Goal: Task Accomplishment & Management: Manage account settings

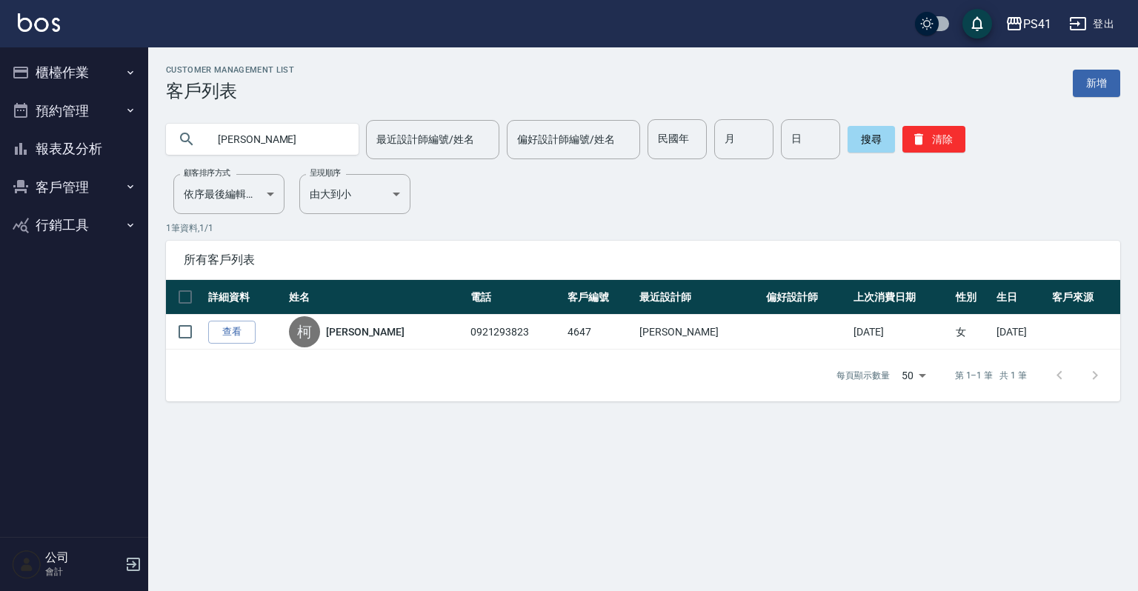
click at [124, 65] on button "櫃檯作業" at bounding box center [74, 72] width 136 height 39
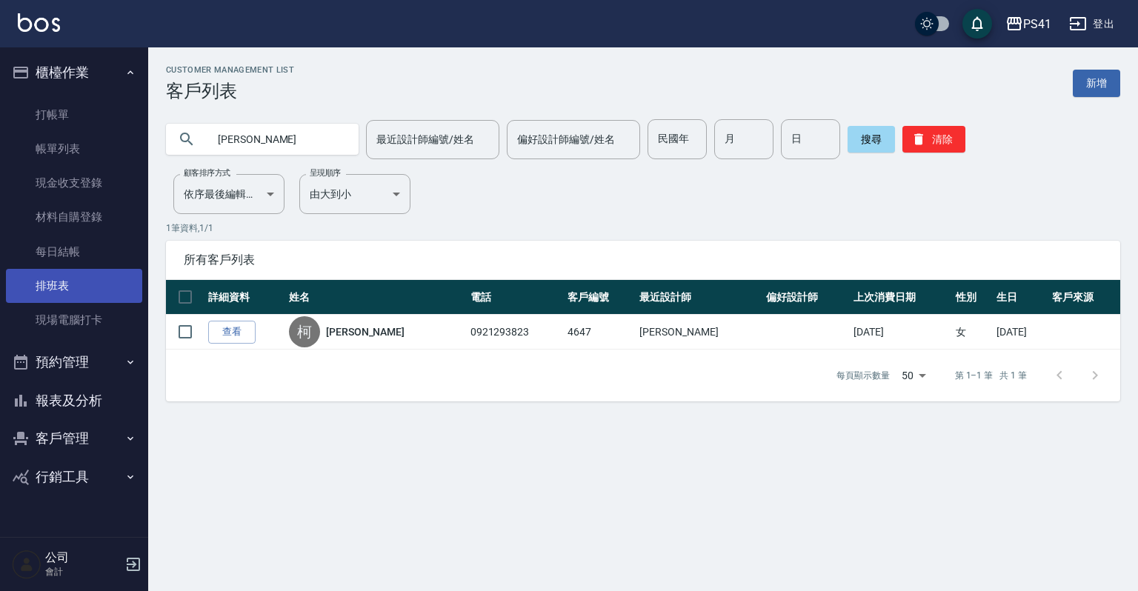
click at [68, 290] on link "排班表" at bounding box center [74, 286] width 136 height 34
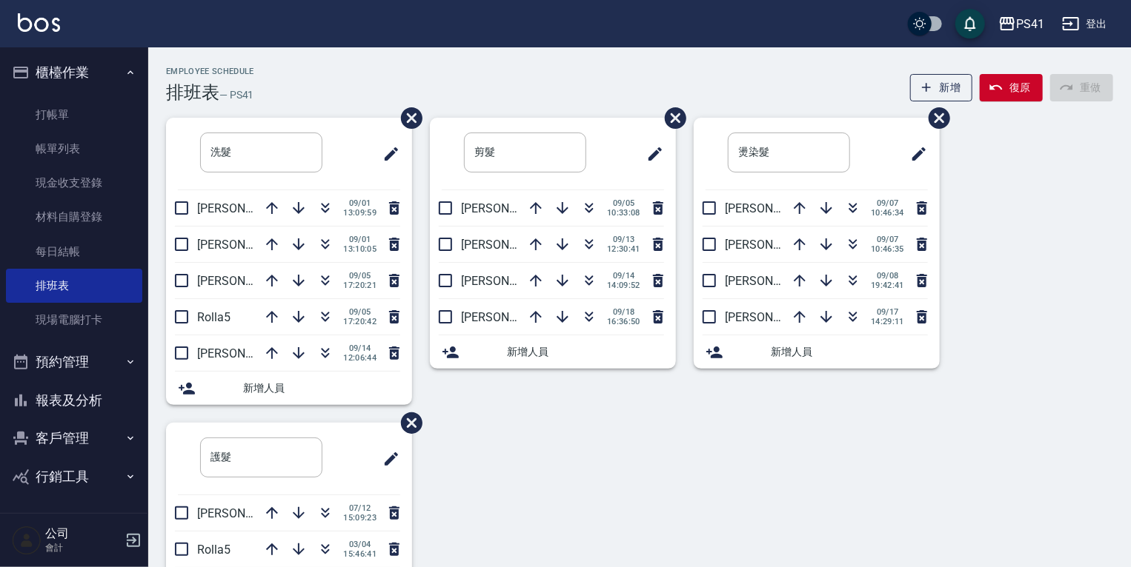
click at [101, 367] on button "預約管理" at bounding box center [74, 362] width 136 height 39
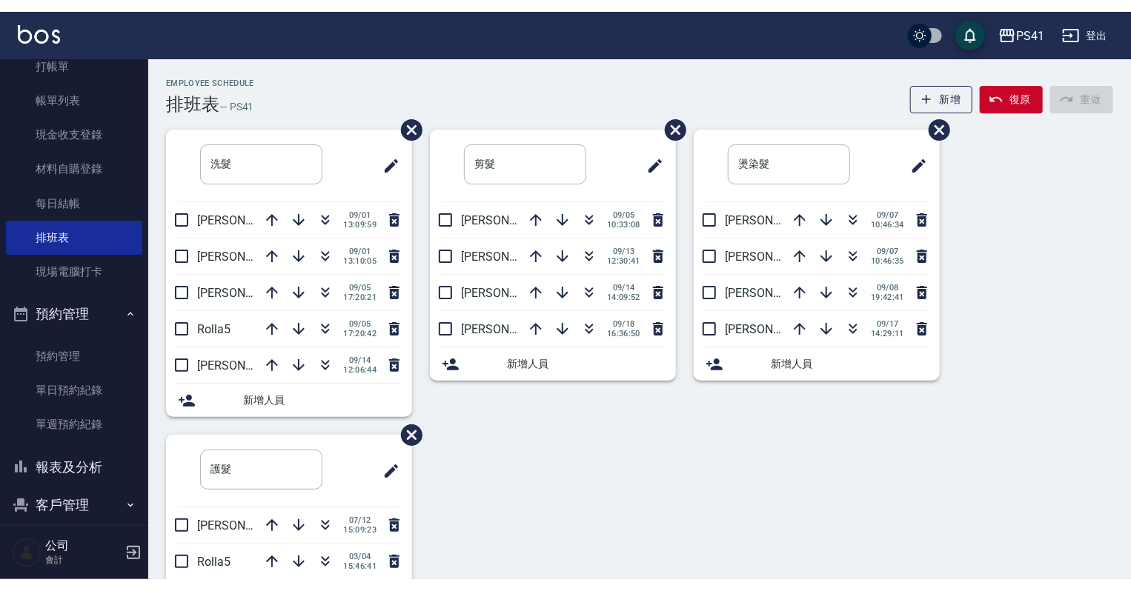
scroll to position [114, 0]
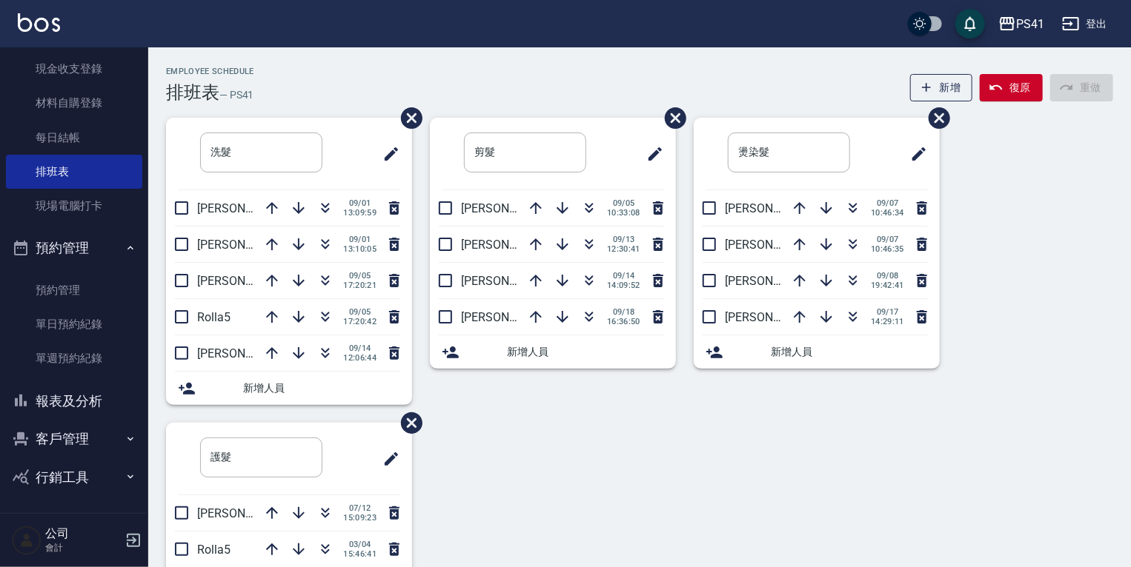
click at [60, 435] on button "客戶管理" at bounding box center [74, 439] width 136 height 39
drag, startPoint x: 71, startPoint y: 474, endPoint x: 135, endPoint y: 445, distance: 70.3
click at [72, 474] on link "客戶列表" at bounding box center [74, 482] width 136 height 34
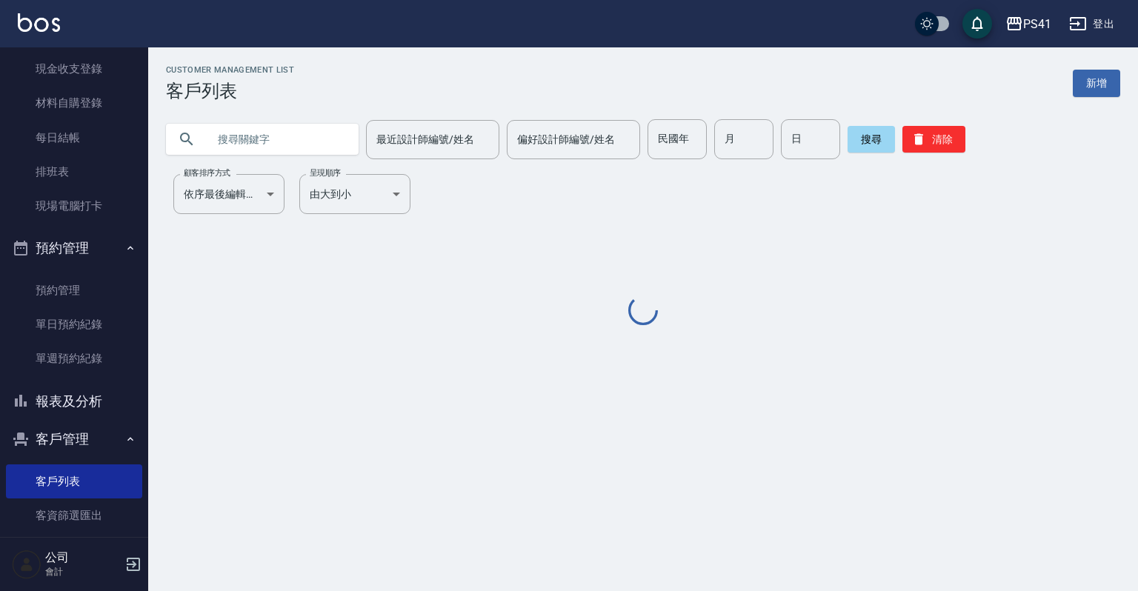
drag, startPoint x: 258, startPoint y: 146, endPoint x: 255, endPoint y: 154, distance: 8.7
click at [258, 146] on input "text" at bounding box center [276, 139] width 139 height 40
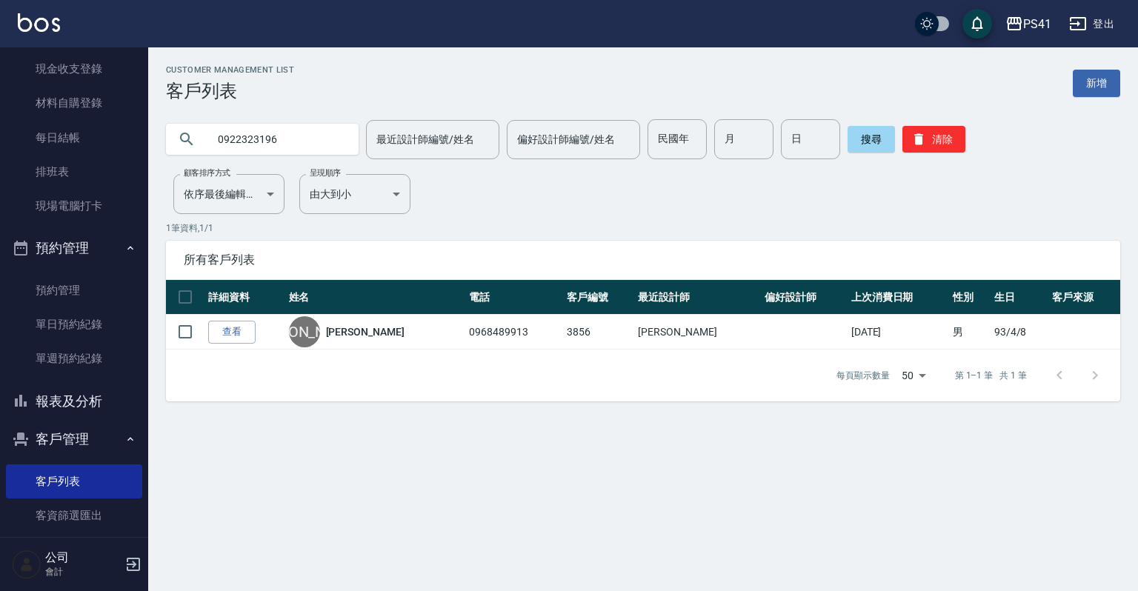
type input "0922323196"
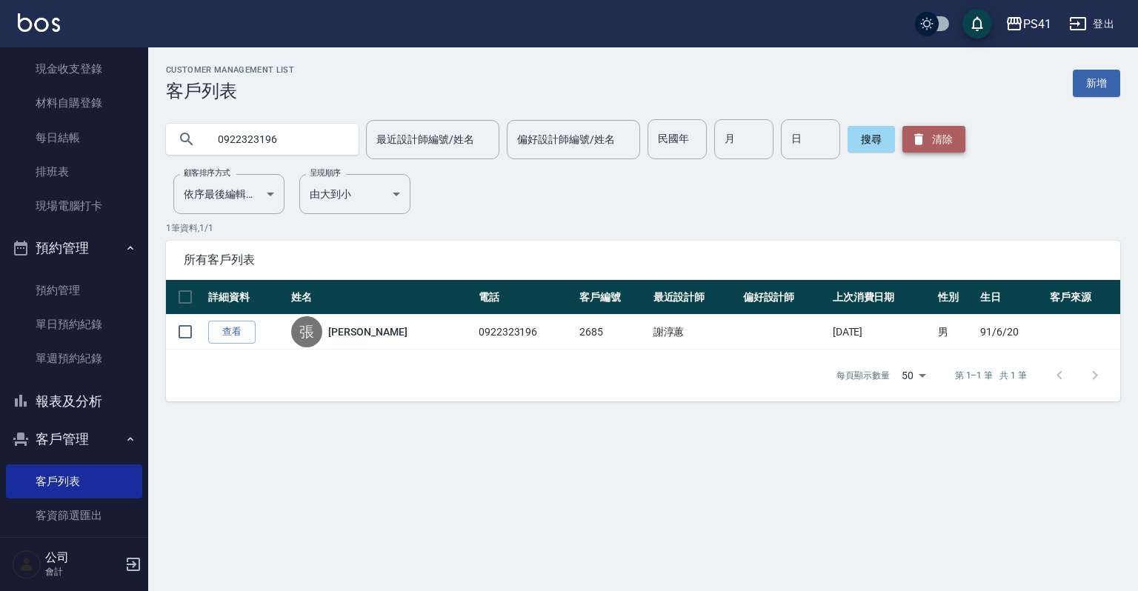
click at [940, 129] on button "清除" at bounding box center [933, 139] width 63 height 27
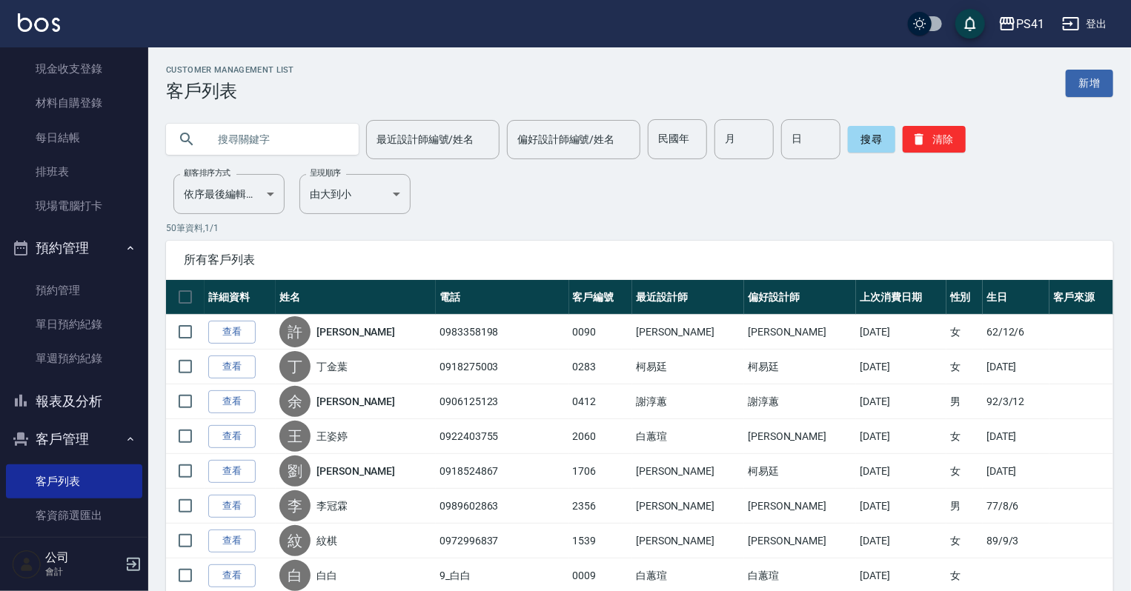
click at [262, 138] on input "text" at bounding box center [276, 139] width 139 height 40
type input "0975060567"
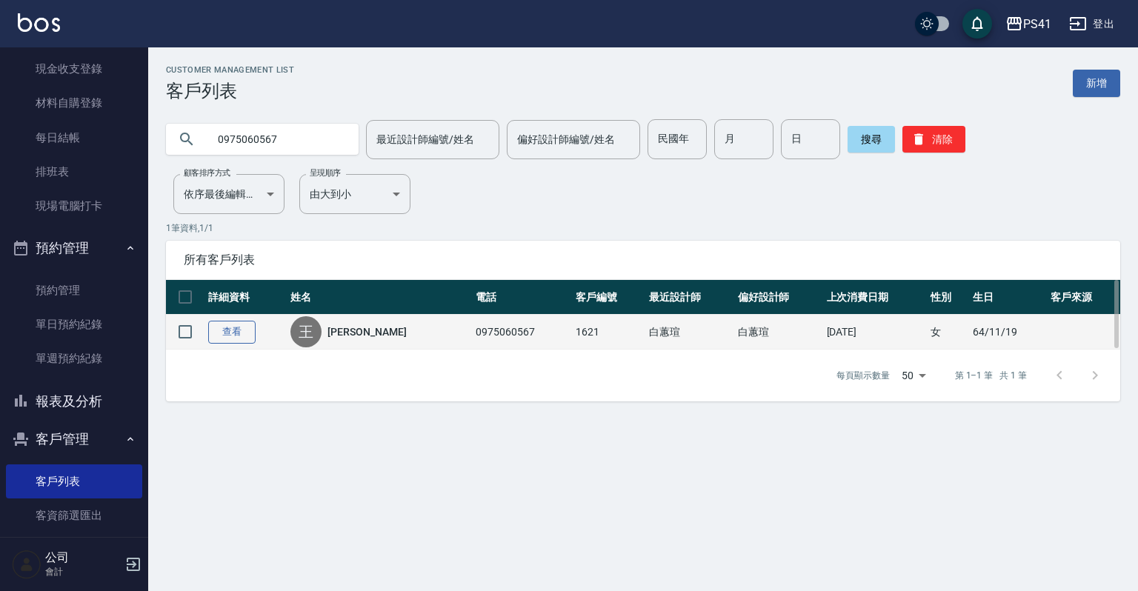
click at [243, 327] on link "查看" at bounding box center [231, 332] width 47 height 23
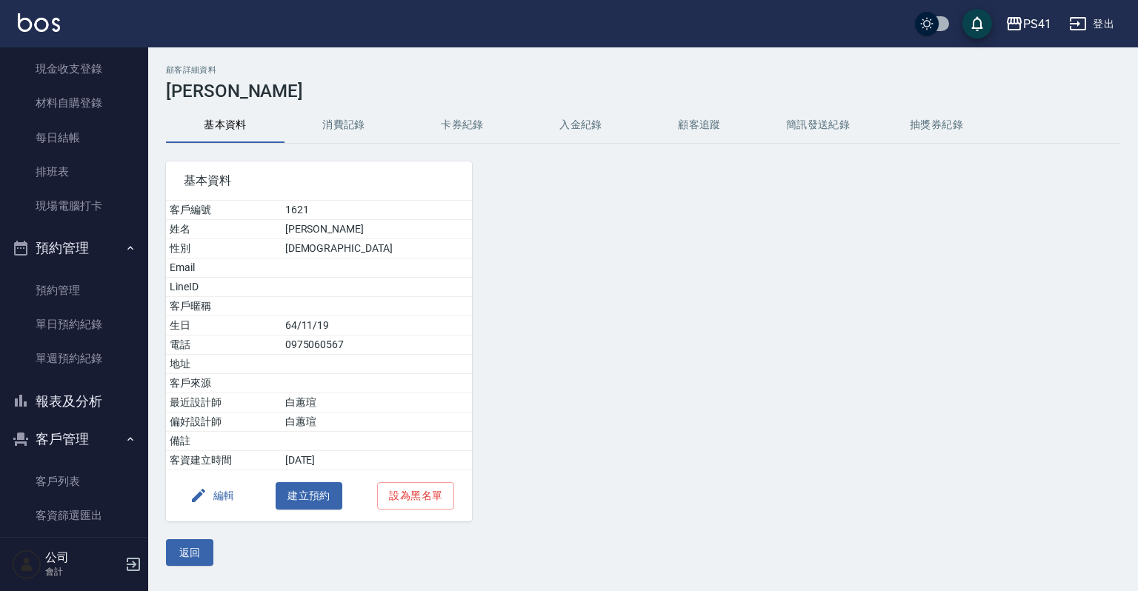
click at [347, 119] on button "消費記錄" at bounding box center [343, 125] width 119 height 36
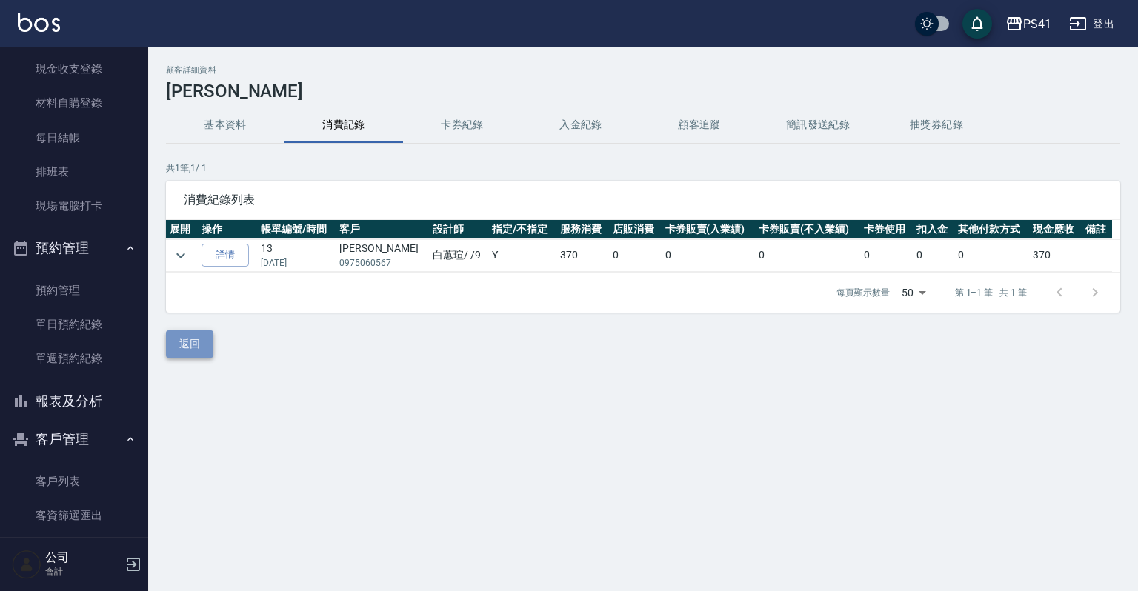
click at [192, 336] on button "返回" at bounding box center [189, 343] width 47 height 27
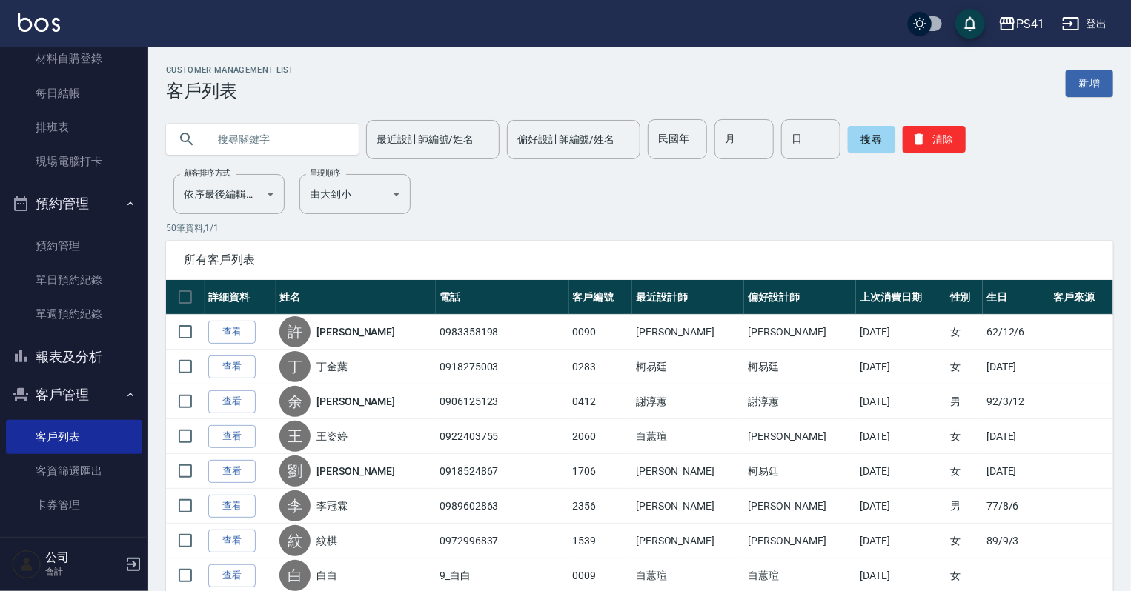
scroll to position [204, 0]
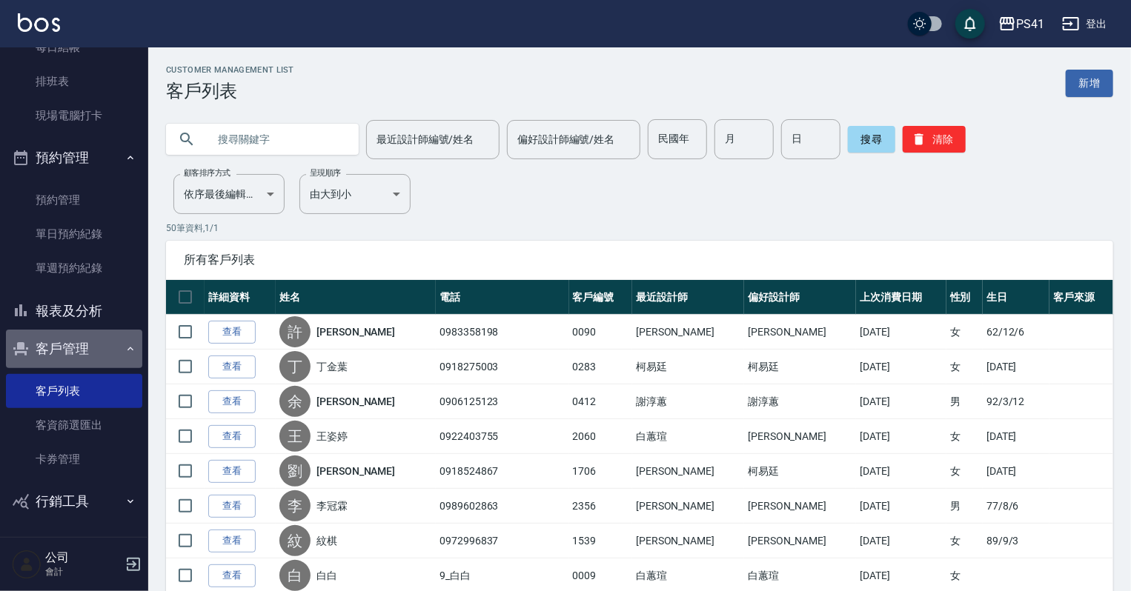
click at [78, 344] on button "客戶管理" at bounding box center [74, 349] width 136 height 39
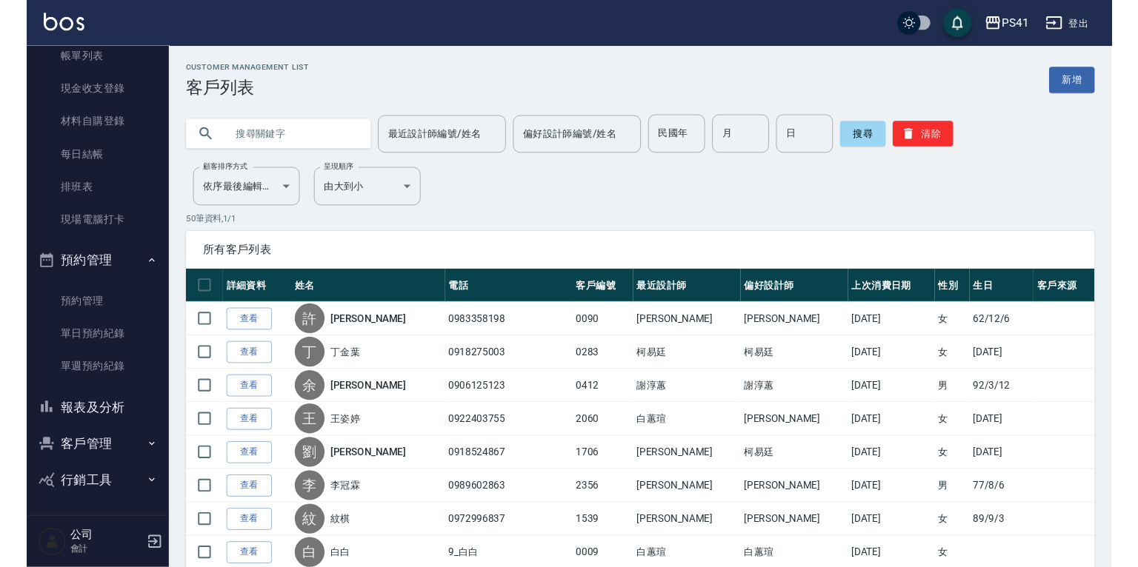
scroll to position [90, 0]
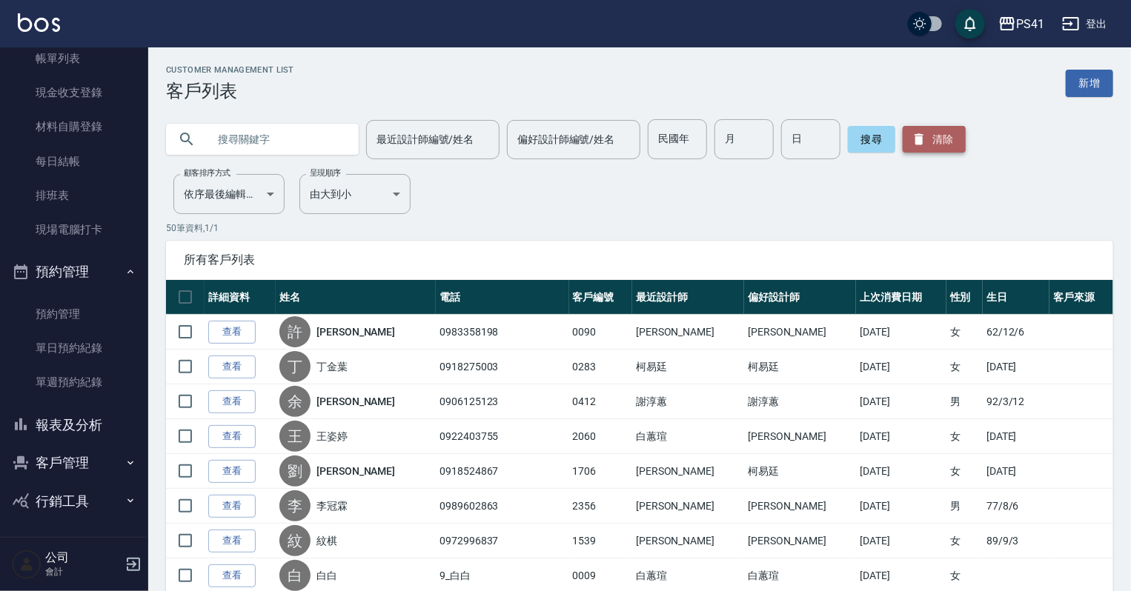
drag, startPoint x: 931, startPoint y: 135, endPoint x: 904, endPoint y: 128, distance: 27.5
click at [930, 135] on button "清除" at bounding box center [933, 139] width 63 height 27
click at [230, 137] on input "text" at bounding box center [276, 139] width 139 height 40
type input "0936157562"
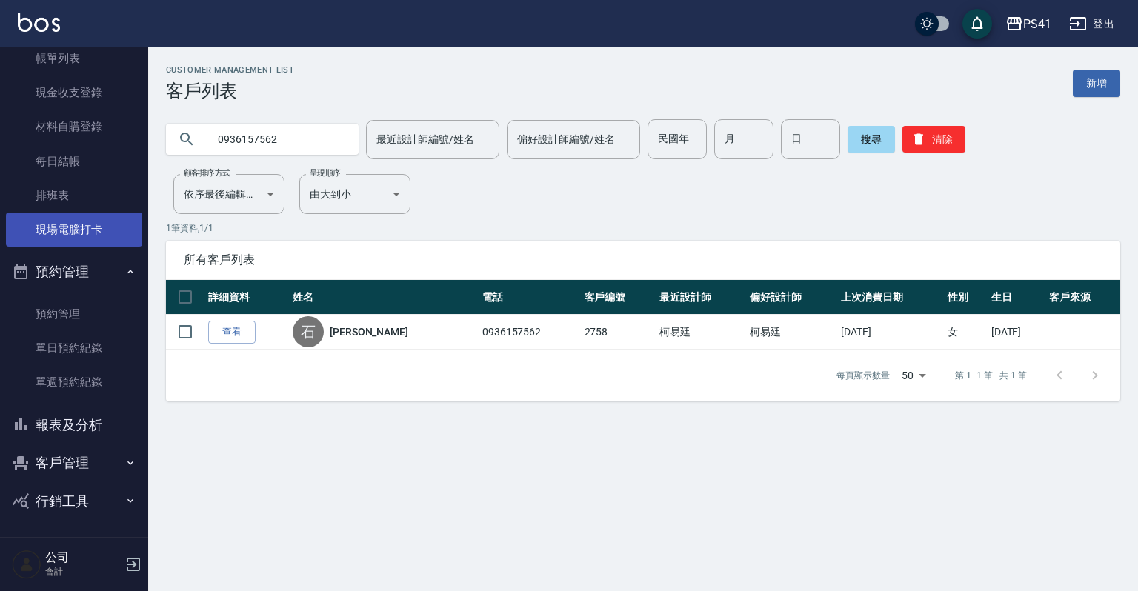
drag, startPoint x: 73, startPoint y: 224, endPoint x: 73, endPoint y: 215, distance: 8.9
click at [73, 224] on link "現場電腦打卡" at bounding box center [74, 230] width 136 height 34
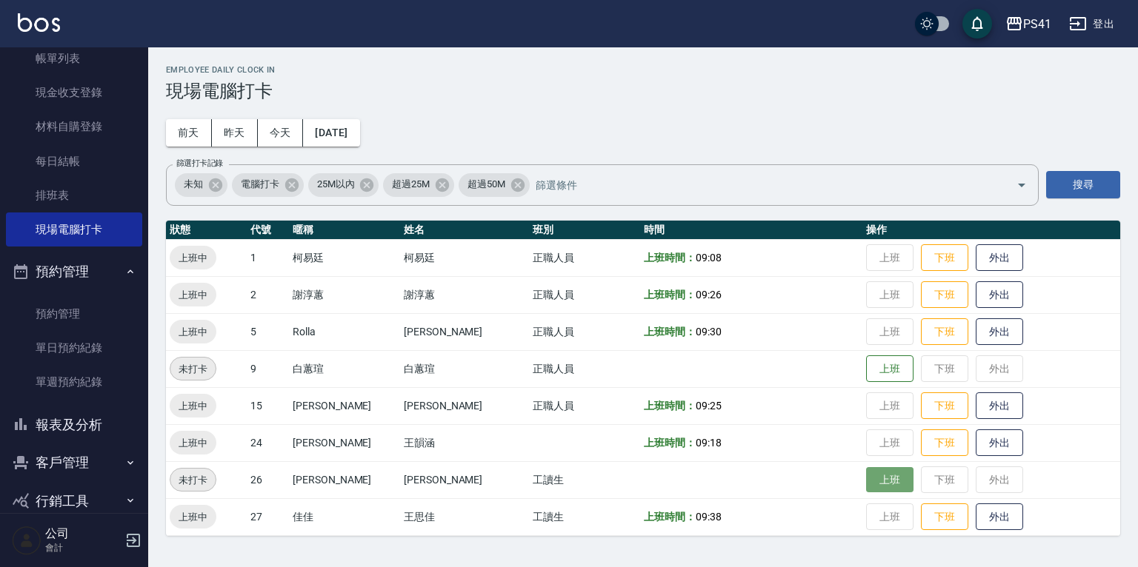
click at [866, 472] on button "上班" at bounding box center [889, 480] width 47 height 26
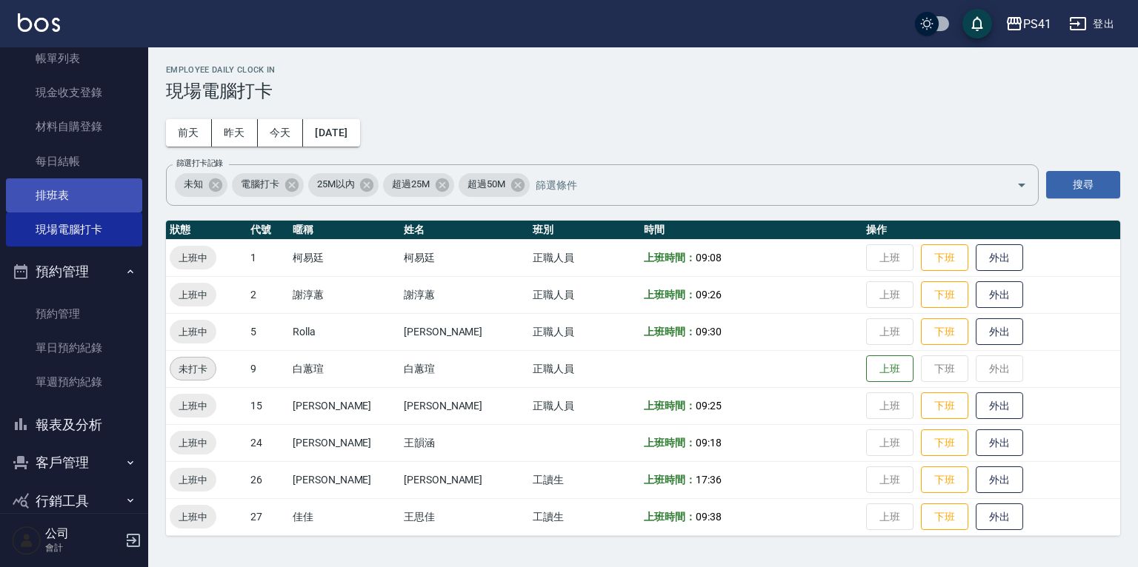
click at [95, 179] on link "排班表" at bounding box center [74, 196] width 136 height 34
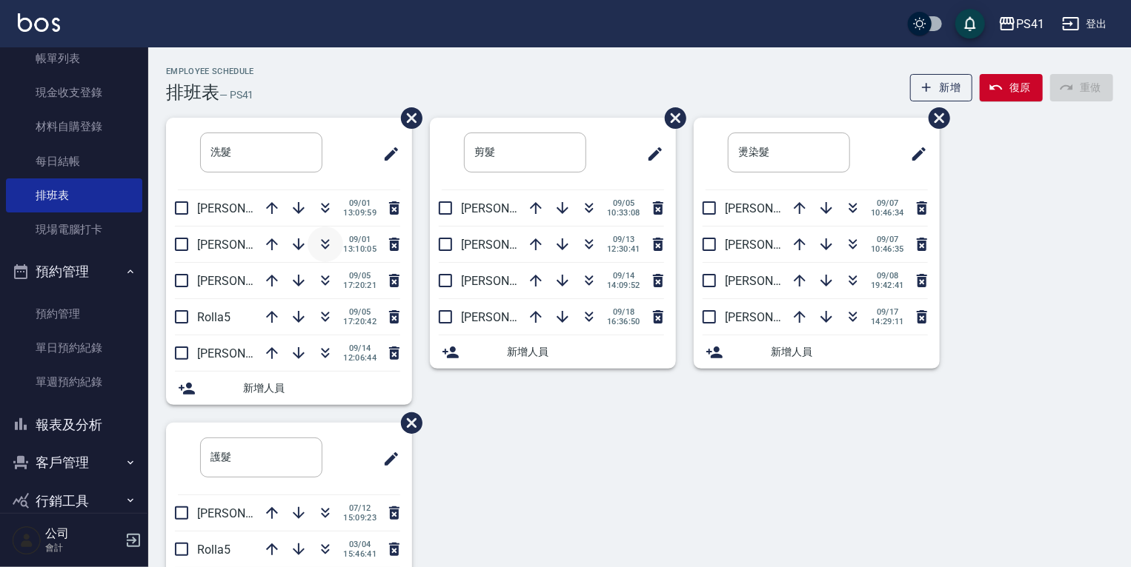
click at [327, 244] on icon "button" at bounding box center [326, 246] width 8 height 5
click at [74, 430] on button "報表及分析" at bounding box center [74, 425] width 136 height 39
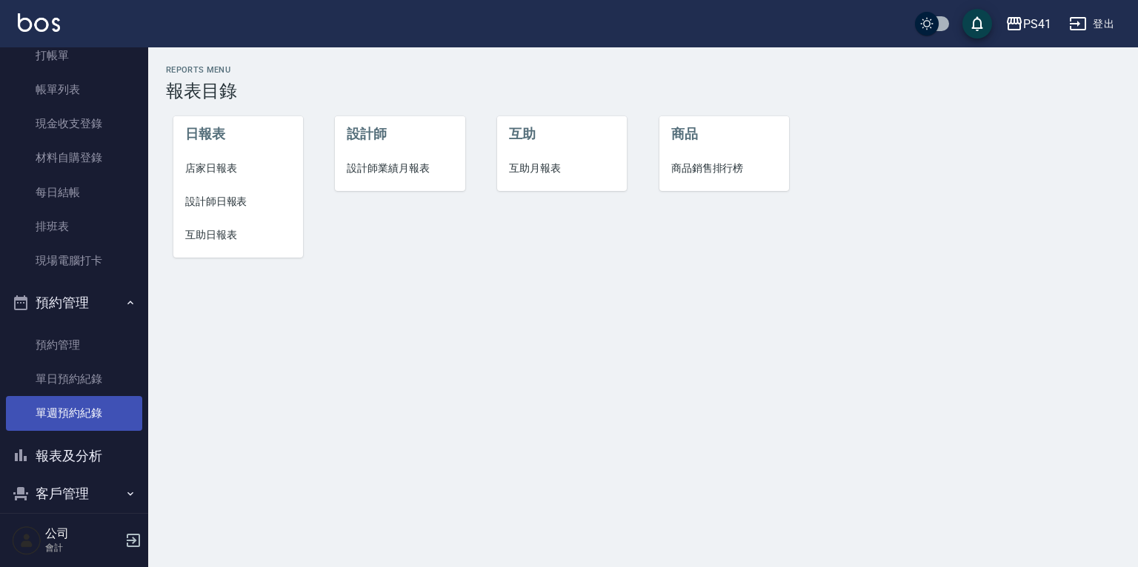
scroll to position [114, 0]
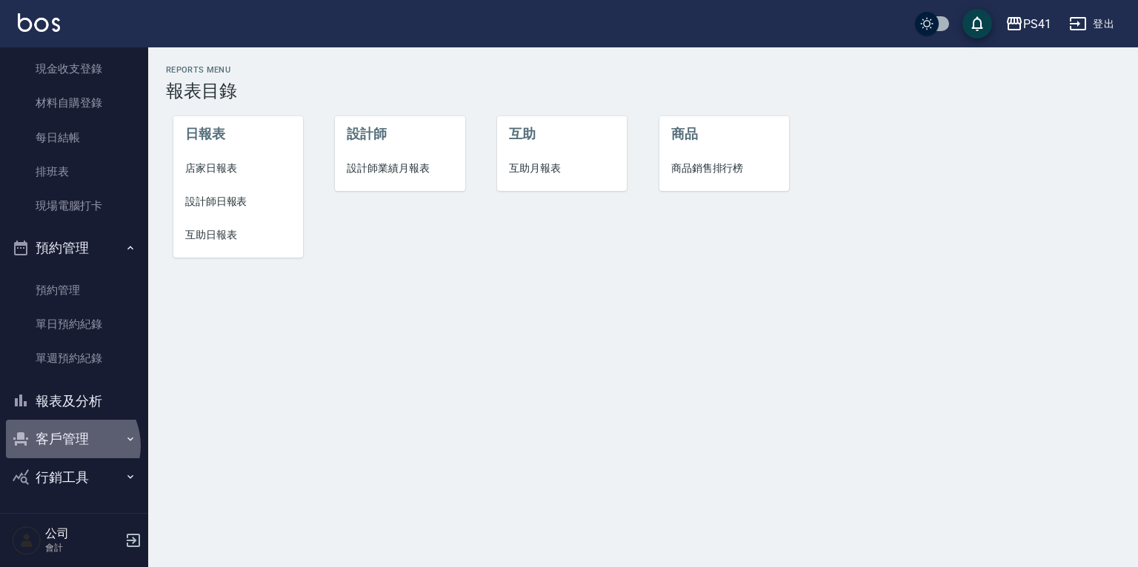
click at [70, 445] on button "客戶管理" at bounding box center [74, 439] width 136 height 39
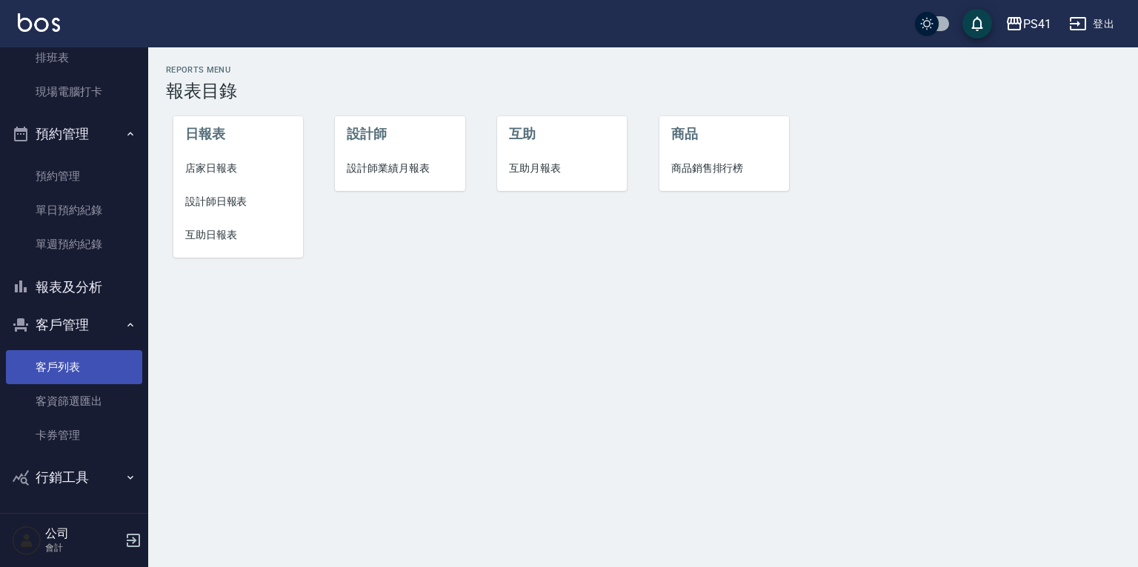
click at [105, 364] on link "客戶列表" at bounding box center [74, 367] width 136 height 34
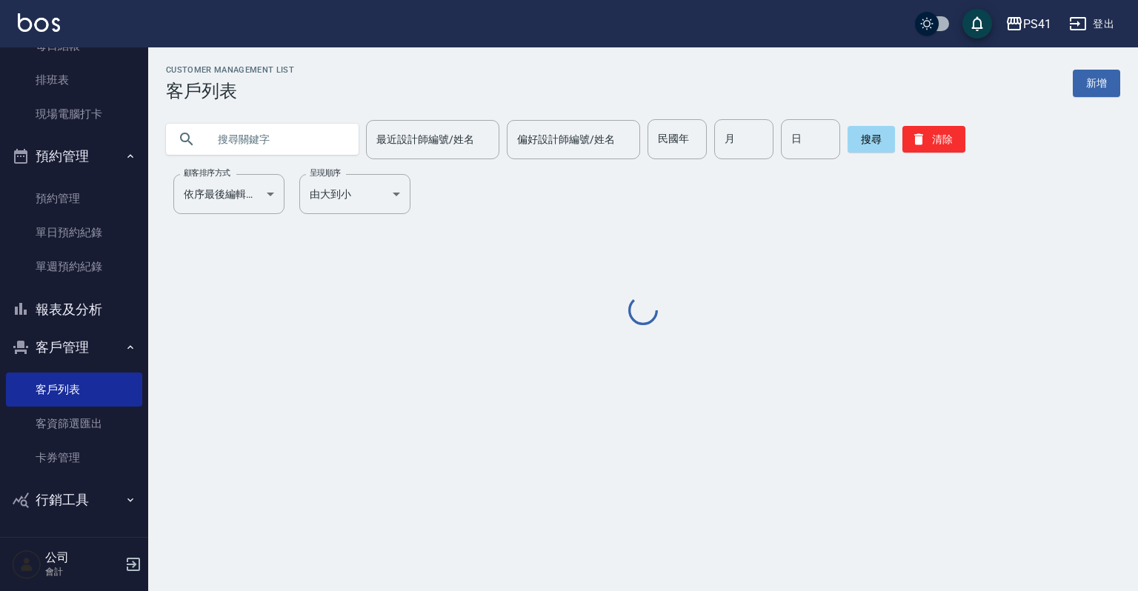
scroll to position [204, 0]
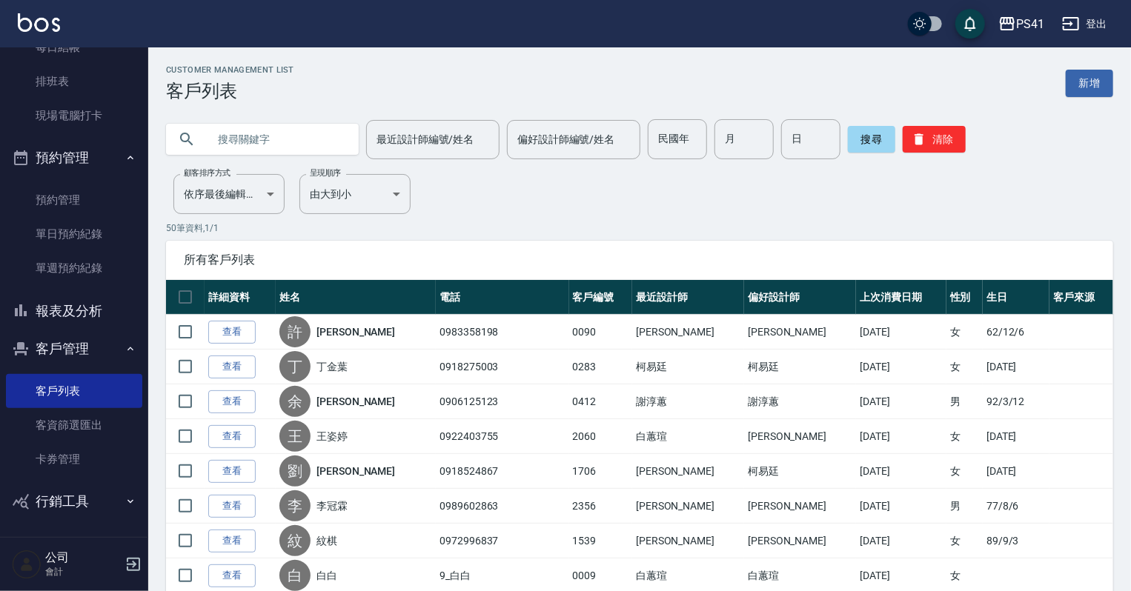
click at [266, 124] on input "text" at bounding box center [276, 139] width 139 height 40
type input "9"
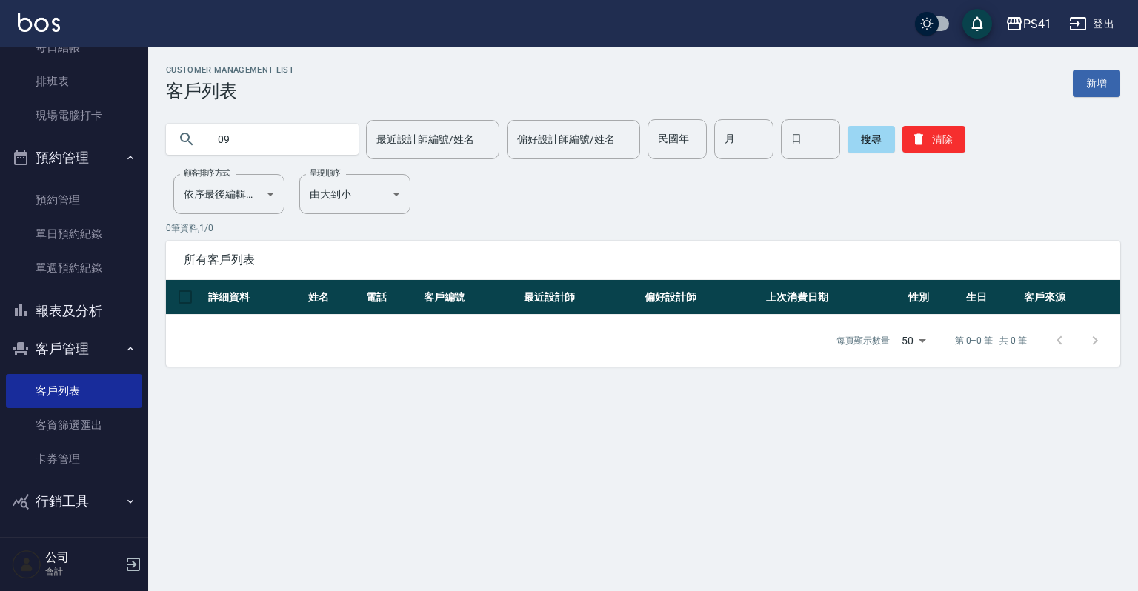
type input "0"
type input "1114"
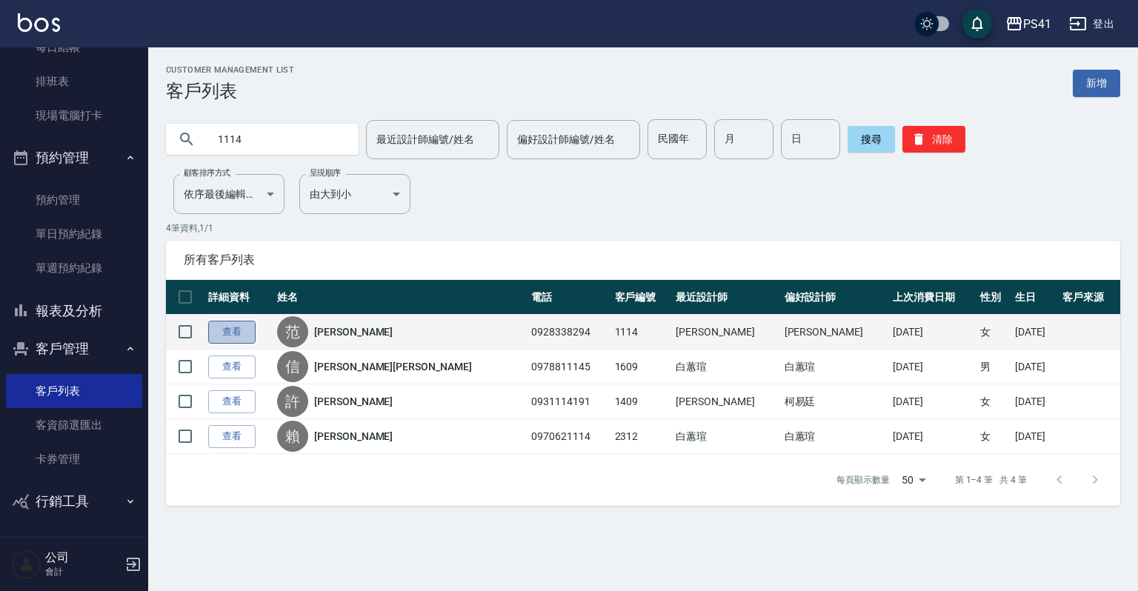
click at [241, 329] on link "查看" at bounding box center [231, 332] width 47 height 23
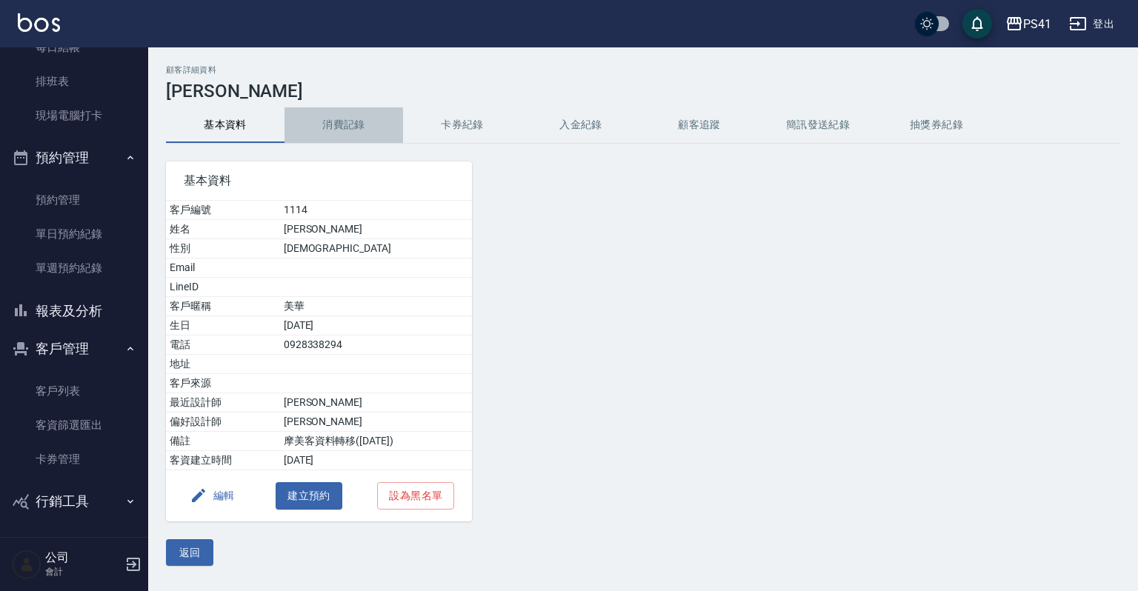
click at [351, 125] on button "消費記錄" at bounding box center [343, 125] width 119 height 36
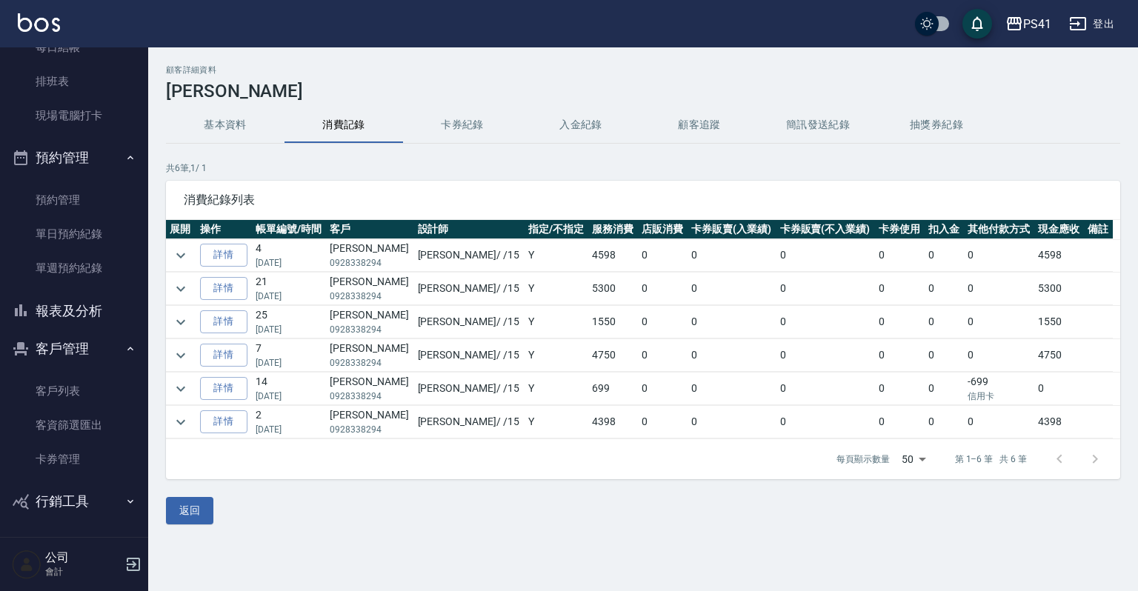
drag, startPoint x: 181, startPoint y: 497, endPoint x: 185, endPoint y: 489, distance: 9.3
click at [181, 497] on button "返回" at bounding box center [189, 510] width 47 height 27
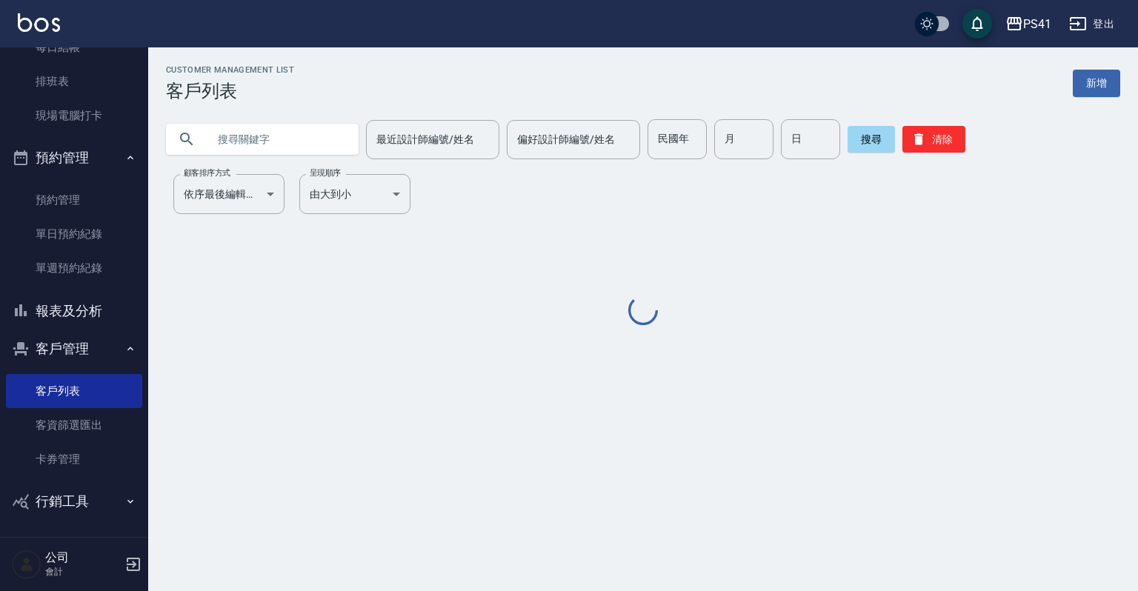
click at [299, 133] on input "text" at bounding box center [276, 139] width 139 height 40
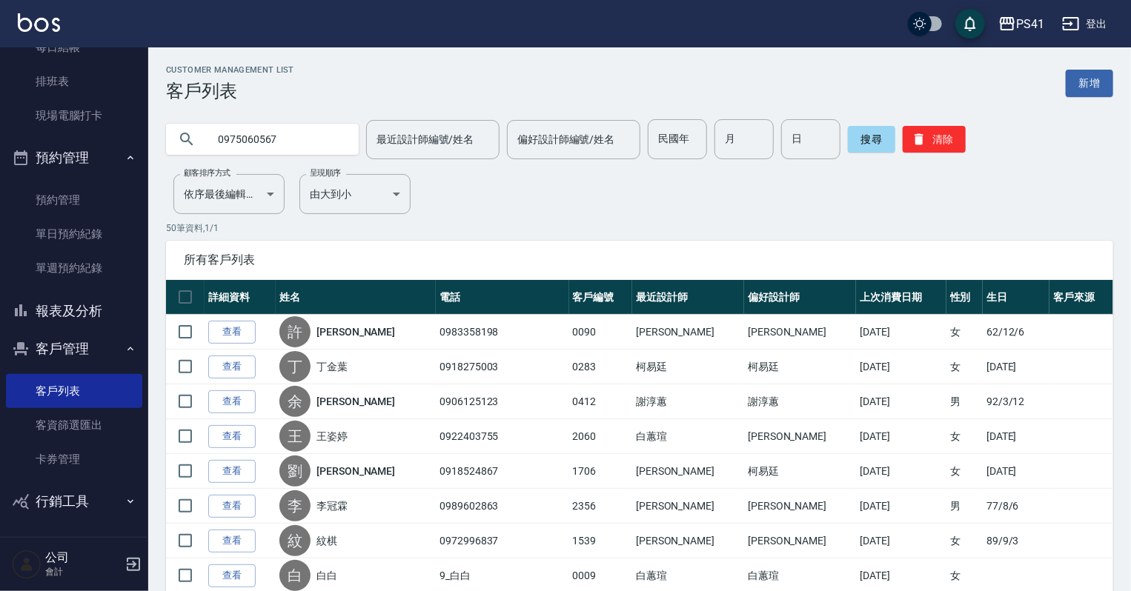
type input "0975060567"
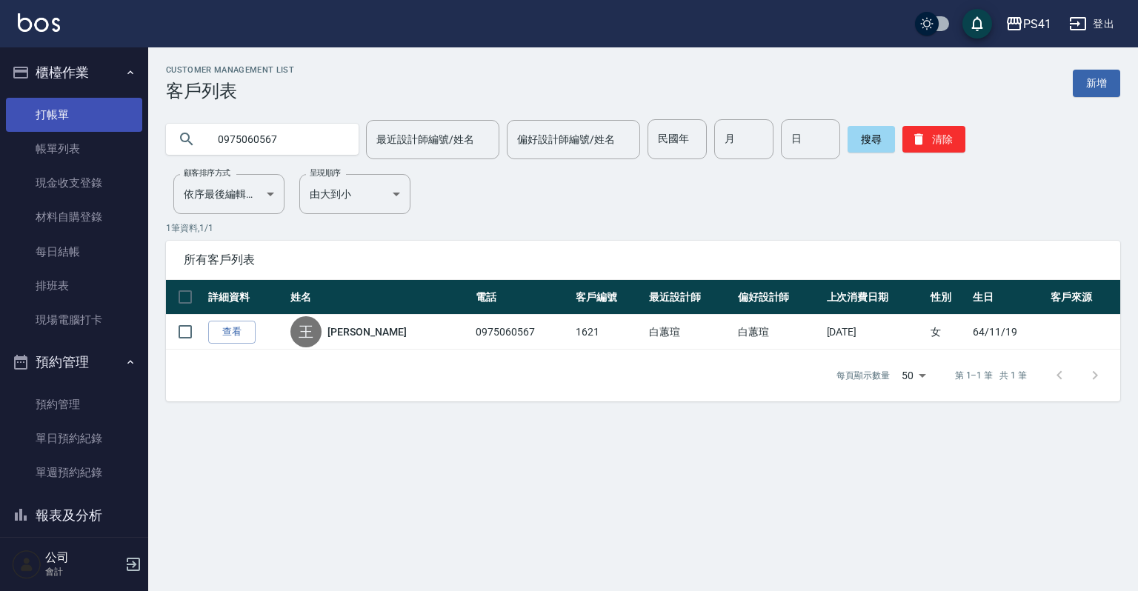
click at [75, 124] on link "打帳單" at bounding box center [74, 115] width 136 height 34
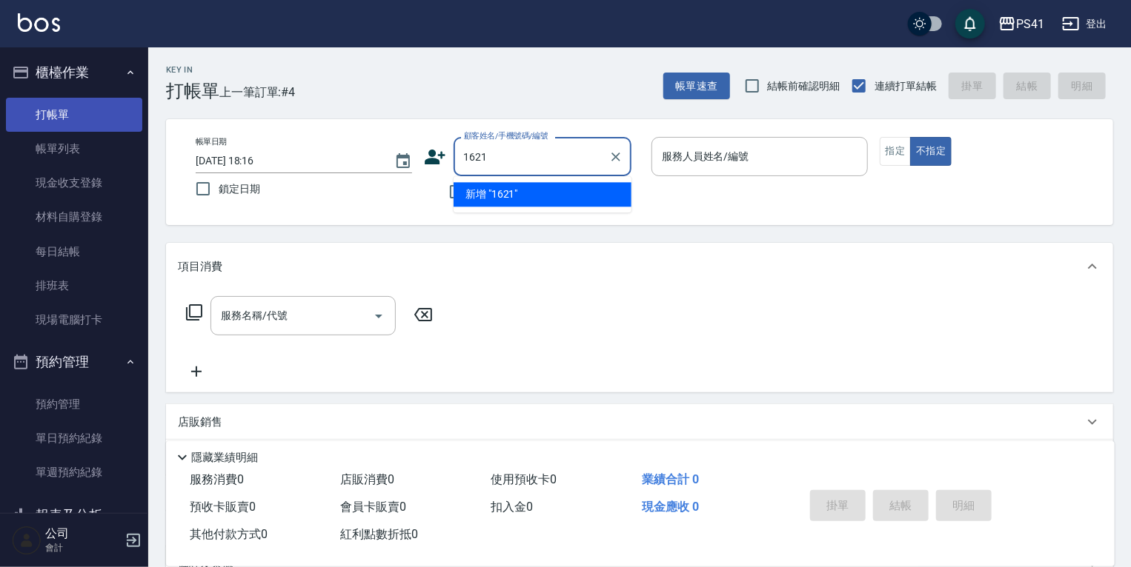
type input "1621"
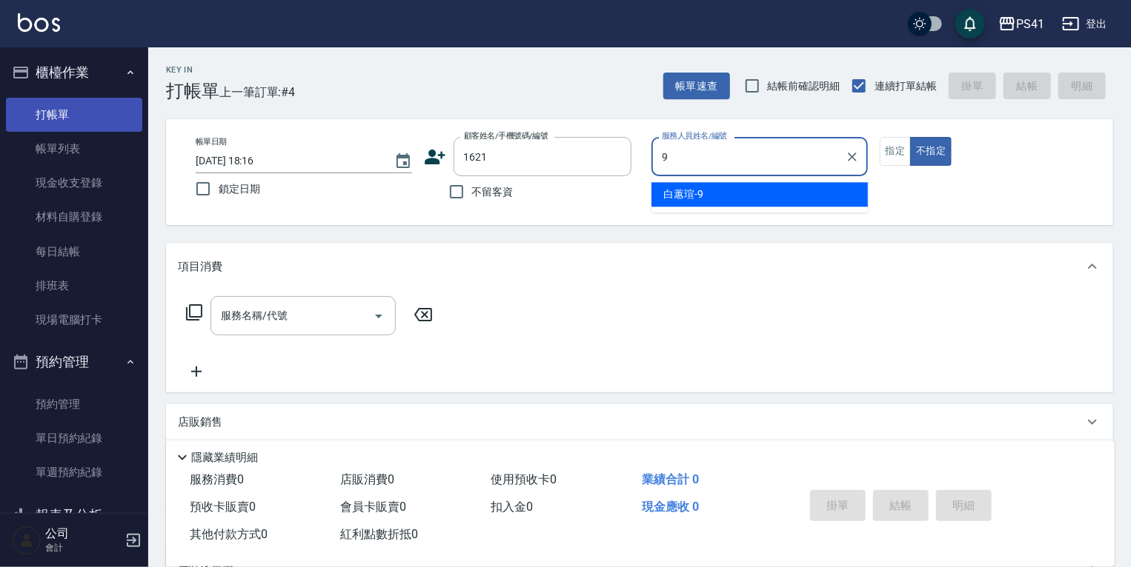
type input "白蕙瑄-9"
type button "false"
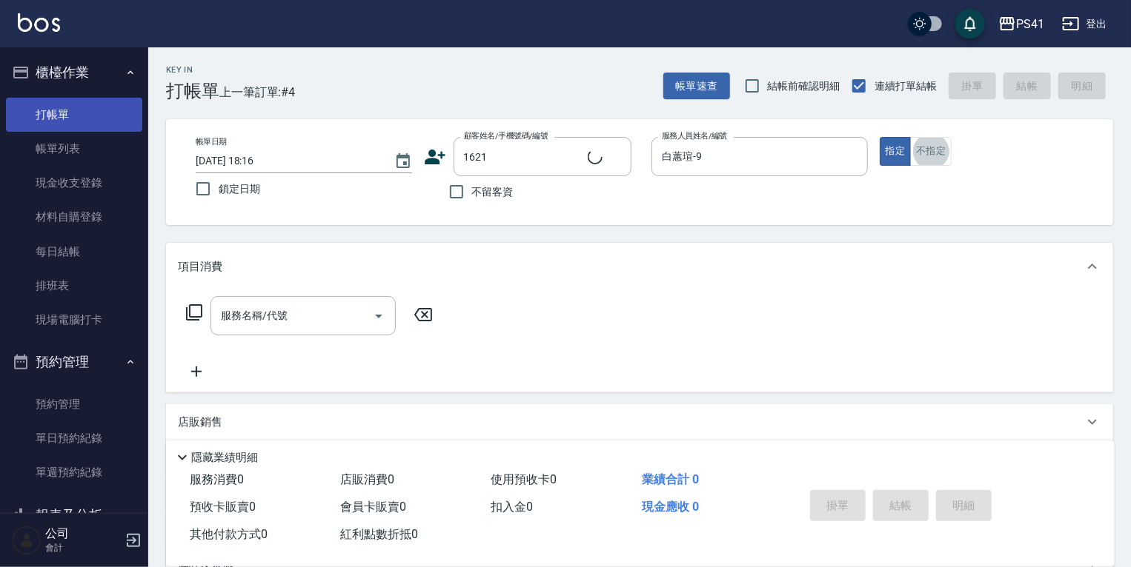
type input "[PERSON_NAME]/0975060567/1621"
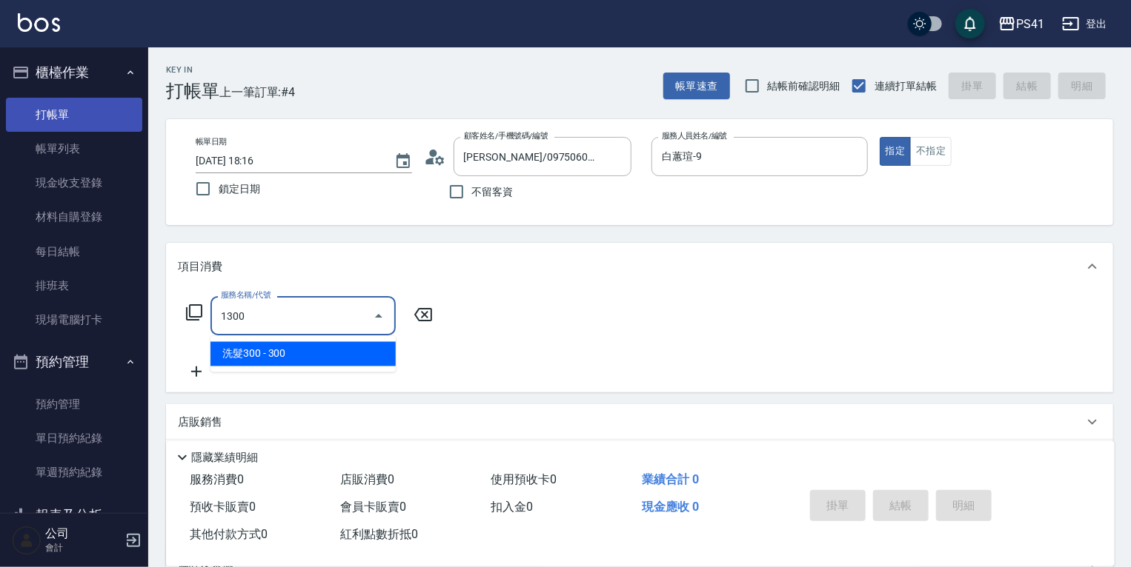
type input "洗髮300(1300)"
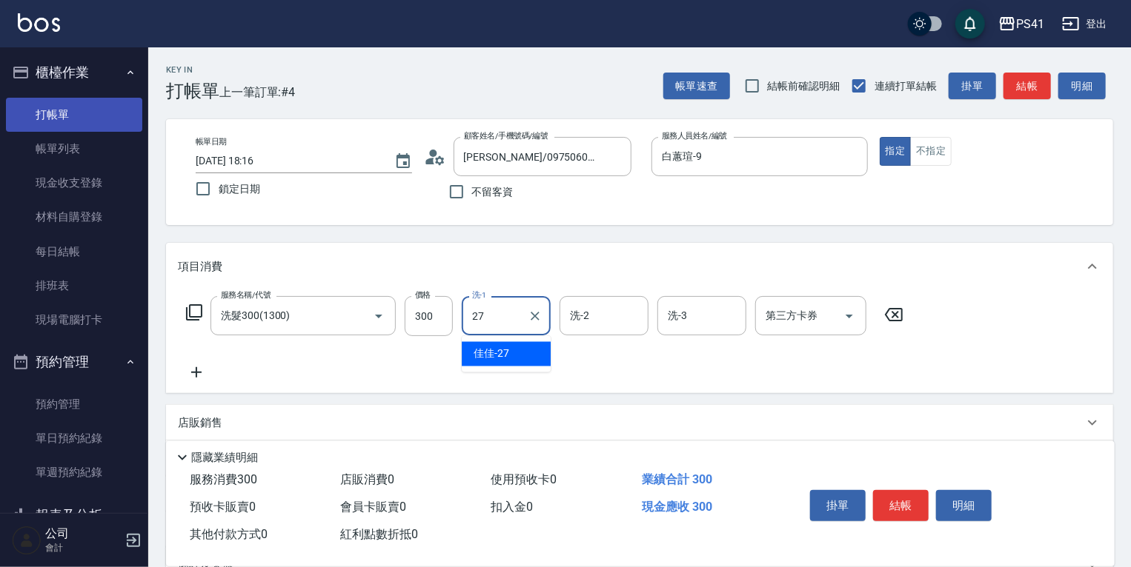
type input "佳佳-27"
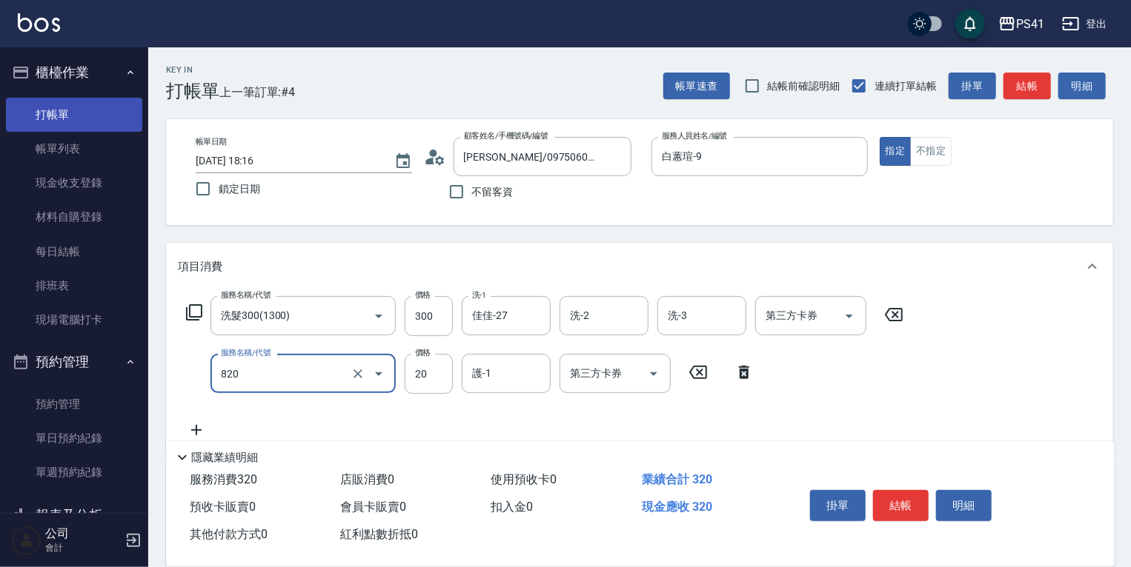
type input "潤絲(820)"
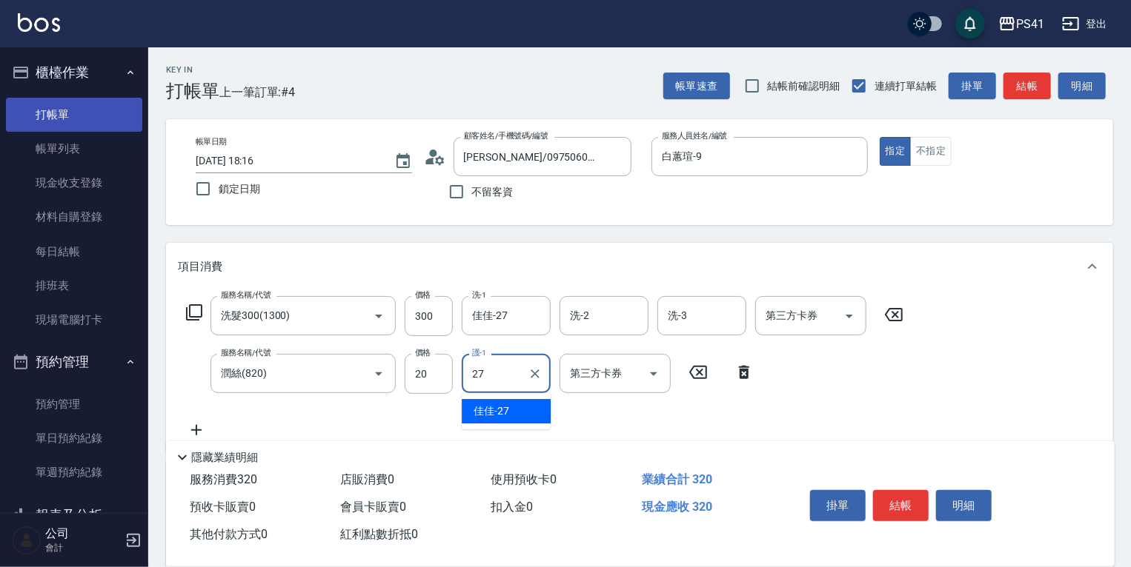
type input "佳佳-27"
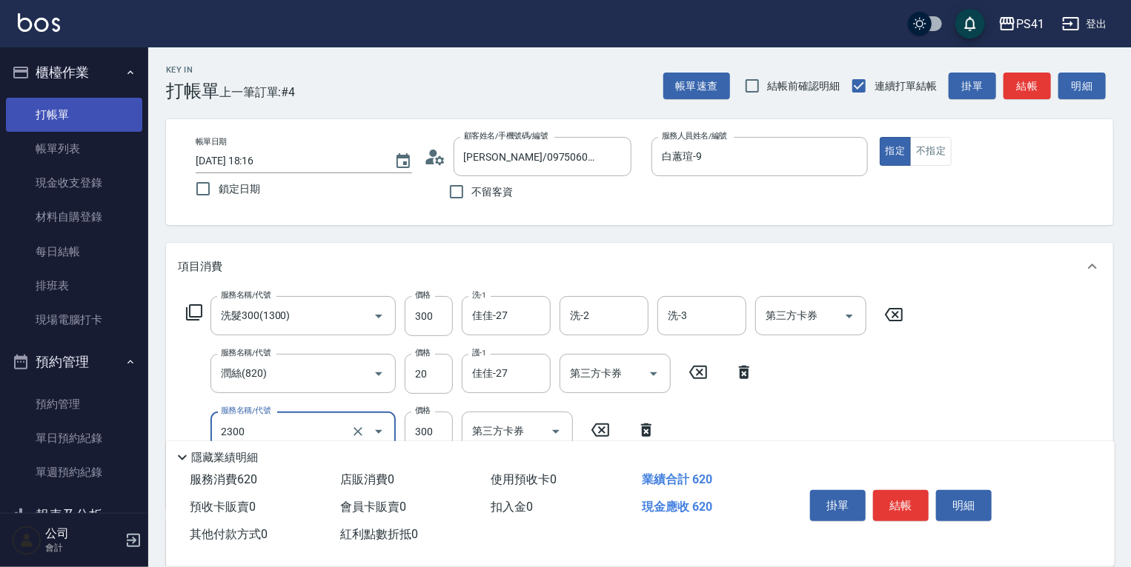
type input "剪髮(2300)"
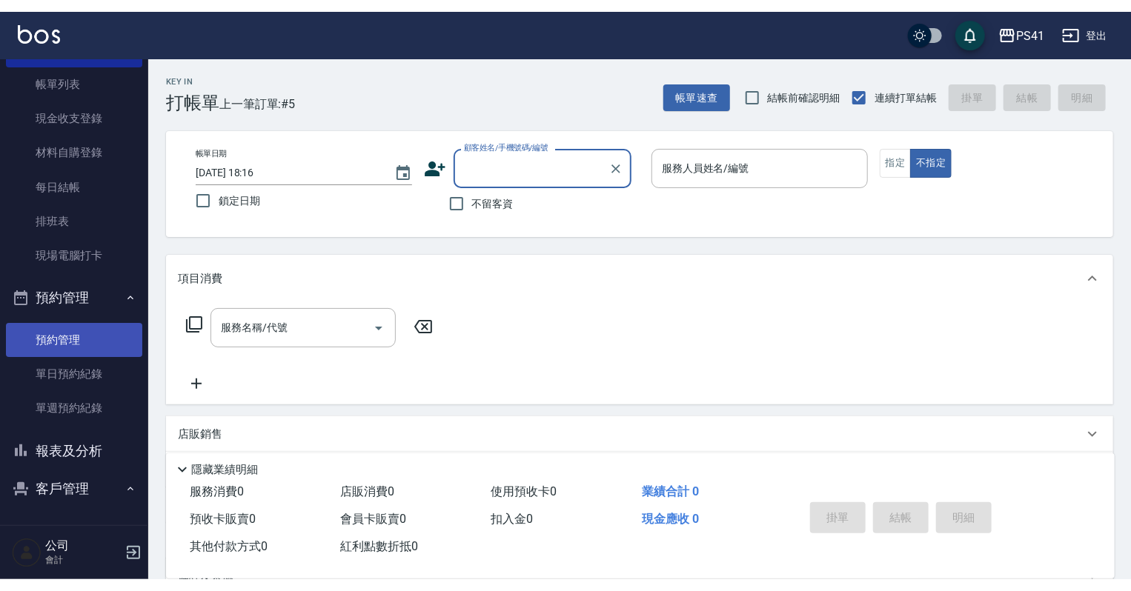
scroll to position [178, 0]
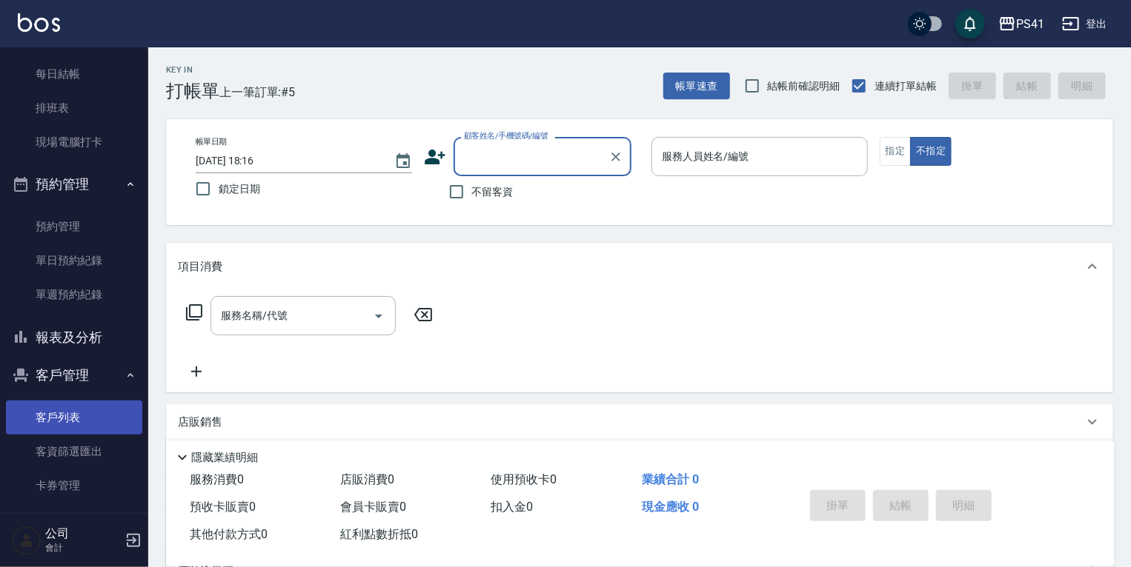
click at [72, 404] on link "客戶列表" at bounding box center [74, 418] width 136 height 34
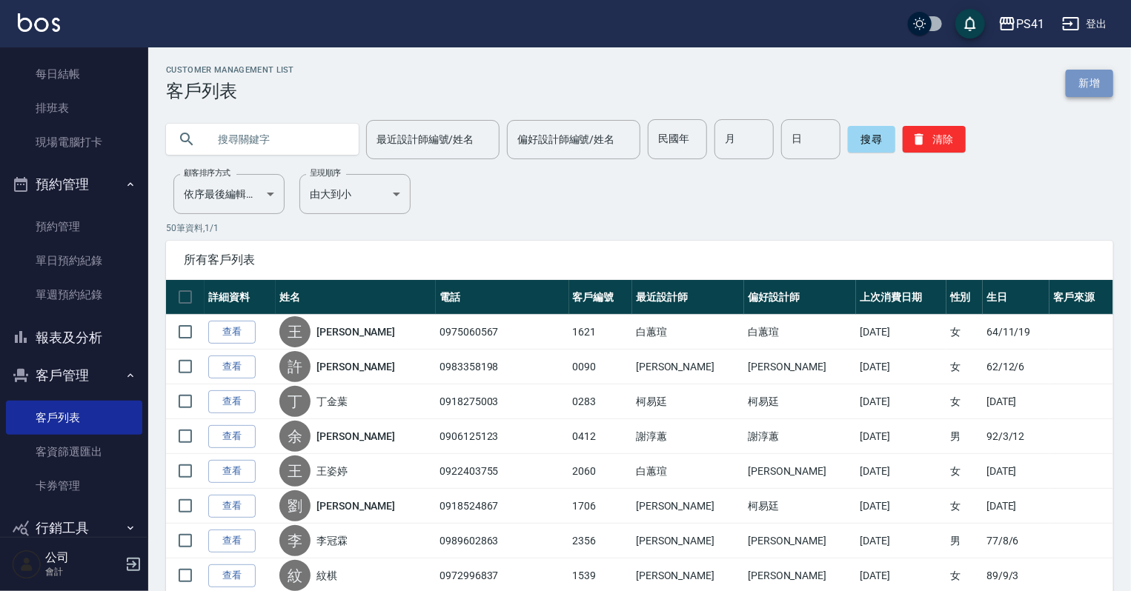
click at [1083, 90] on link "新增" at bounding box center [1088, 83] width 47 height 27
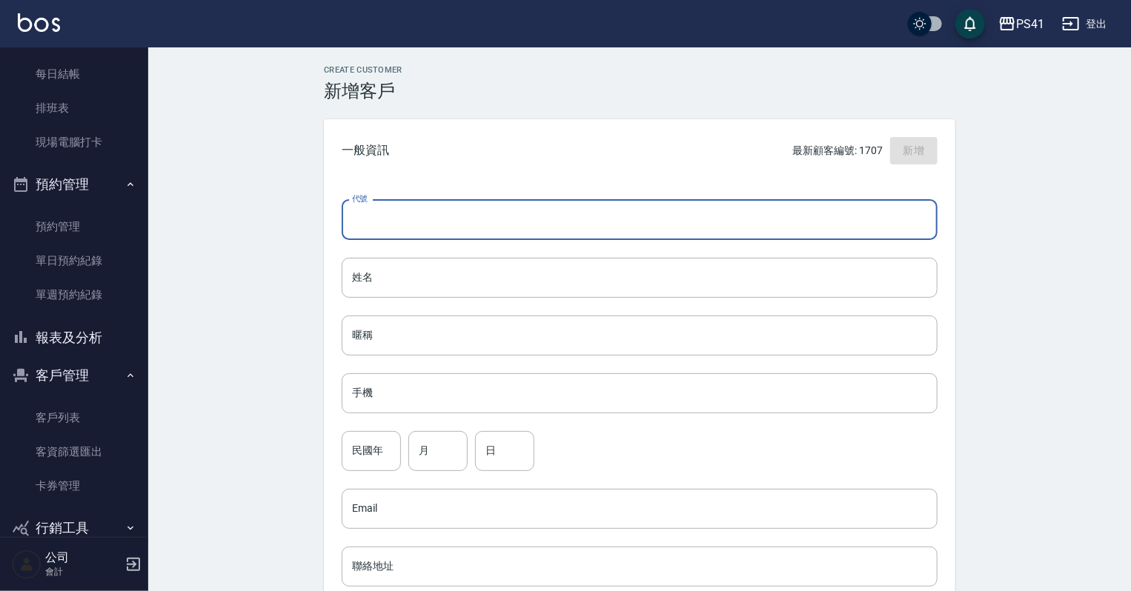
click at [372, 213] on input "代號" at bounding box center [640, 220] width 596 height 40
type input "1711"
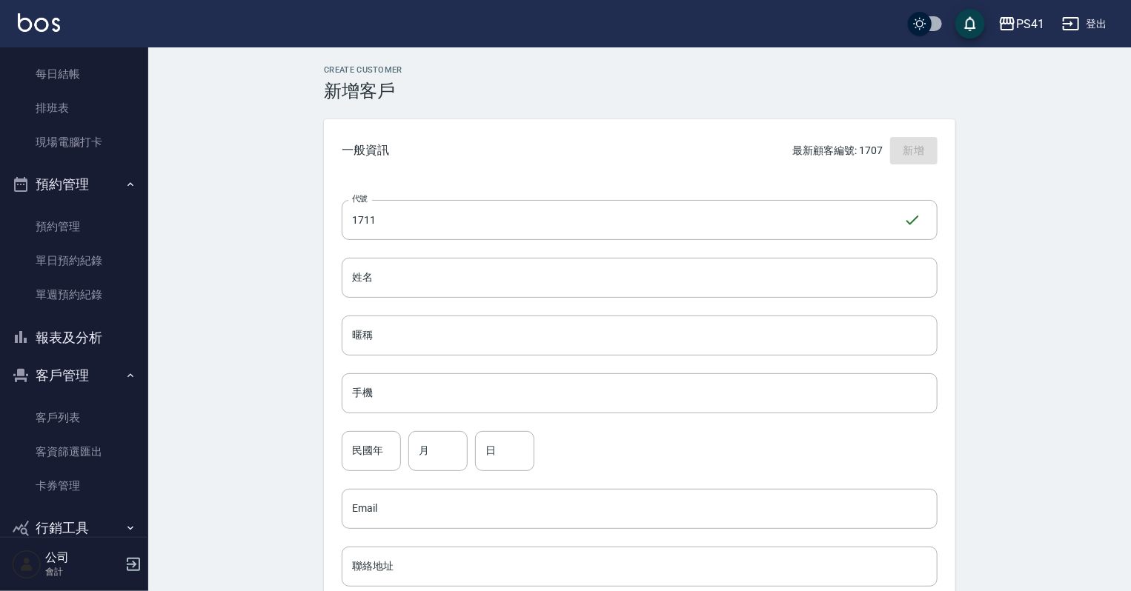
click at [368, 371] on div "代號 1711 ​ 代號 姓名 姓名 暱稱 暱稱 手機 手機 民國年 民國年 月 月 日 日 Email Email 聯絡地址 聯絡地址 男 女 LINE I…" at bounding box center [639, 542] width 631 height 720
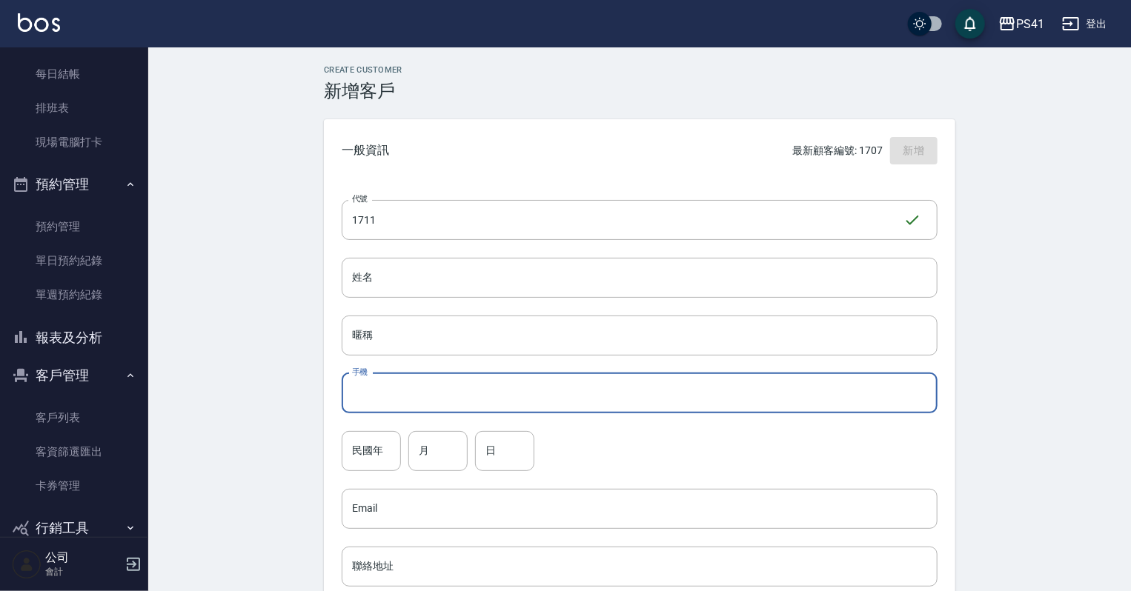
click at [388, 391] on input "手機" at bounding box center [640, 393] width 596 height 40
type input "0966252819"
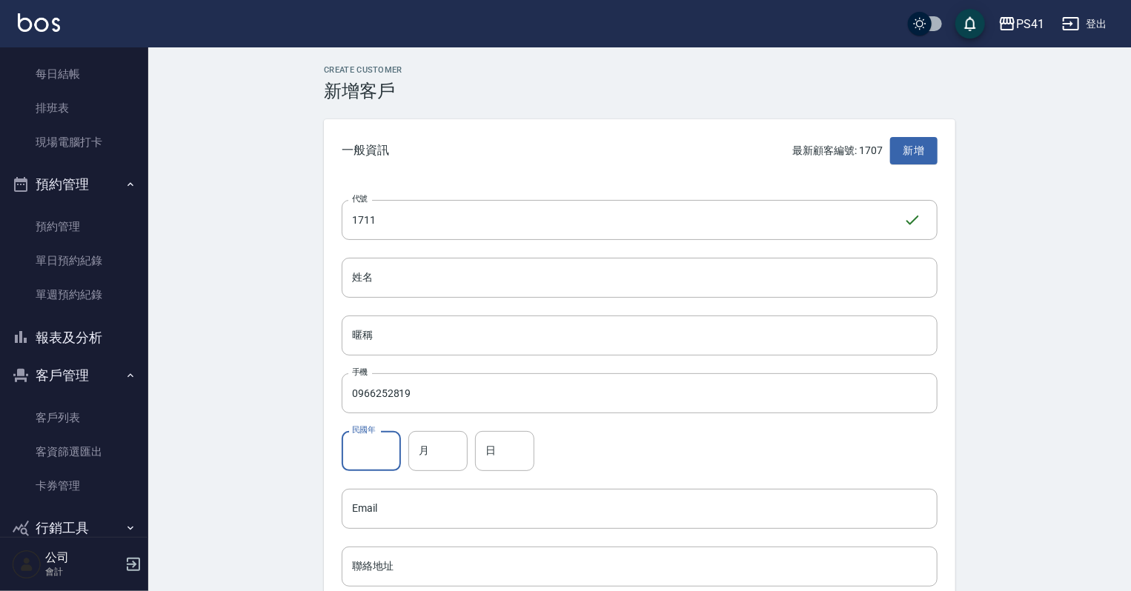
click at [397, 447] on input "民國年" at bounding box center [371, 451] width 59 height 40
type input "85"
click at [445, 453] on input "月" at bounding box center [437, 451] width 59 height 40
type input "08"
click at [486, 451] on input "日" at bounding box center [504, 451] width 59 height 40
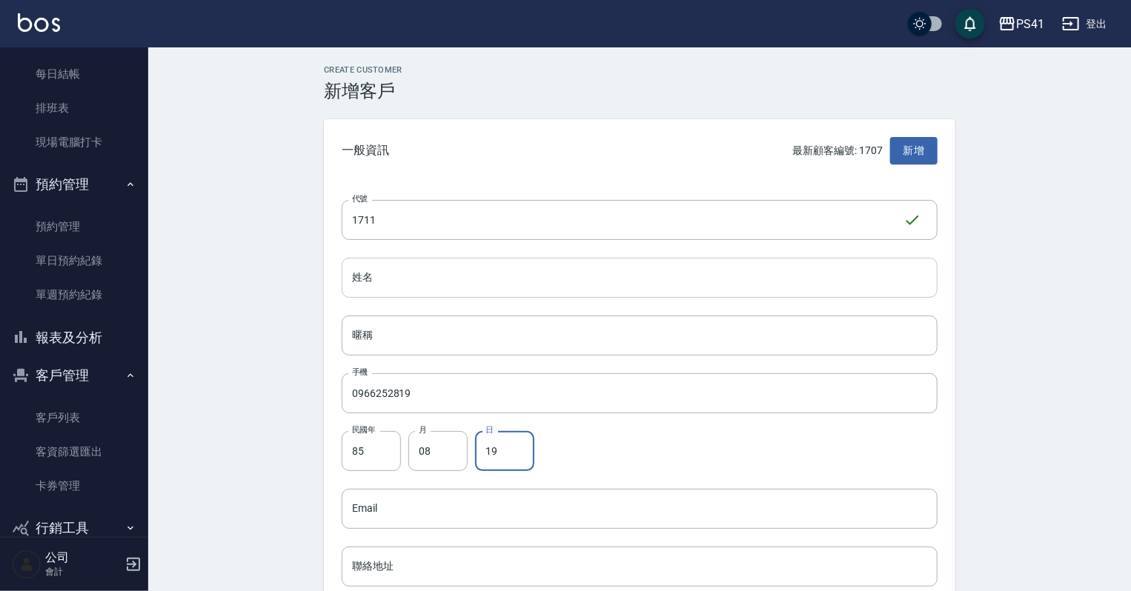
type input "19"
click at [399, 282] on input "姓名" at bounding box center [640, 278] width 596 height 40
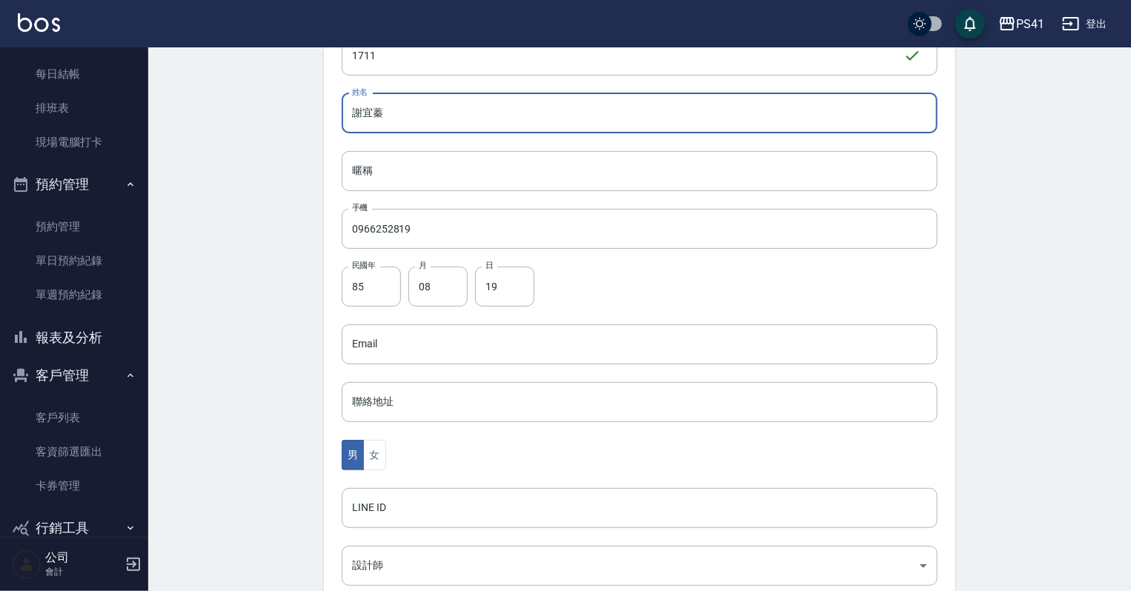
scroll to position [178, 0]
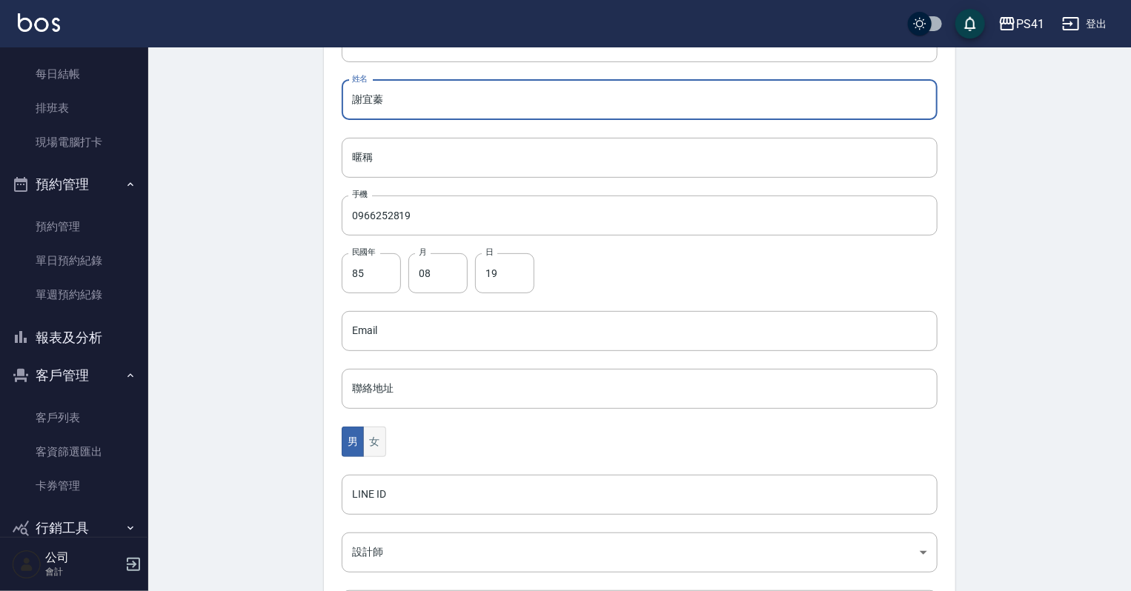
type input "謝宜蓁"
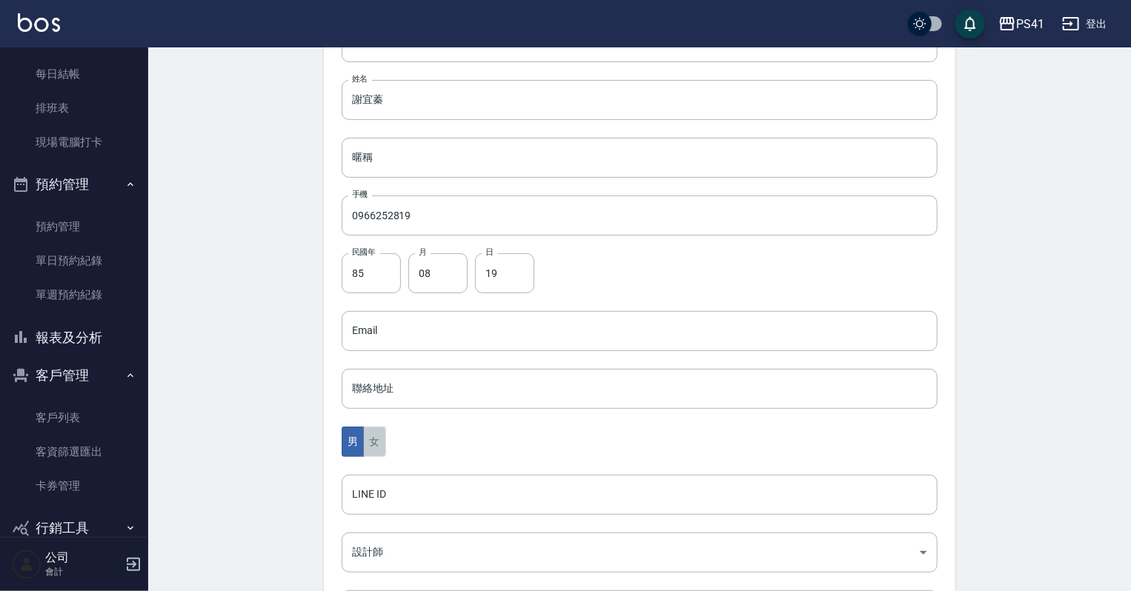
click at [370, 442] on button "女" at bounding box center [374, 442] width 22 height 30
click at [387, 550] on body "PS41 登出 櫃檯作業 打帳單 帳單列表 現金收支登錄 材料自購登錄 每日結帳 排班表 現場電腦打卡 預約管理 預約管理 單日預約紀錄 單週預約紀錄 報表及…" at bounding box center [569, 304] width 1138 height 965
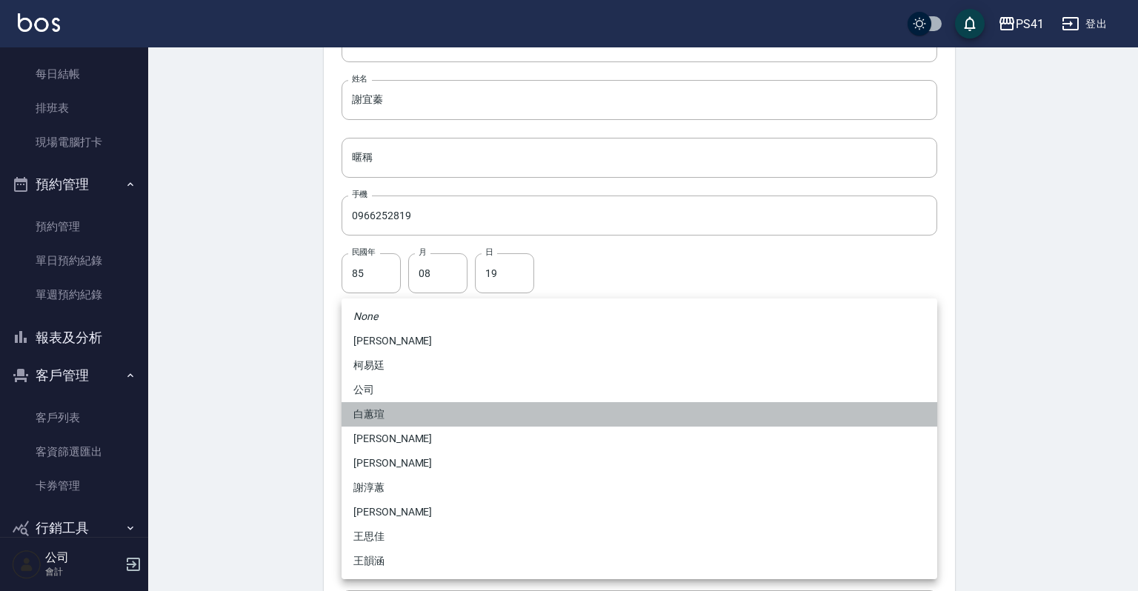
click at [413, 412] on li "白蕙瑄" at bounding box center [640, 414] width 596 height 24
type input "ddc07e2a-9c46-438a-ae12-131b47584ec9"
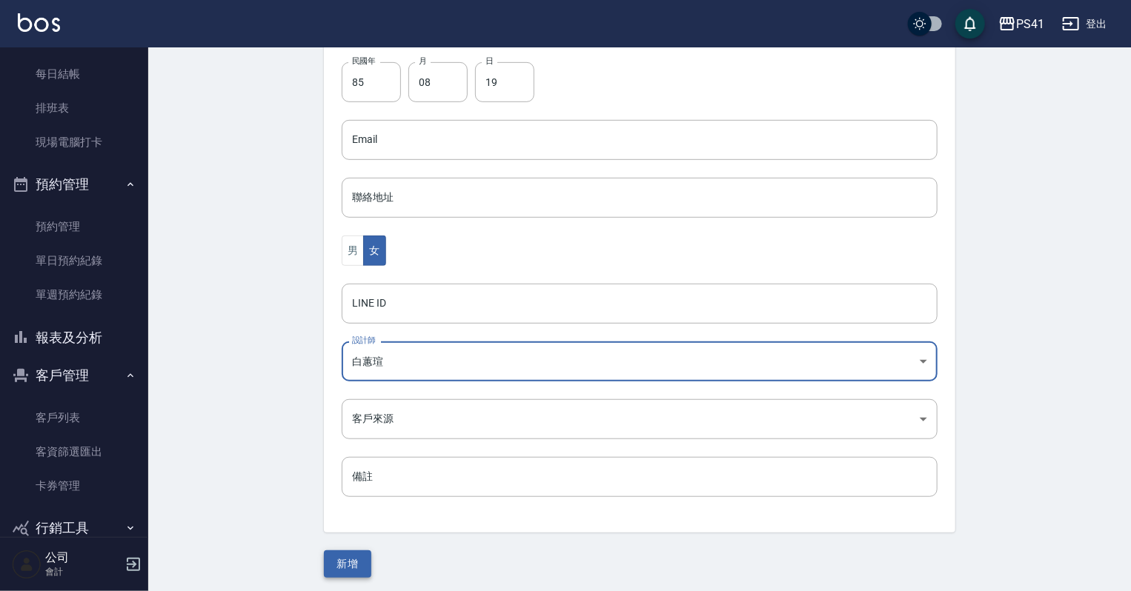
scroll to position [373, 0]
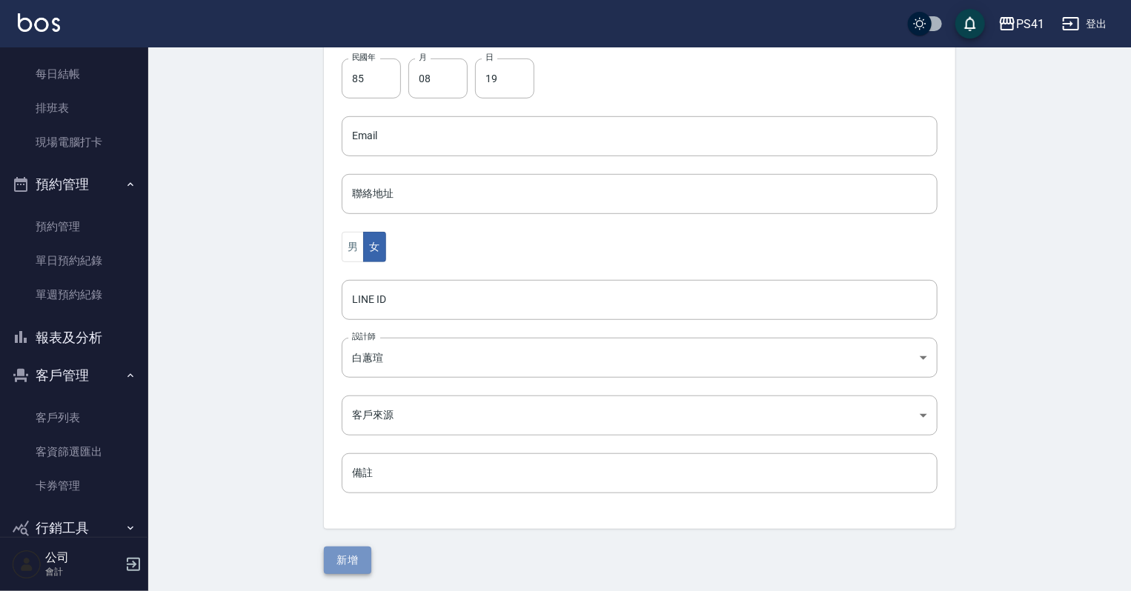
click at [342, 562] on button "新增" at bounding box center [347, 560] width 47 height 27
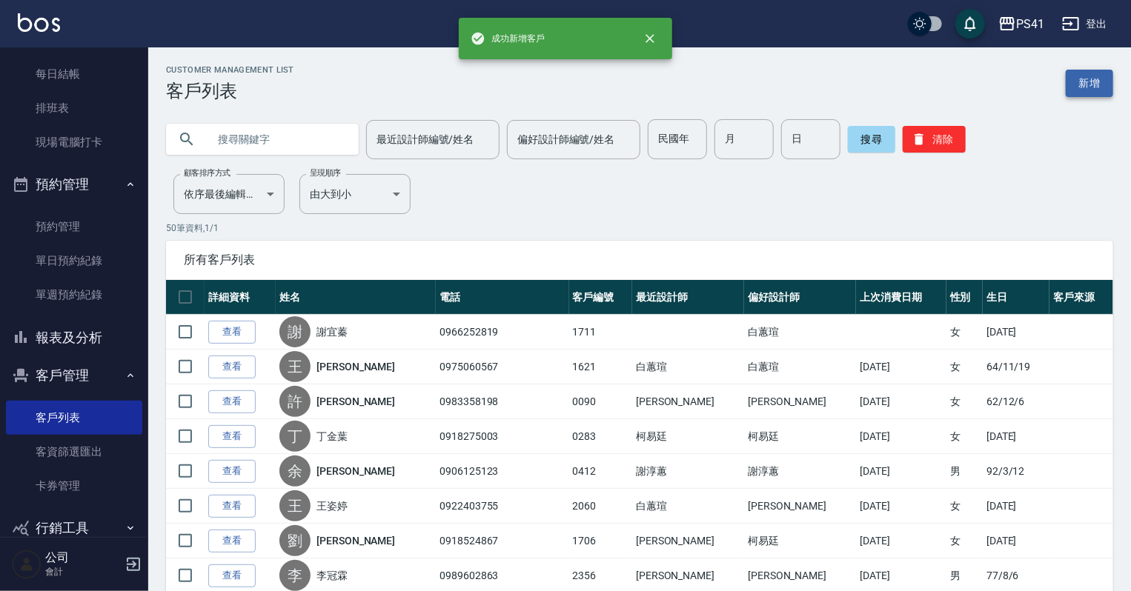
click at [1079, 89] on link "新增" at bounding box center [1088, 83] width 47 height 27
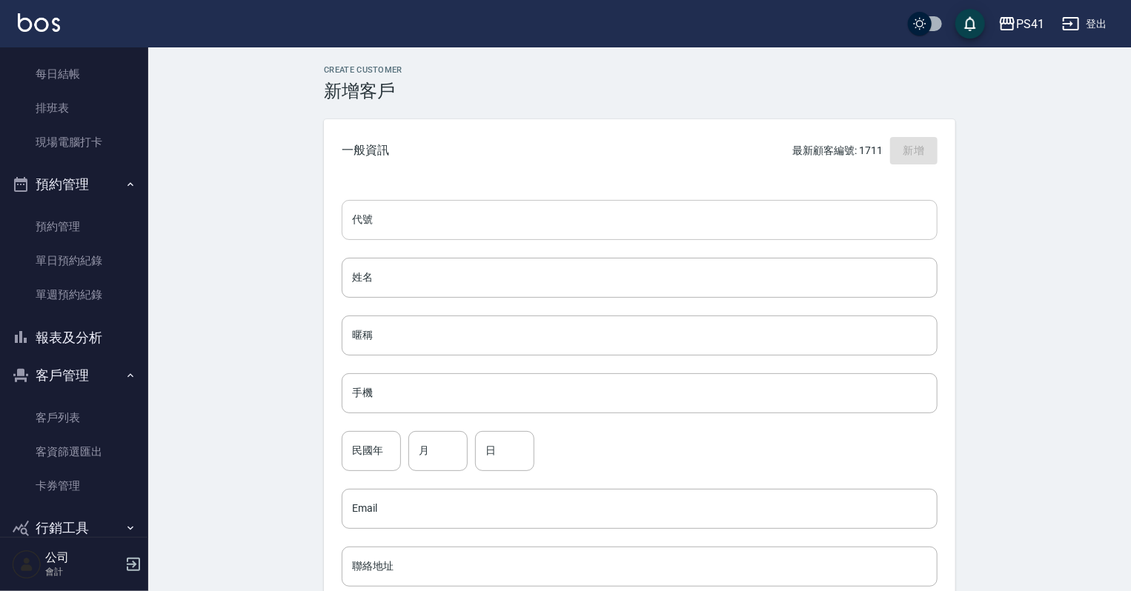
click at [459, 210] on input "代號" at bounding box center [640, 220] width 596 height 40
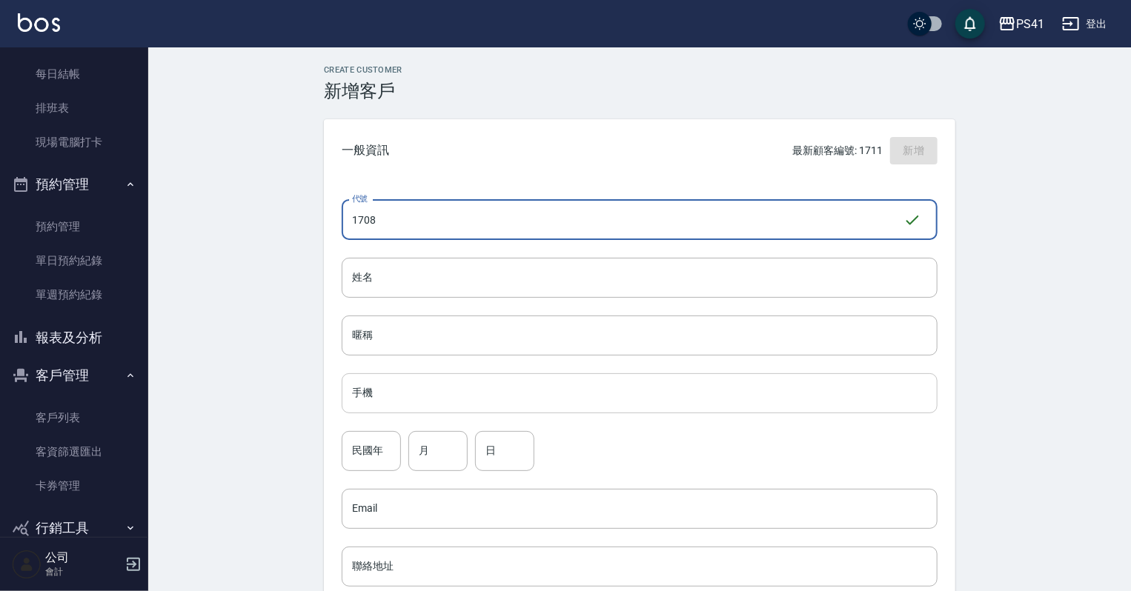
type input "1708"
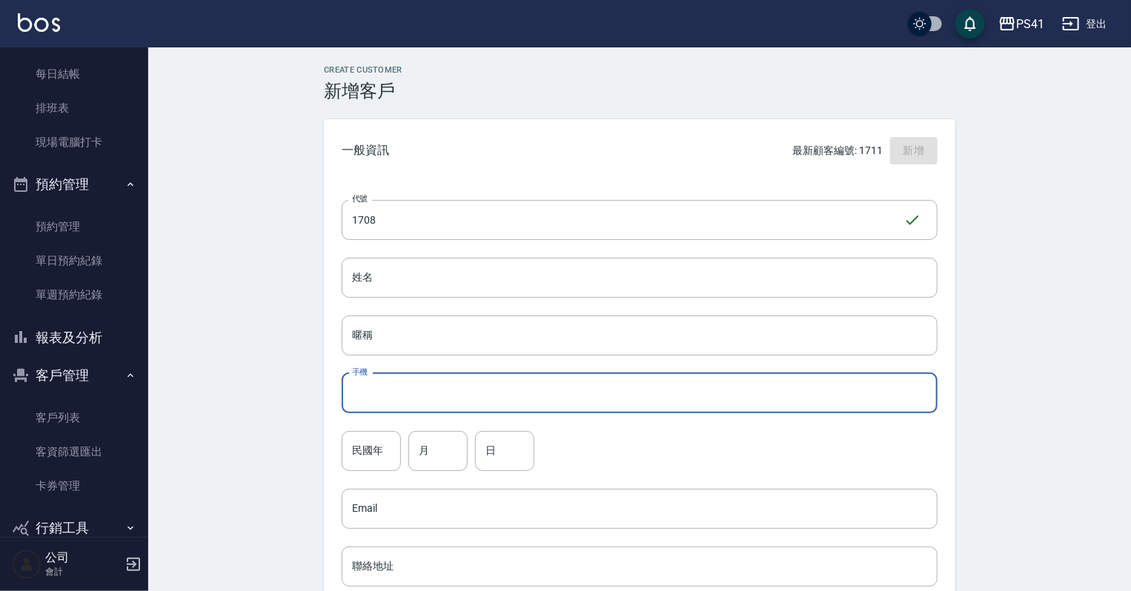
click at [628, 406] on input "手機" at bounding box center [640, 393] width 596 height 40
type input "0952256802"
drag, startPoint x: 631, startPoint y: 274, endPoint x: 619, endPoint y: 282, distance: 14.4
click at [631, 274] on input "姓名" at bounding box center [640, 278] width 596 height 40
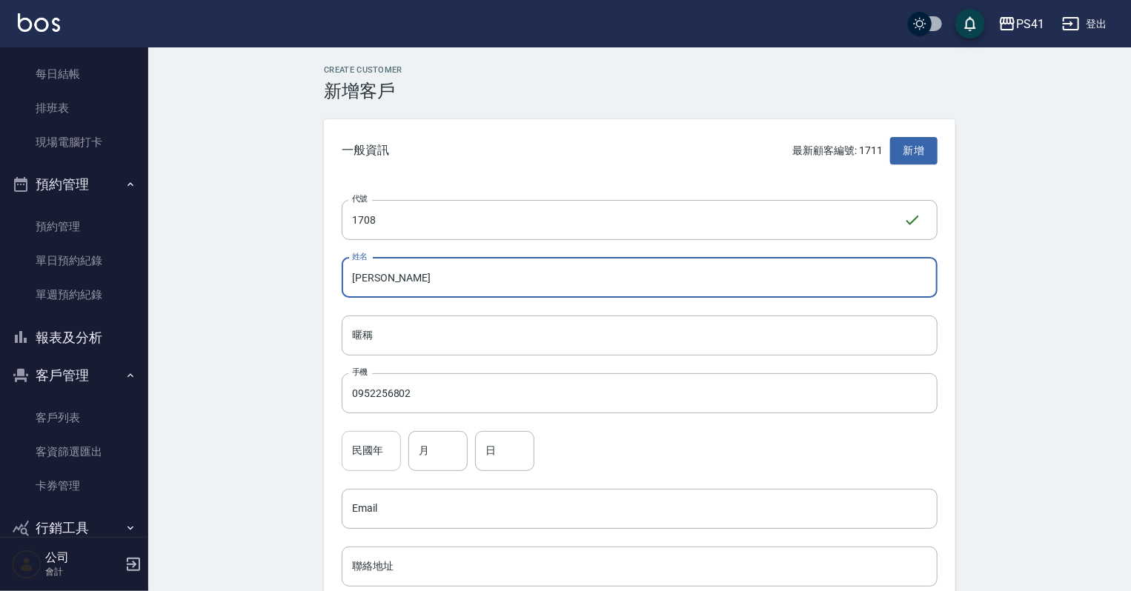
type input "[PERSON_NAME]"
click at [376, 439] on div "民國年 民國年" at bounding box center [371, 451] width 59 height 40
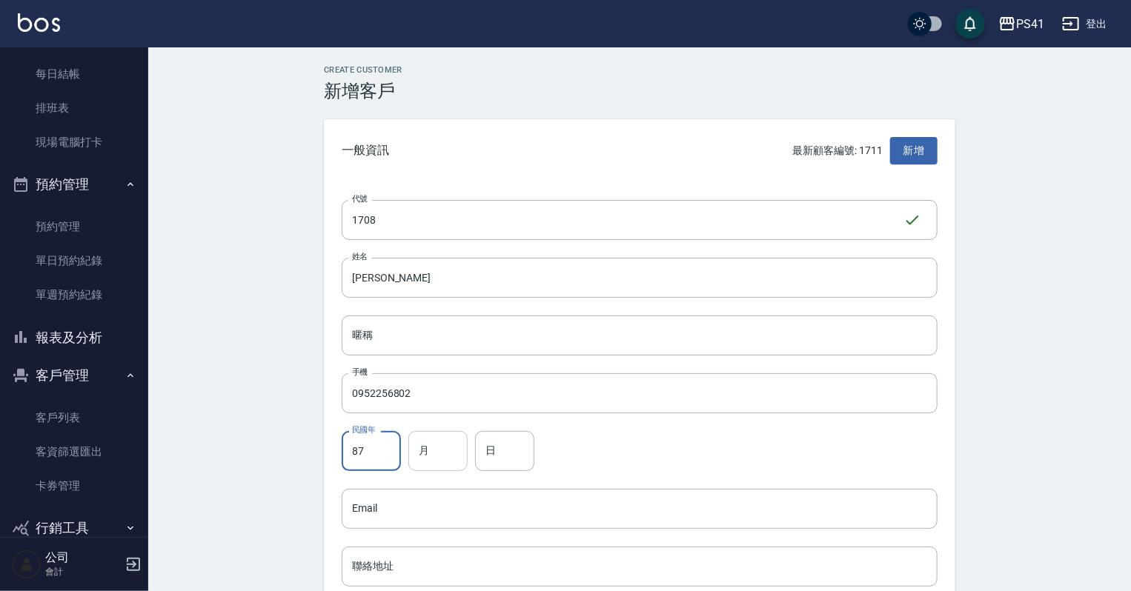
type input "87"
click at [422, 451] on input "月" at bounding box center [437, 451] width 59 height 40
type input "01"
drag, startPoint x: 483, startPoint y: 445, endPoint x: 510, endPoint y: 442, distance: 26.9
click at [486, 445] on input "日" at bounding box center [504, 451] width 59 height 40
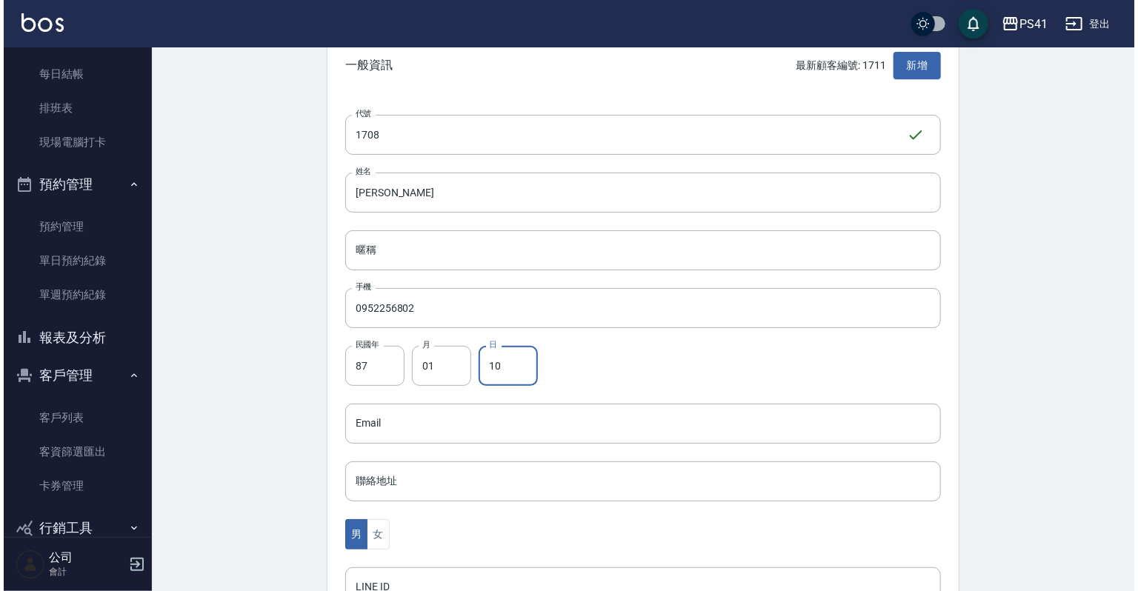
scroll to position [237, 0]
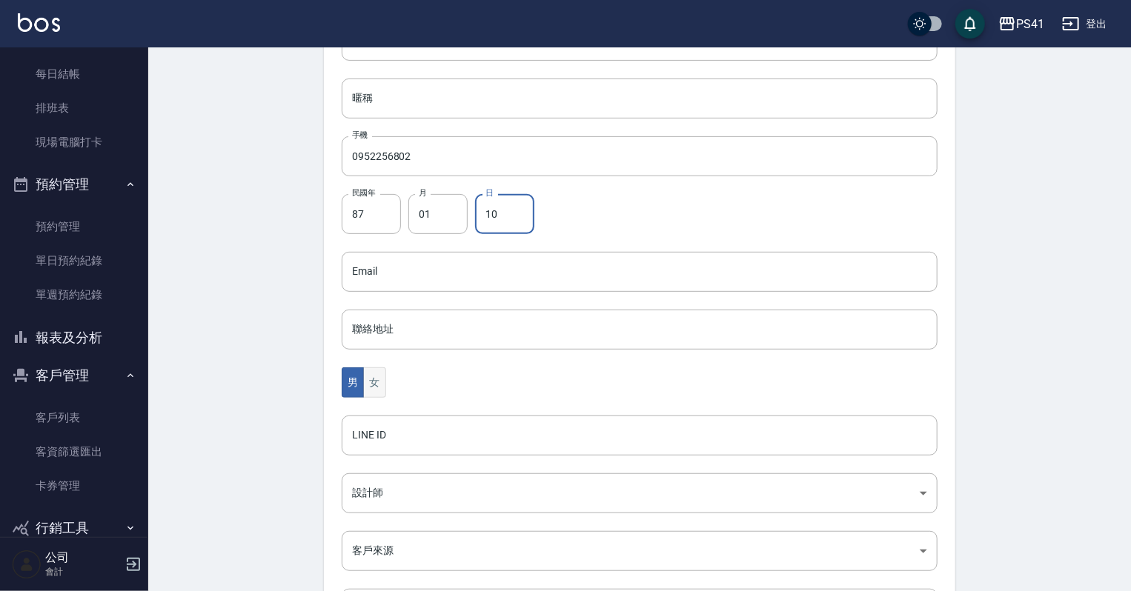
type input "10"
click at [369, 388] on button "女" at bounding box center [374, 382] width 22 height 30
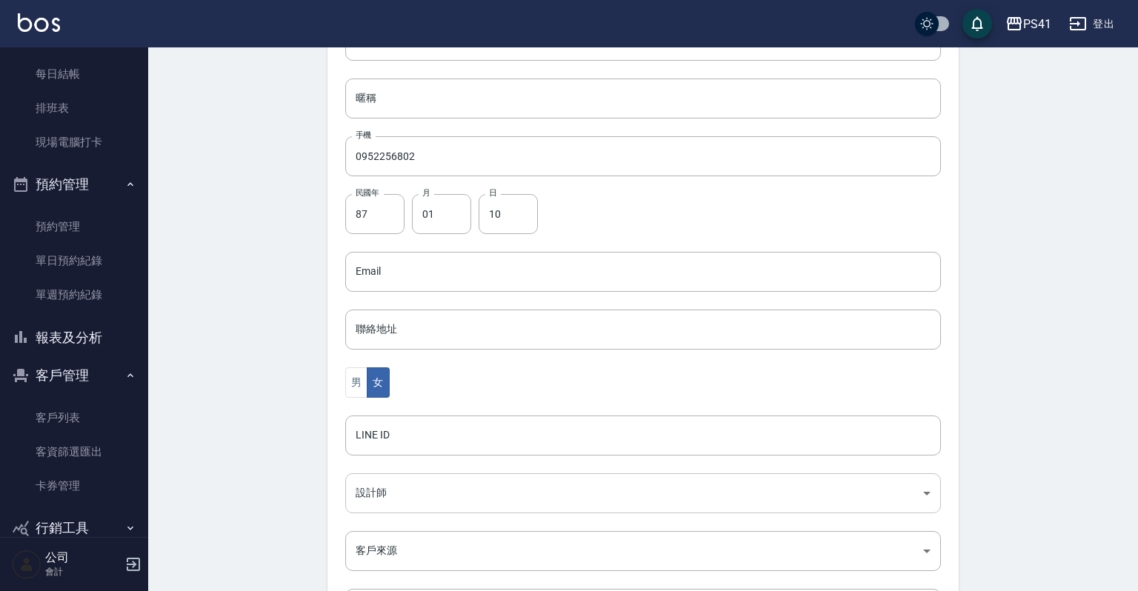
click at [370, 488] on body "PS41 登出 櫃檯作業 打帳單 帳單列表 現金收支登錄 材料自購登錄 每日結帳 排班表 現場電腦打卡 預約管理 預約管理 單日預約紀錄 單週預約紀錄 報表及…" at bounding box center [569, 245] width 1138 height 965
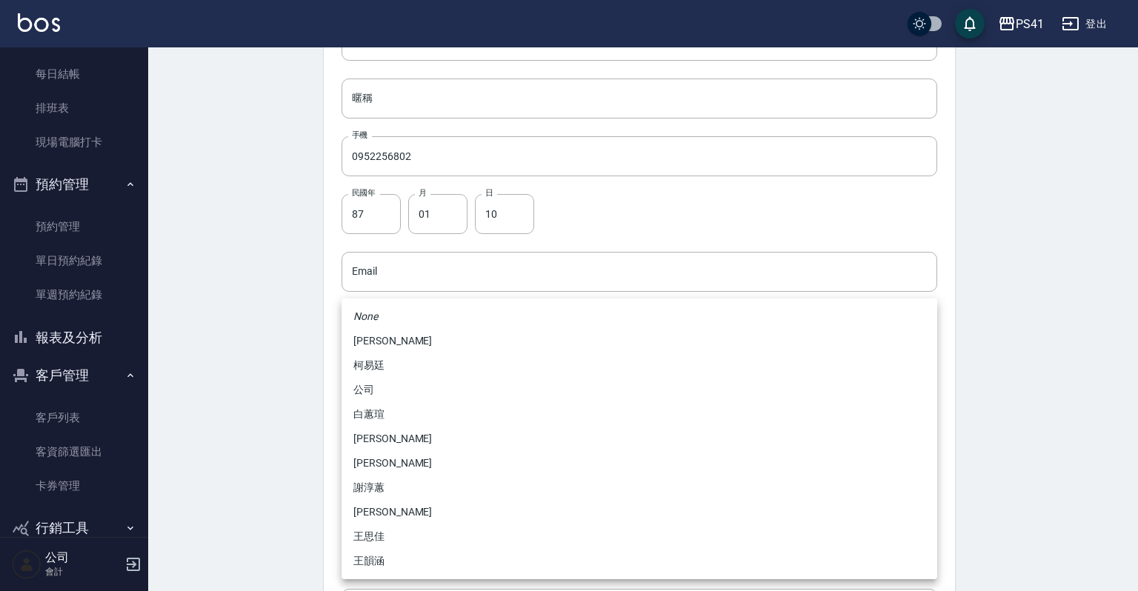
click at [390, 493] on li "謝淳蕙" at bounding box center [640, 488] width 596 height 24
type input "8c411568-4112-470a-9bf0-dab44adfddc4"
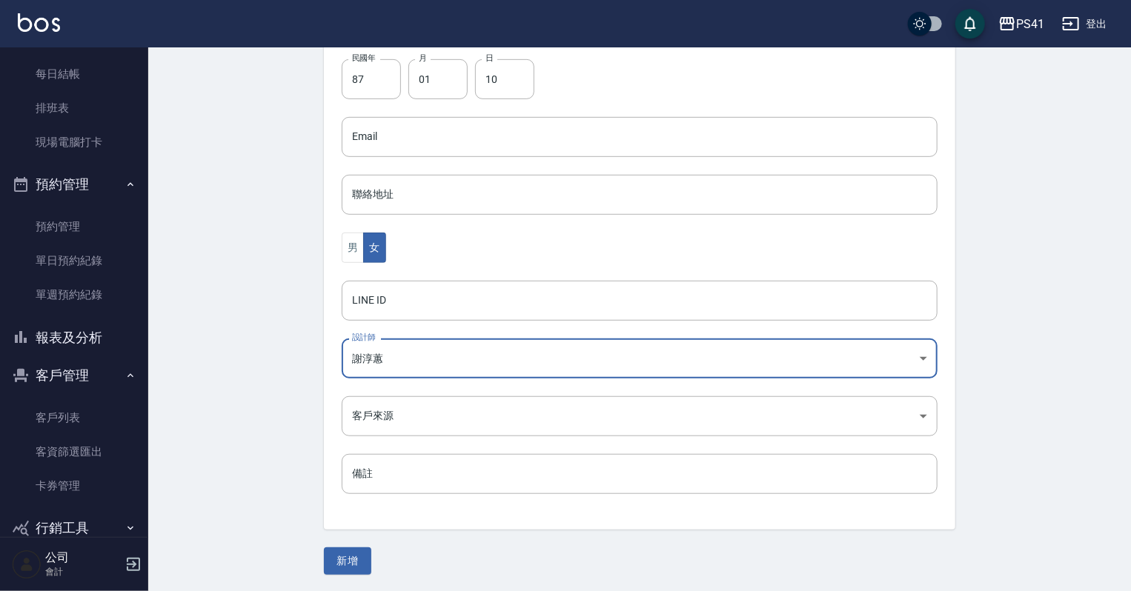
scroll to position [373, 0]
click at [359, 551] on button "新增" at bounding box center [347, 560] width 47 height 27
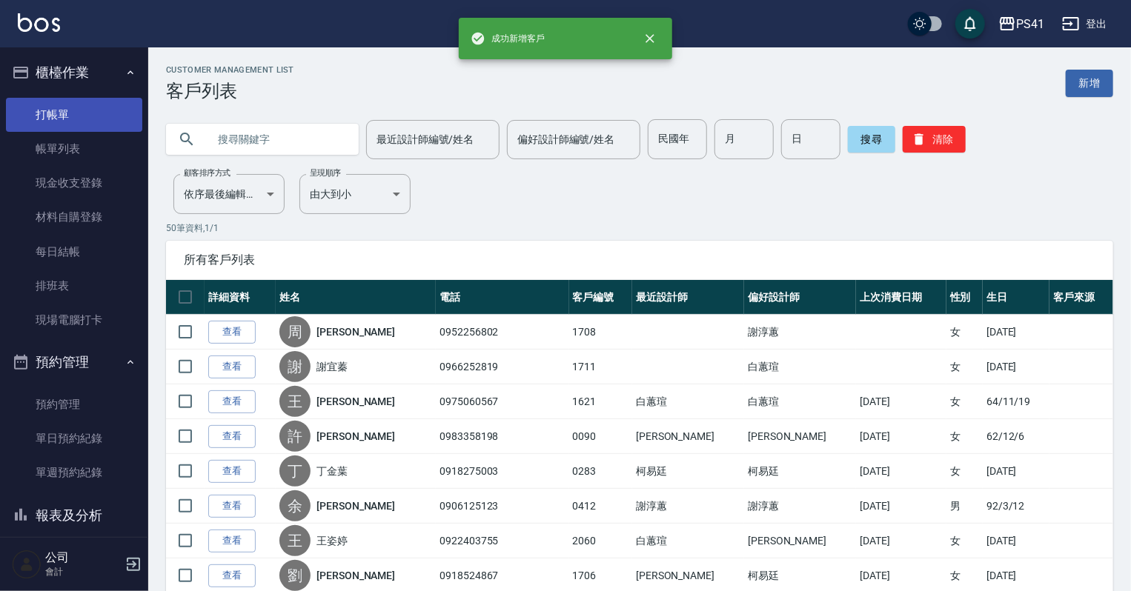
drag, startPoint x: 110, startPoint y: 116, endPoint x: 118, endPoint y: 108, distance: 11.5
click at [110, 116] on link "打帳單" at bounding box center [74, 115] width 136 height 34
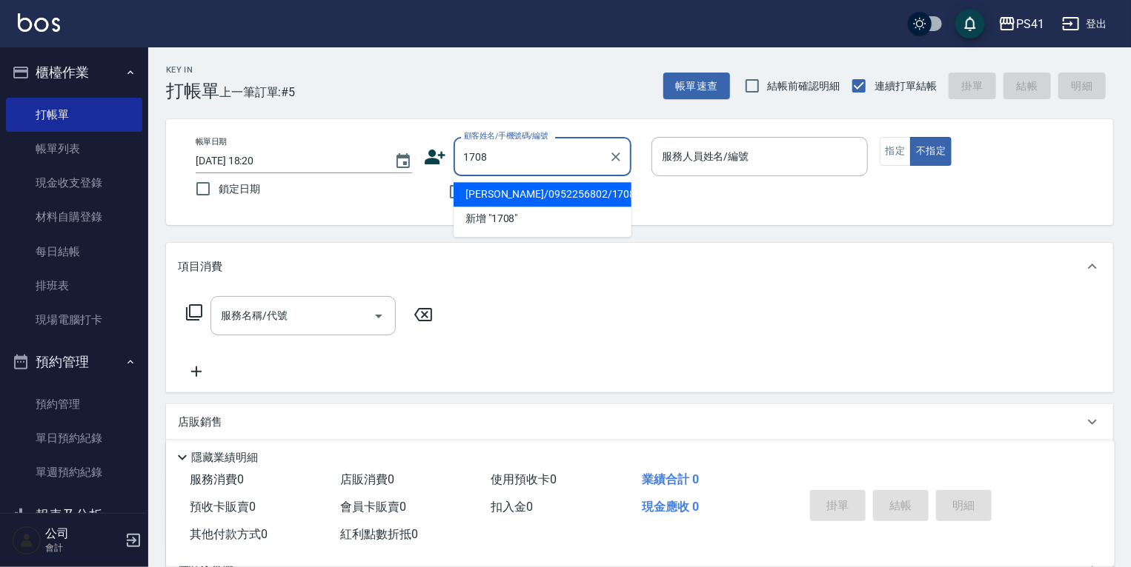
type input "[PERSON_NAME]/0952256802/1708"
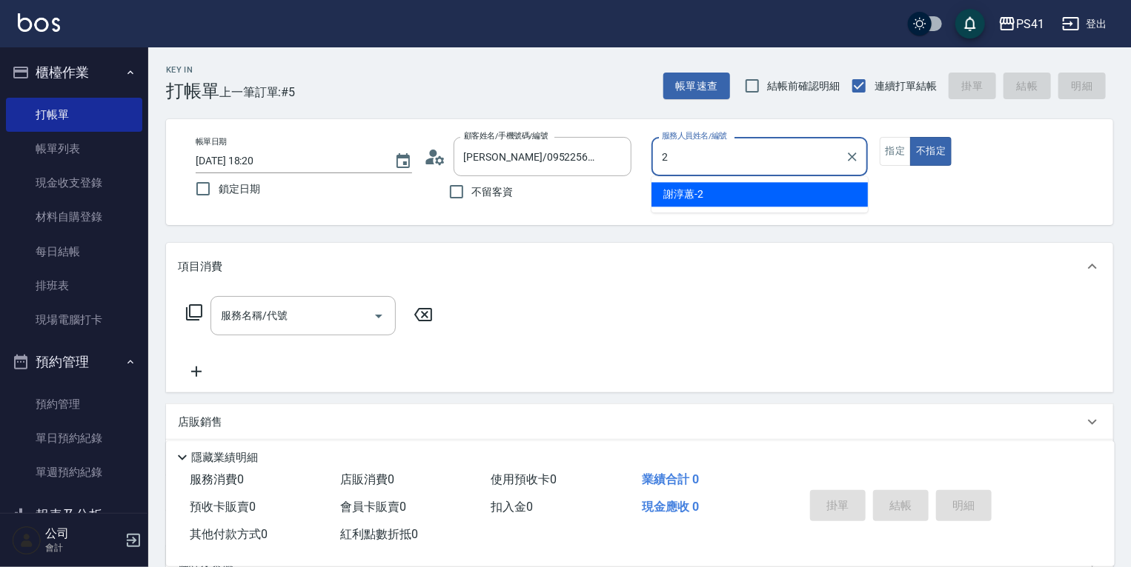
type input "[PERSON_NAME]-2"
type button "false"
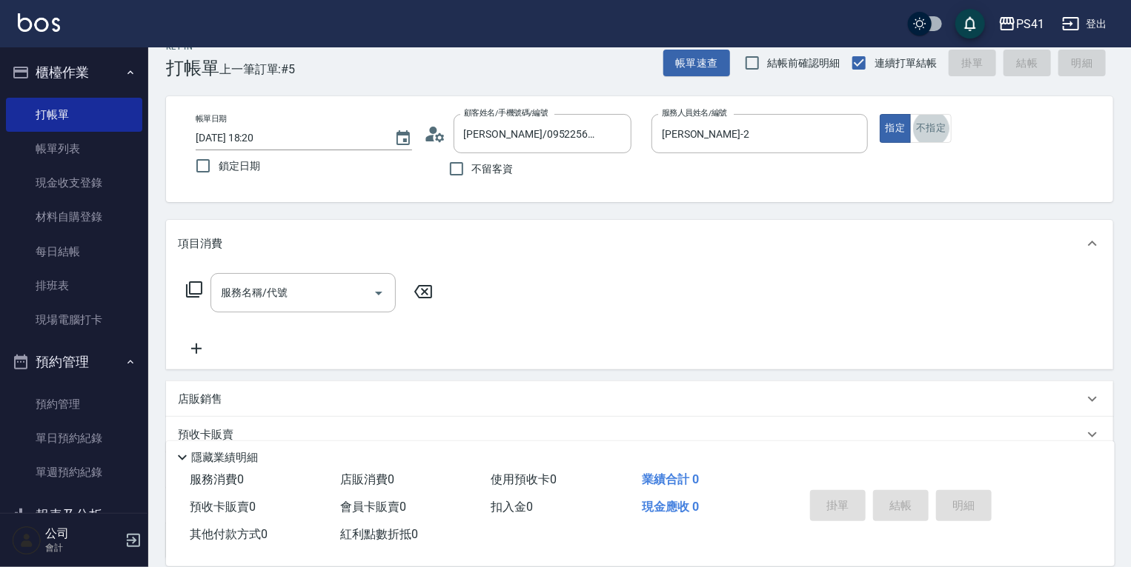
scroll to position [24, 0]
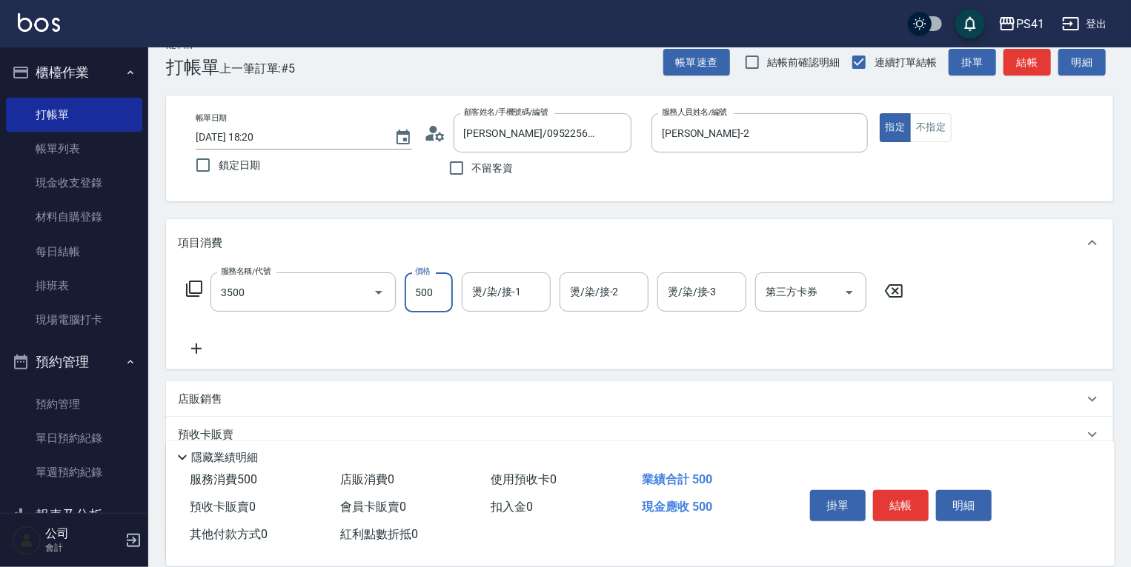
type input "補燙(3500)"
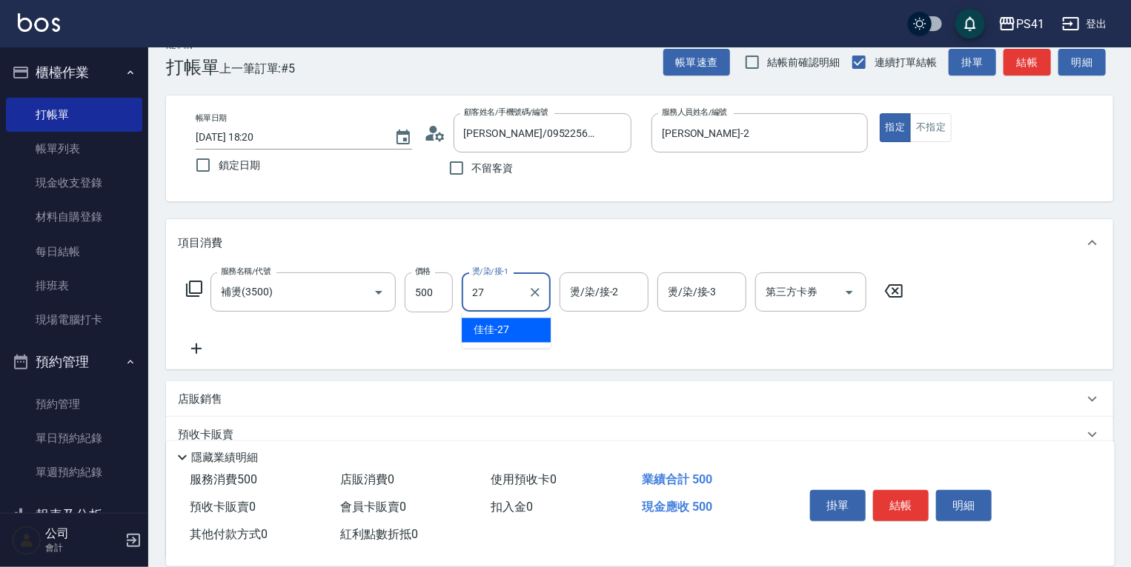
type input "佳佳-27"
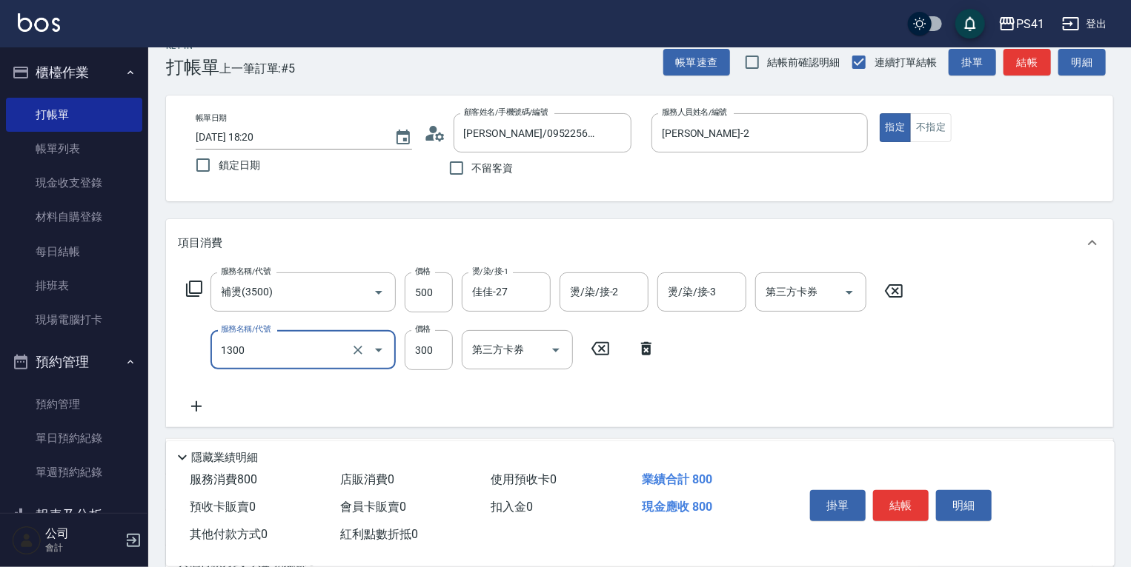
type input "洗髮300(1300)"
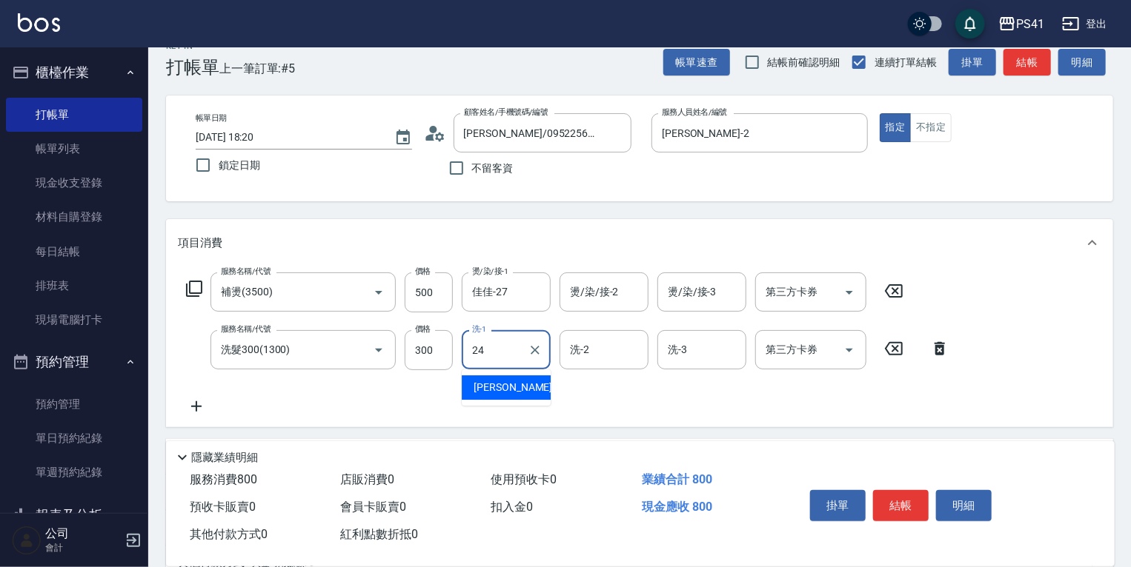
type input "小涵-24"
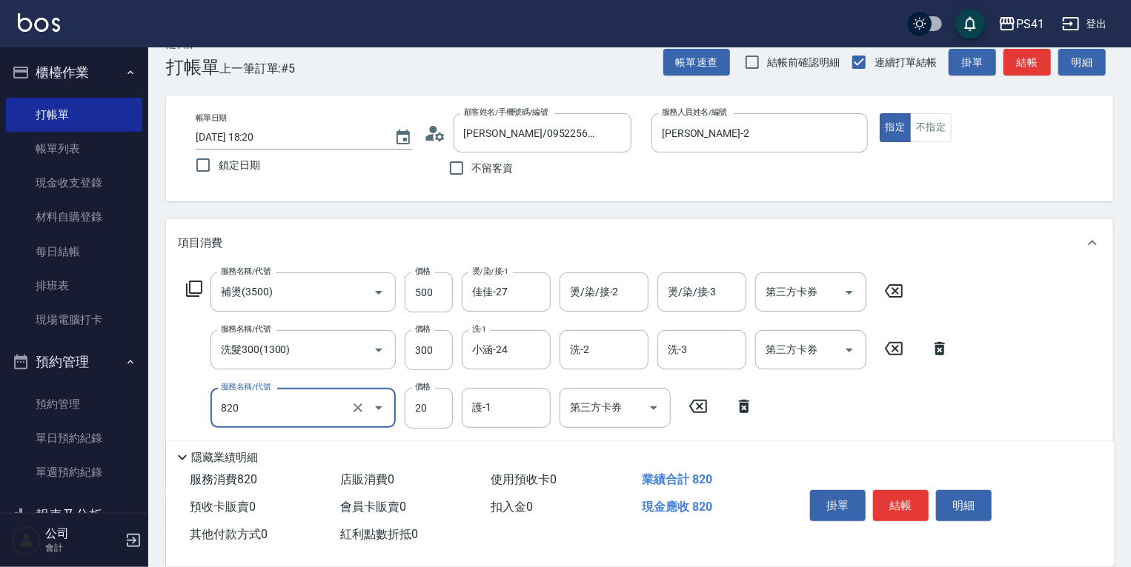
type input "潤絲(820)"
type input "100"
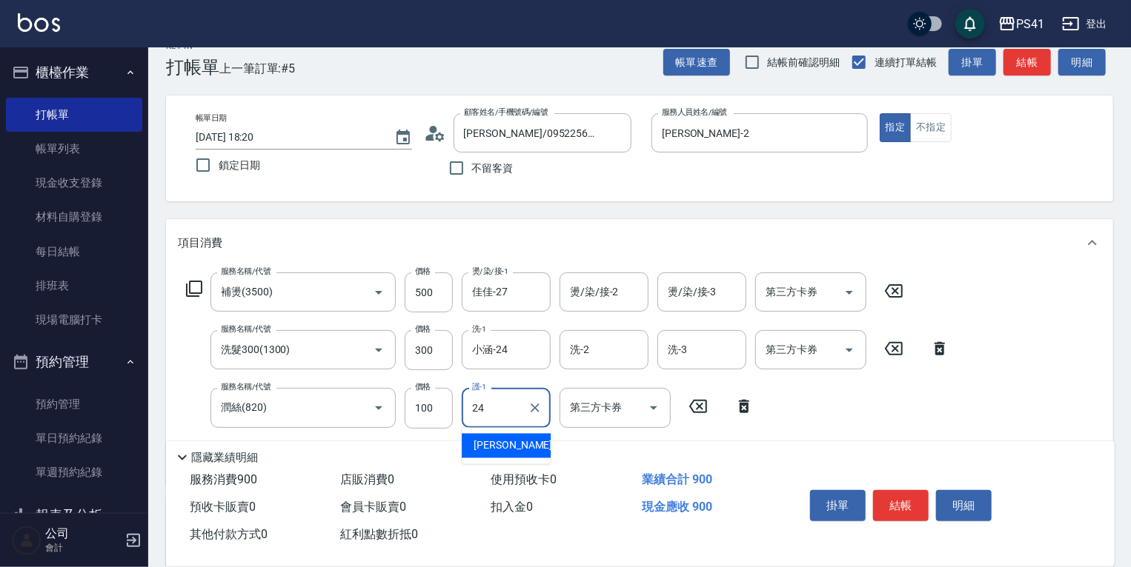
type input "小涵-24"
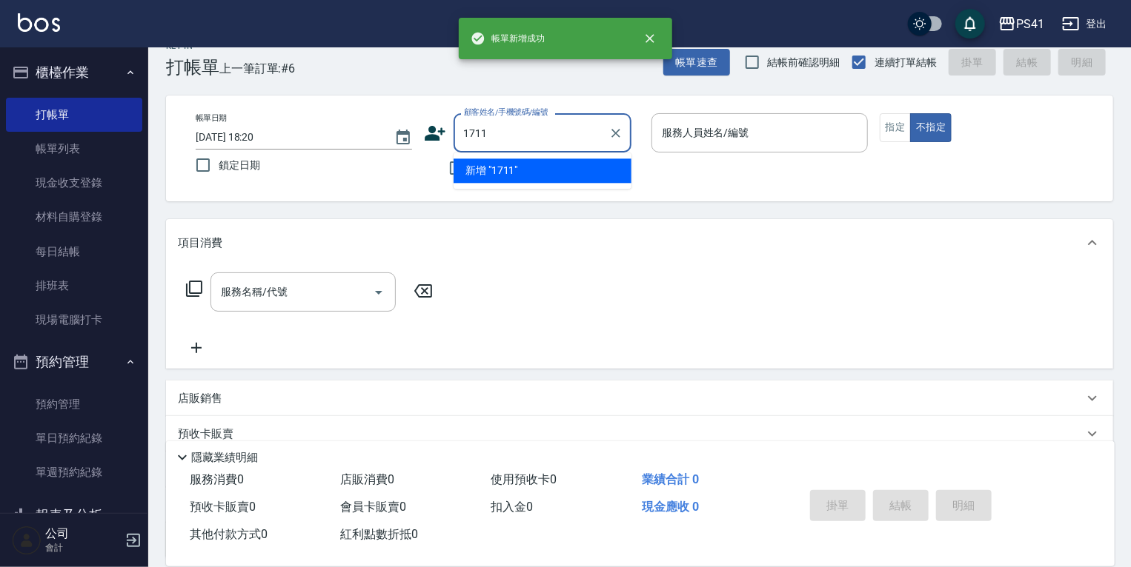
type input "1711"
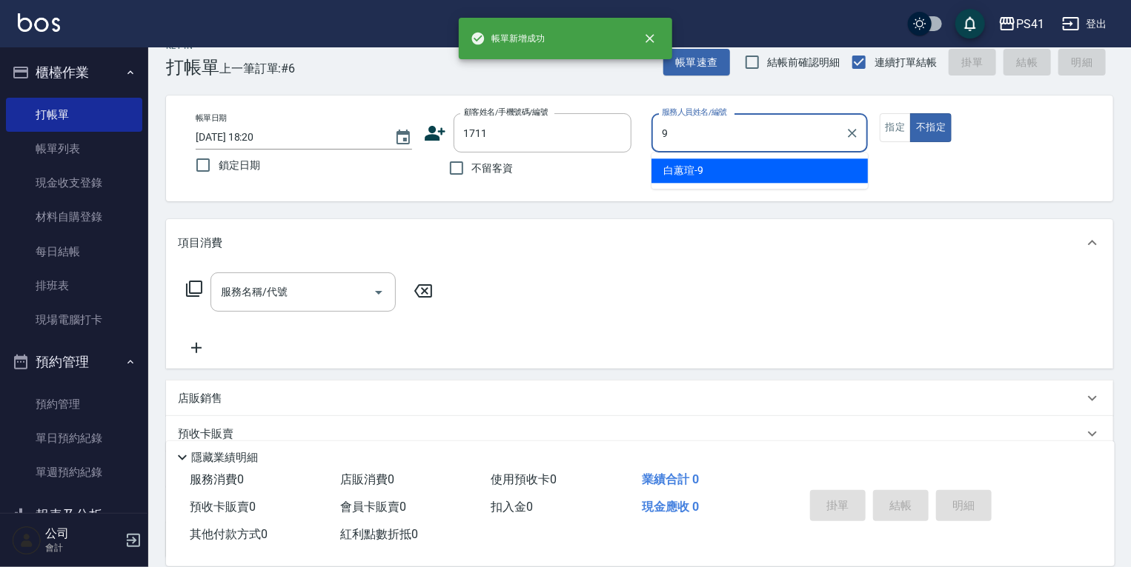
type input "白蕙瑄-9"
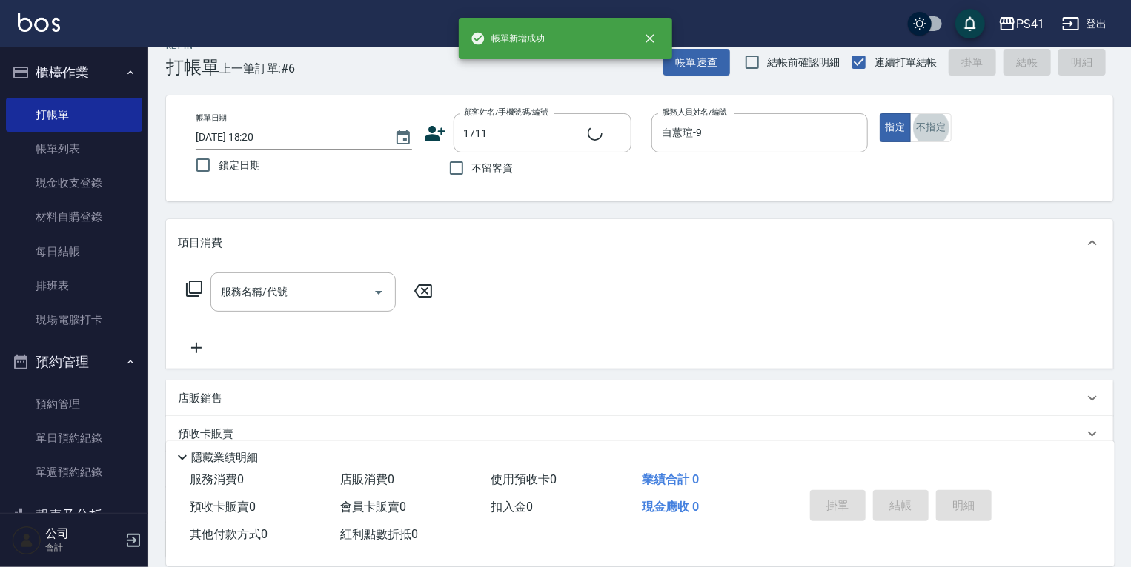
type input "[PERSON_NAME]/0966252819/1711"
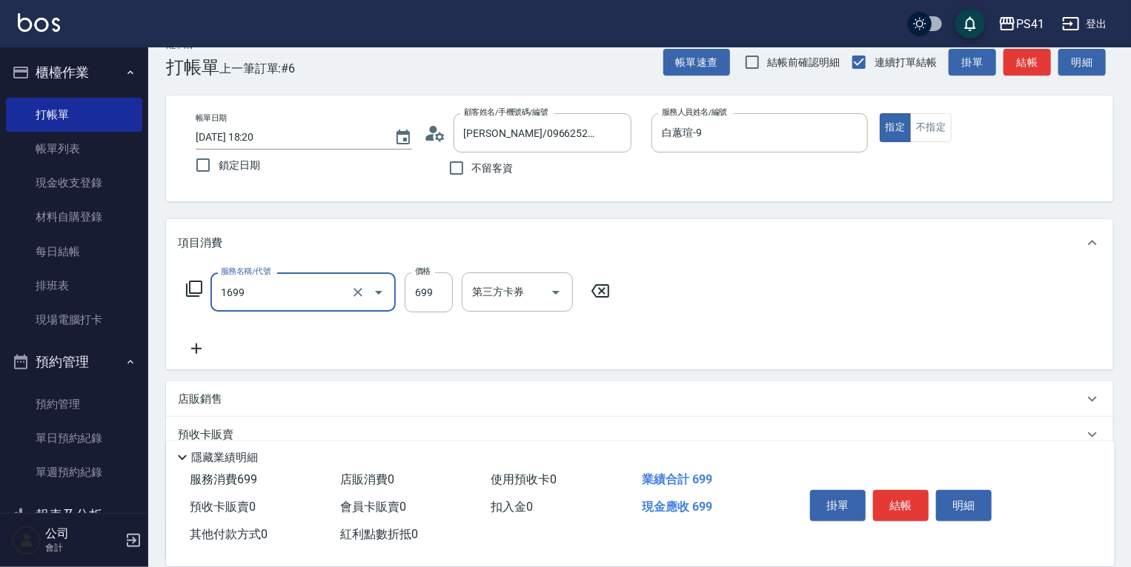
type input "純粹植淨控油SPA洗髮699(1699)"
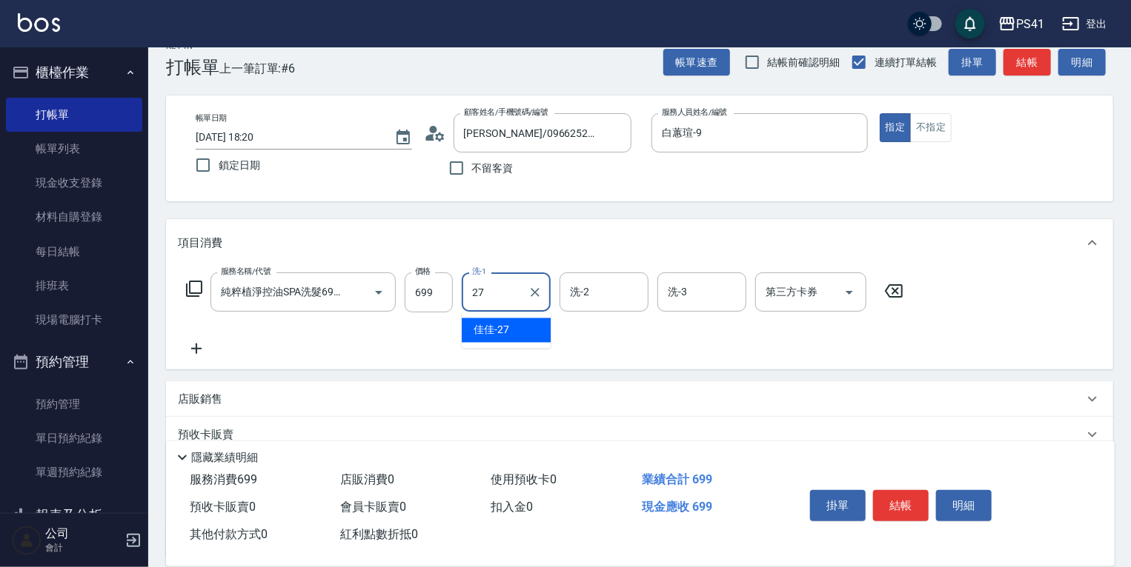
type input "佳佳-27"
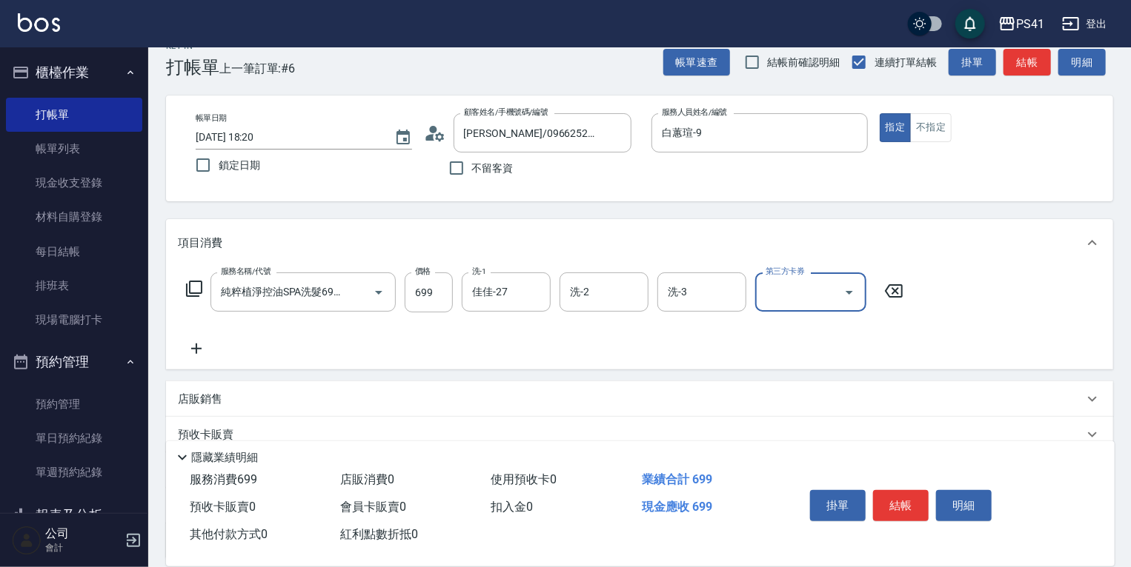
scroll to position [0, 0]
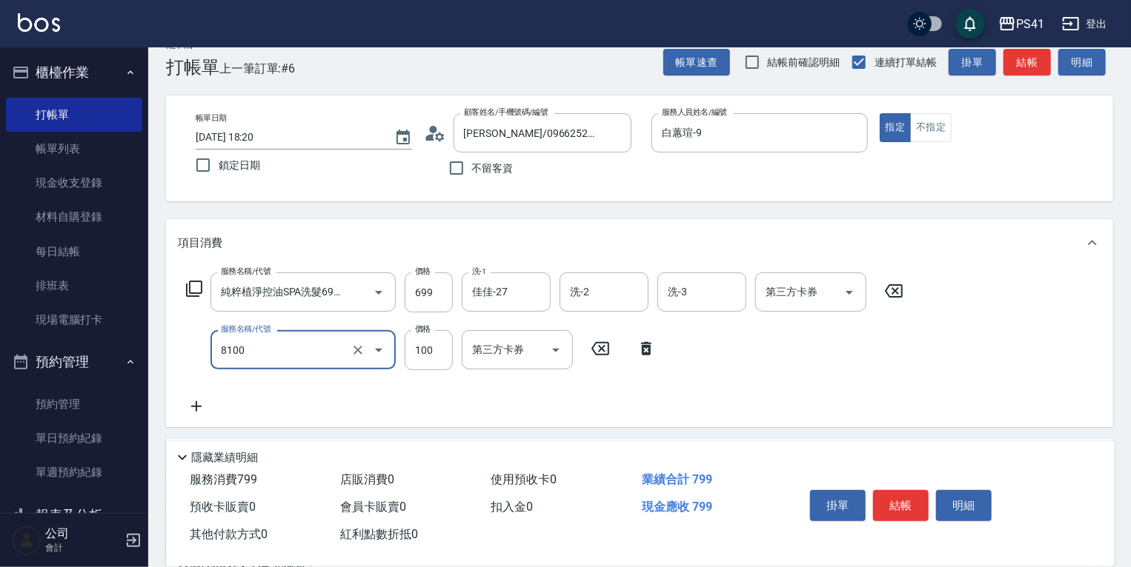
type input "電棒 夾直 玉米鬚(8100)"
type input "150"
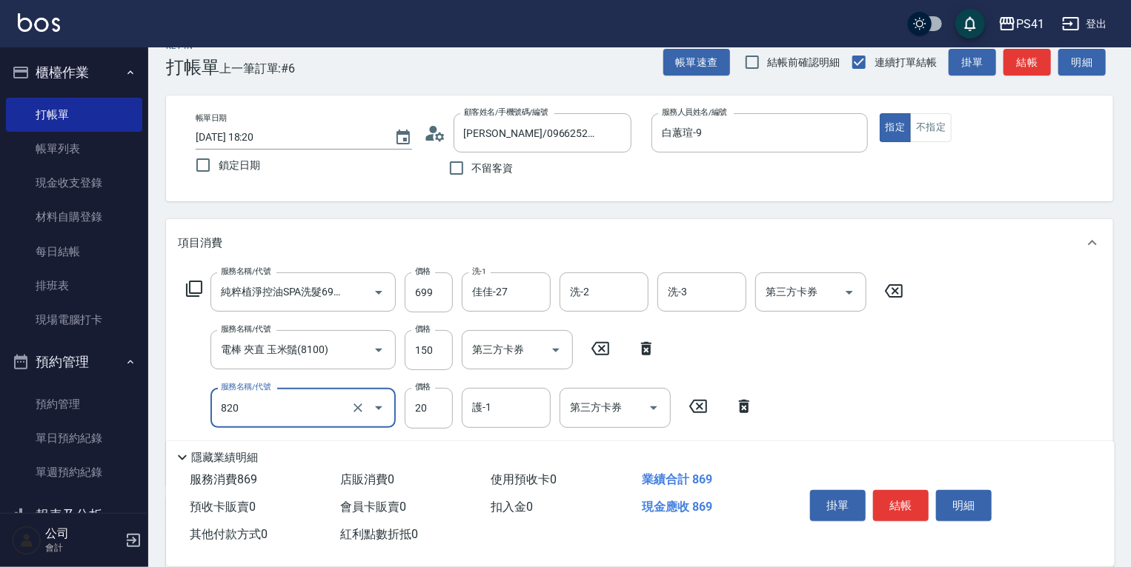
type input "潤絲(820)"
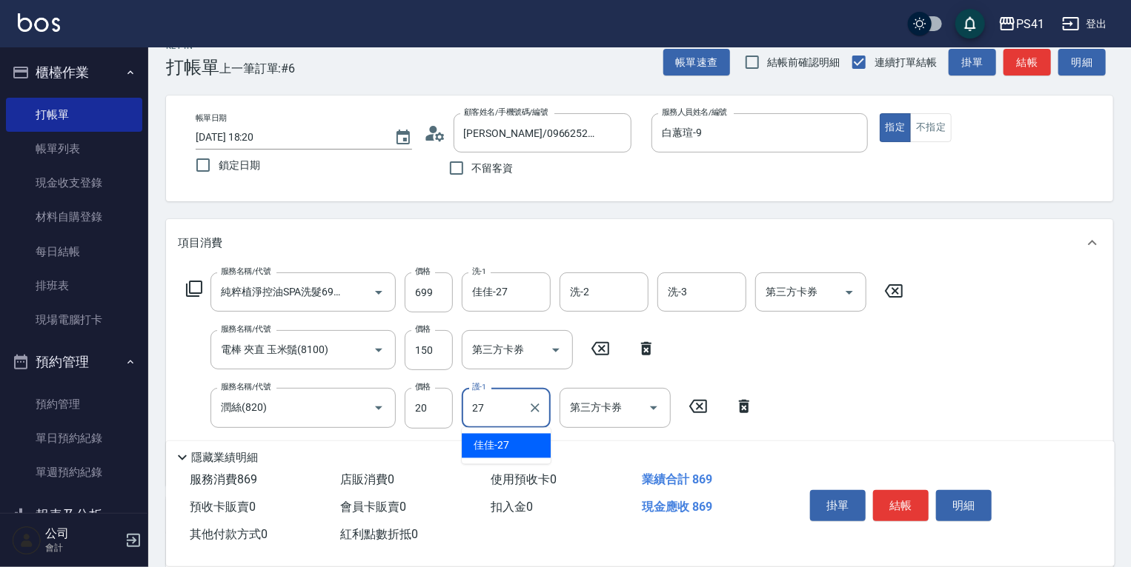
type input "佳佳-27"
type input "剪瀏海(250)"
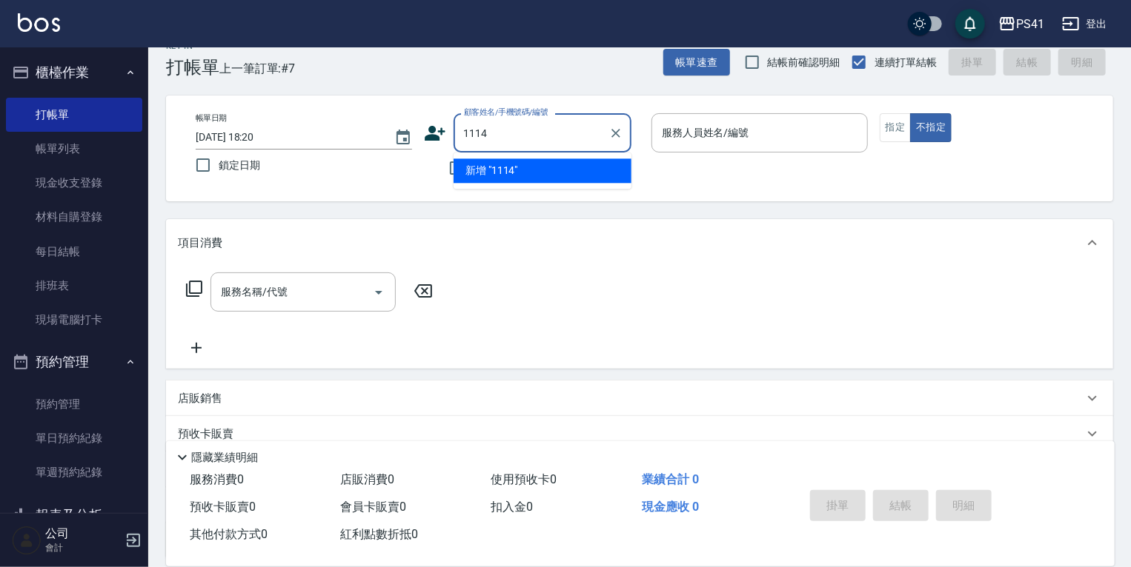
type input "1114"
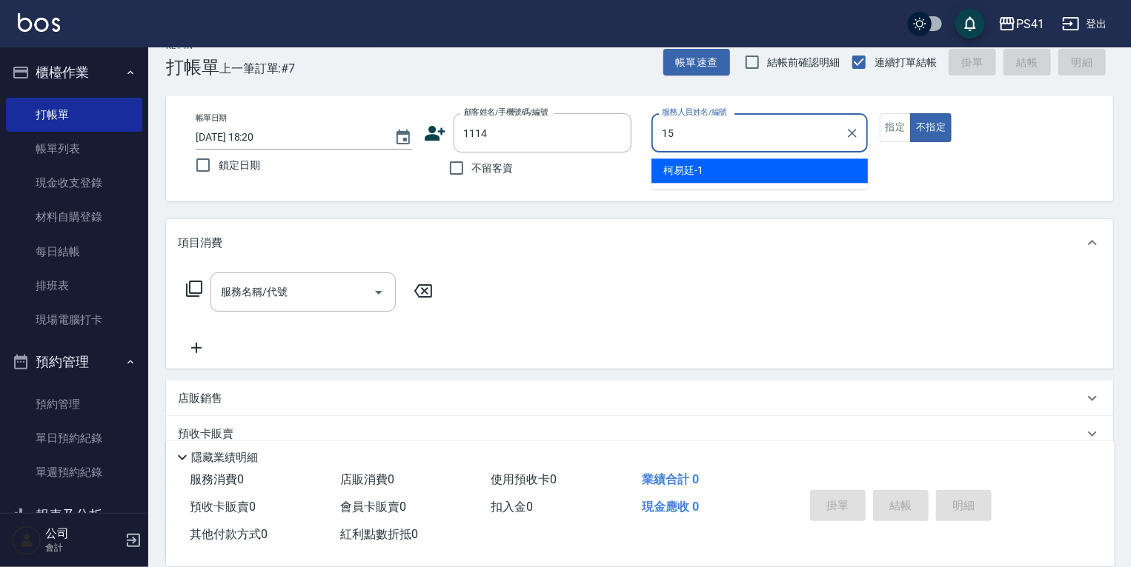
type input "[PERSON_NAME]-15"
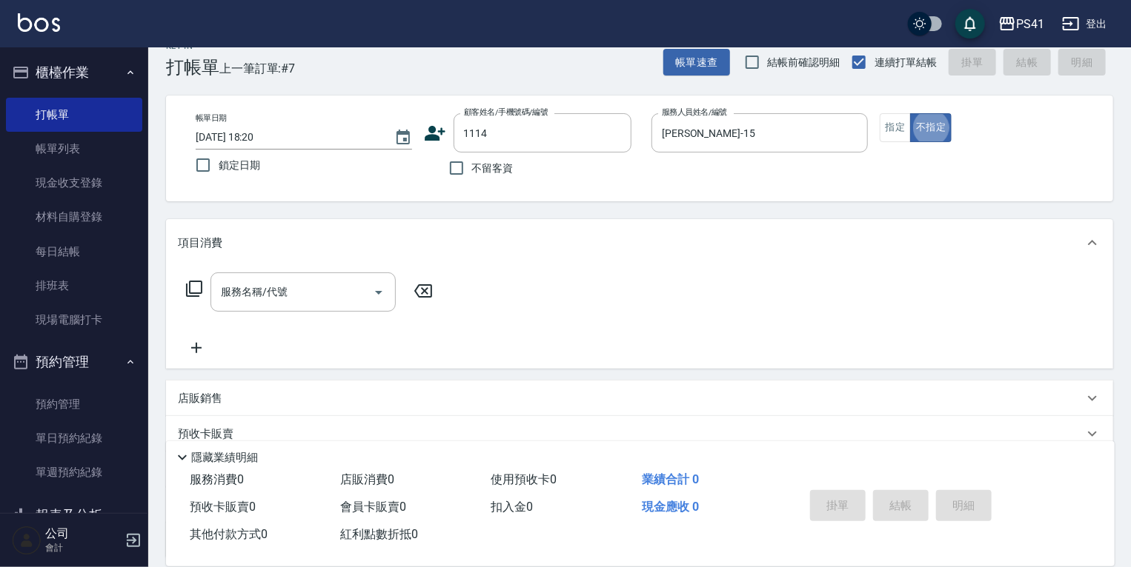
type input "[PERSON_NAME]/0928338294/1114"
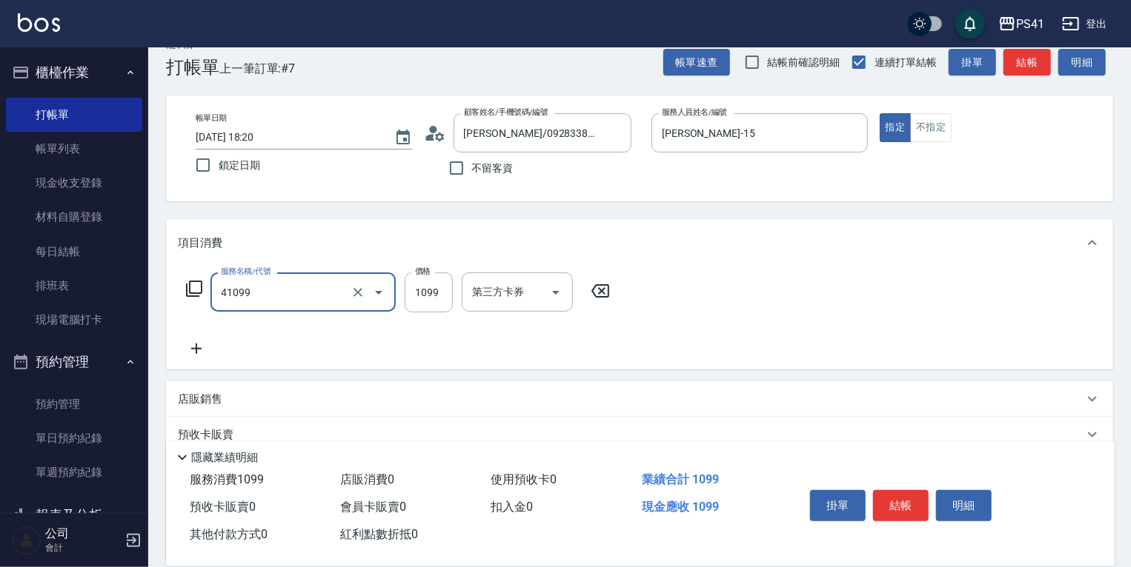
type input "公司活動/早鳥(41099)"
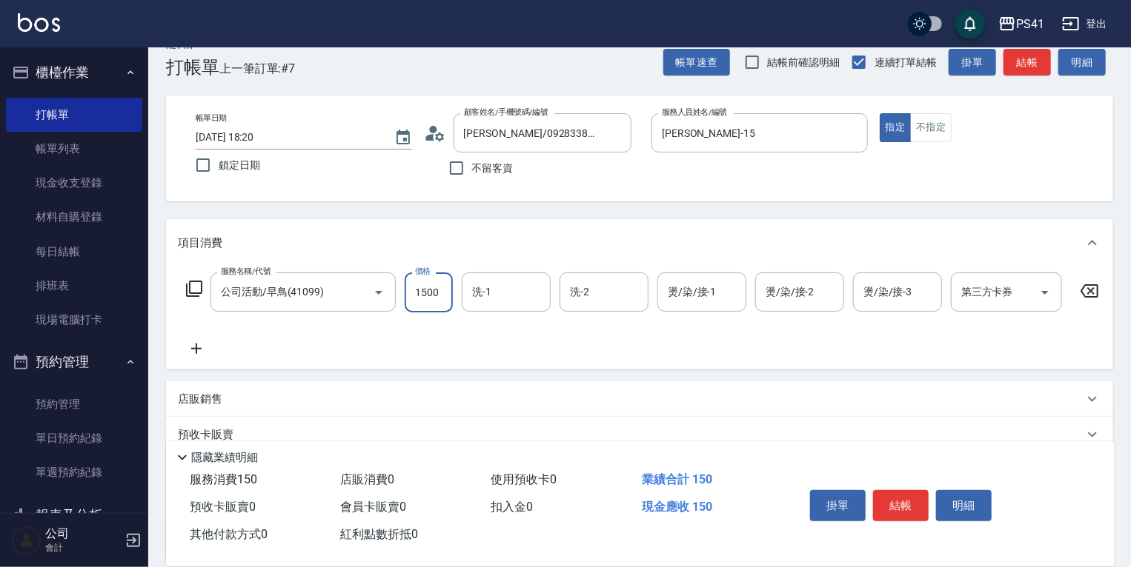
type input "1500"
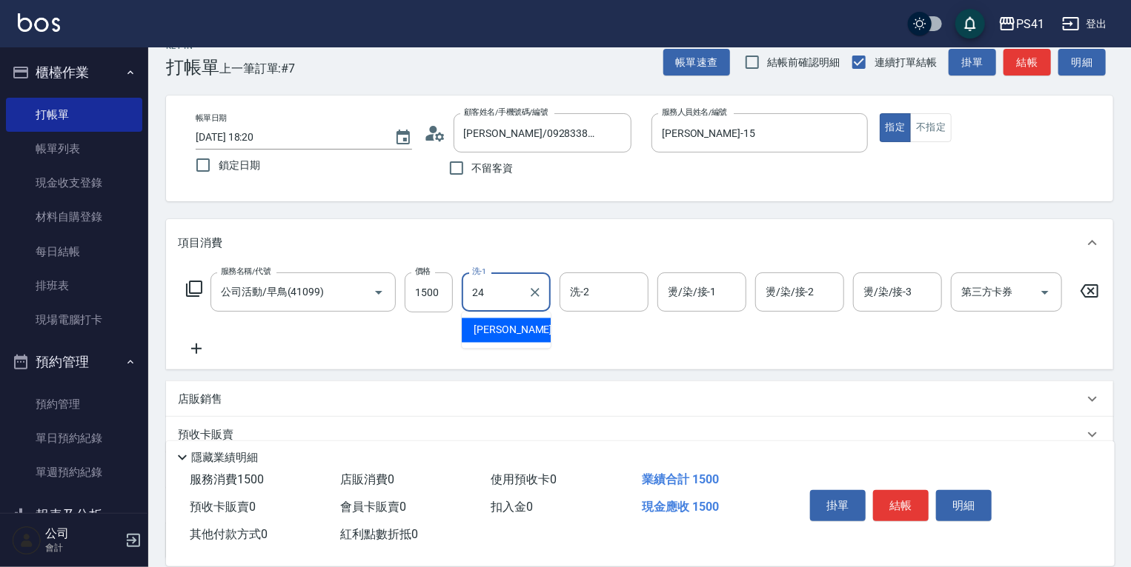
type input "小涵-24"
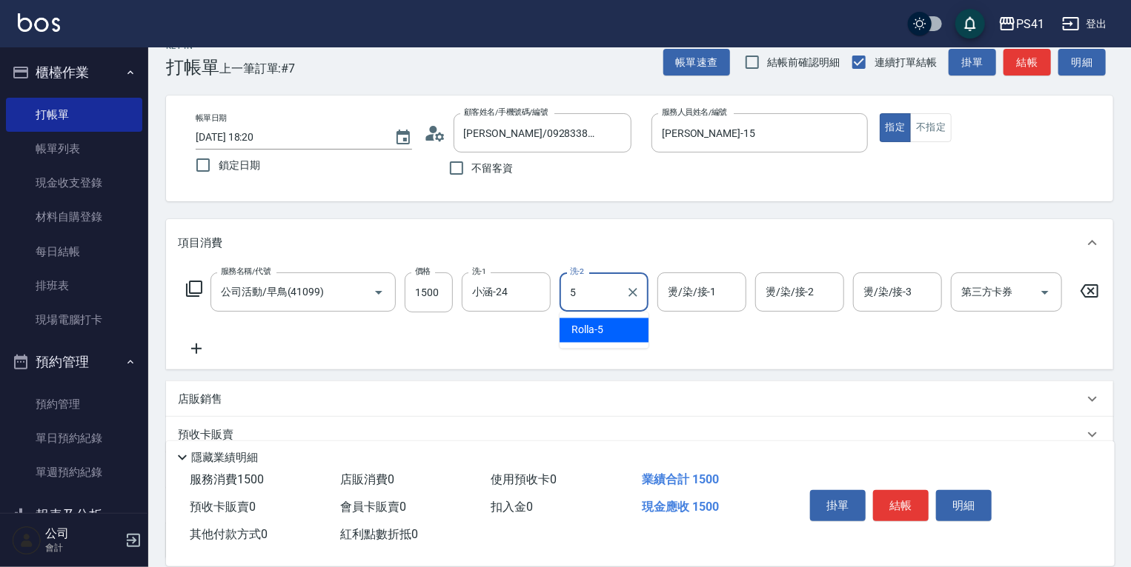
type input "Rolla-5"
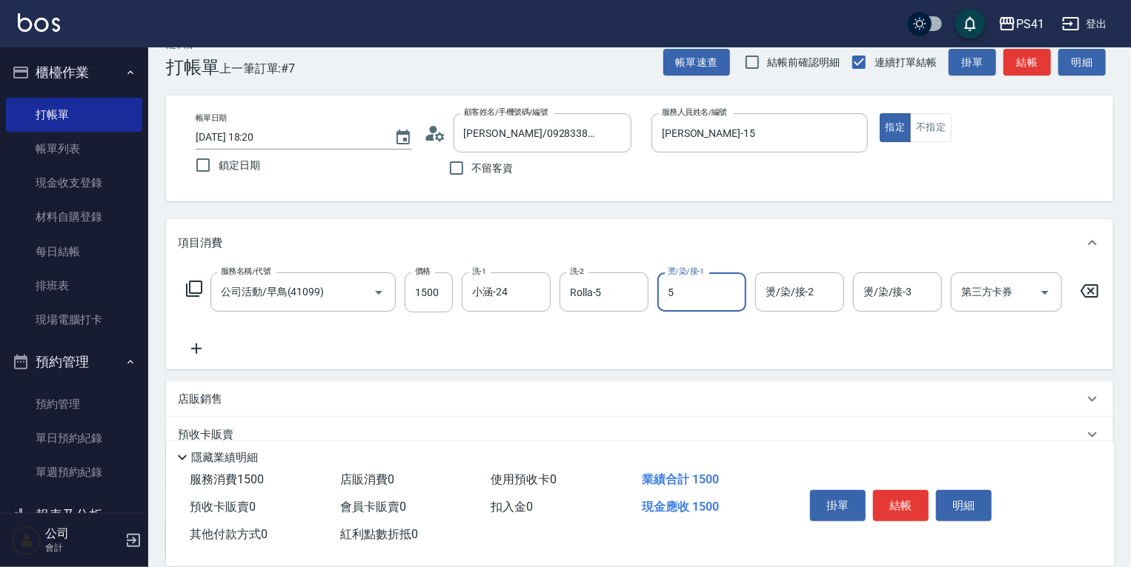
type input "Rolla-5"
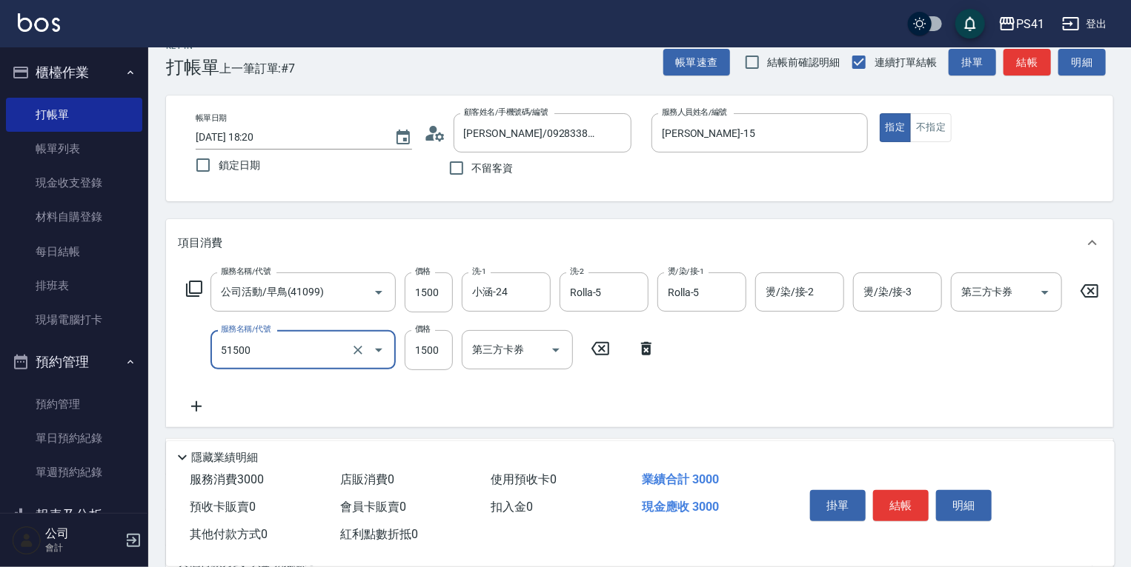
type input "原價1201~1500護髮(51500)"
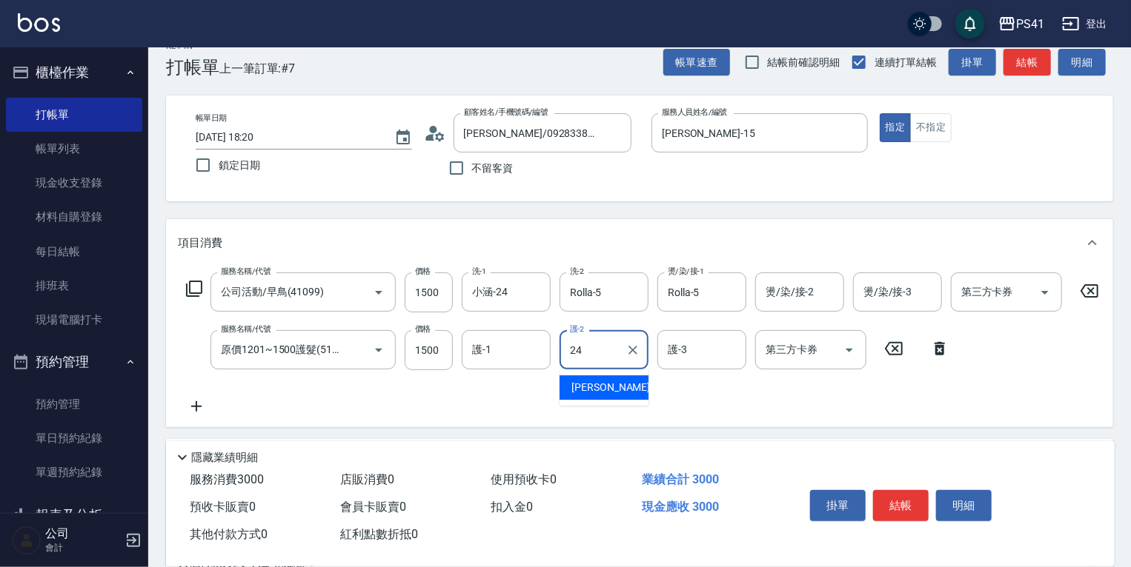
type input "小涵-24"
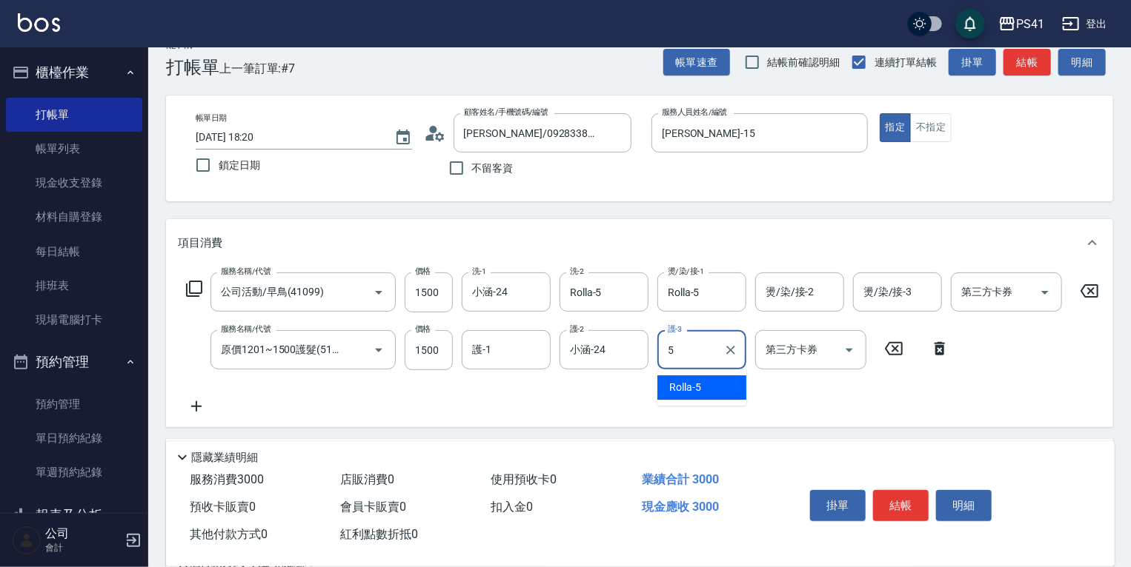
type input "Rolla-5"
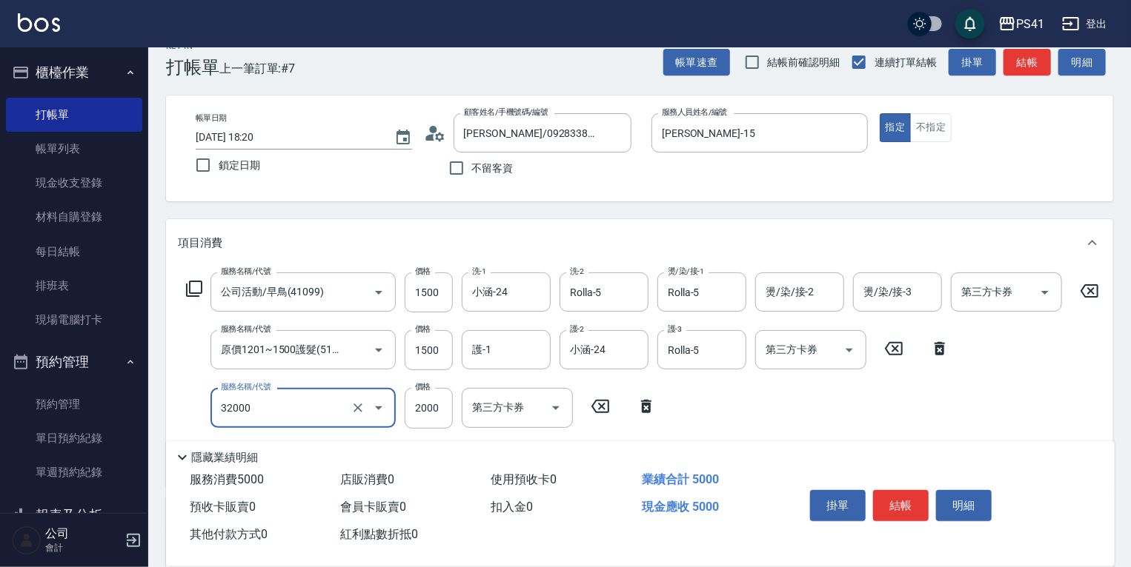
type input "2000以上燙髮(32000)"
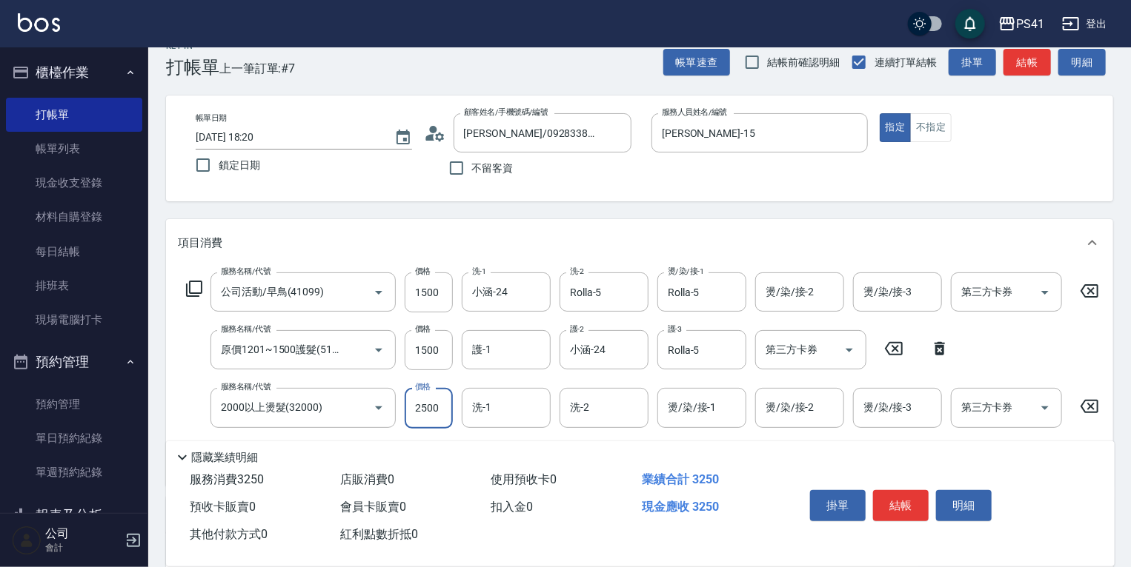
type input "2500"
type input "小涵-24"
type input "Rolla-5"
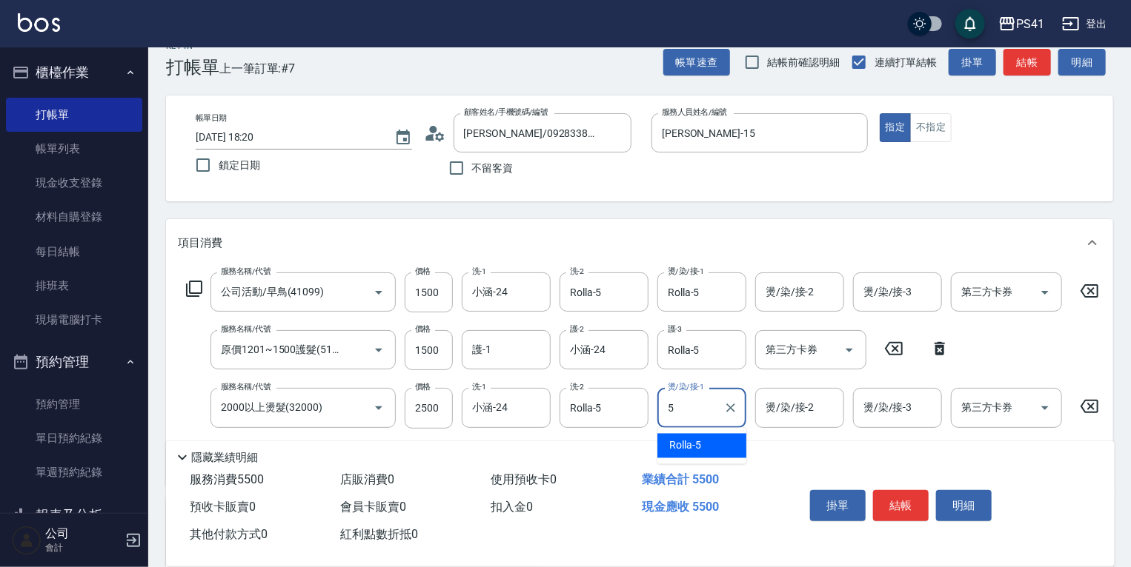
type input "Rolla-5"
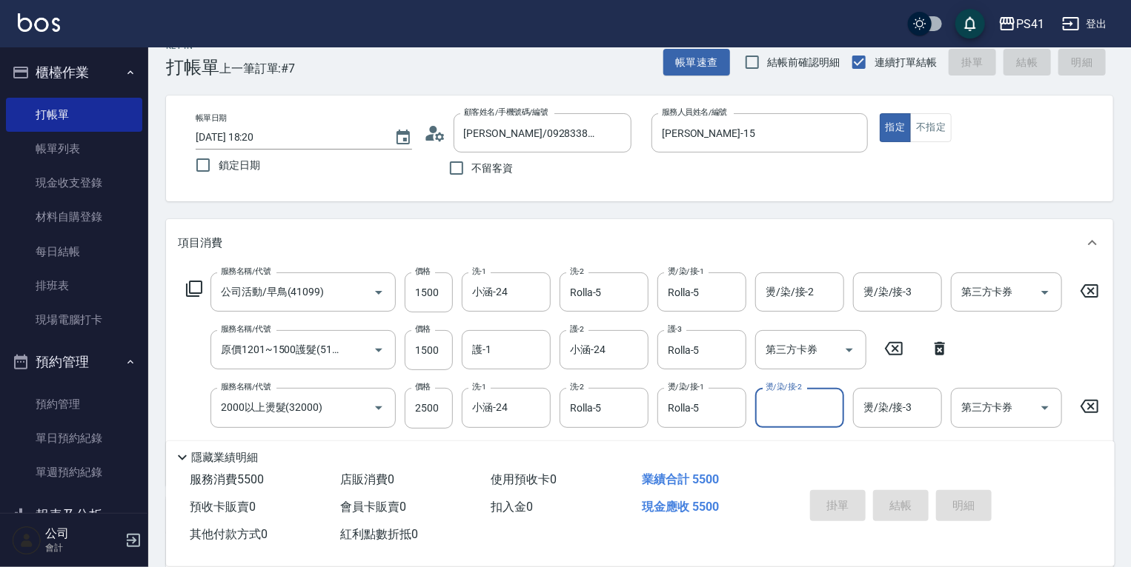
type input "[DATE] 18:21"
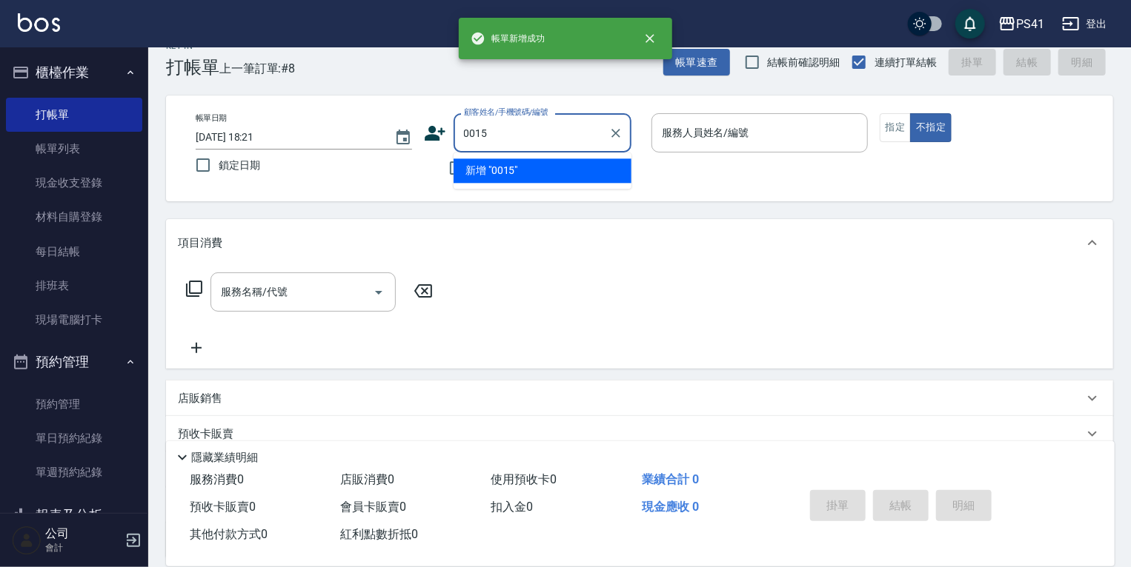
type input "0015"
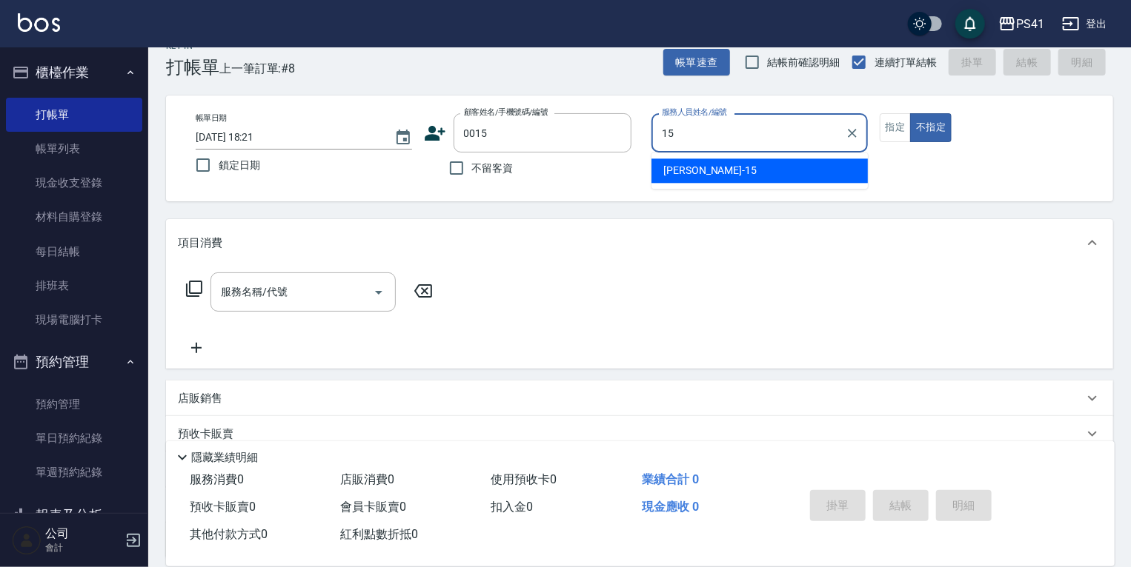
type input "[PERSON_NAME]-15"
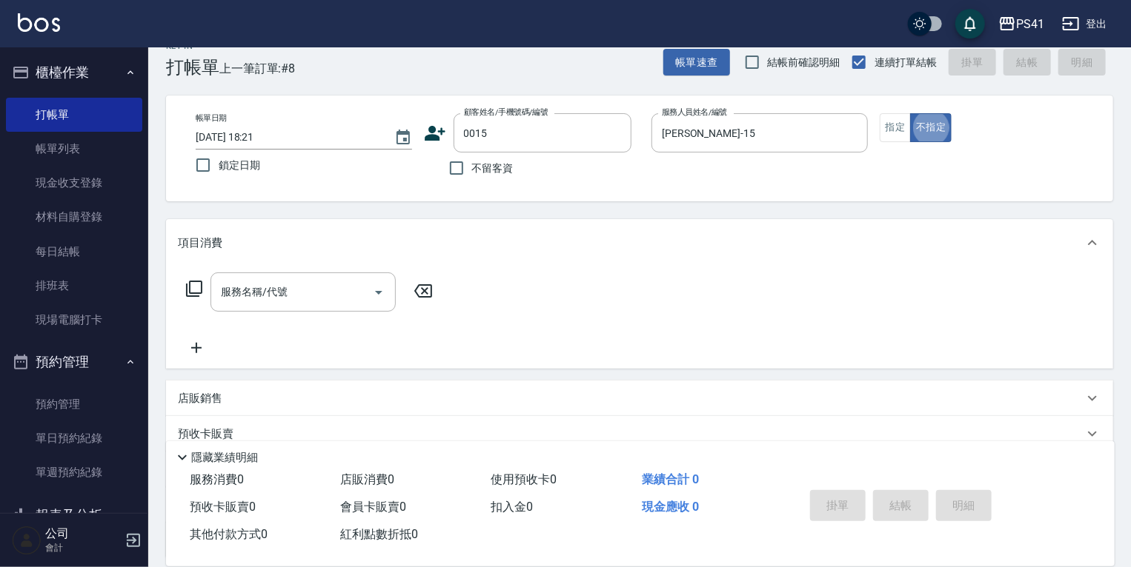
type input "米雪/15_米雪/0015"
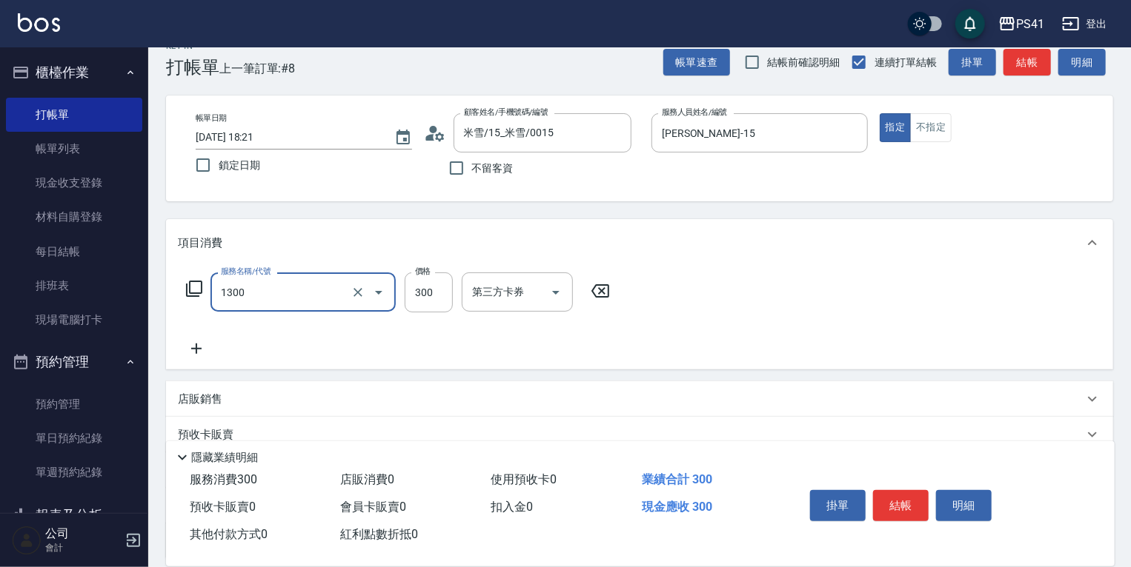
type input "洗髮300(1300)"
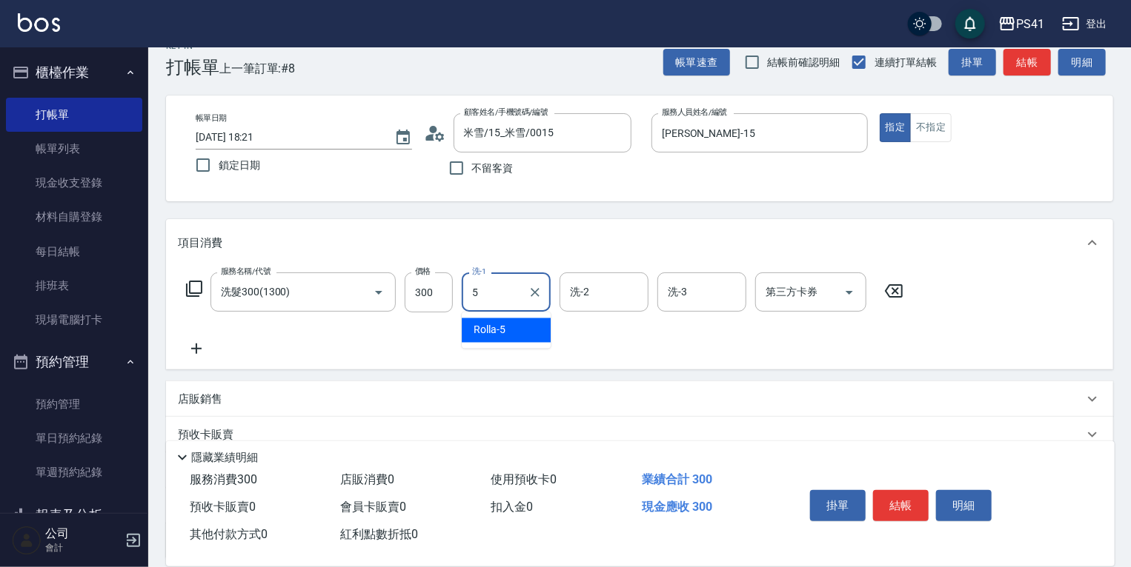
type input "Rolla-5"
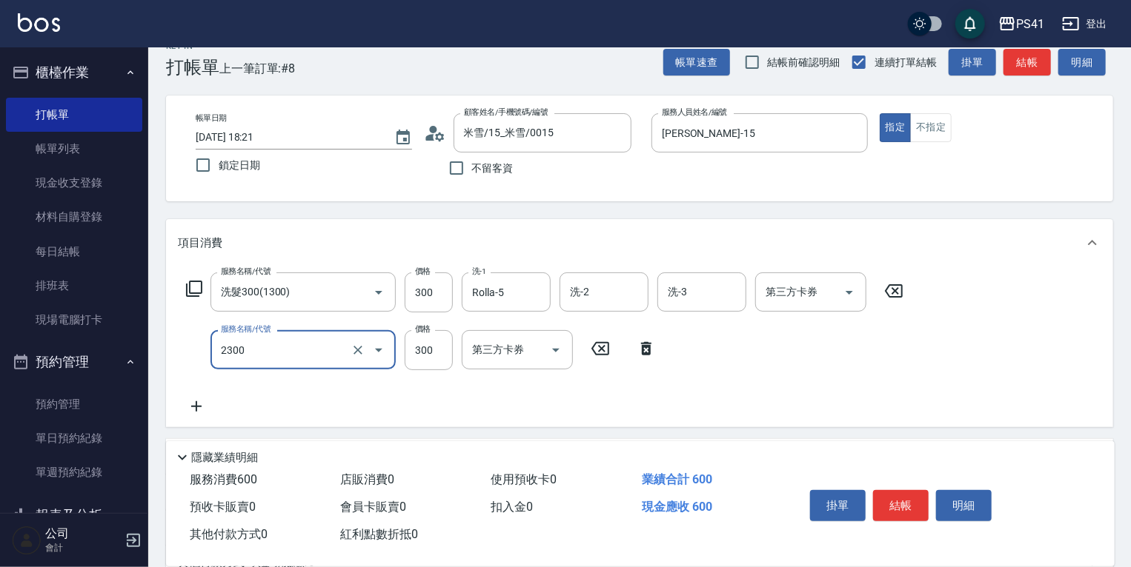
type input "剪髮(2300)"
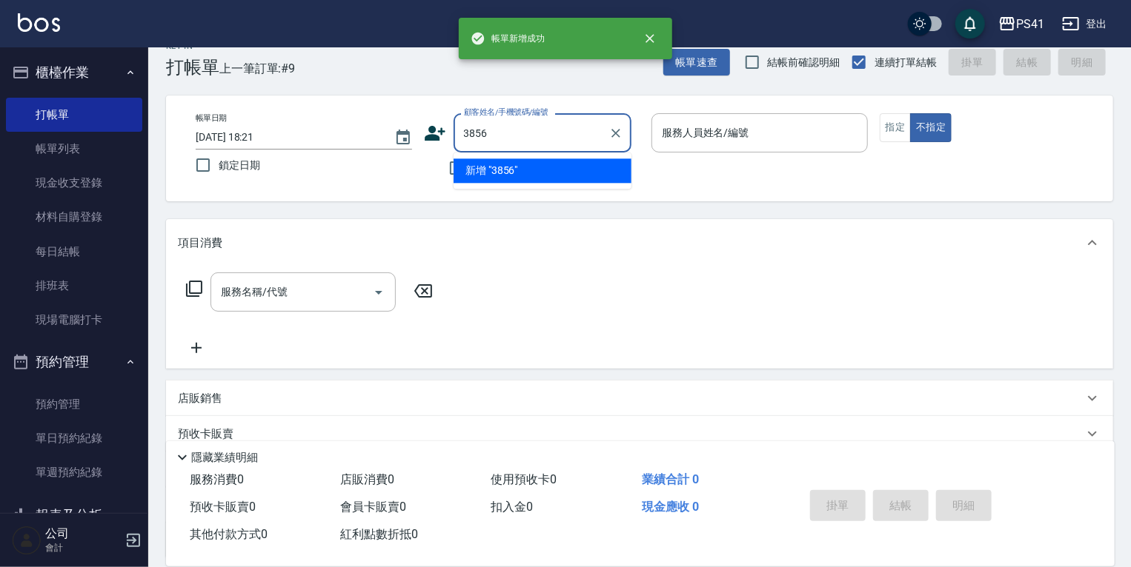
type input "3856"
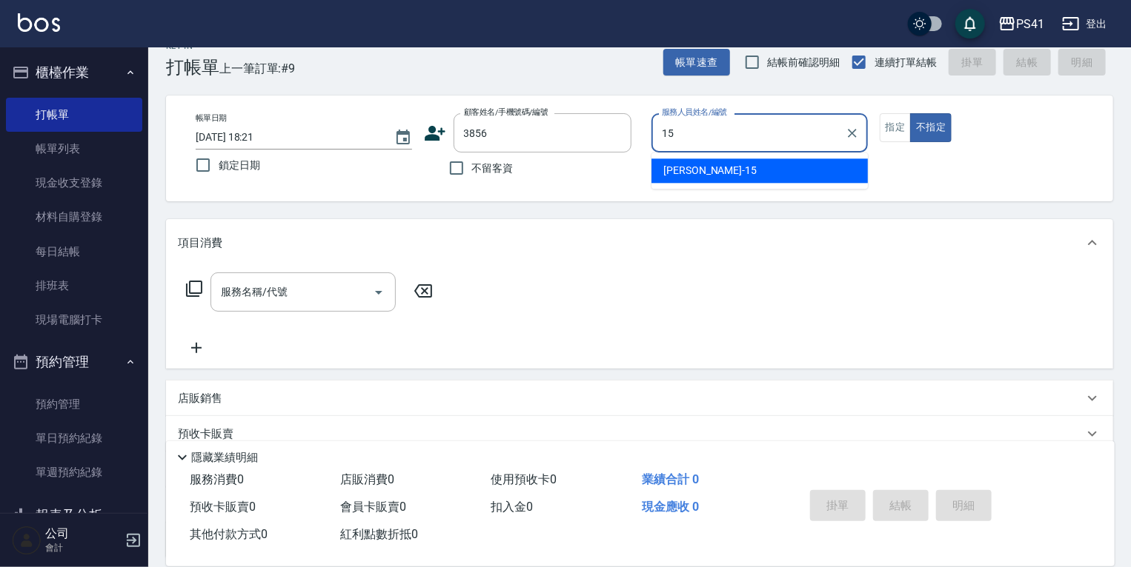
type input "[PERSON_NAME]-15"
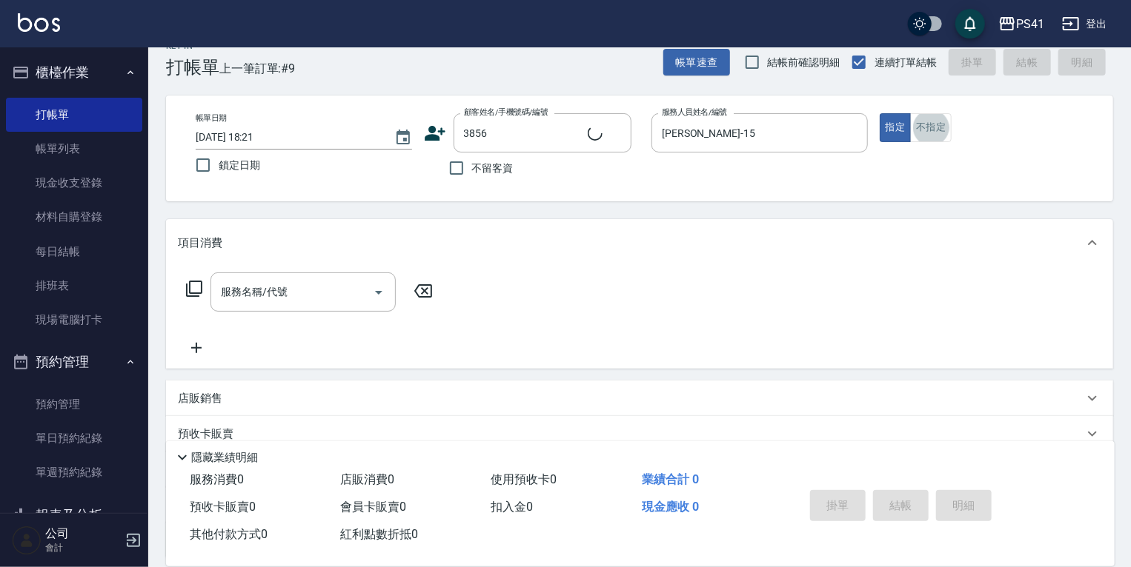
type input "[PERSON_NAME]/0968489913/3856"
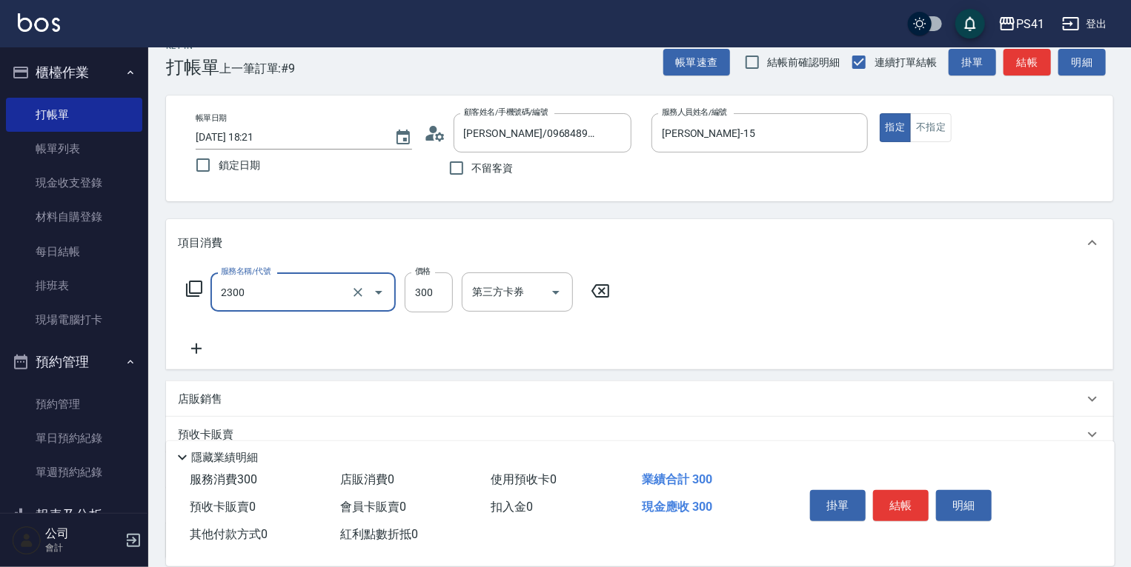
type input "剪髮(2300)"
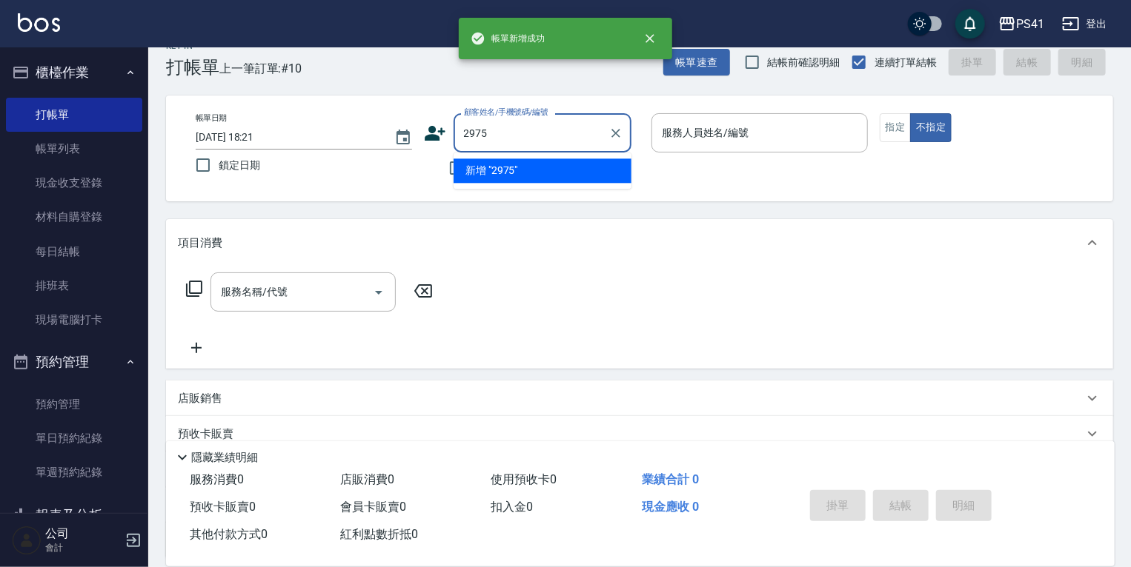
type input "2975"
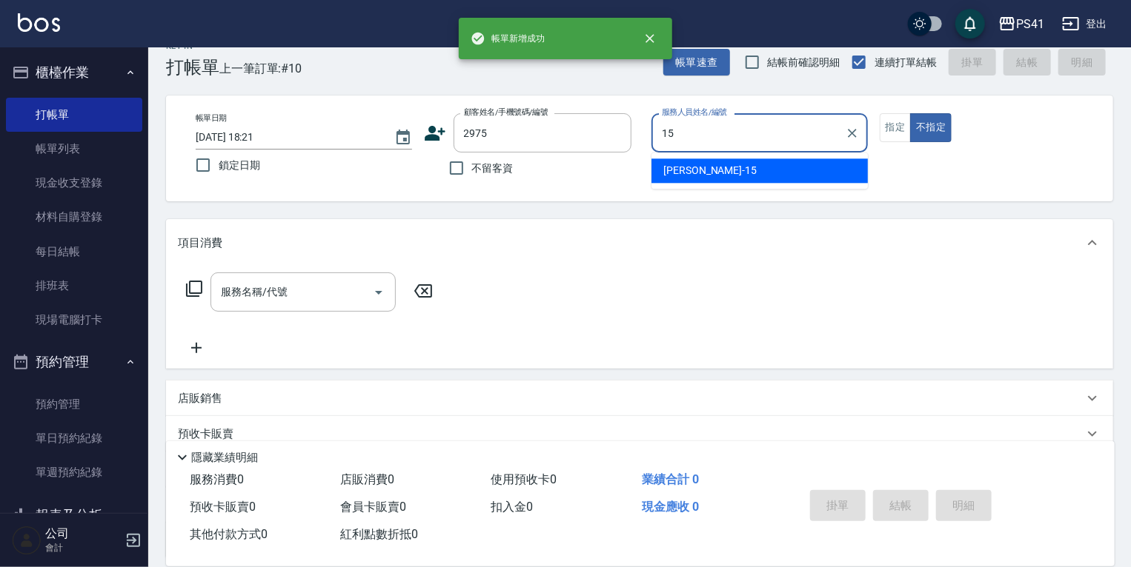
type input "[PERSON_NAME]-15"
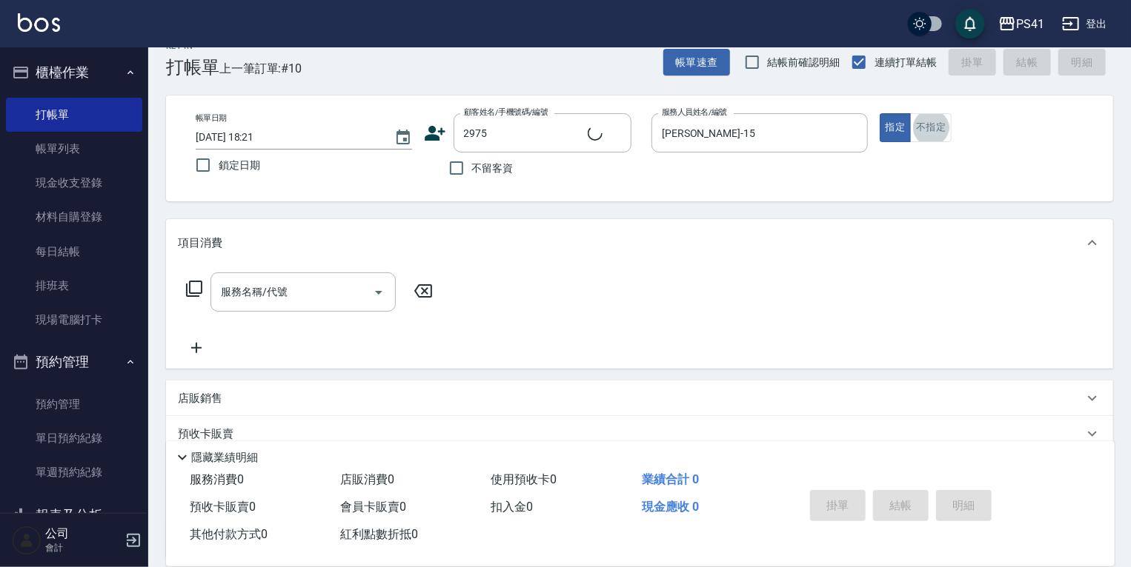
type input "[PERSON_NAME]/2975_[PERSON_NAME]/2975"
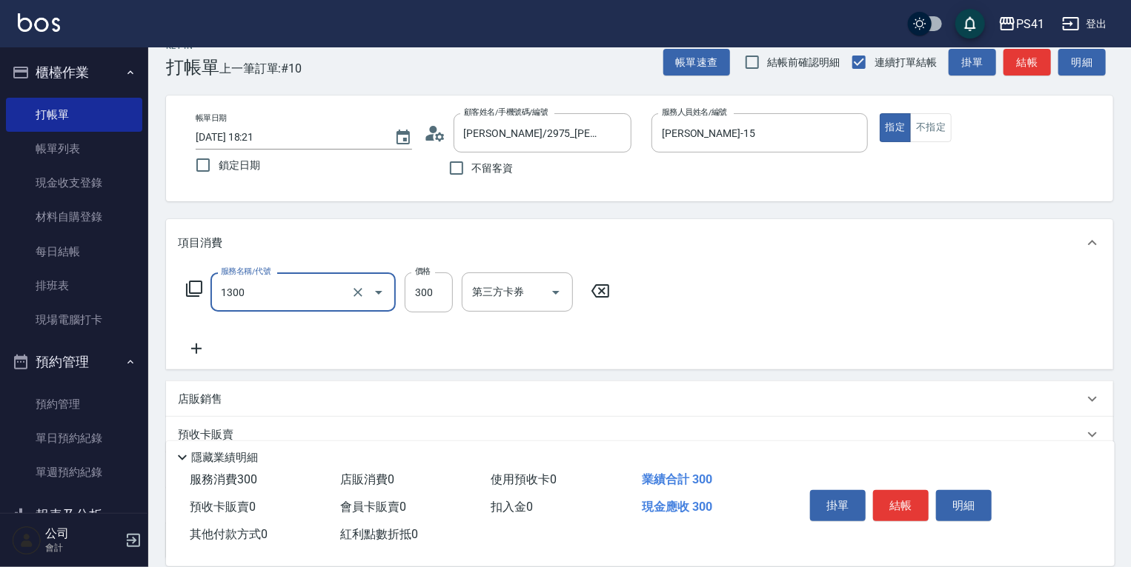
type input "洗髮300(1300)"
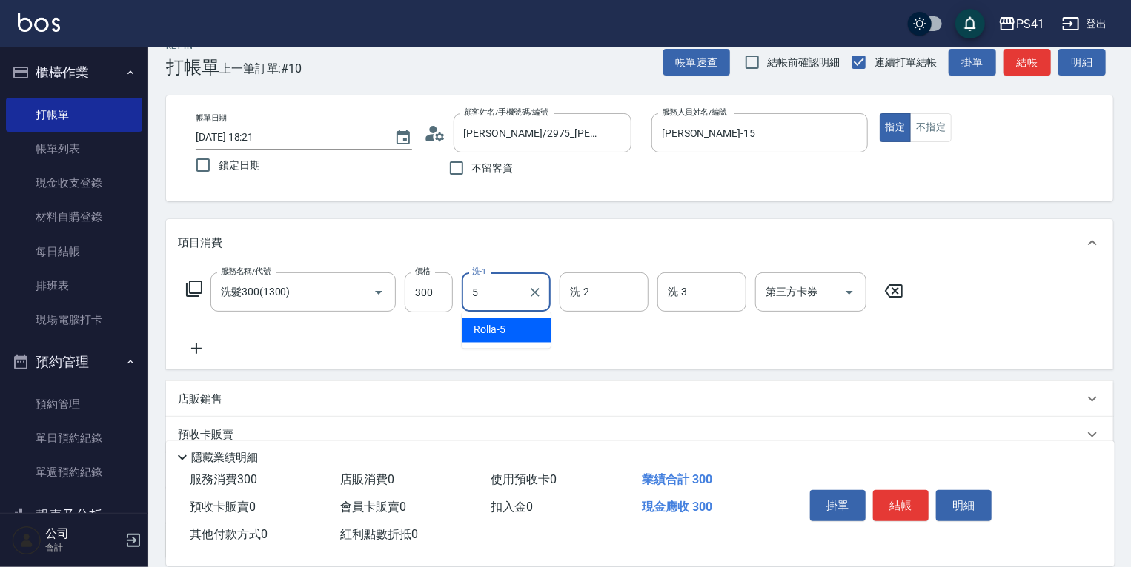
type input "Rolla-5"
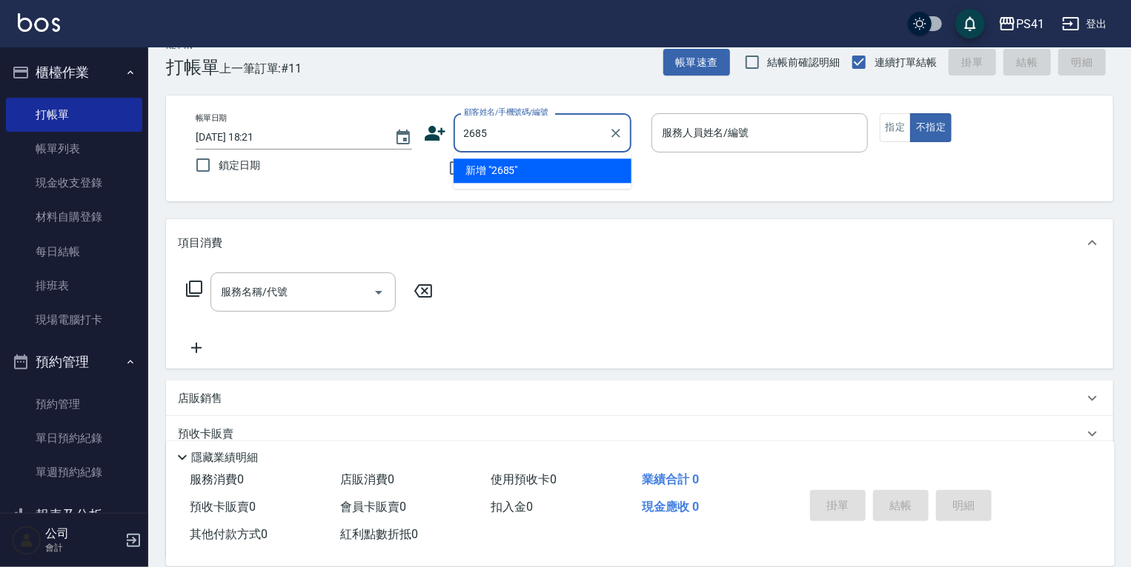
type input "2685"
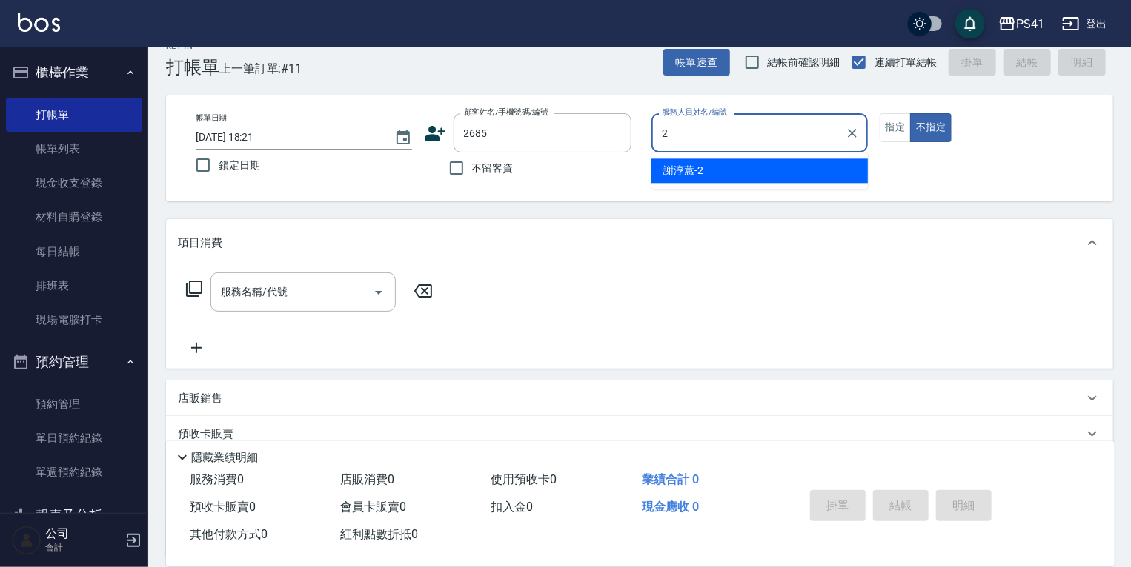
type input "[PERSON_NAME]-2"
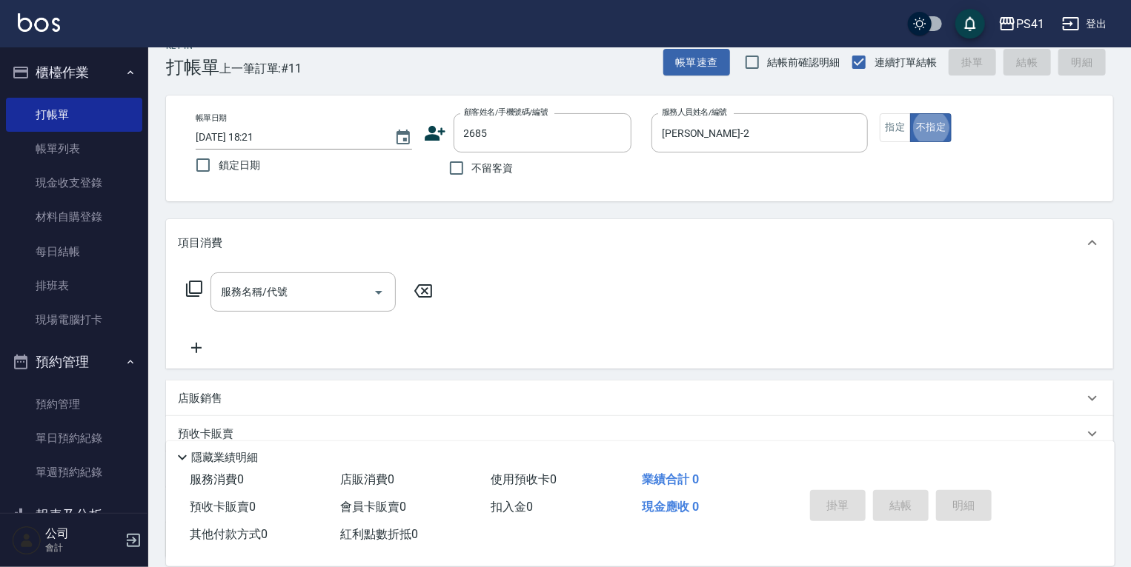
type input "[PERSON_NAME]/0922323196/2685"
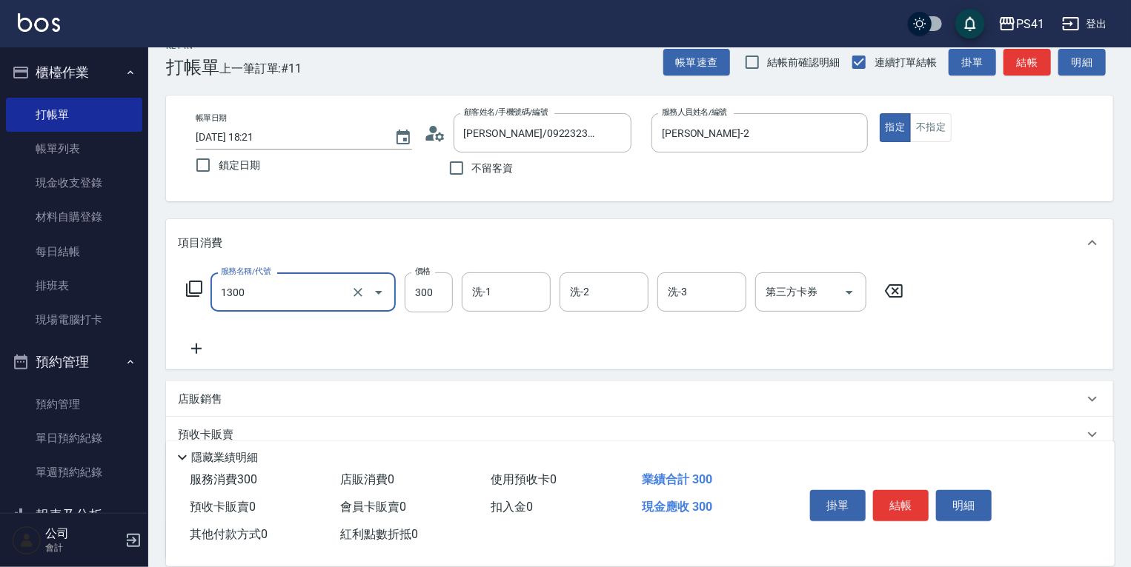
type input "洗髮300(1300)"
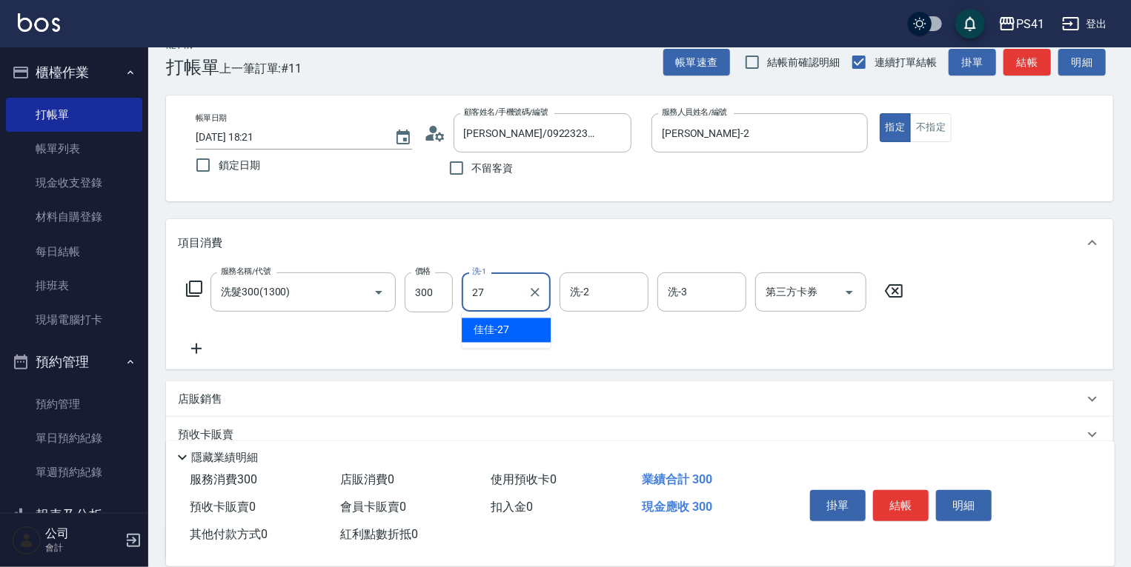
type input "佳佳-27"
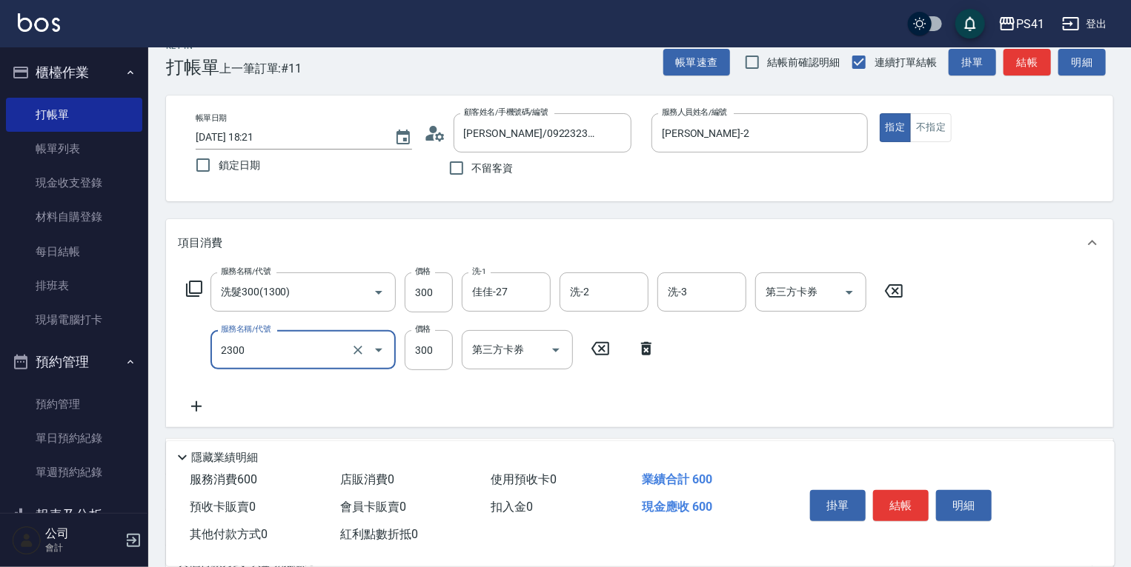
type input "剪髮(2300)"
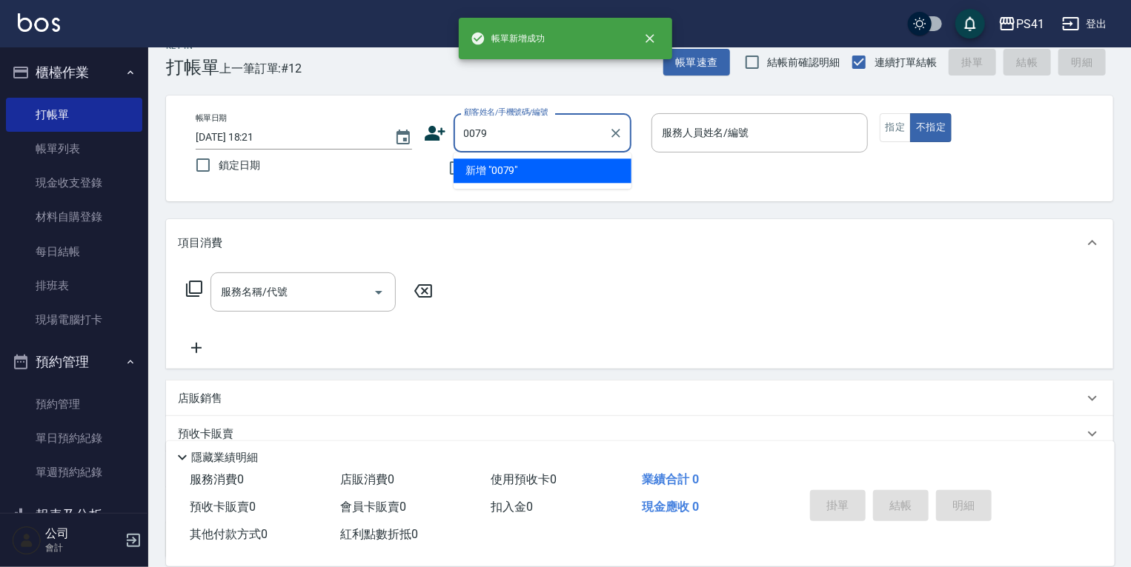
type input "0079"
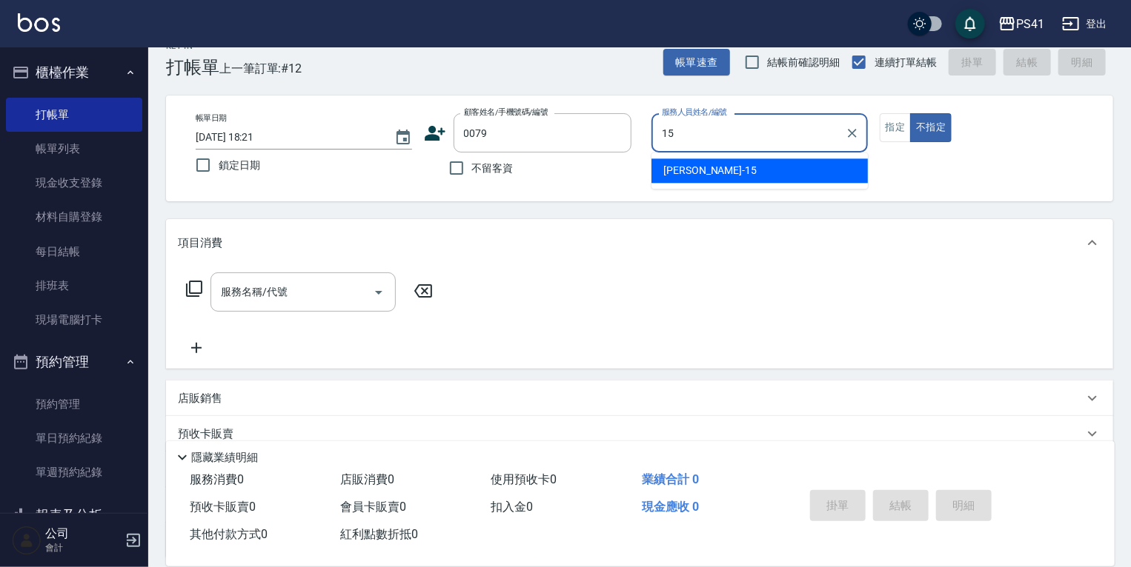
type input "[PERSON_NAME]-15"
type input "[PERSON_NAME]/0919229654/0079"
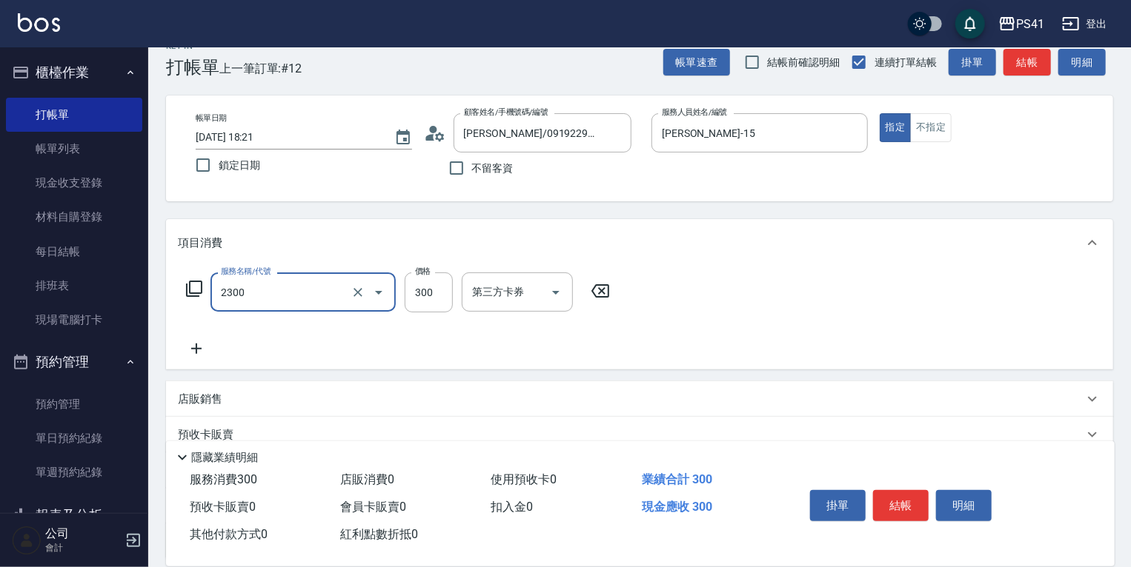
type input "剪髮(2300)"
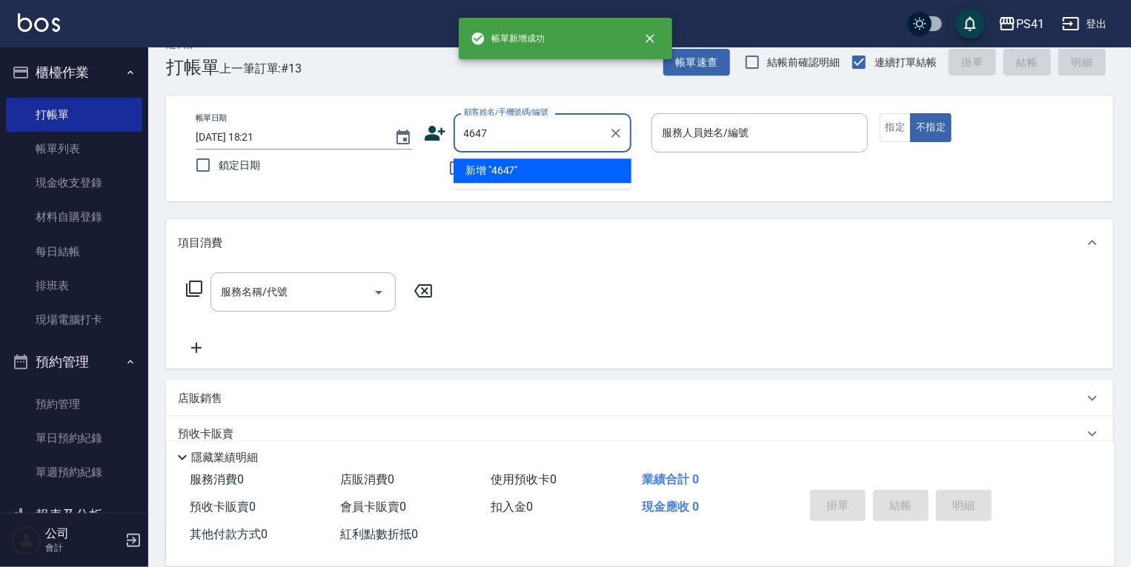
type input "4647"
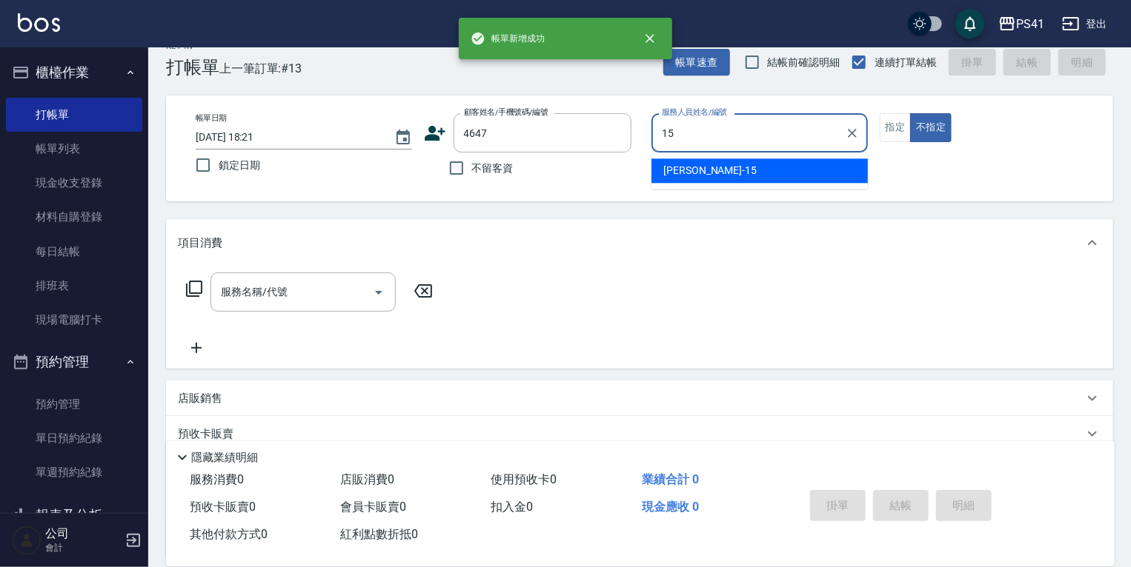
type input "[PERSON_NAME]-15"
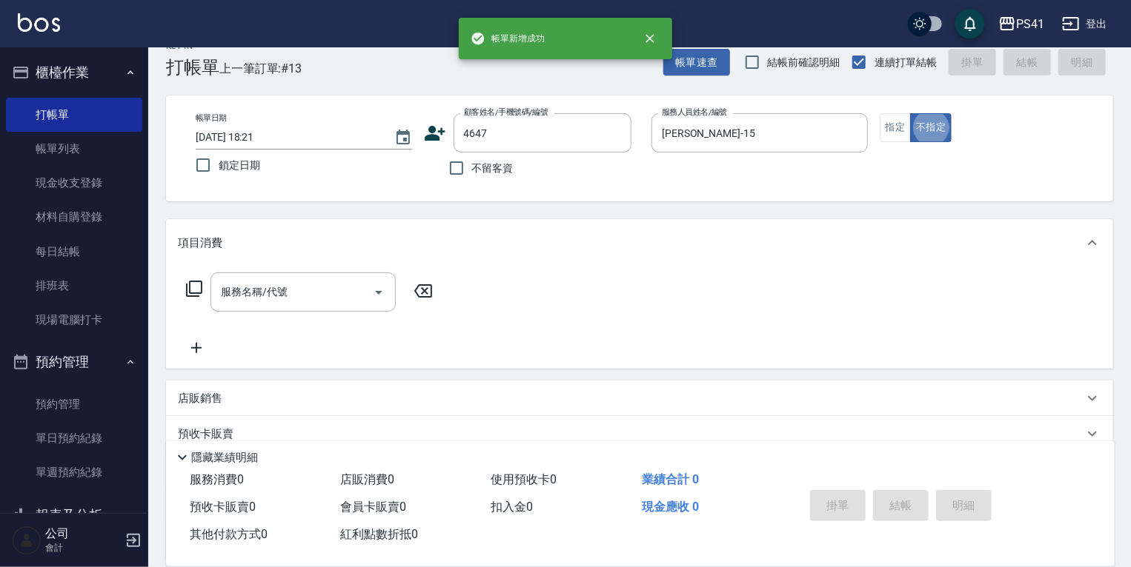
type input "[PERSON_NAME]/0921293823/4647"
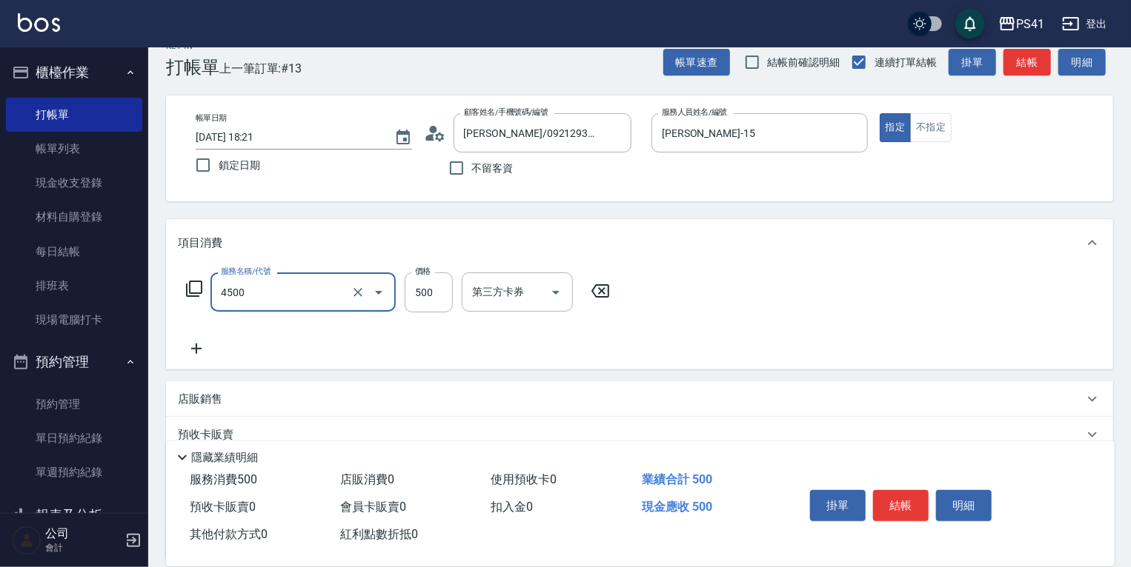
type input "補染(4500)"
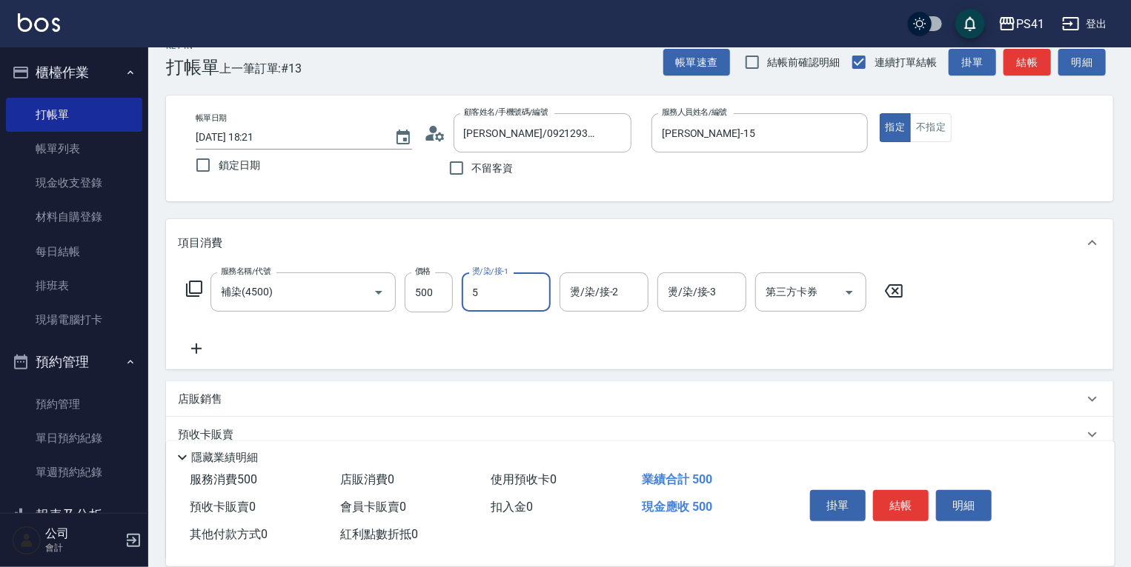
type input "Rolla-5"
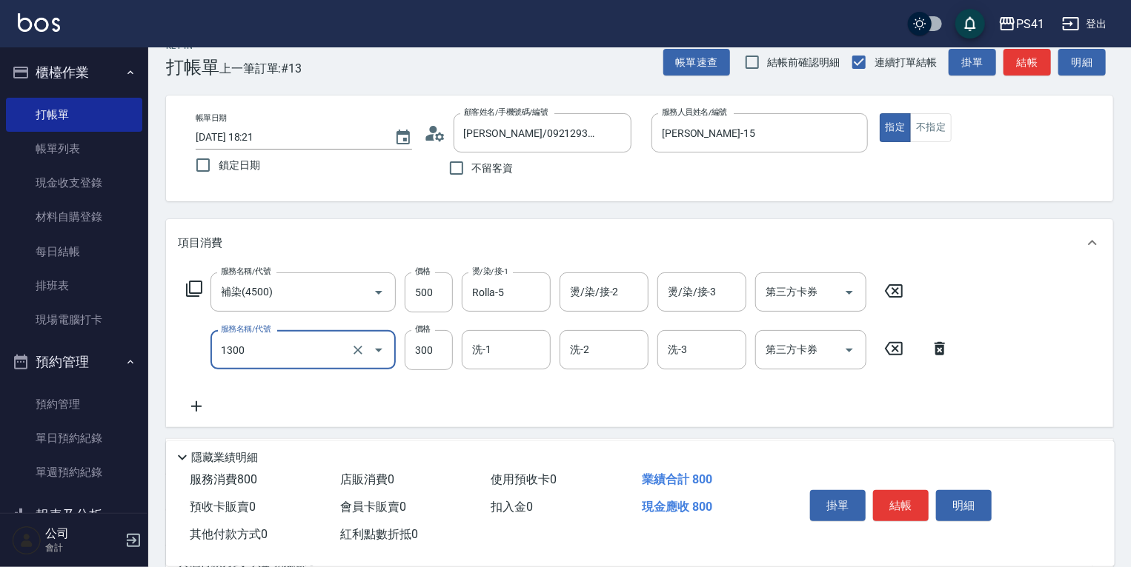
type input "洗髮300(1300)"
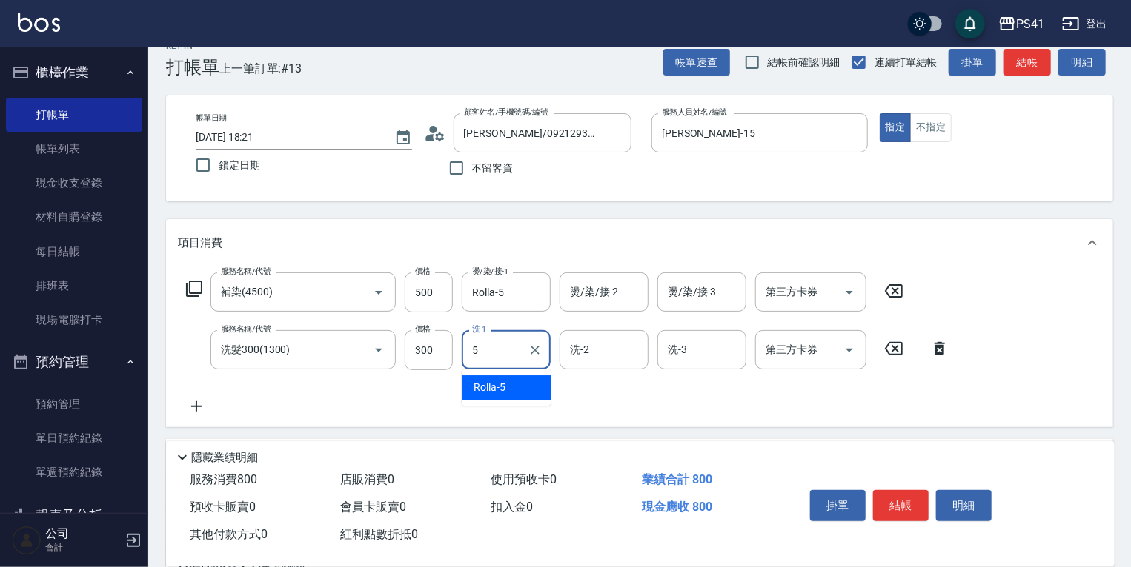
type input "Rolla-5"
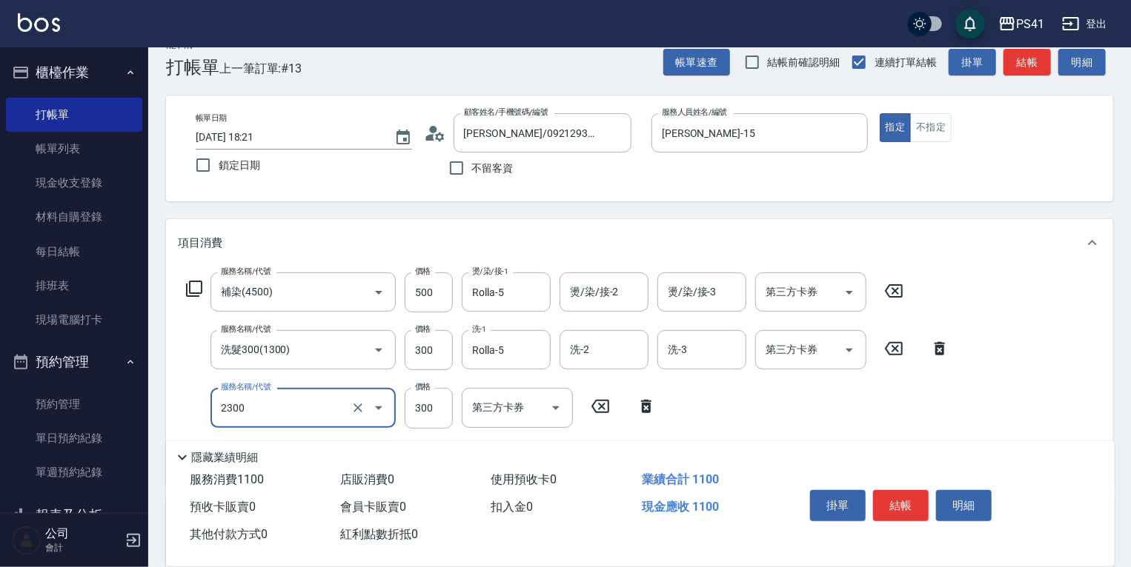
type input "剪髮(2300)"
type input "潤絲(820)"
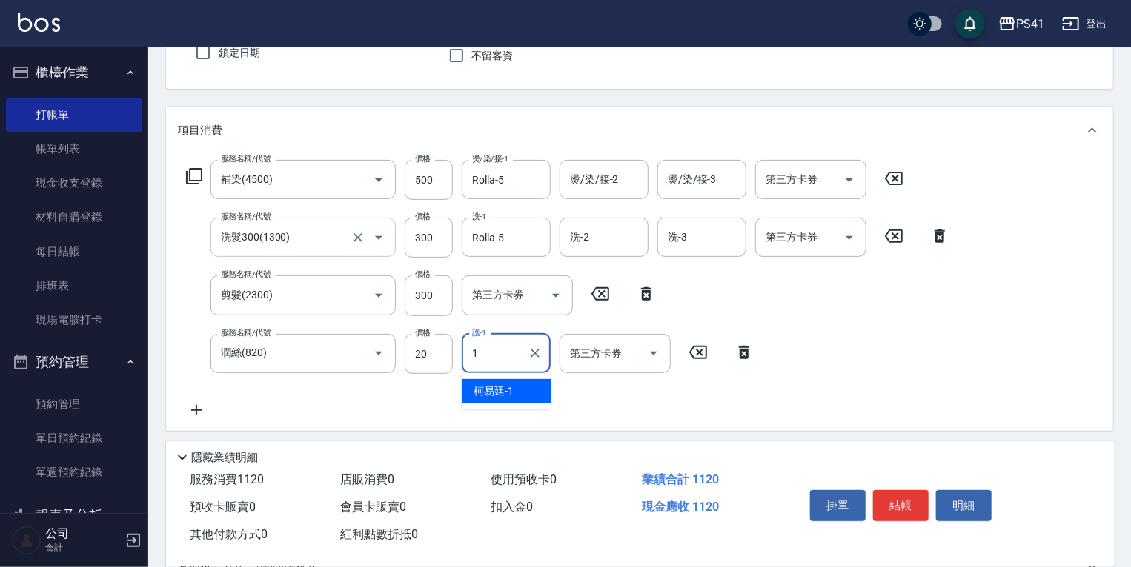
scroll to position [202, 0]
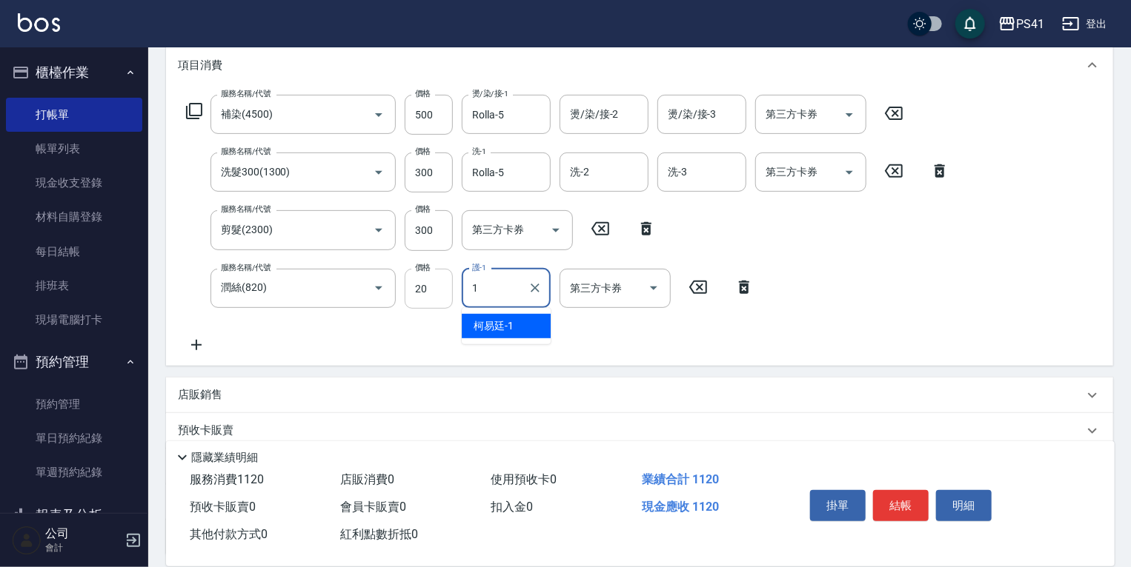
type input "1"
click at [420, 296] on input "20" at bounding box center [429, 289] width 48 height 40
type input "100"
type input "Rolla-5"
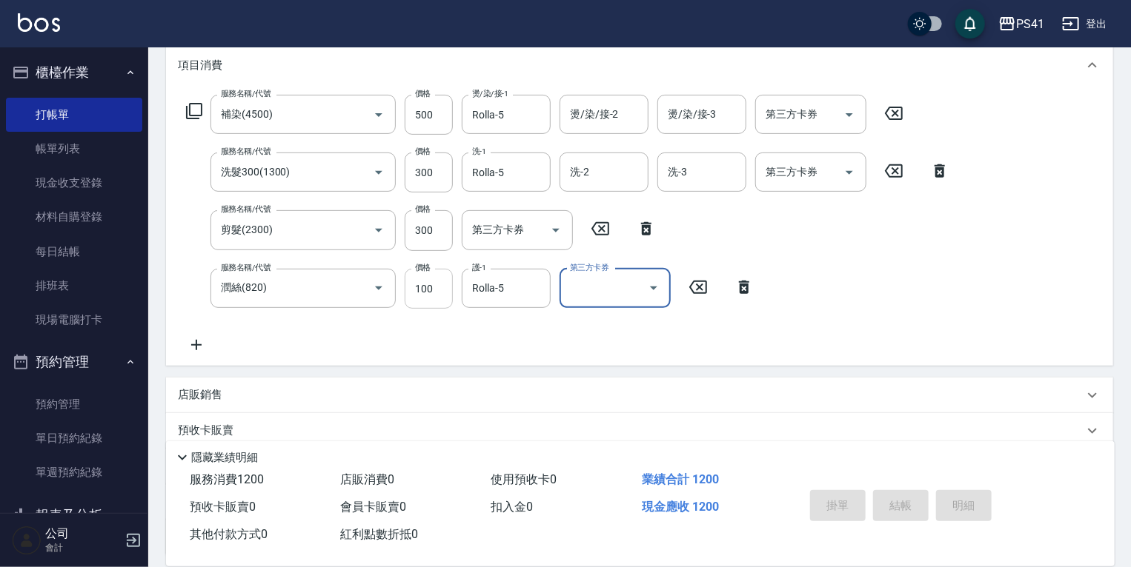
type input "[DATE] 18:22"
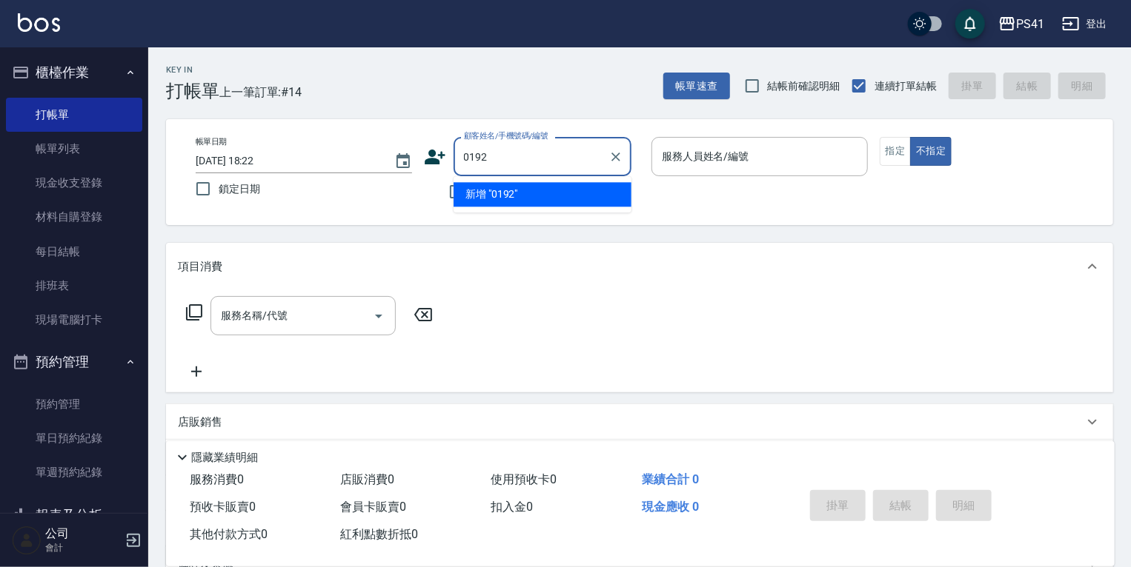
type input "0192"
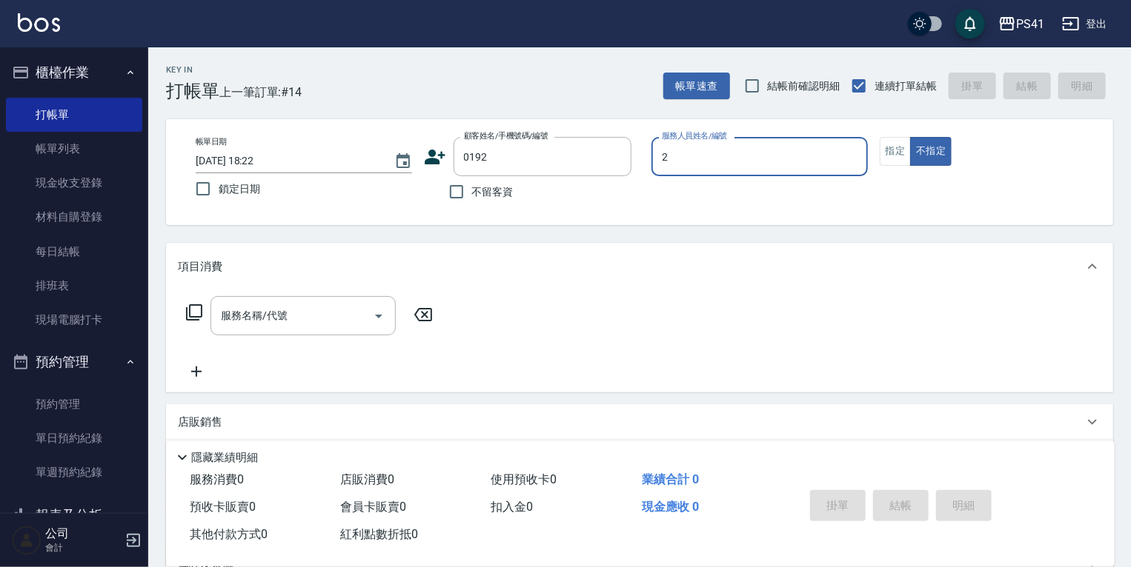
type input "[PERSON_NAME]-2"
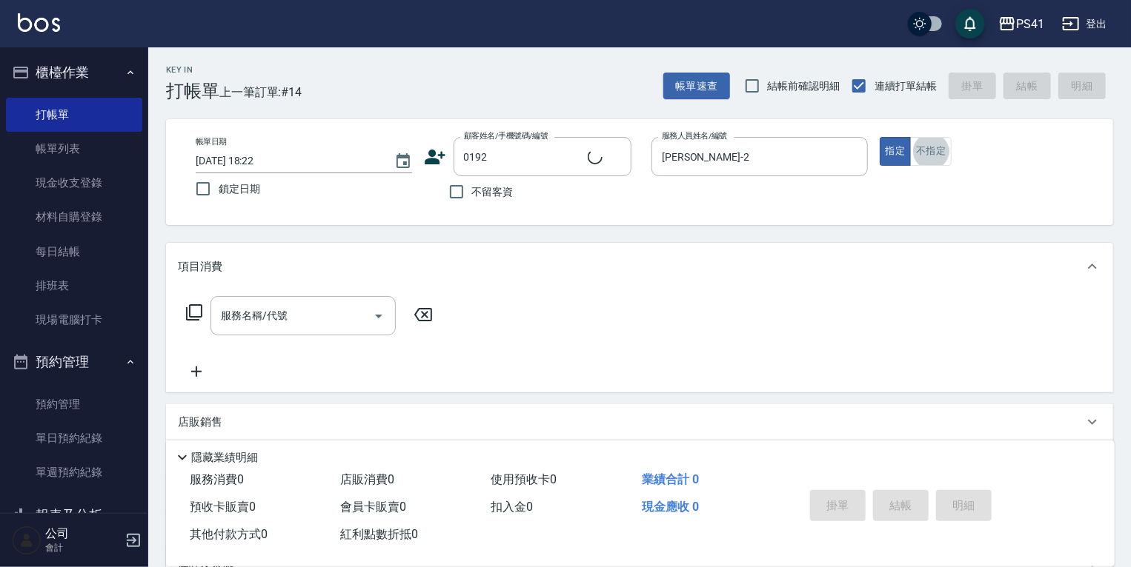
type input "[PERSON_NAME]/0971026027/0192"
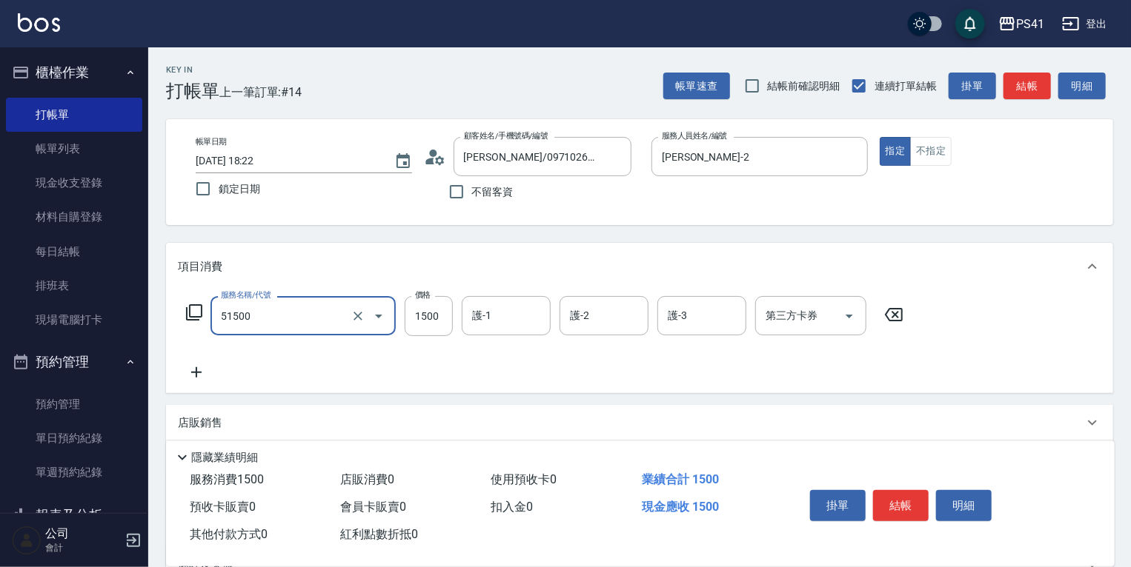
type input "原價1201~1500護髮(51500)"
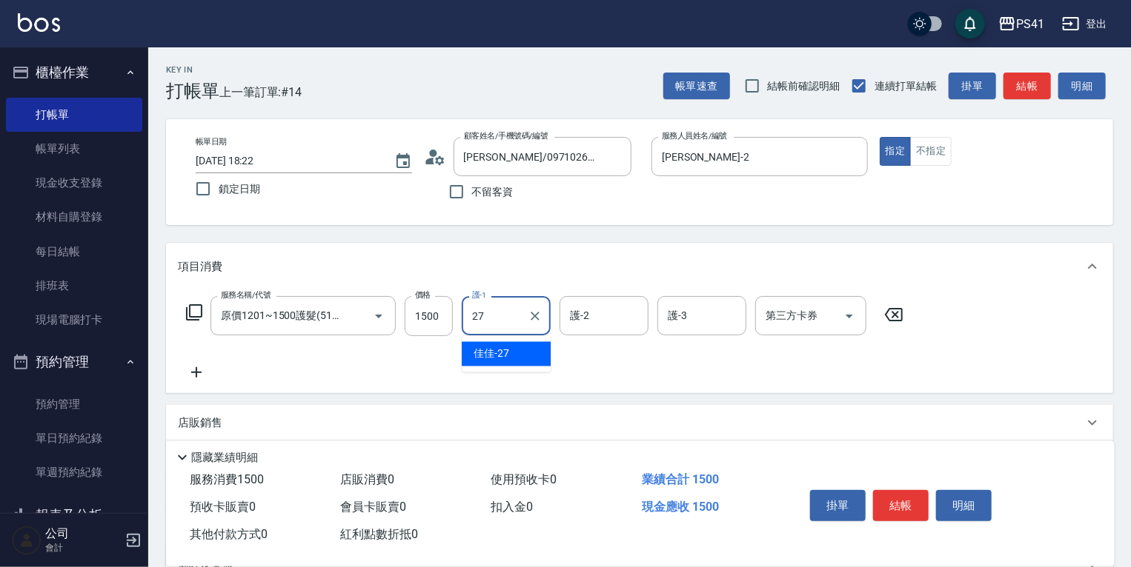
type input "佳佳-27"
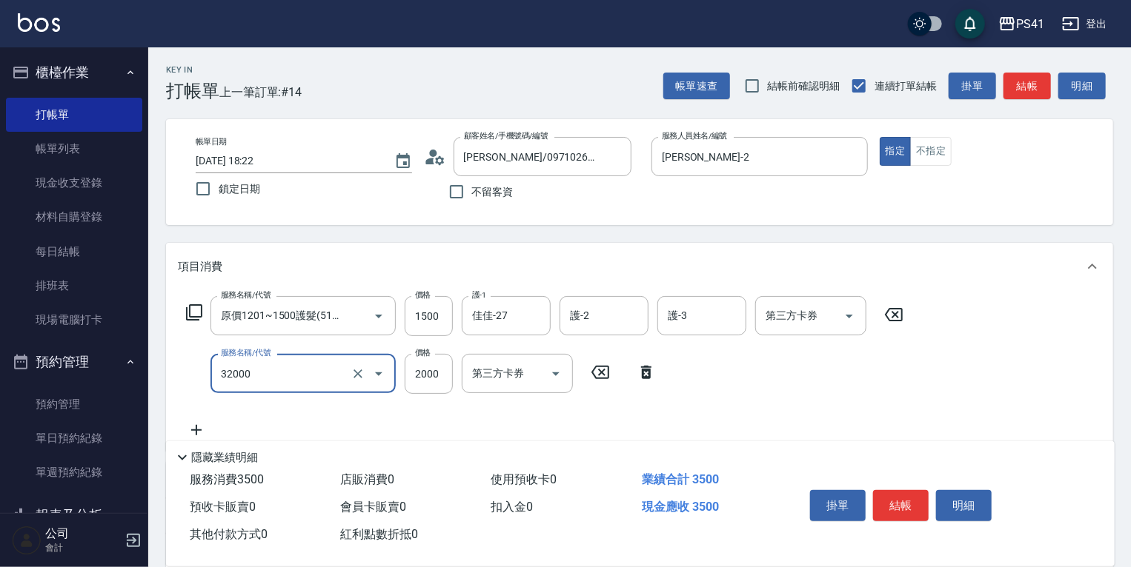
type input "2000以上燙髮(32000)"
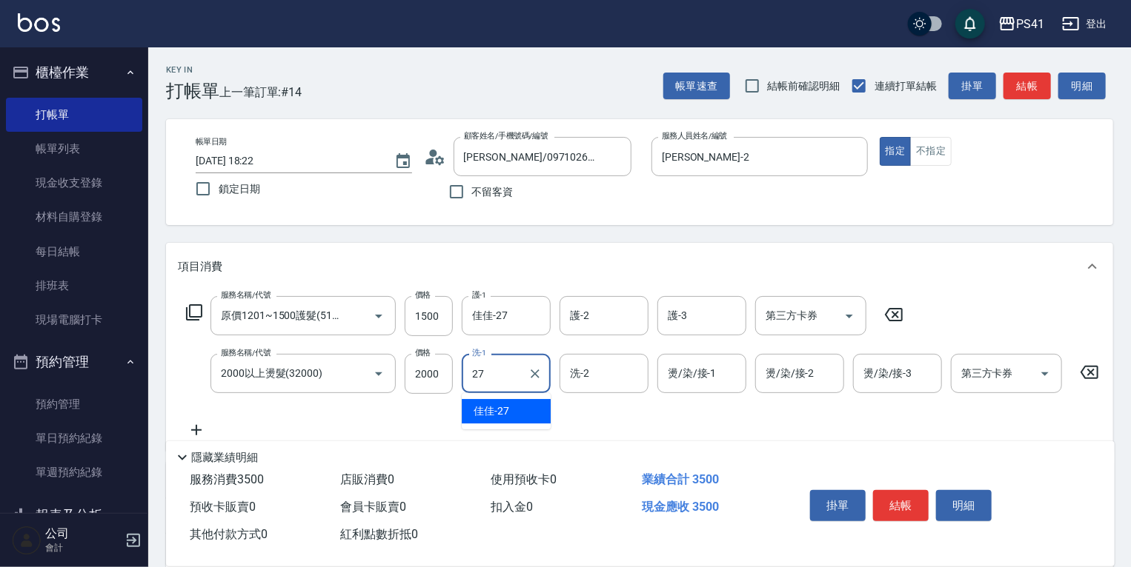
type input "佳佳-27"
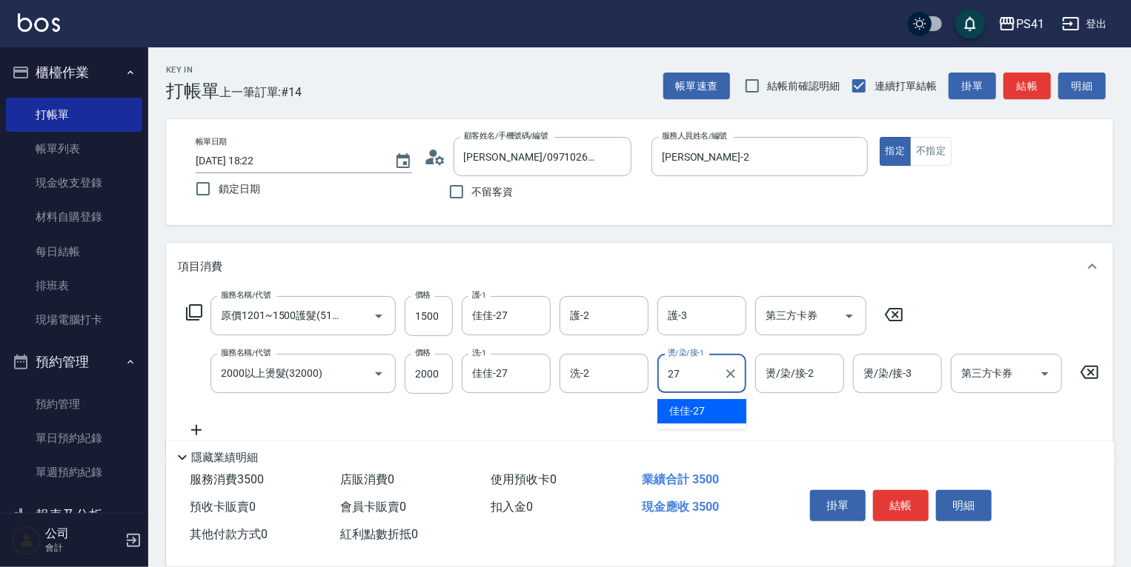
type input "佳佳-27"
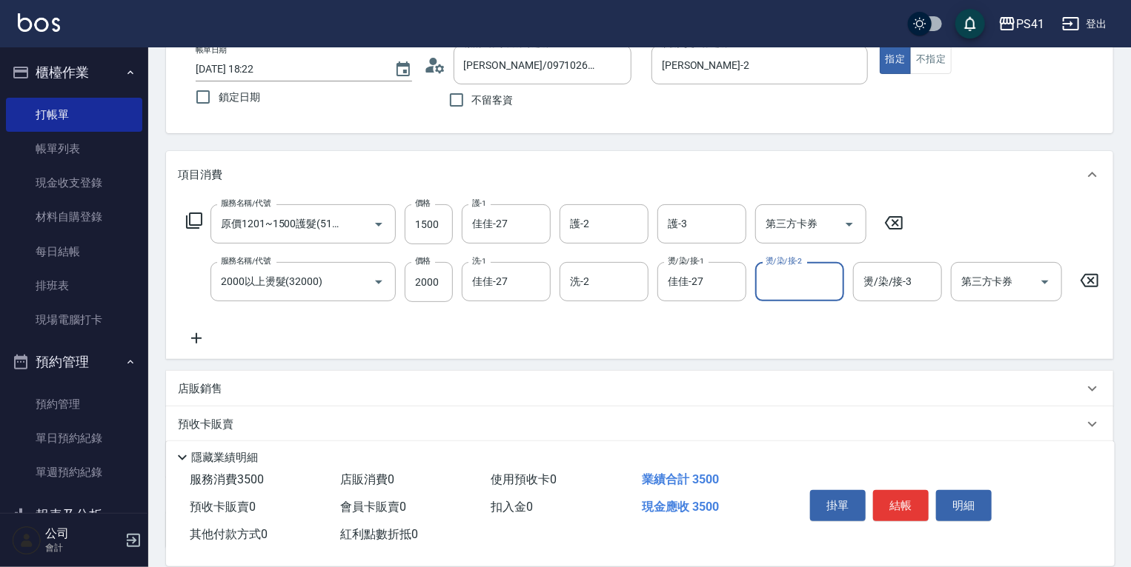
scroll to position [222, 0]
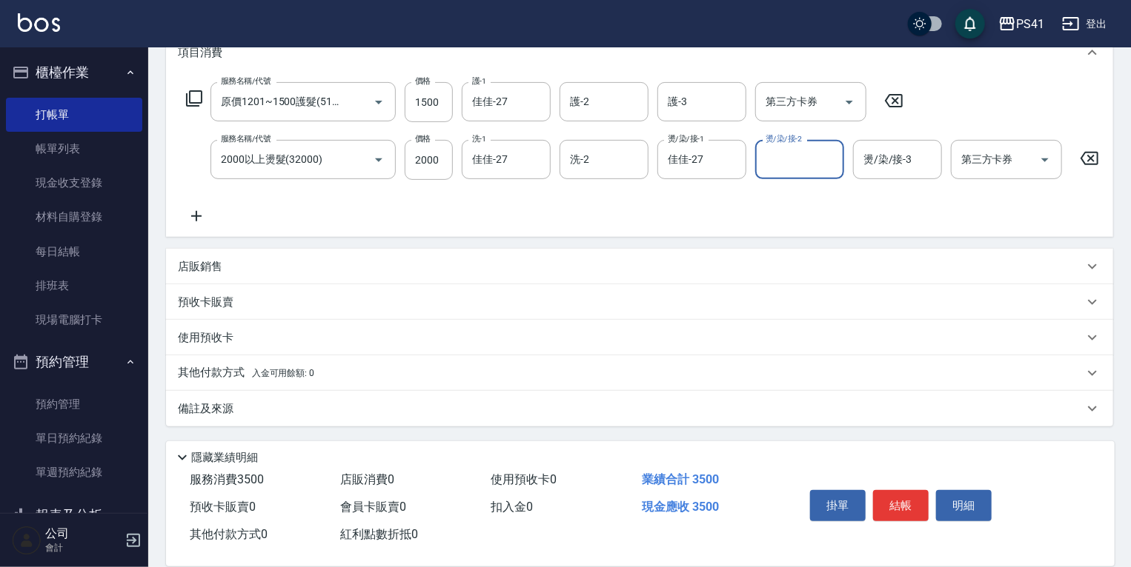
click at [210, 375] on p "其他付款方式 入金可用餘額: 0" at bounding box center [246, 373] width 136 height 16
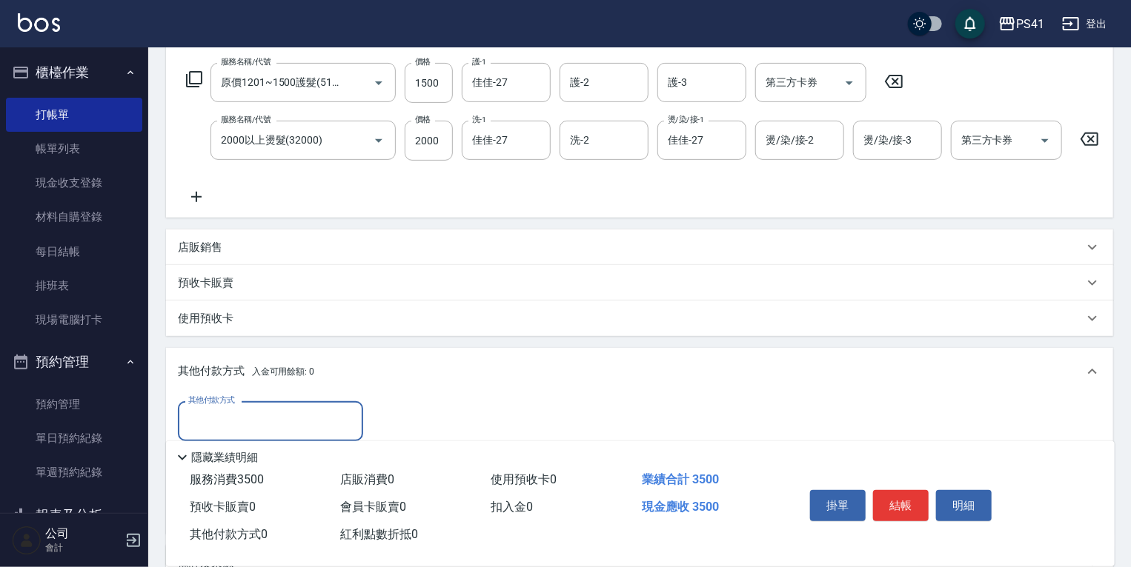
scroll to position [0, 0]
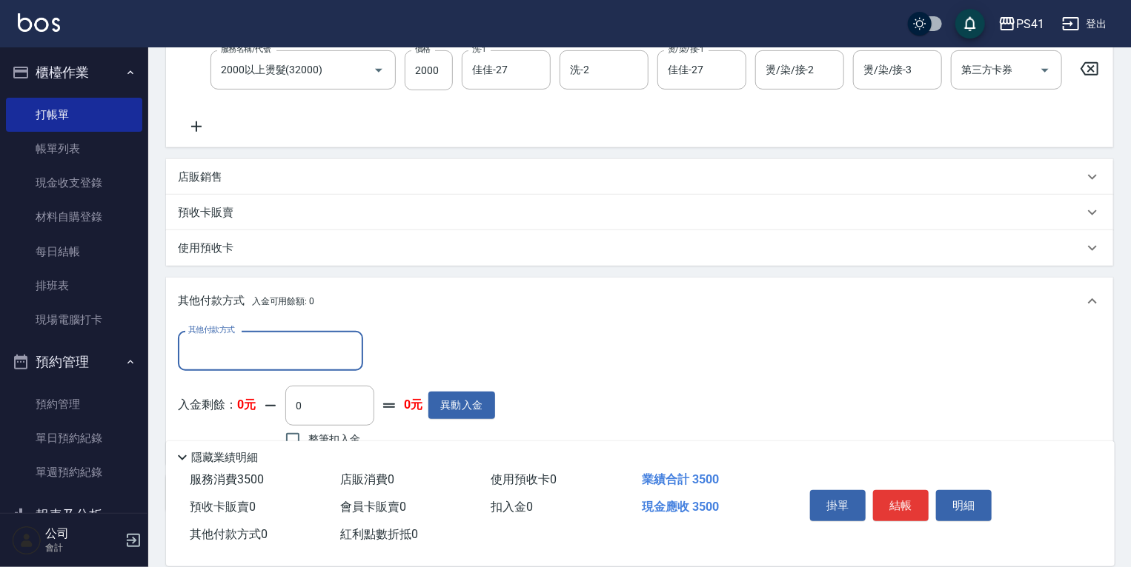
click at [228, 350] on input "其他付款方式" at bounding box center [270, 351] width 172 height 26
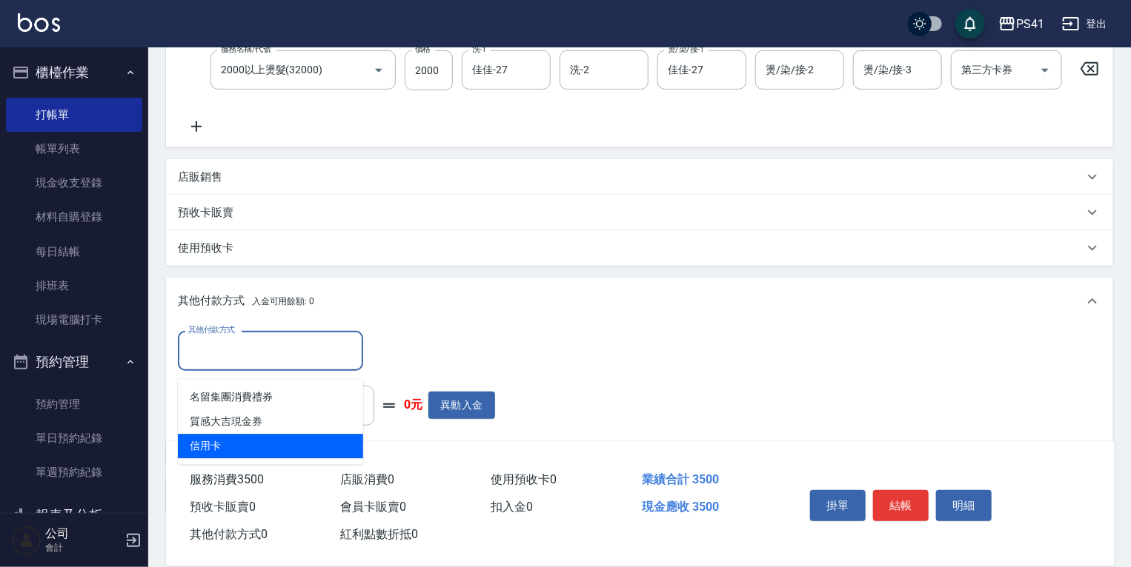
drag, startPoint x: 235, startPoint y: 442, endPoint x: 253, endPoint y: 442, distance: 18.5
click at [236, 442] on span "信用卡" at bounding box center [270, 446] width 185 height 24
type input "信用卡"
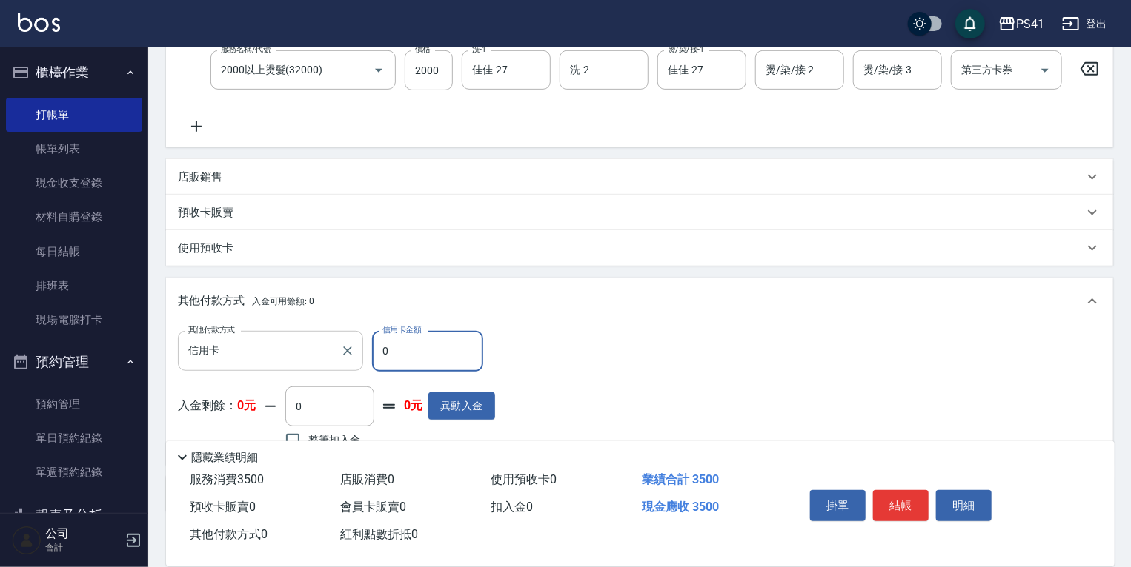
drag, startPoint x: 395, startPoint y: 356, endPoint x: 257, endPoint y: 350, distance: 137.9
click at [322, 356] on div "其他付款方式 信用卡 其他付款方式 信用卡金額 0 信用卡金額" at bounding box center [336, 351] width 317 height 40
type input "3500"
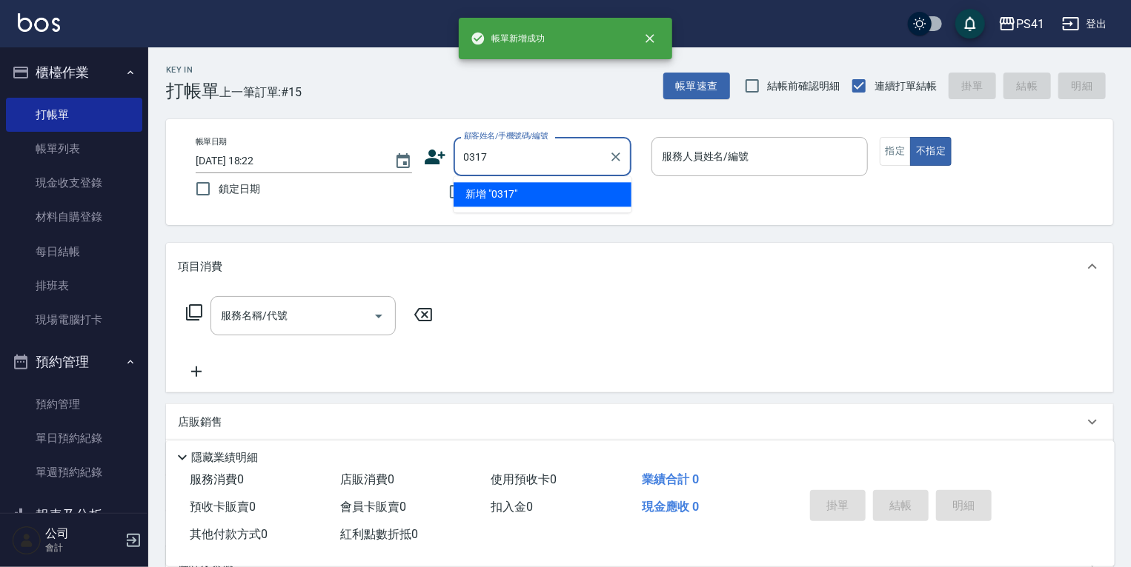
type input "0317"
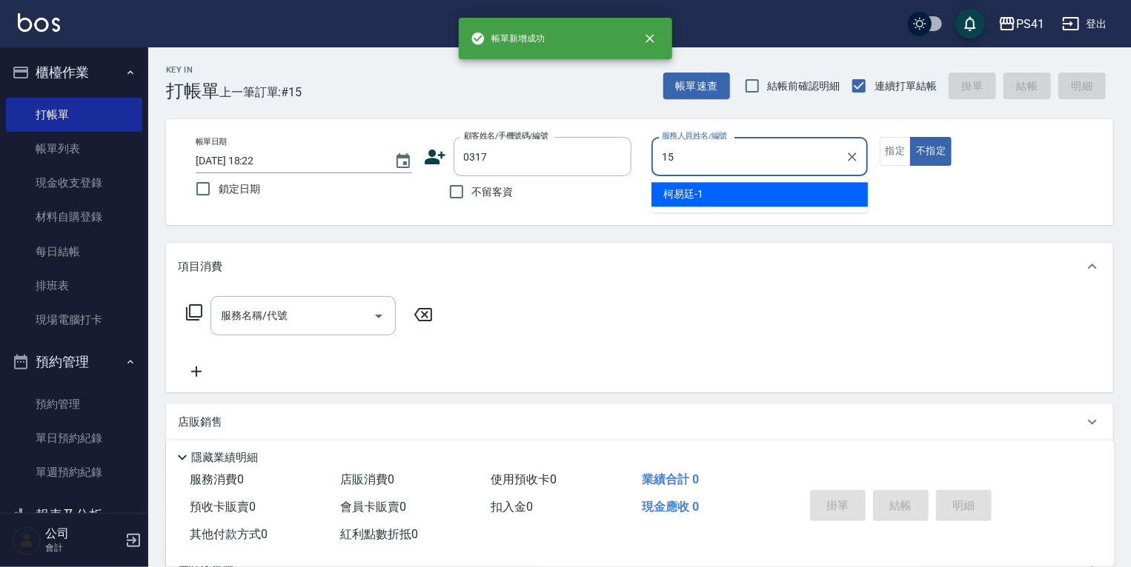
type input "[PERSON_NAME]-15"
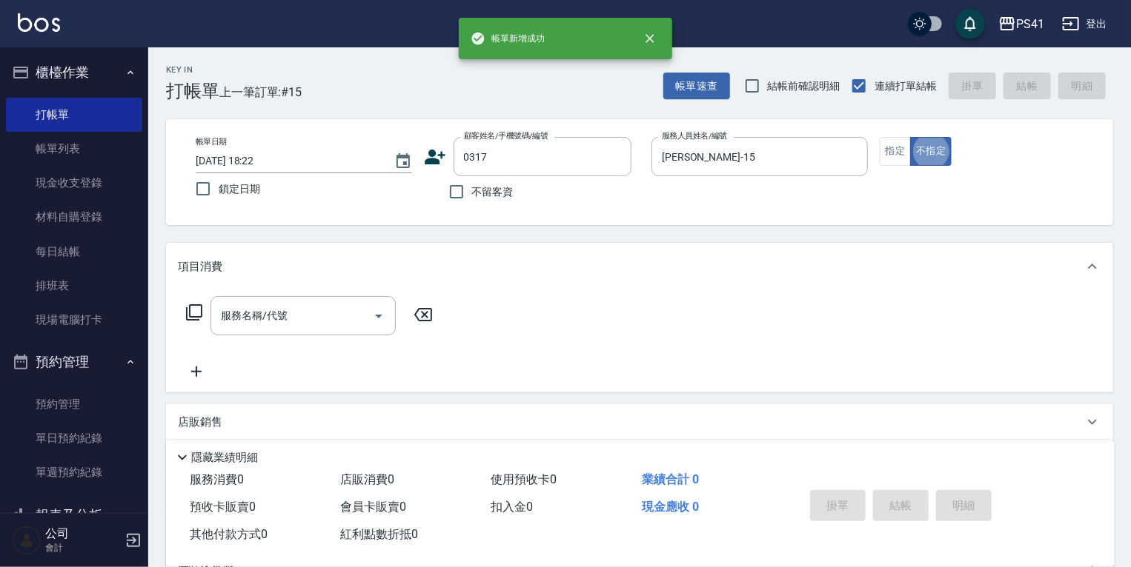
type input "[PERSON_NAME]/0952569033/0317"
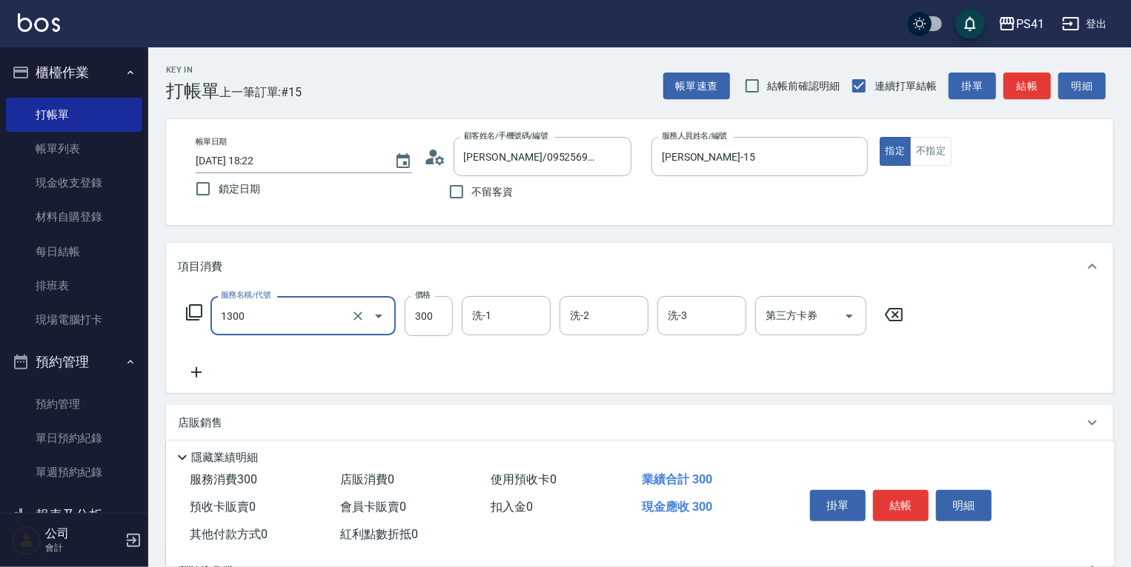
type input "洗髮300(1300)"
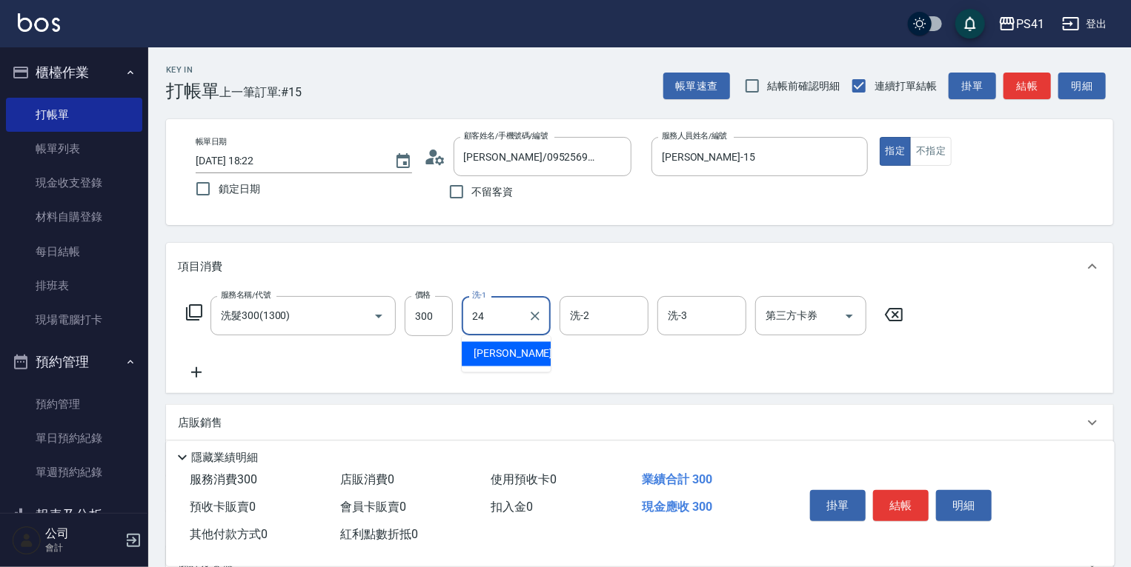
type input "小涵-24"
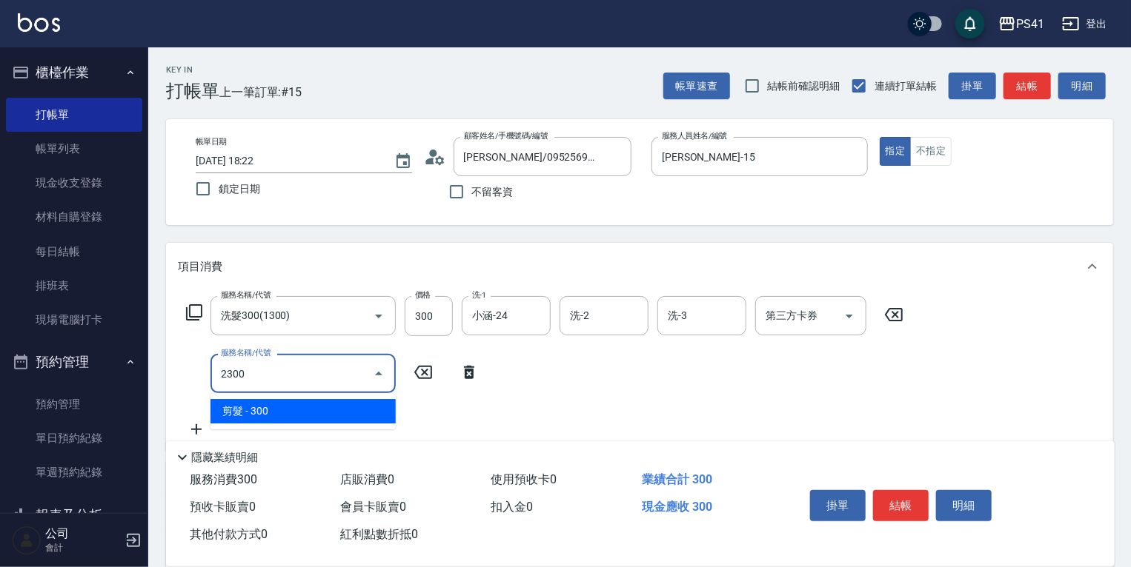
type input "剪髮(2300)"
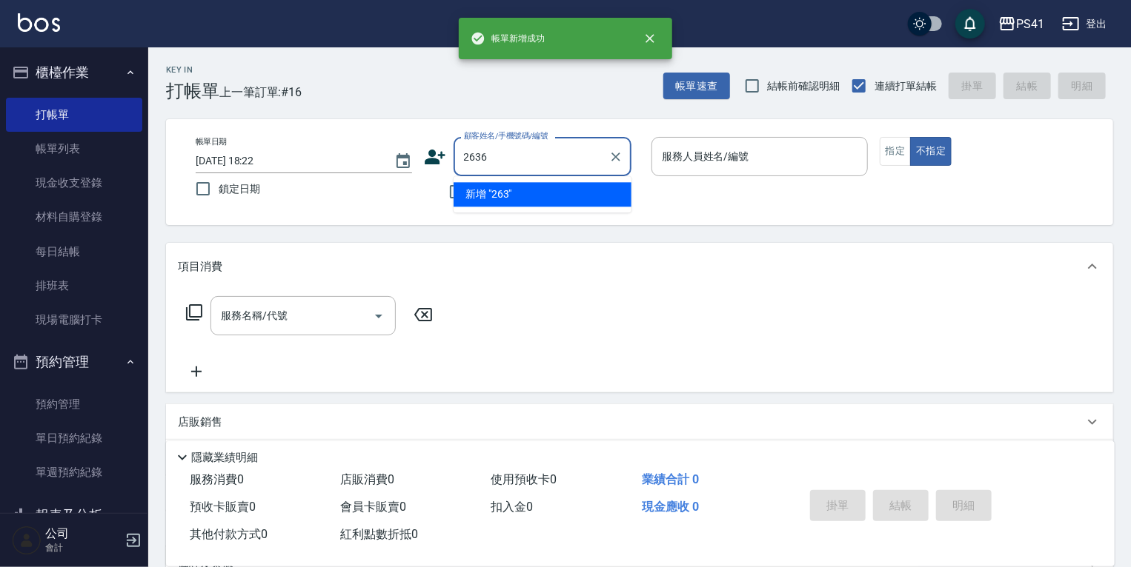
type input "2636"
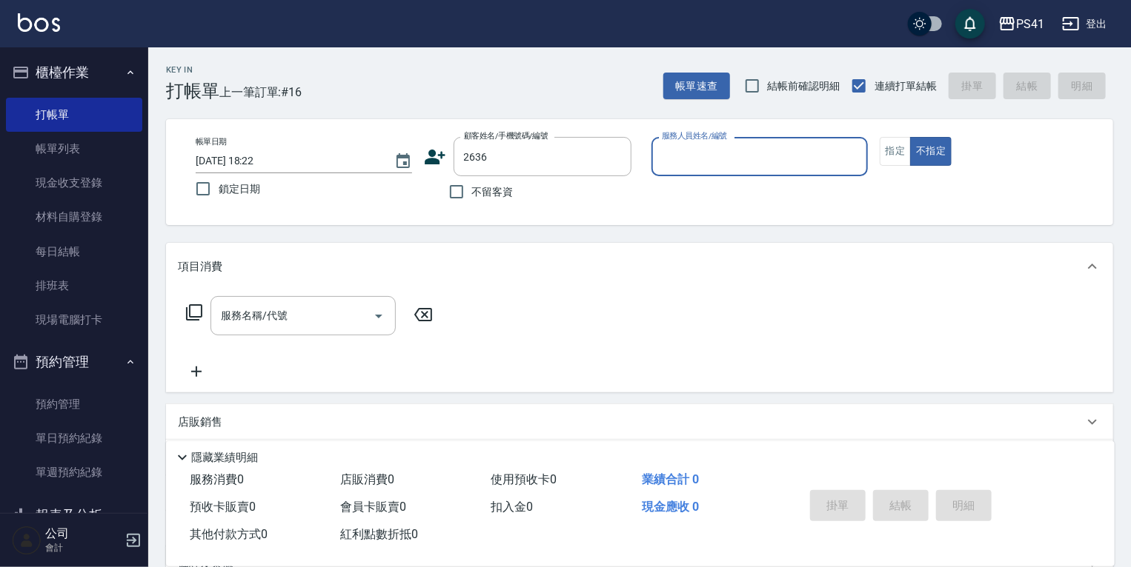
type input "1"
type input "[PERSON_NAME]/0976061992/2636"
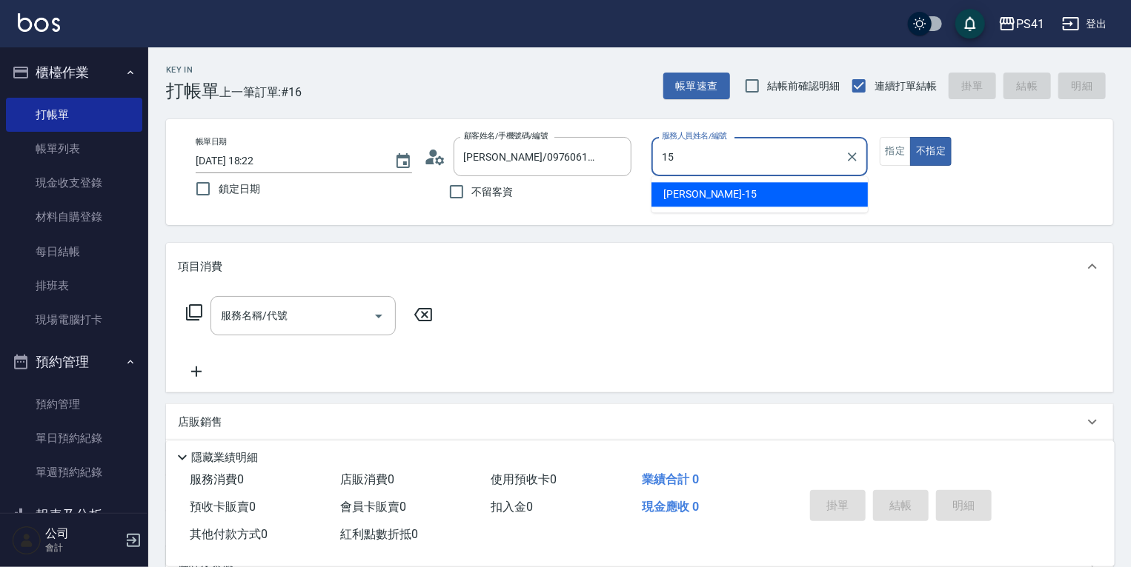
type input "[PERSON_NAME]-15"
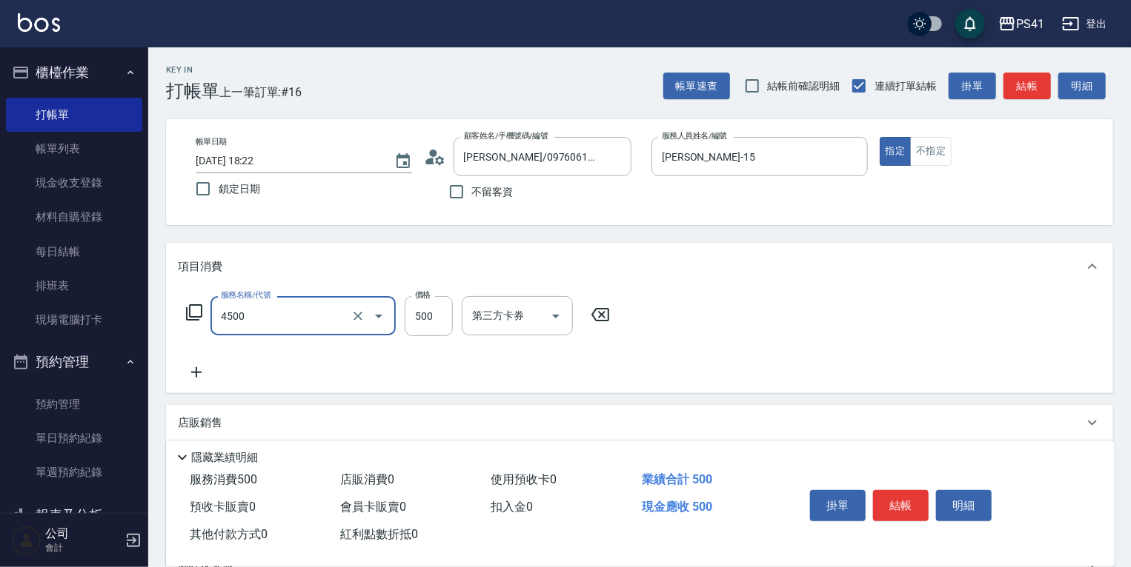
type input "補染(4500)"
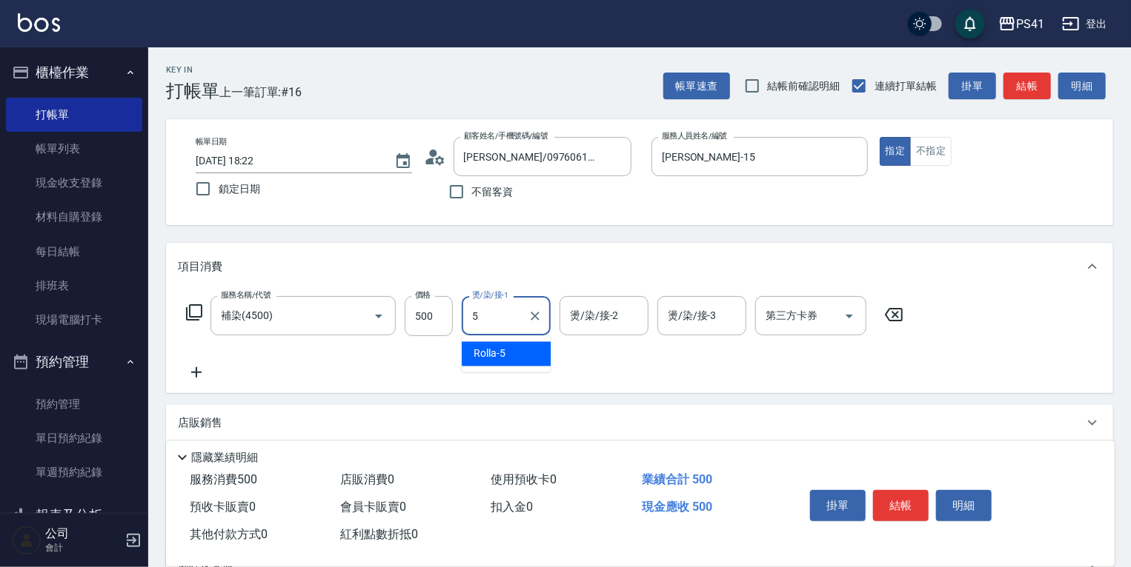
type input "Rolla-5"
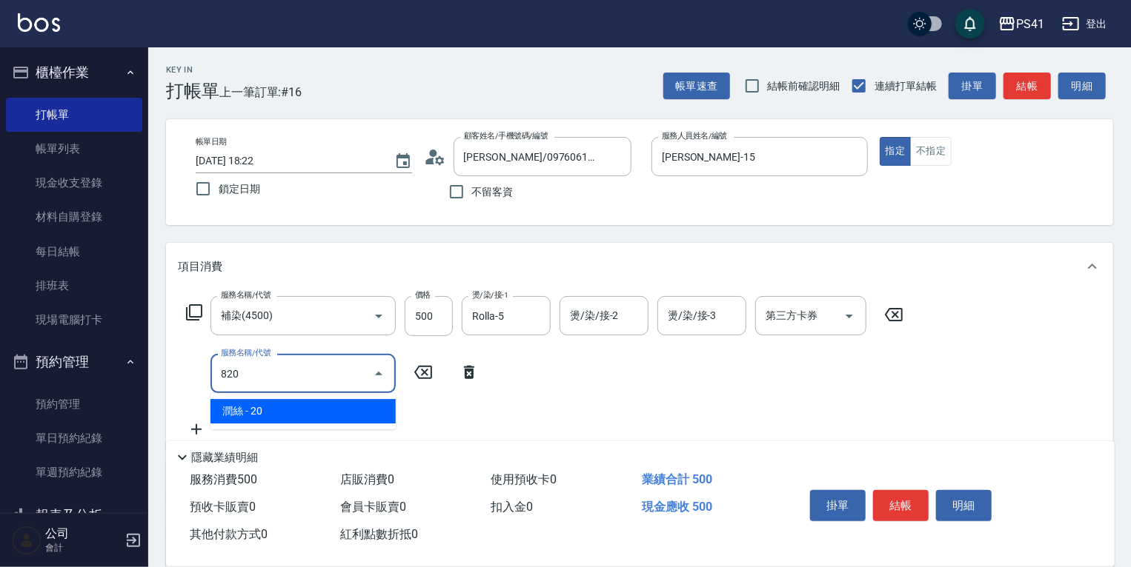
type input "潤絲(820)"
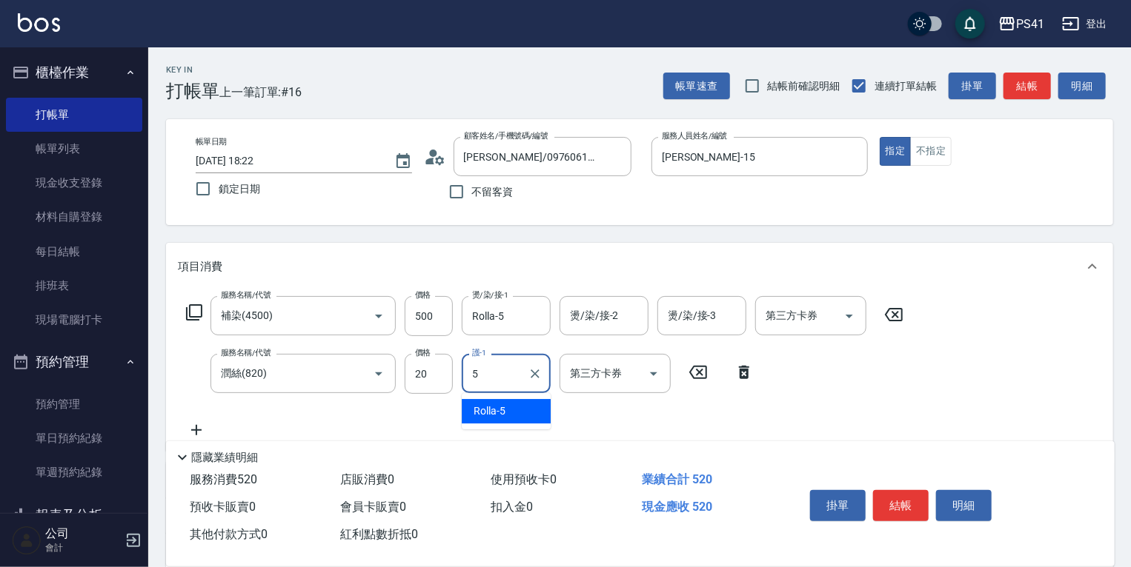
type input "Rolla-5"
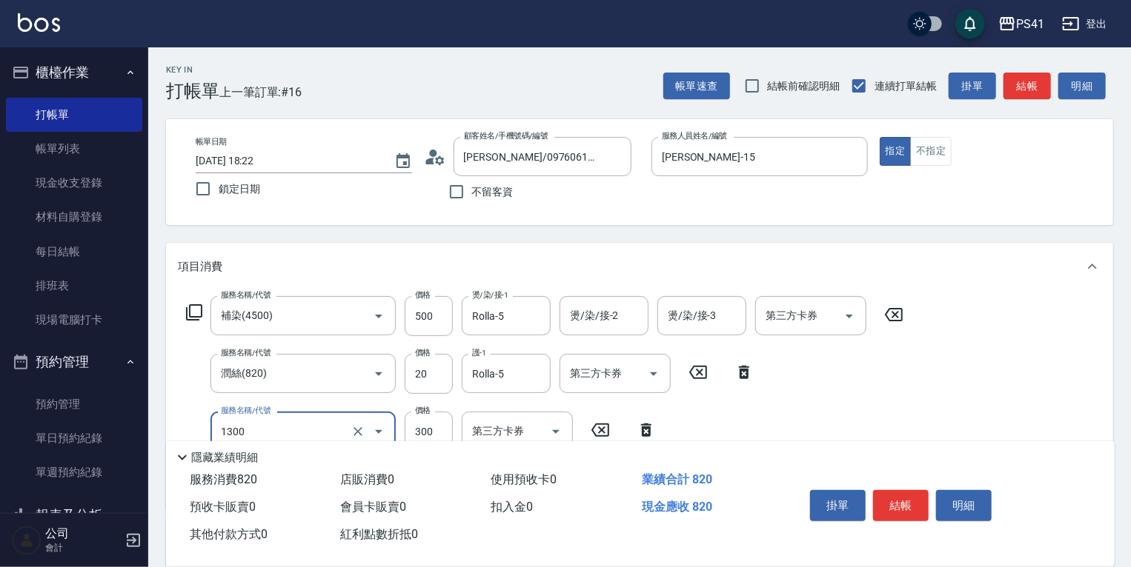
type input "洗髮300(1300)"
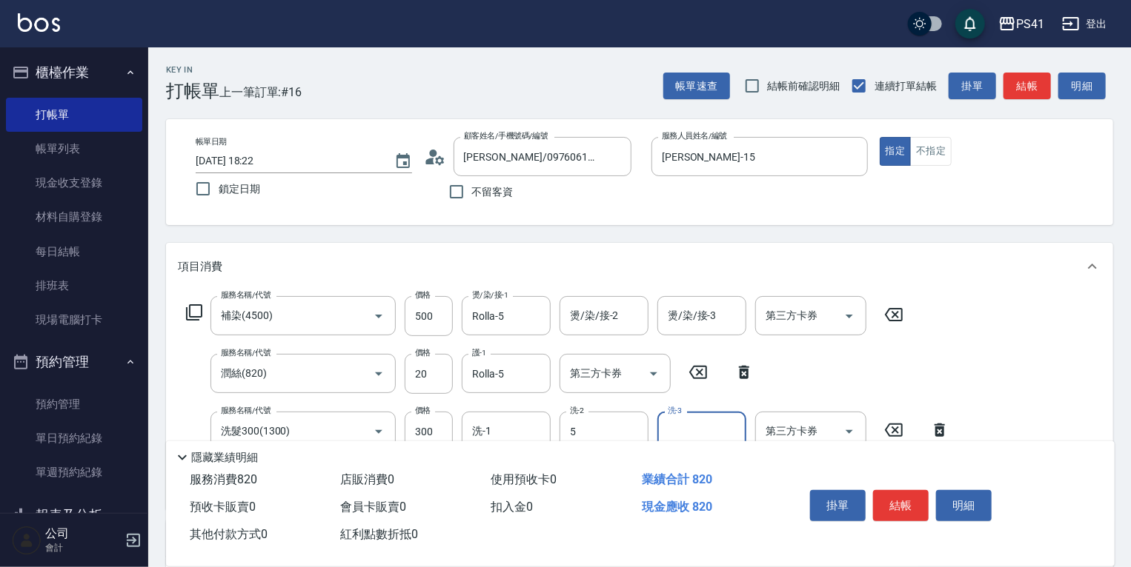
type input "Rolla-5"
type input "剪髮(2300)"
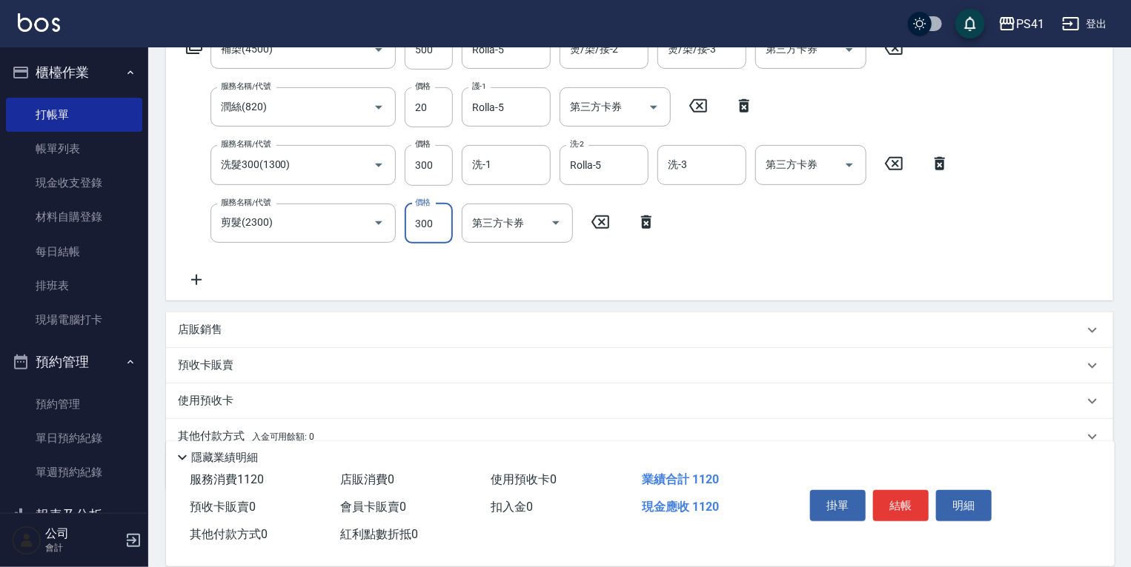
scroll to position [296, 0]
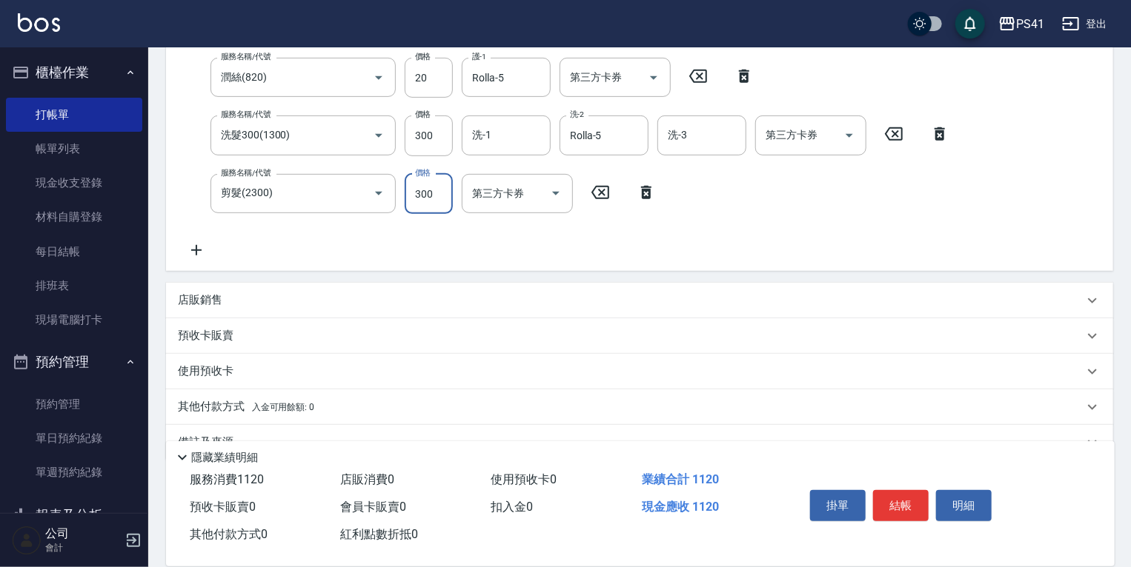
drag, startPoint x: 234, startPoint y: 299, endPoint x: 237, endPoint y: 289, distance: 10.8
click at [234, 301] on div "店販銷售" at bounding box center [630, 301] width 905 height 16
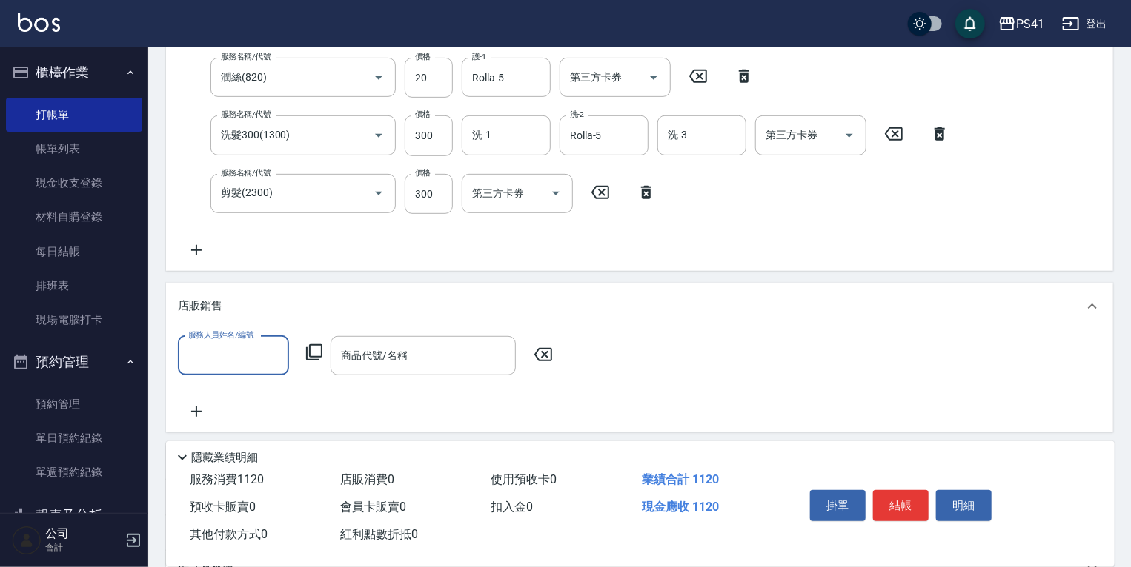
scroll to position [0, 0]
type input "[PERSON_NAME]-15"
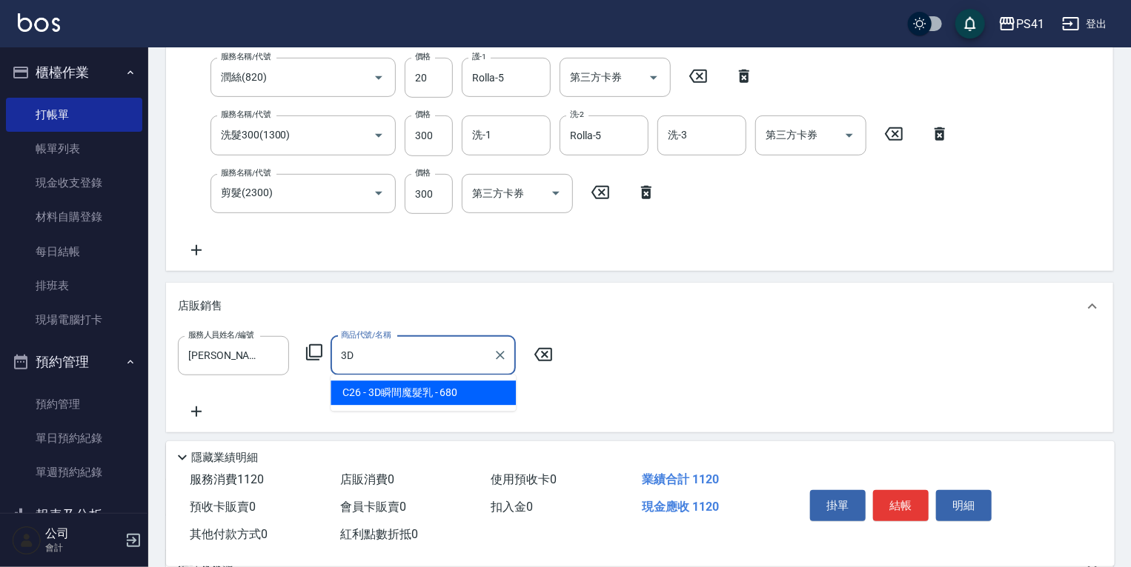
type input "3D瞬間魔髮乳"
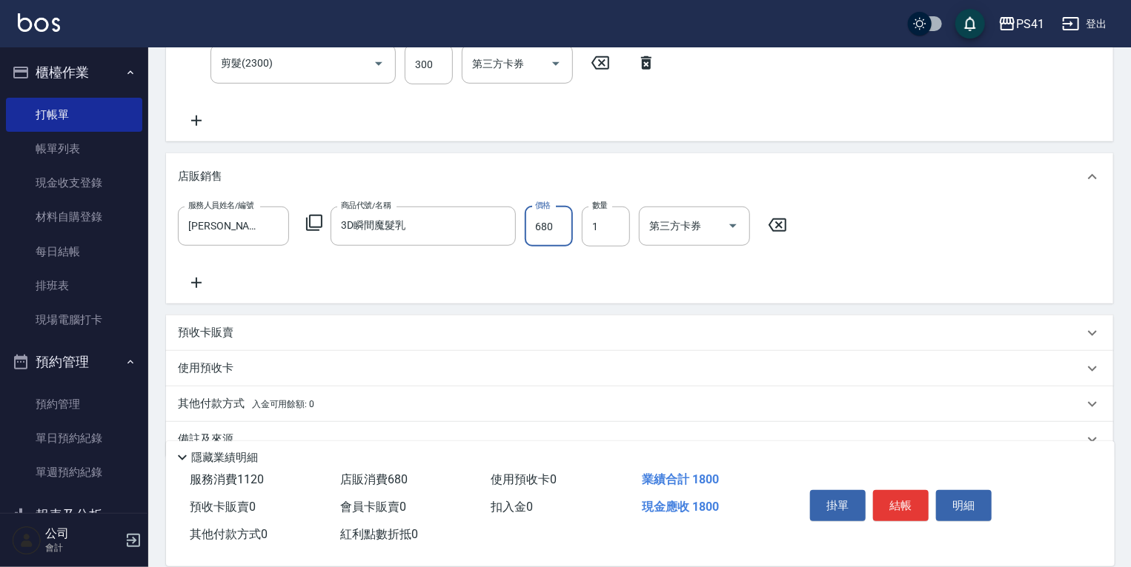
scroll to position [456, 0]
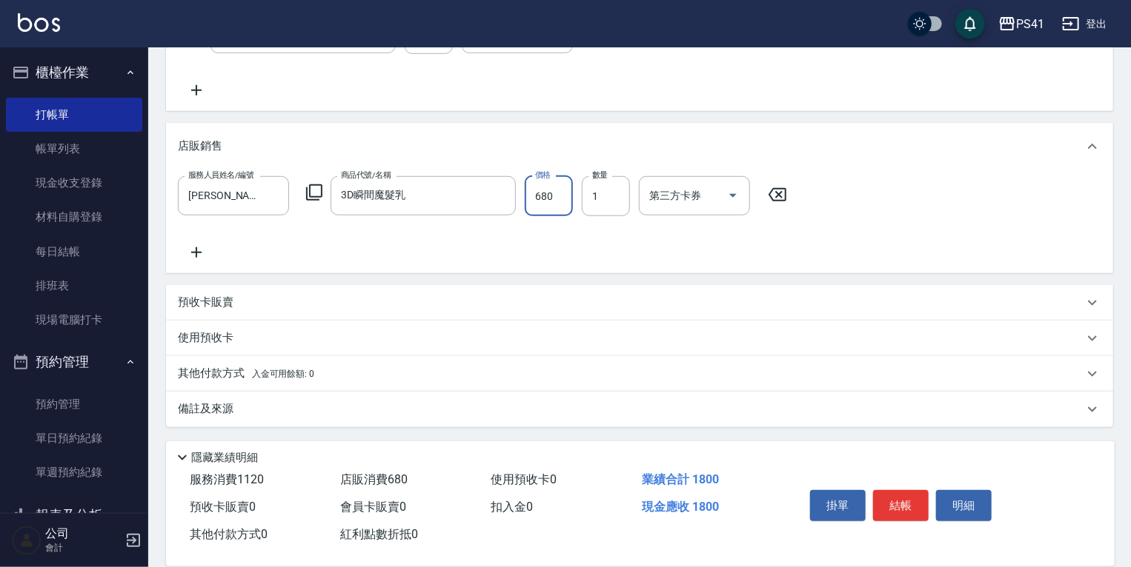
click at [224, 378] on p "其他付款方式 入金可用餘額: 0" at bounding box center [246, 374] width 136 height 16
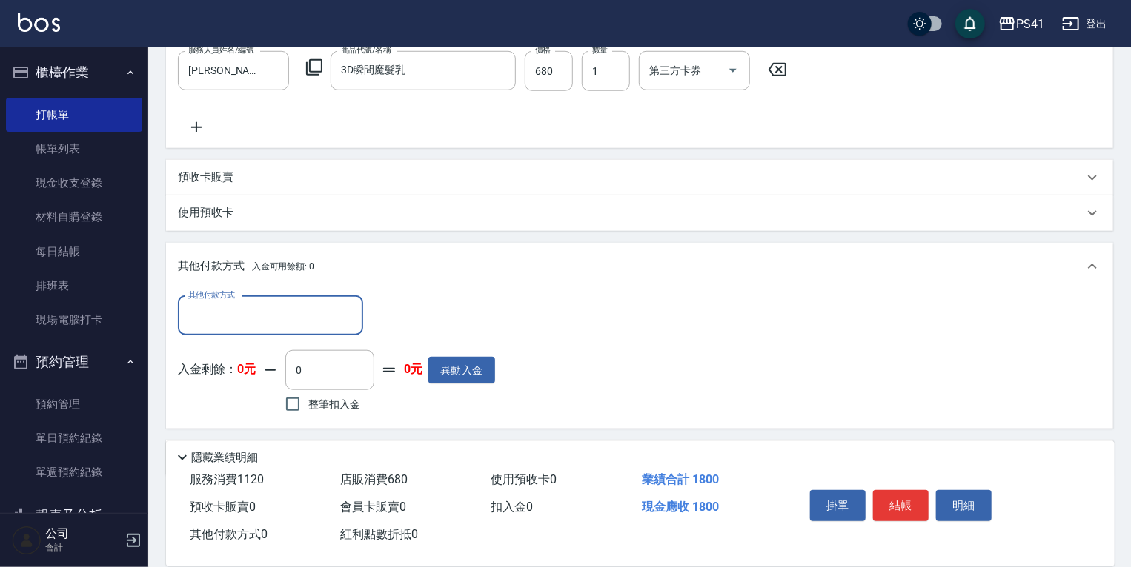
scroll to position [0, 0]
click at [243, 335] on div "其他付款方式" at bounding box center [270, 315] width 185 height 39
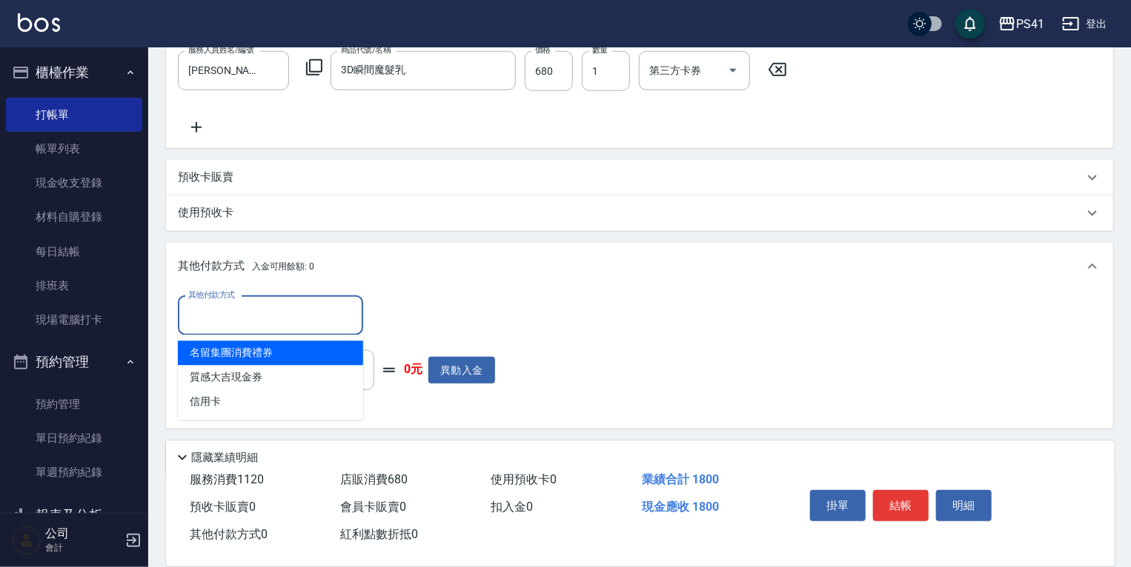
drag, startPoint x: 257, startPoint y: 324, endPoint x: 252, endPoint y: 370, distance: 47.0
click at [256, 327] on input "其他付款方式" at bounding box center [270, 316] width 172 height 26
drag, startPoint x: 259, startPoint y: 319, endPoint x: 255, endPoint y: 407, distance: 88.3
click at [259, 326] on input "其他付款方式" at bounding box center [270, 316] width 172 height 26
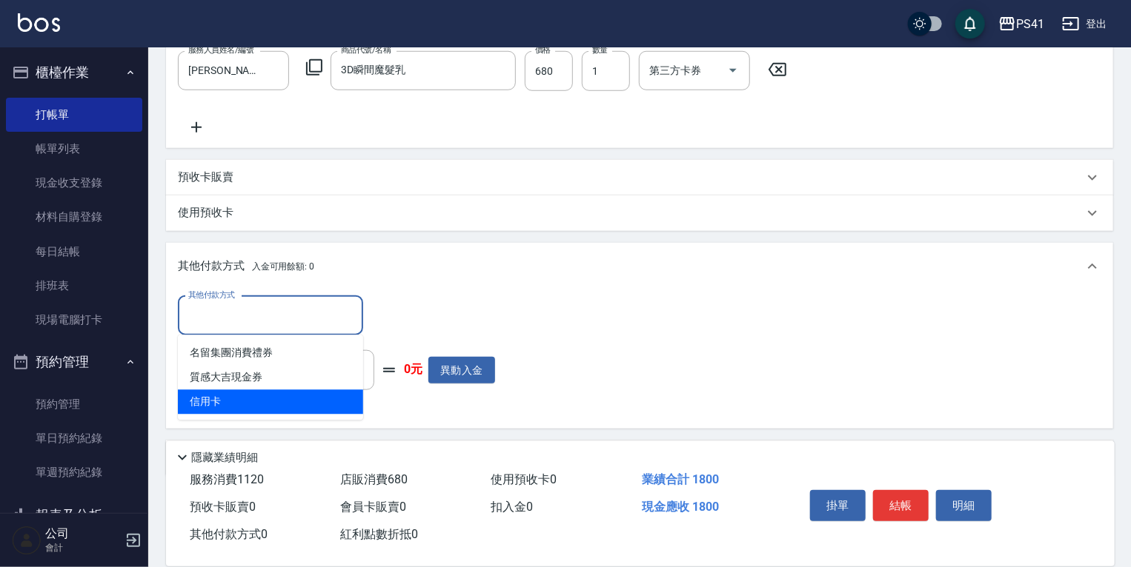
click at [266, 397] on span "信用卡" at bounding box center [270, 402] width 185 height 24
type input "信用卡"
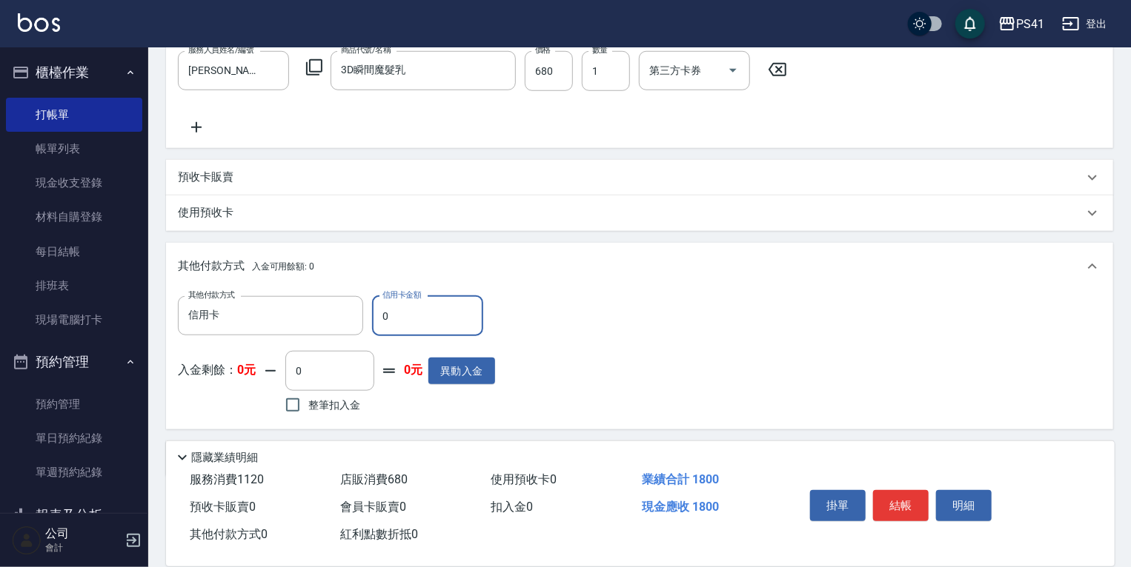
drag, startPoint x: 410, startPoint y: 310, endPoint x: 0, endPoint y: 334, distance: 411.1
click at [244, 310] on div "其他付款方式 信用卡 其他付款方式 信用卡金額 0 信用卡金額" at bounding box center [336, 316] width 317 height 40
type input "1800"
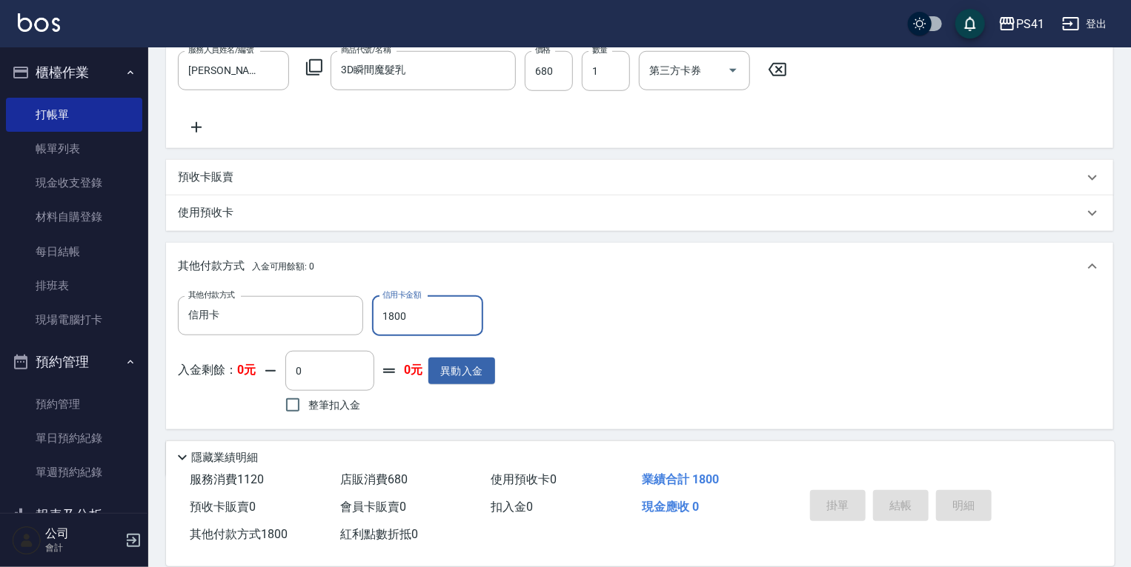
type input "[DATE] 18:23"
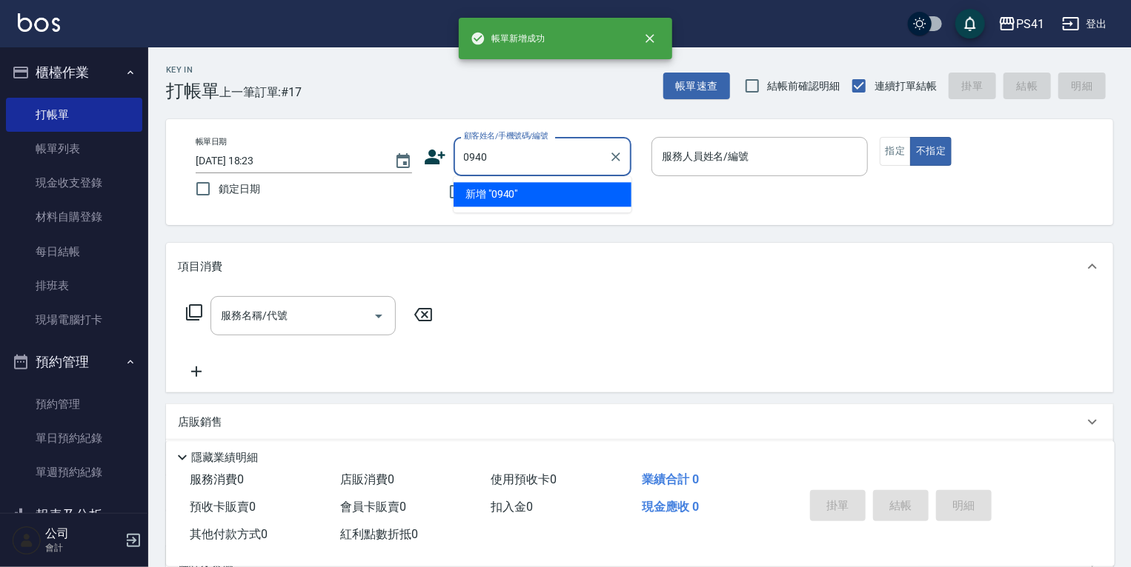
type input "0940"
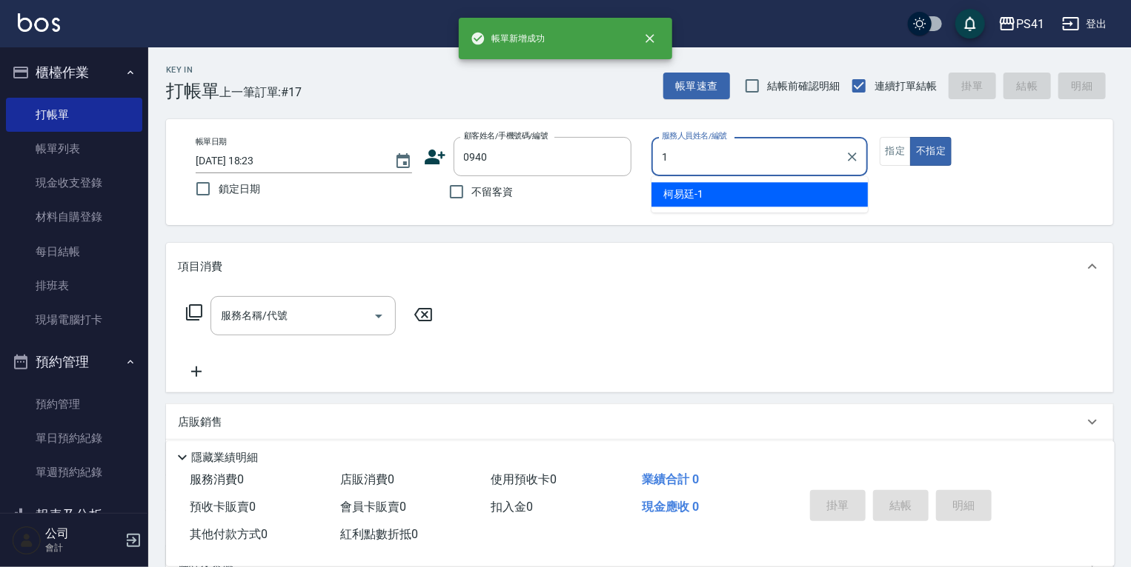
type input "15"
type input "[PERSON_NAME]/0972297292/0940"
type input "[PERSON_NAME]-15"
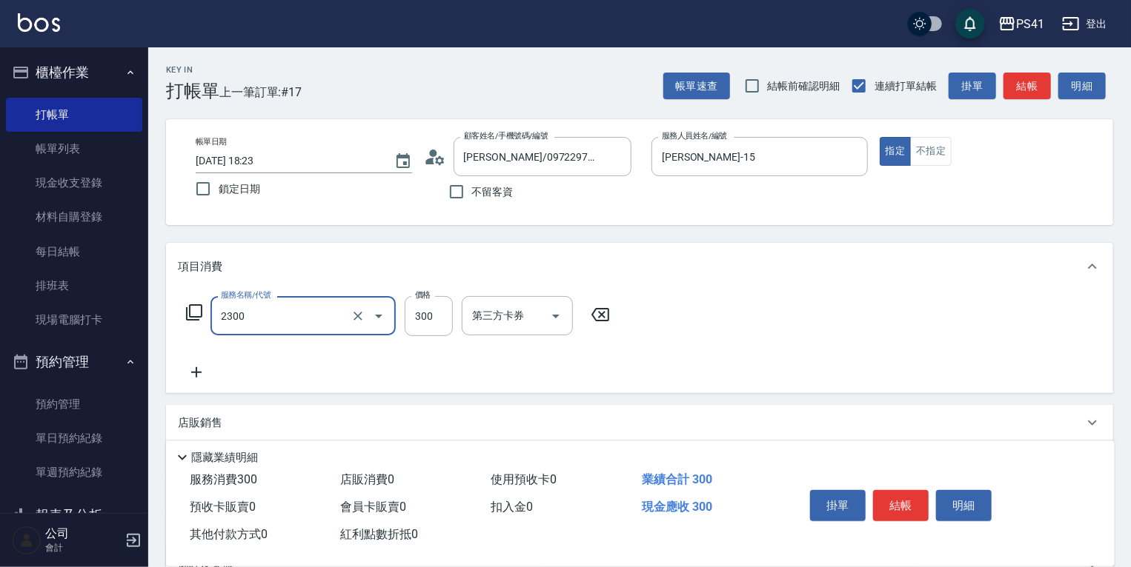
type input "剪髮(2300)"
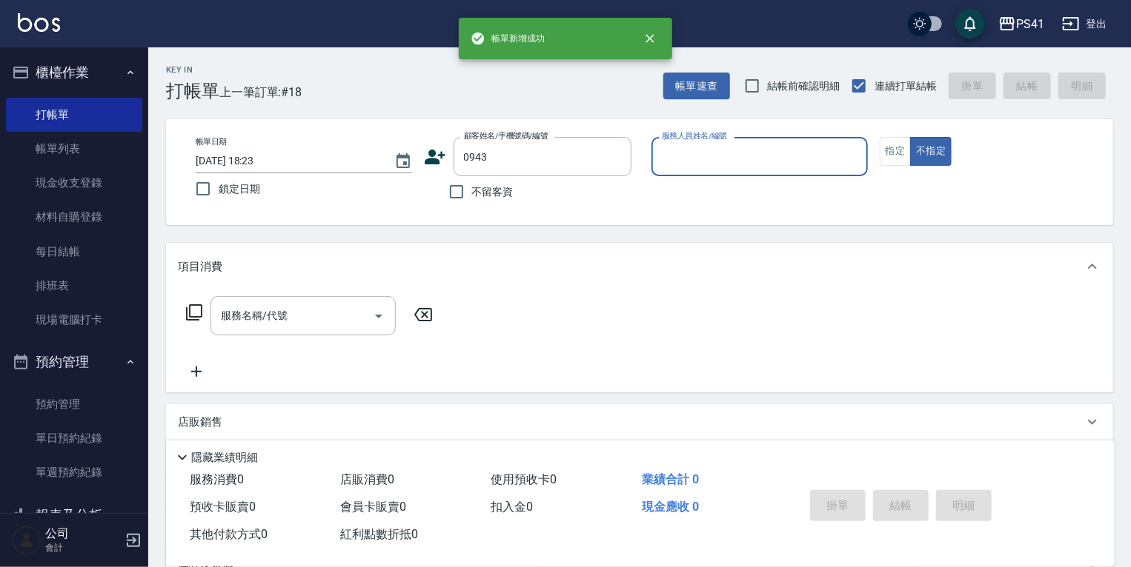
type input "[PERSON_NAME]/0937295643/0943"
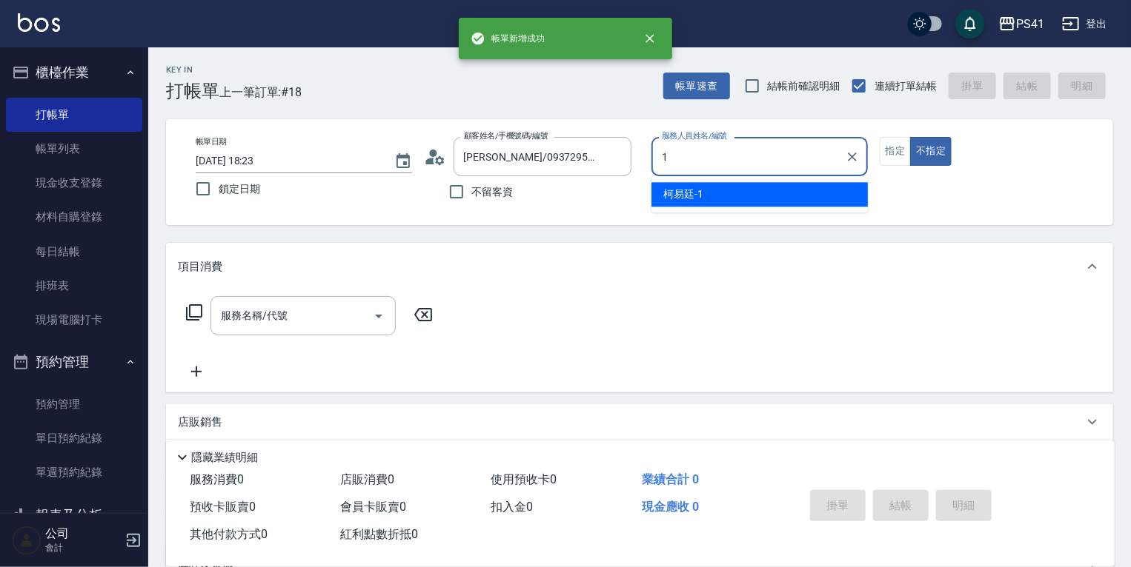
type input "[PERSON_NAME]-1"
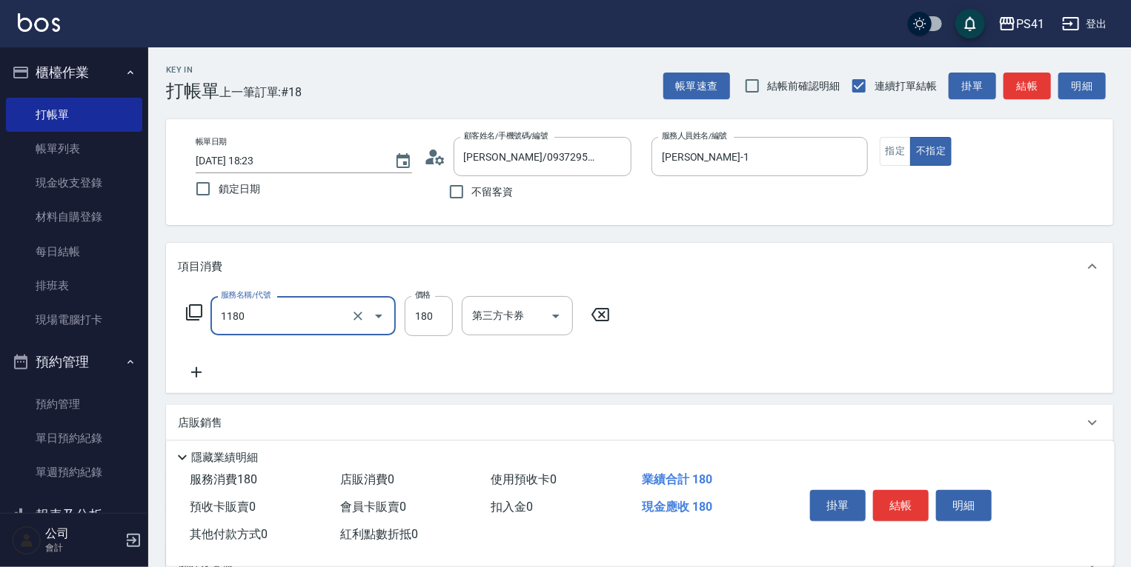
type input "洗髮(洗+剪不指定活動)(1180)"
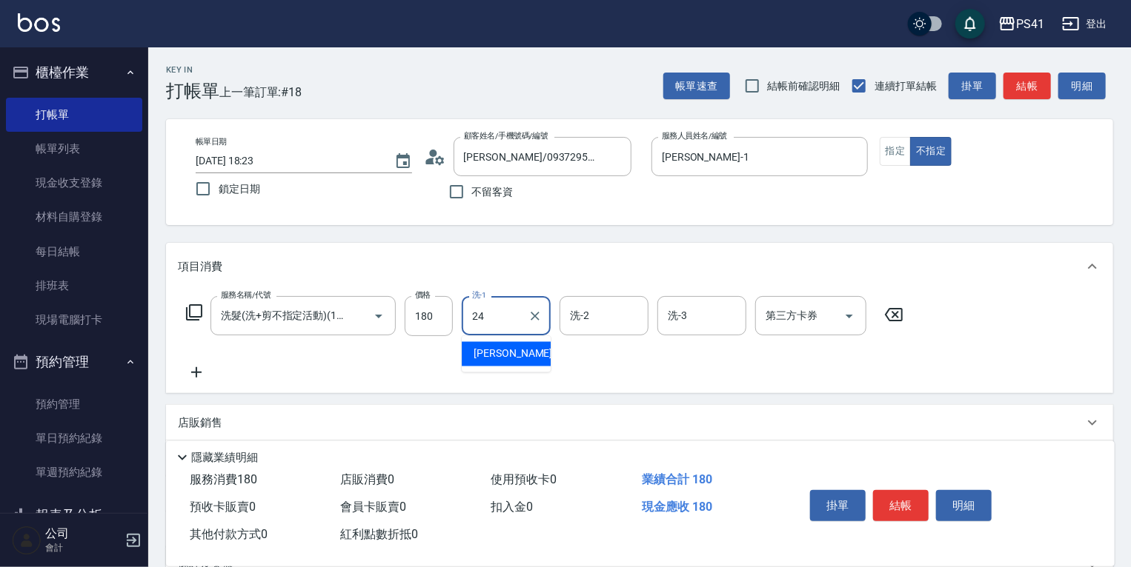
type input "小涵-24"
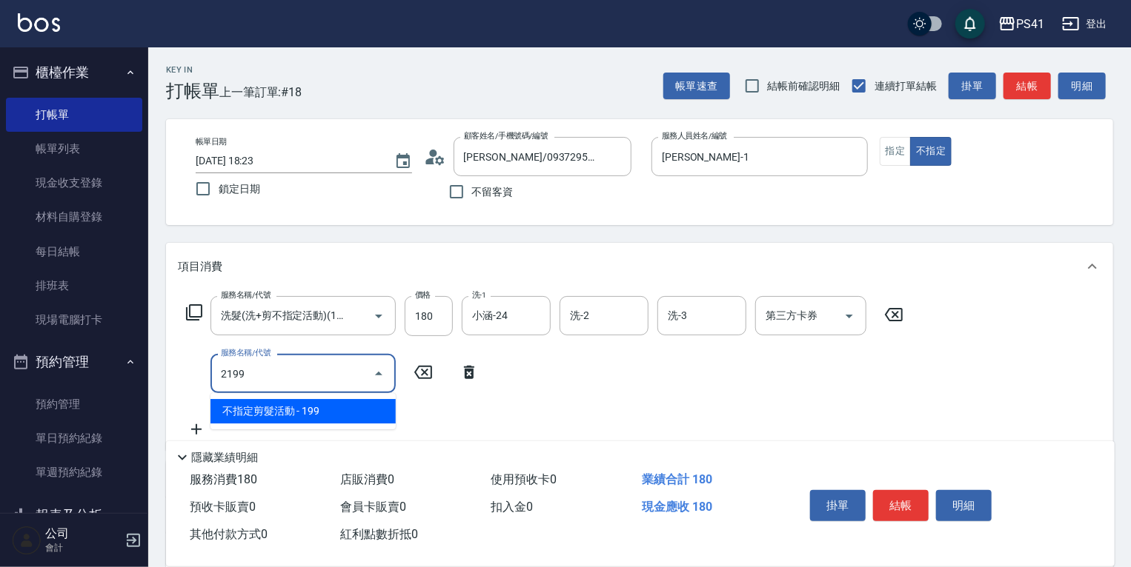
type input "不指定剪髮活動(2199)"
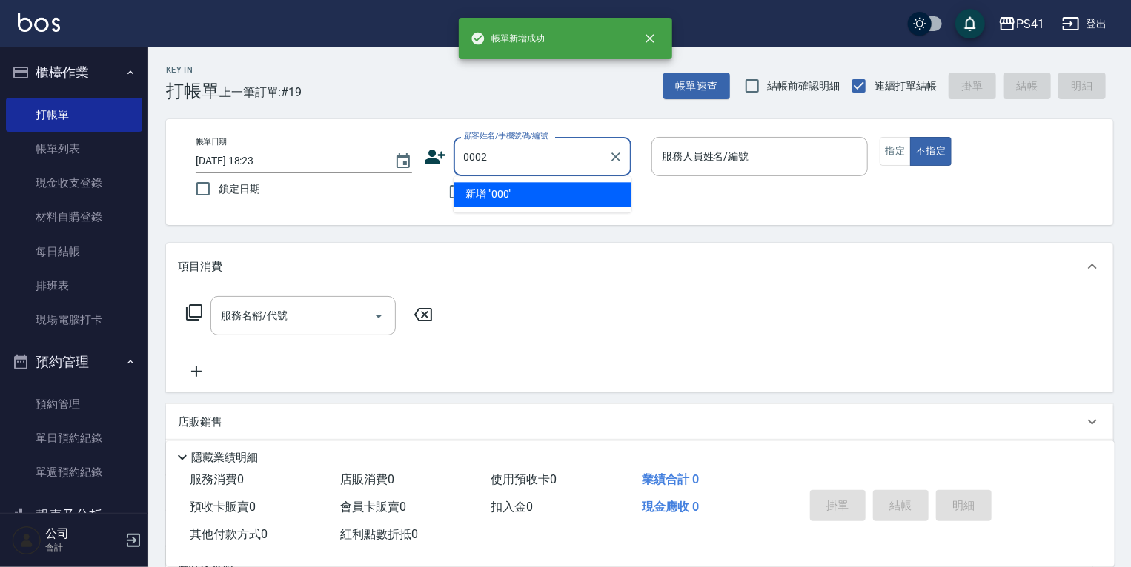
type input "0002"
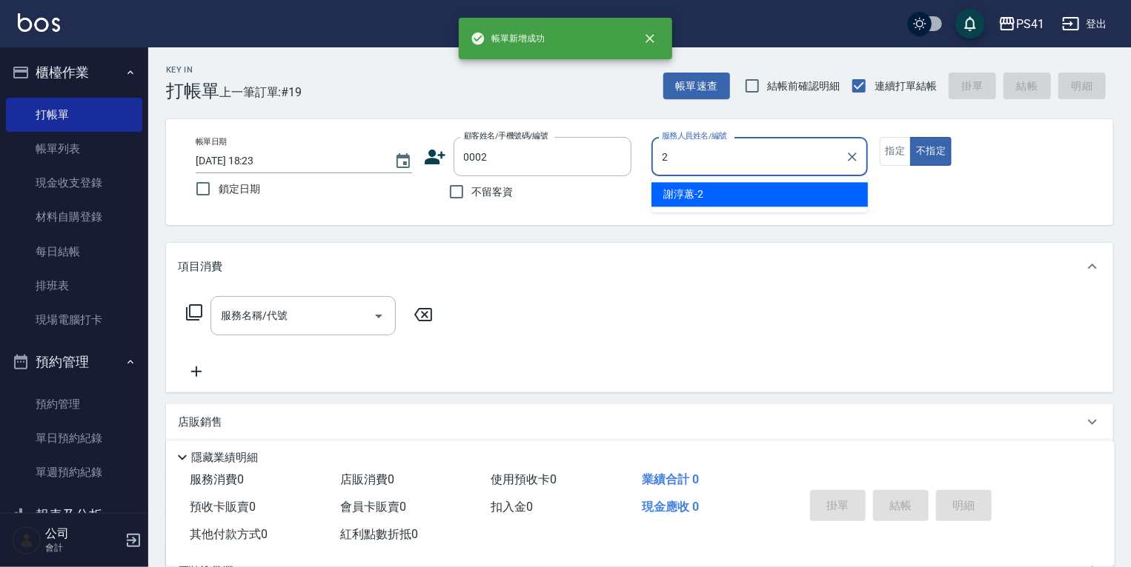
type input "[PERSON_NAME]-2"
type input "[PERSON_NAME]/[PERSON_NAME]/0002"
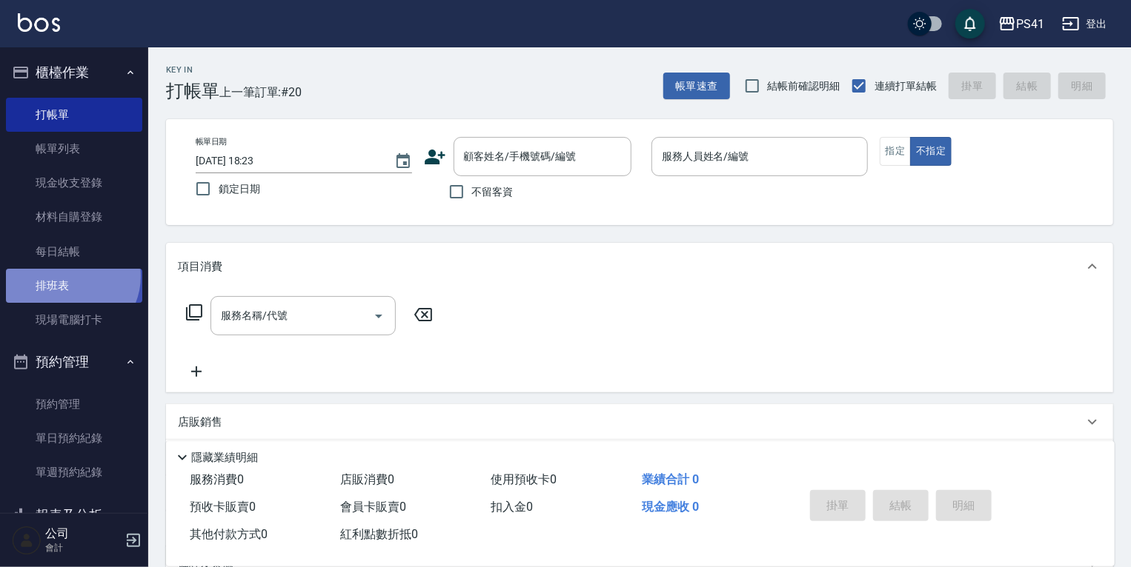
click at [67, 276] on link "排班表" at bounding box center [74, 286] width 136 height 34
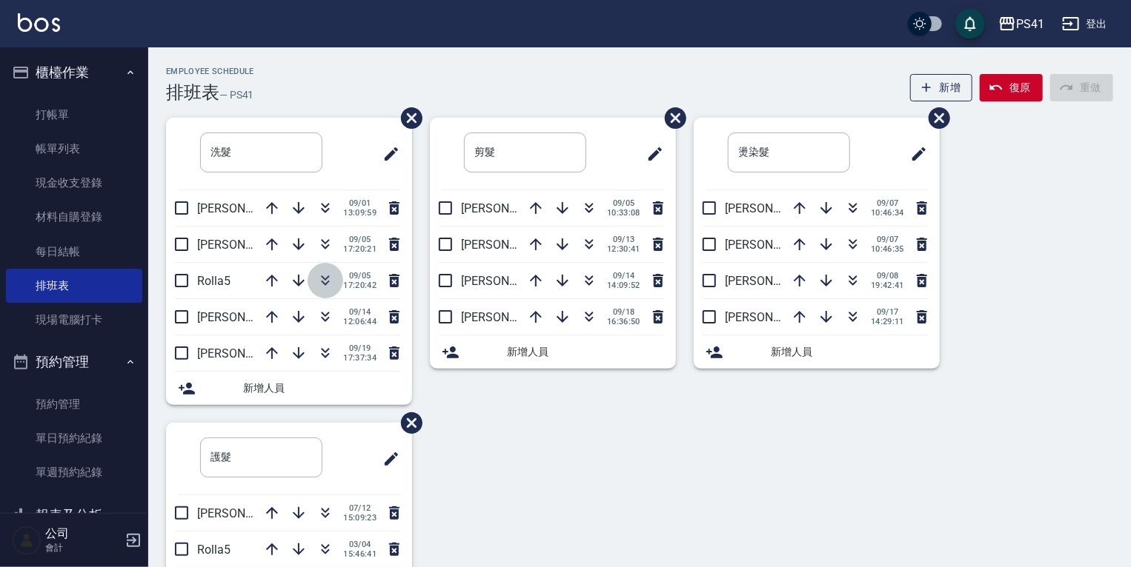
click at [322, 276] on icon "button" at bounding box center [326, 278] width 8 height 5
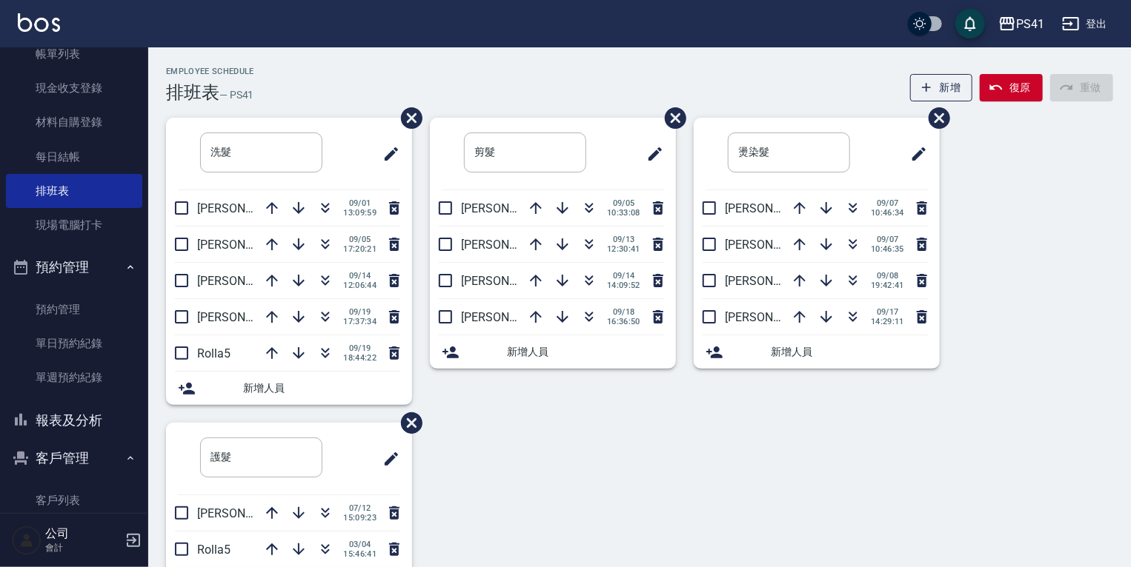
scroll to position [119, 0]
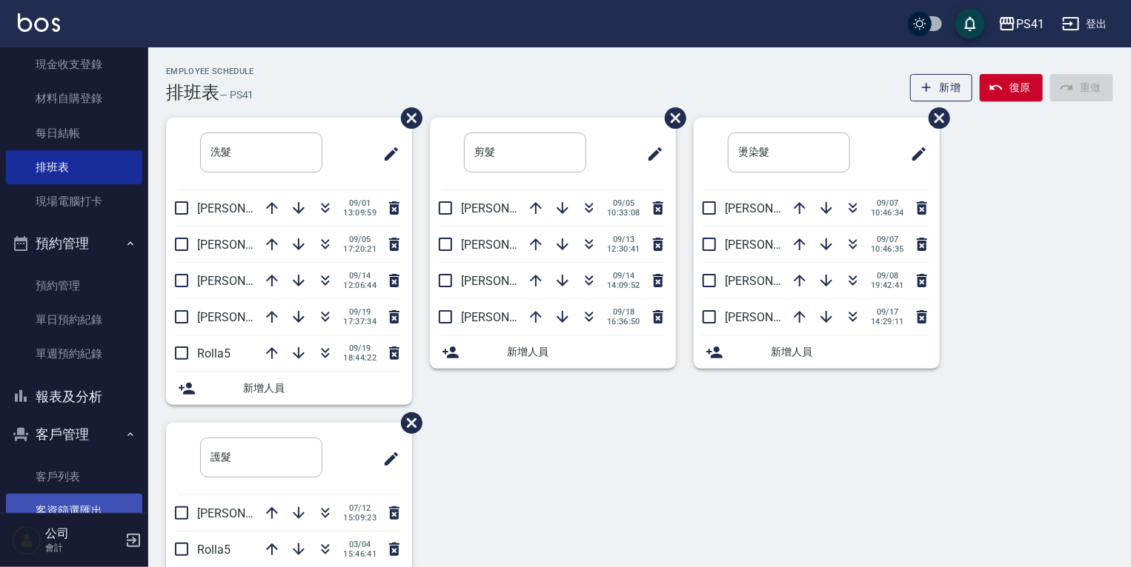
drag, startPoint x: 95, startPoint y: 473, endPoint x: 99, endPoint y: 495, distance: 21.8
click at [95, 473] on link "客戶列表" at bounding box center [74, 477] width 136 height 34
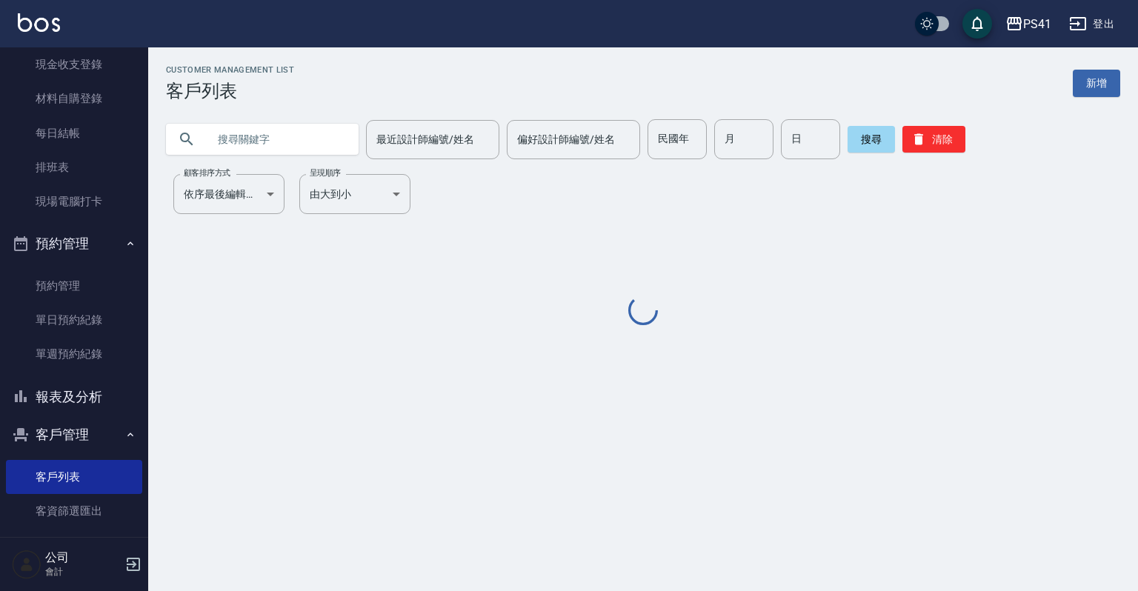
click at [272, 137] on input "text" at bounding box center [276, 139] width 139 height 40
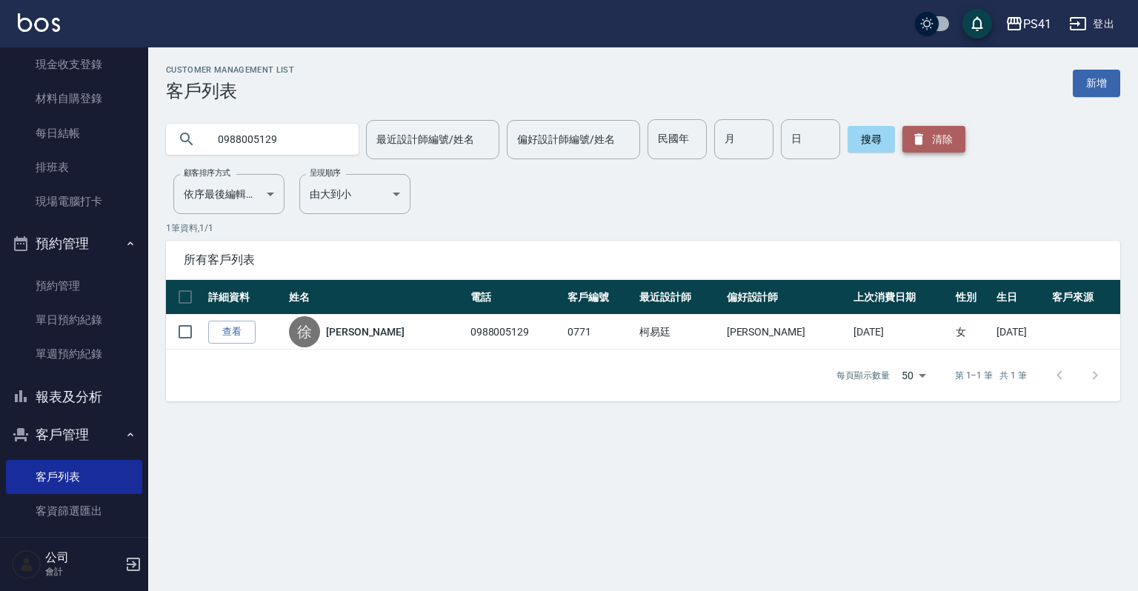
click at [956, 148] on button "清除" at bounding box center [933, 139] width 63 height 27
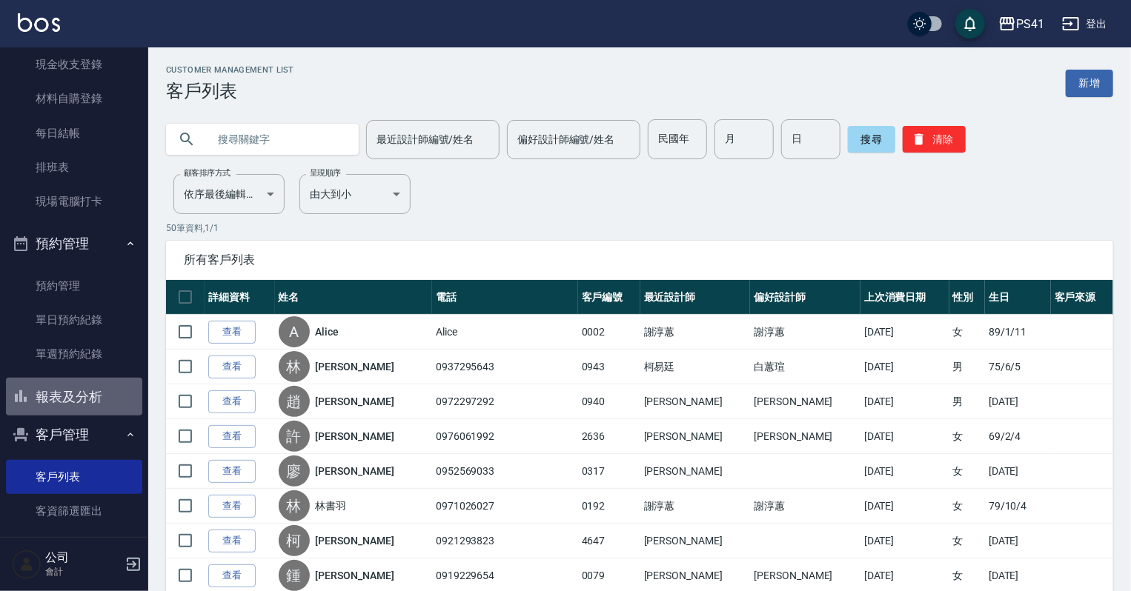
click at [95, 400] on button "報表及分析" at bounding box center [74, 397] width 136 height 39
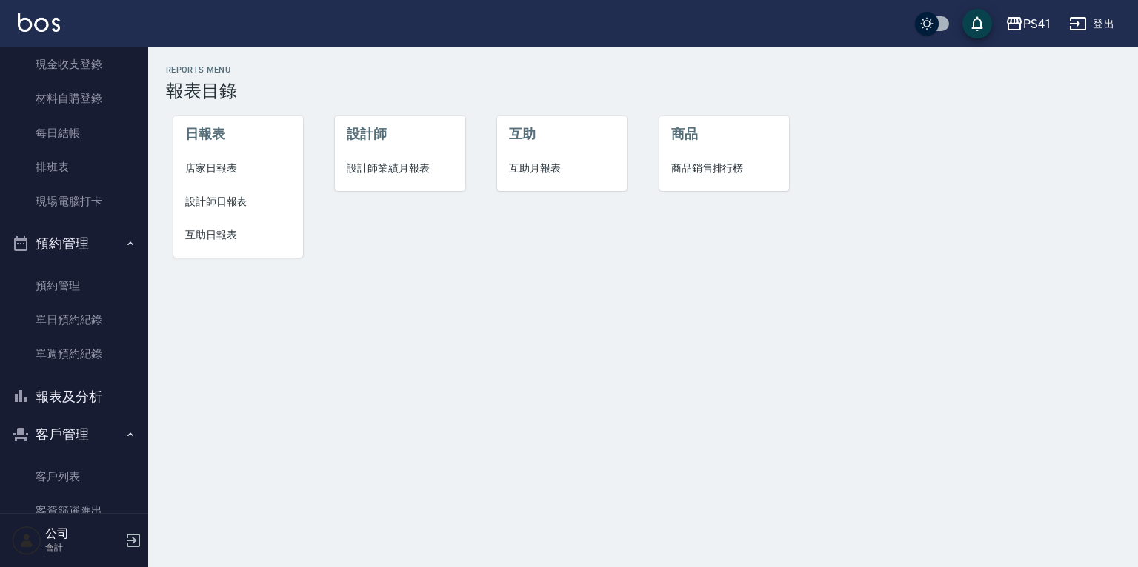
click at [235, 202] on span "設計師日報表" at bounding box center [238, 202] width 106 height 16
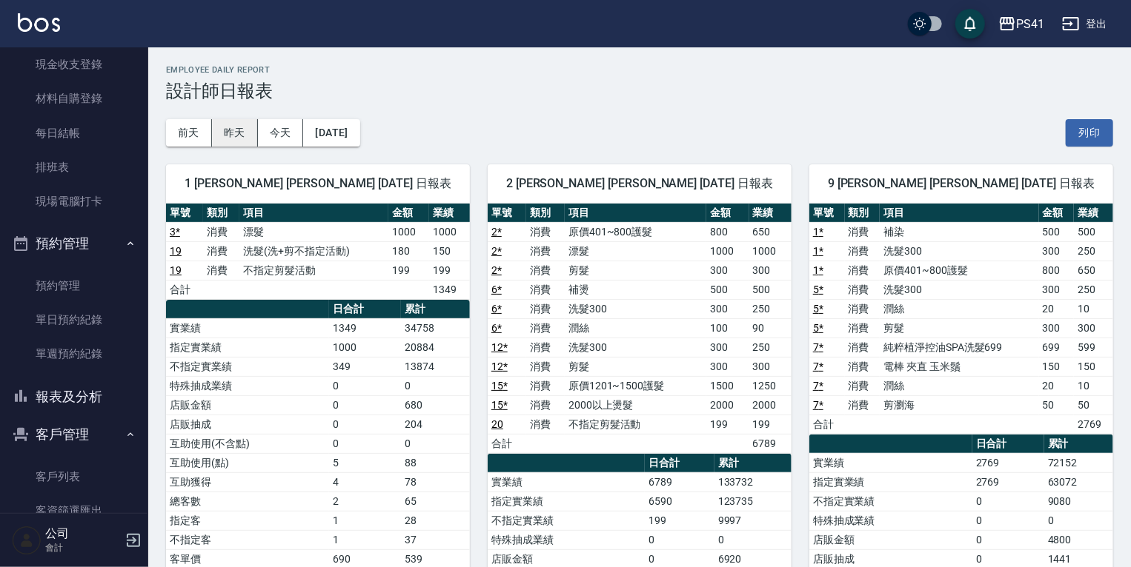
click at [242, 136] on button "昨天" at bounding box center [235, 132] width 46 height 27
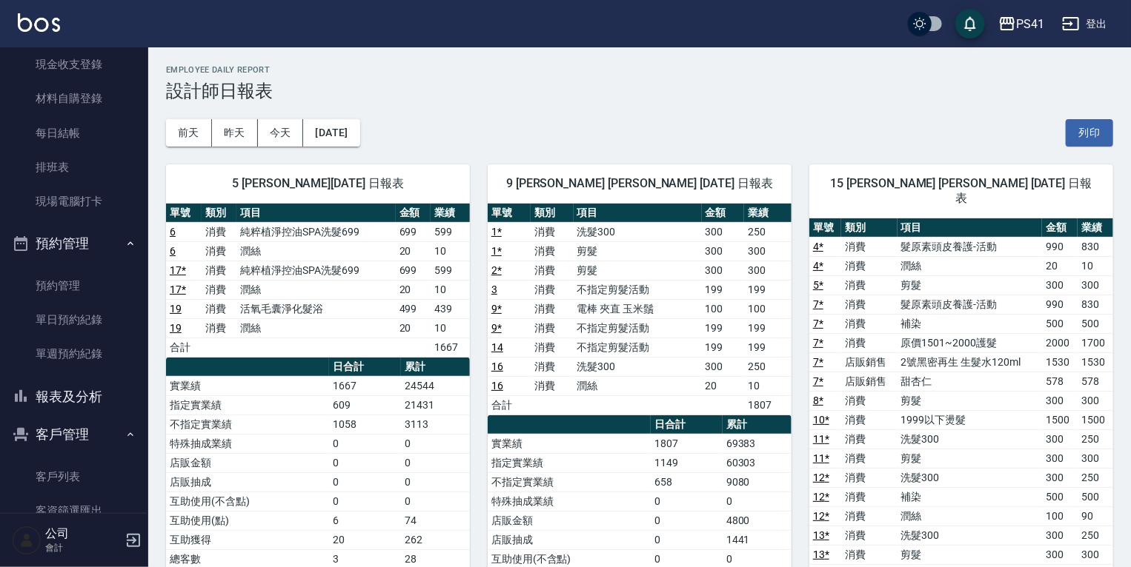
click at [80, 399] on button "報表及分析" at bounding box center [74, 397] width 136 height 39
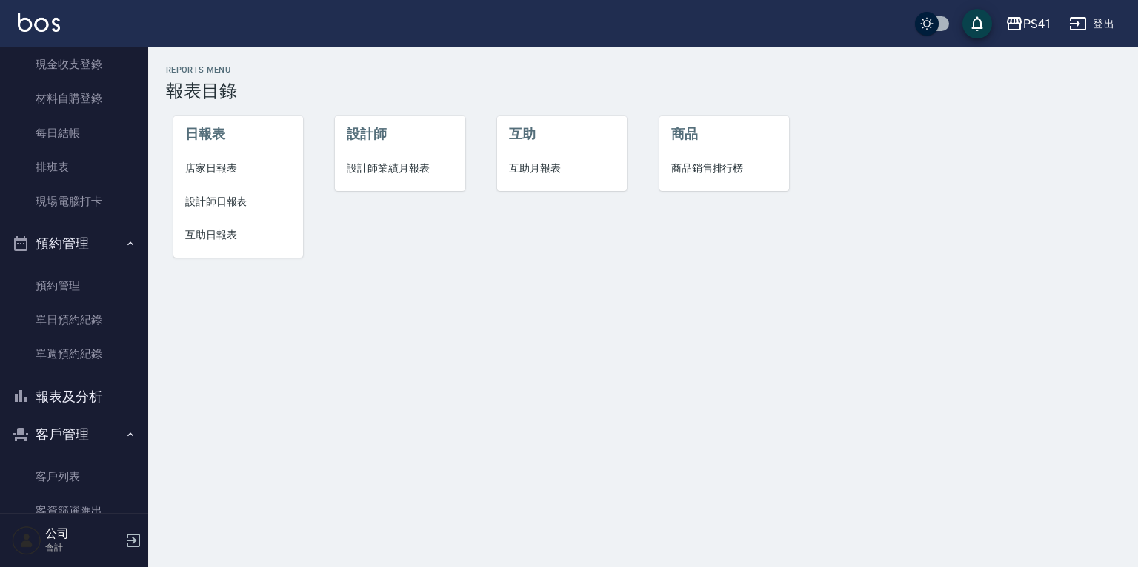
click at [214, 237] on span "互助日報表" at bounding box center [238, 235] width 106 height 16
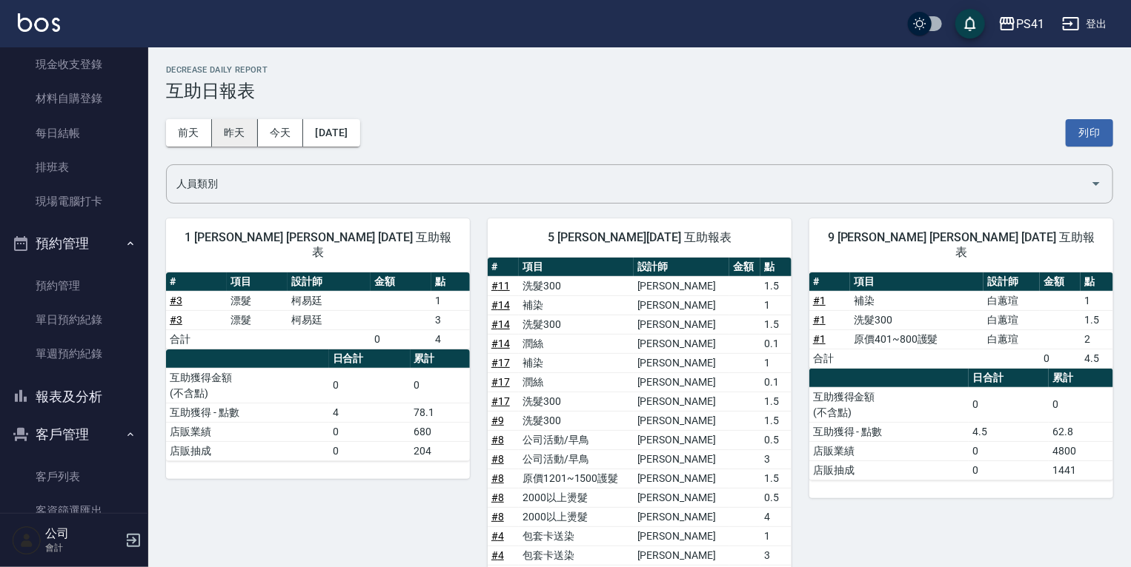
click at [227, 137] on button "昨天" at bounding box center [235, 132] width 46 height 27
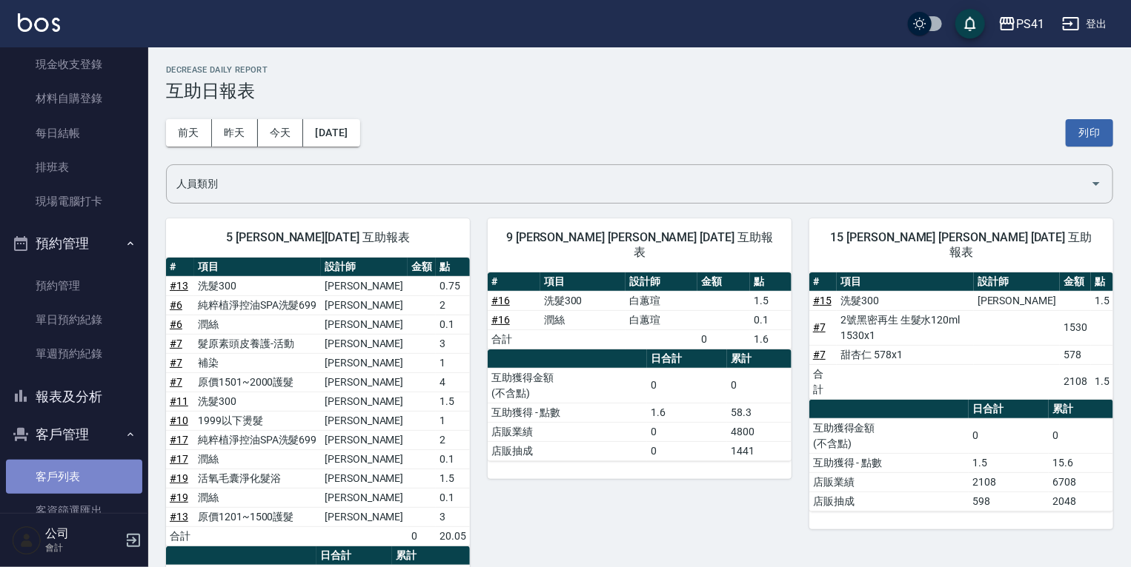
click at [90, 482] on link "客戶列表" at bounding box center [74, 477] width 136 height 34
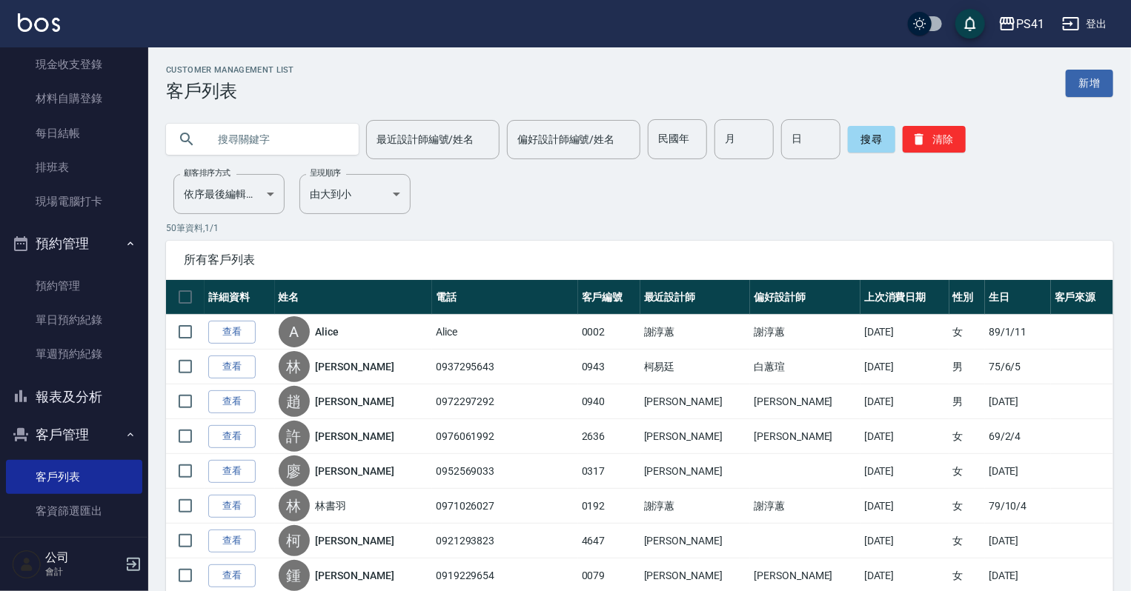
click at [248, 137] on input "text" at bounding box center [276, 139] width 139 height 40
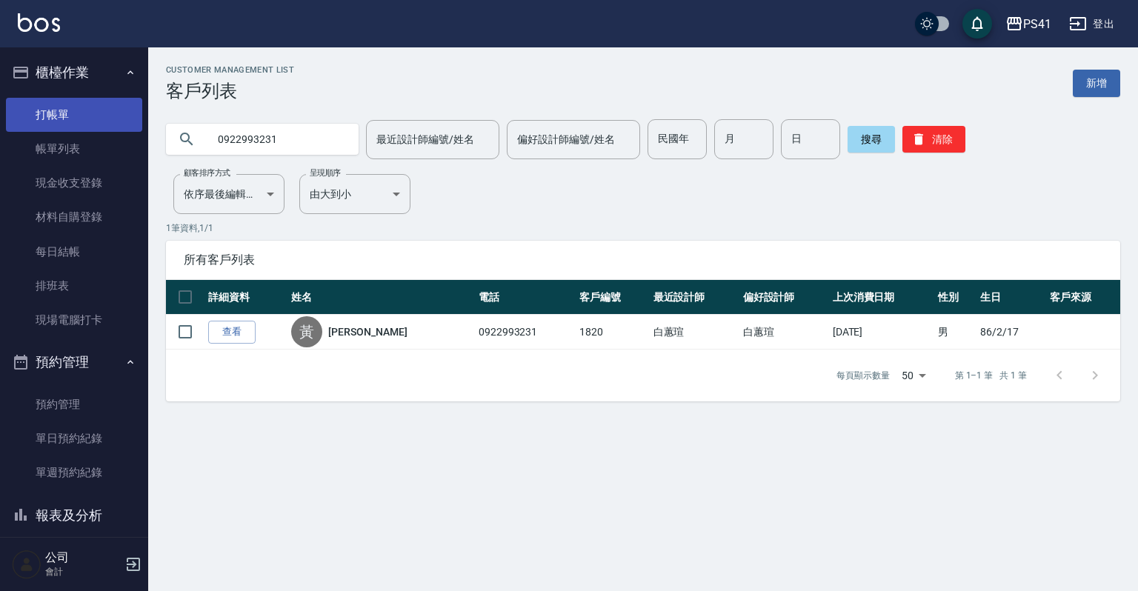
click at [81, 110] on link "打帳單" at bounding box center [74, 115] width 136 height 34
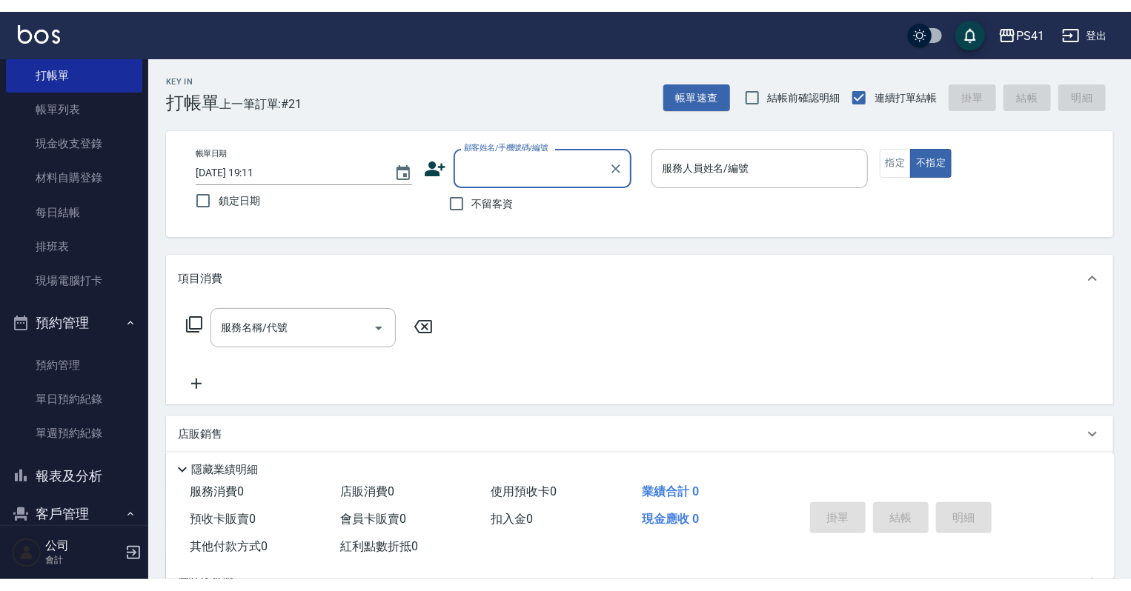
scroll to position [119, 0]
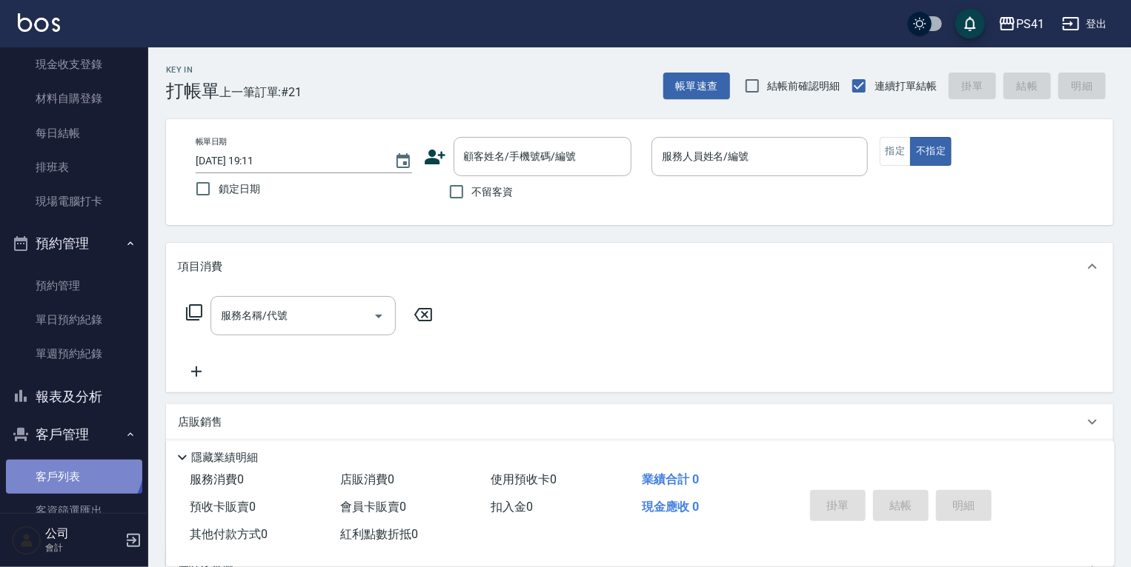
drag, startPoint x: 71, startPoint y: 462, endPoint x: 72, endPoint y: 486, distance: 23.7
click at [72, 462] on link "客戶列表" at bounding box center [74, 477] width 136 height 34
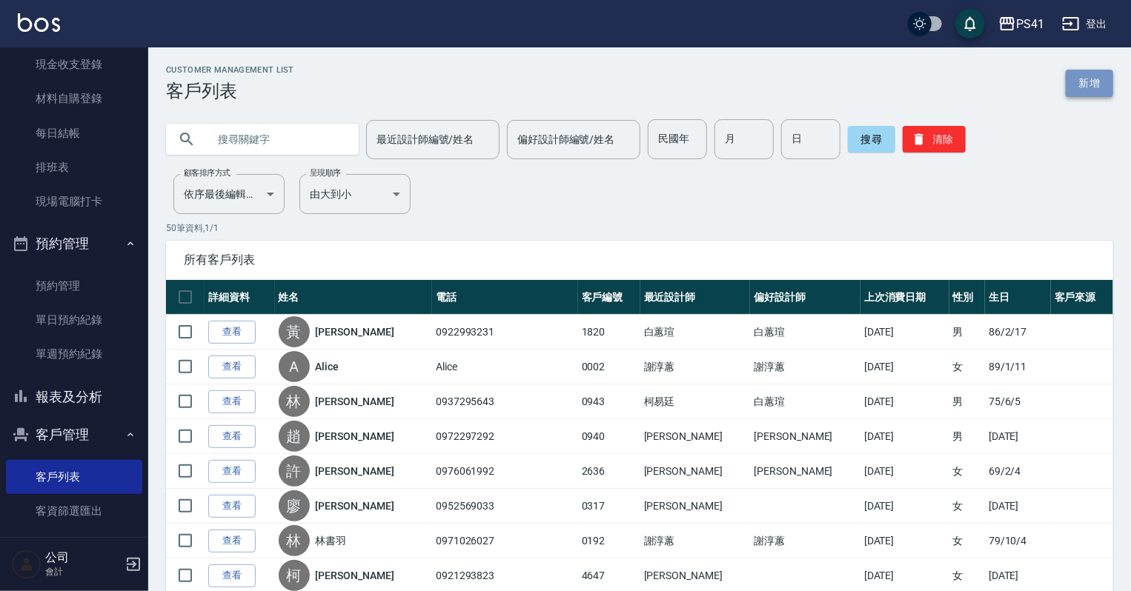
click at [1102, 84] on link "新增" at bounding box center [1088, 83] width 47 height 27
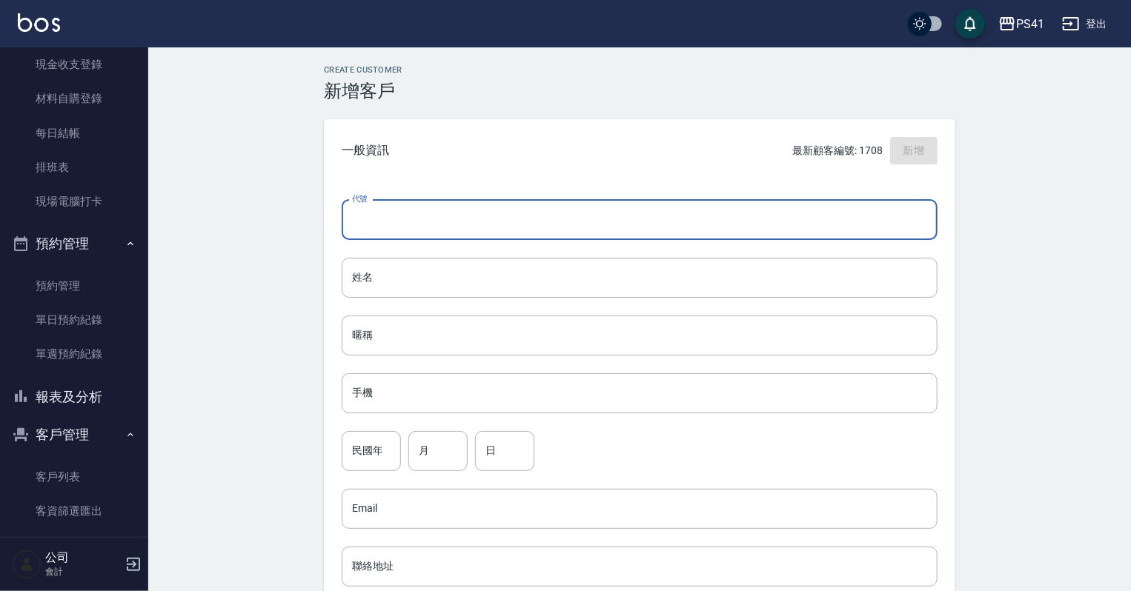
click at [512, 217] on input "代號" at bounding box center [640, 220] width 596 height 40
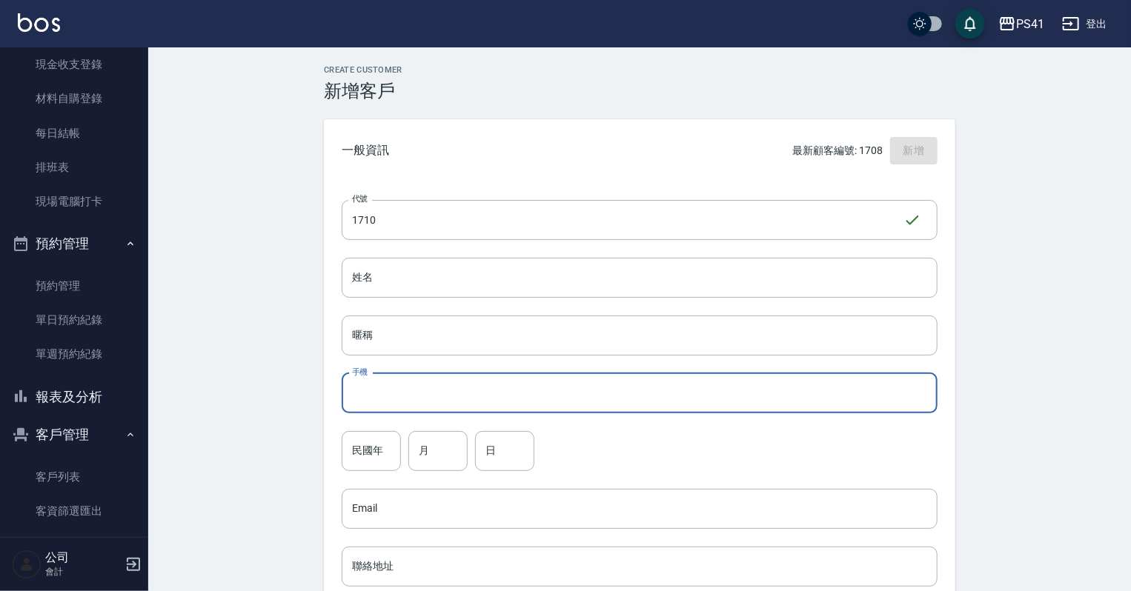
click at [519, 400] on input "手機" at bounding box center [640, 393] width 596 height 40
click at [517, 279] on input "姓名" at bounding box center [640, 278] width 596 height 40
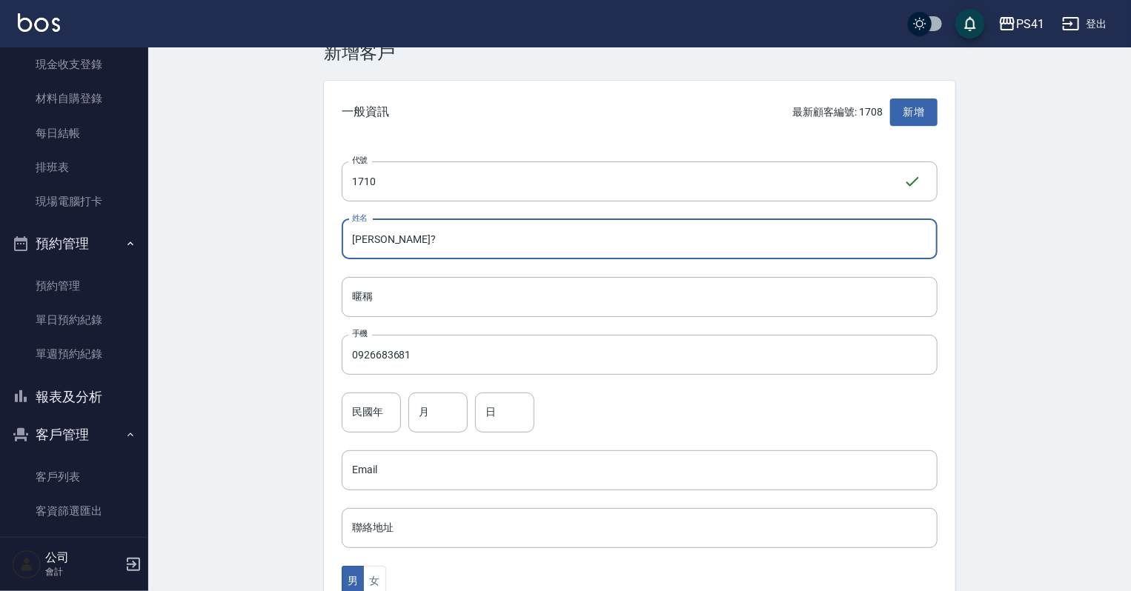
scroll to position [59, 0]
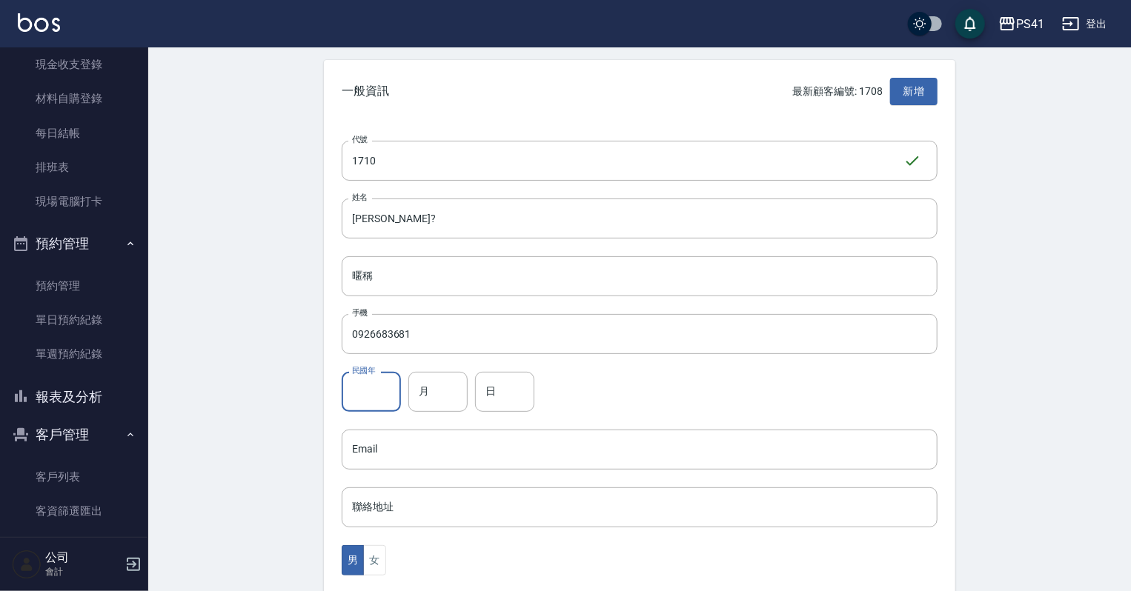
click at [399, 385] on input "民國年" at bounding box center [371, 392] width 59 height 40
click at [459, 394] on input "月" at bounding box center [437, 392] width 59 height 40
click at [497, 395] on input "日" at bounding box center [504, 392] width 59 height 40
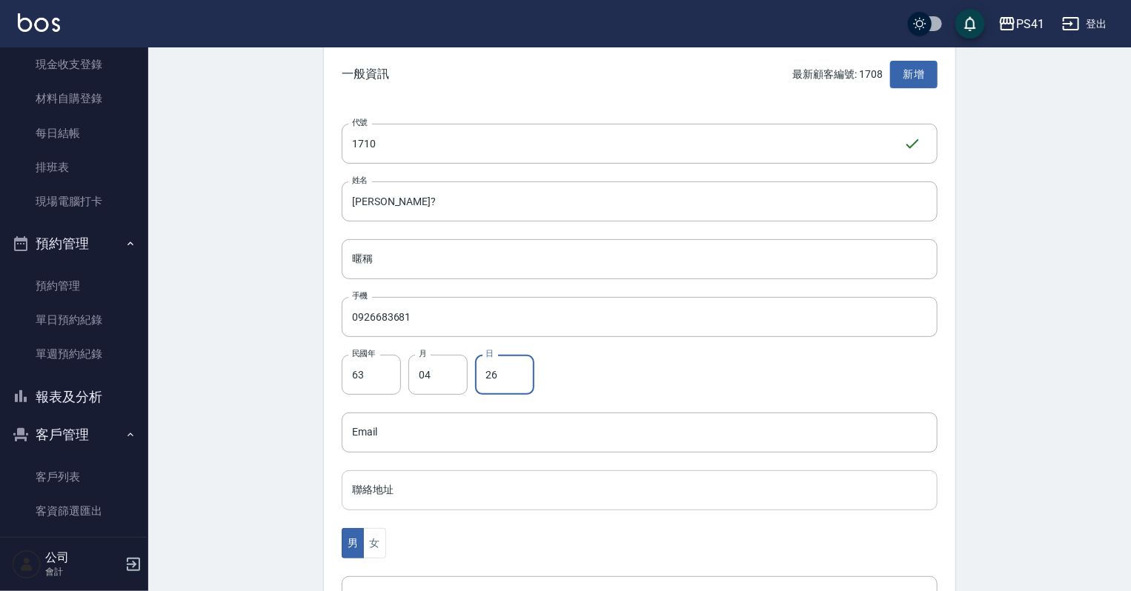
scroll to position [178, 0]
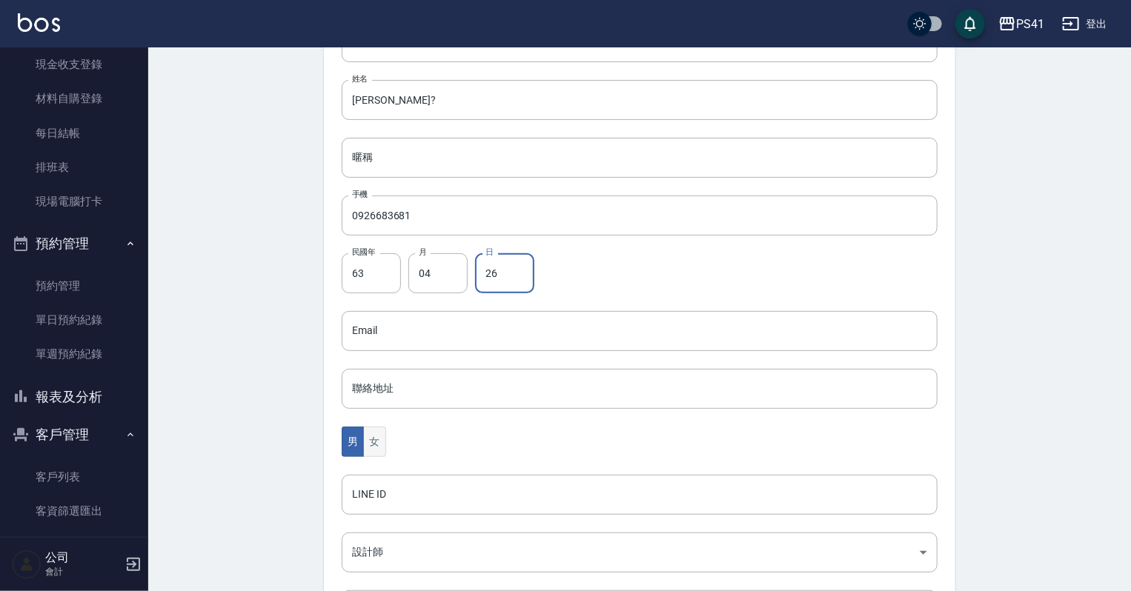
click at [368, 443] on button "女" at bounding box center [374, 442] width 22 height 30
click at [379, 559] on body "PS41 登出 櫃檯作業 打帳單 帳單列表 現金收支登錄 材料自購登錄 每日結帳 排班表 現場電腦打卡 預約管理 預約管理 單日預約紀錄 單週預約紀錄 報表及…" at bounding box center [565, 304] width 1131 height 965
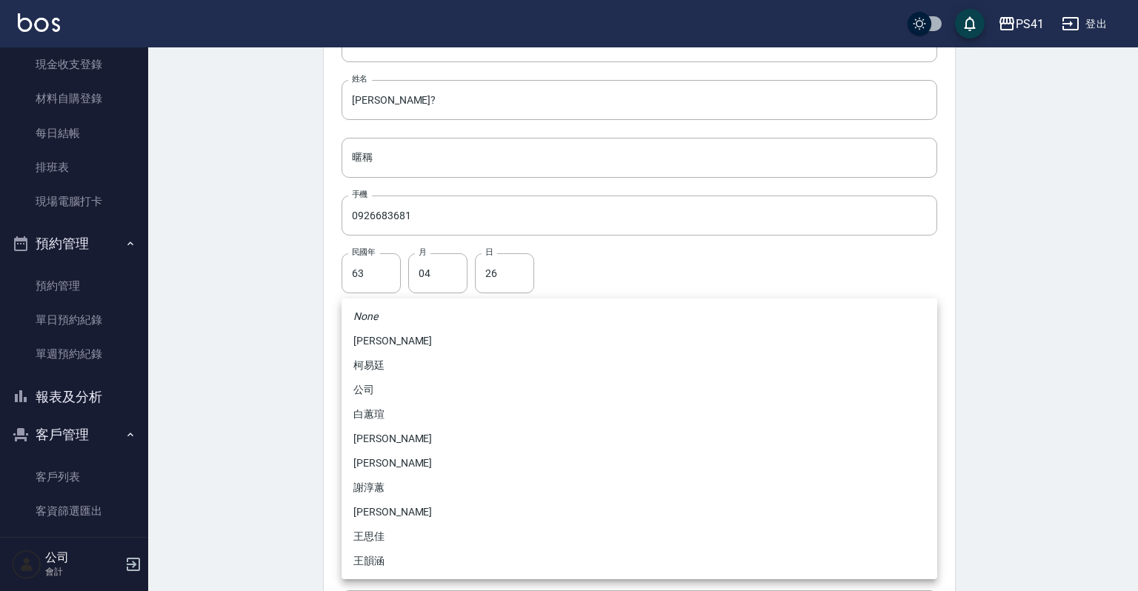
click at [390, 496] on li "謝淳蕙" at bounding box center [640, 488] width 596 height 24
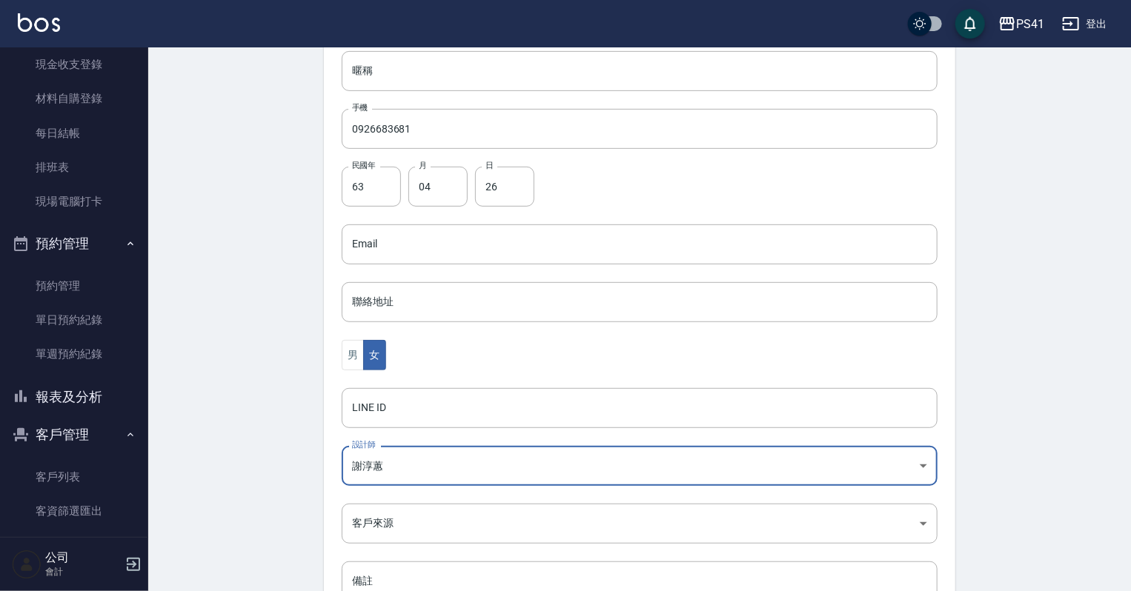
scroll to position [356, 0]
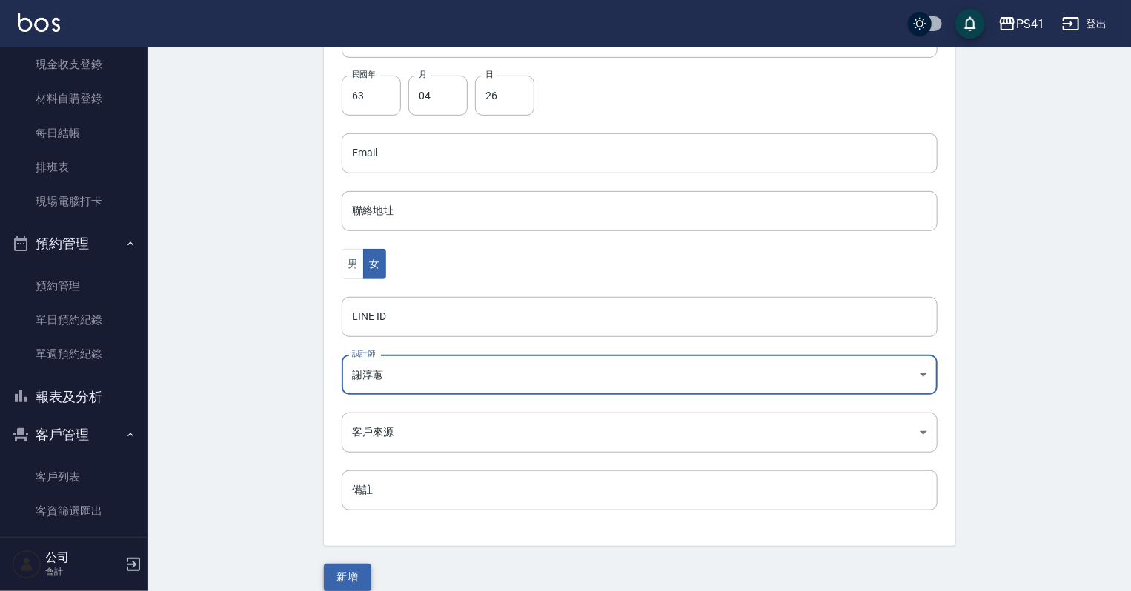
click at [330, 575] on button "新增" at bounding box center [347, 577] width 47 height 27
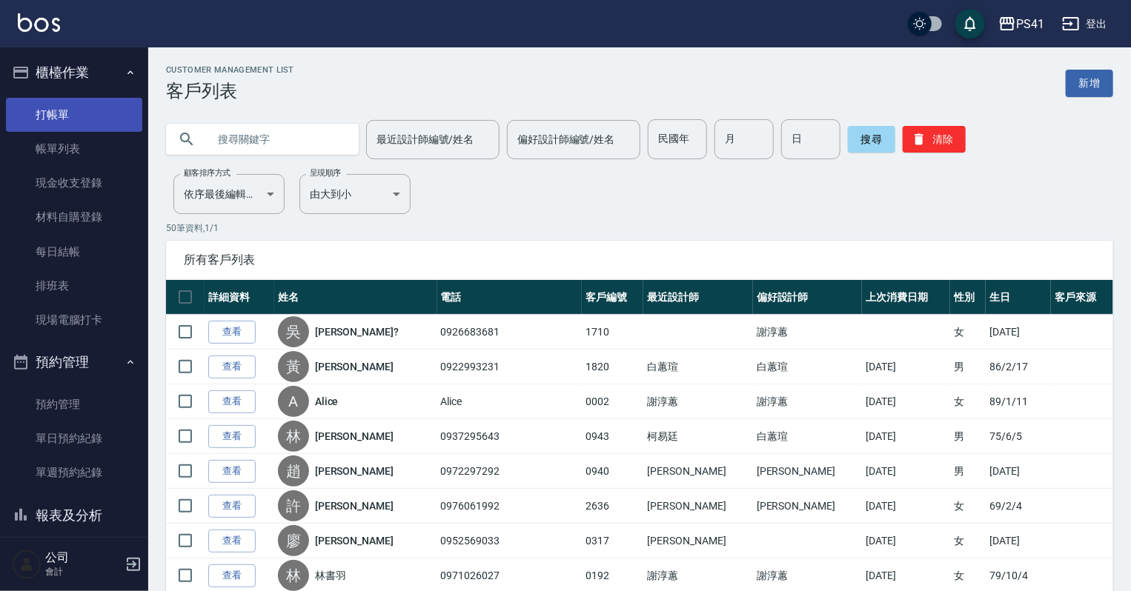
click at [84, 121] on link "打帳單" at bounding box center [74, 115] width 136 height 34
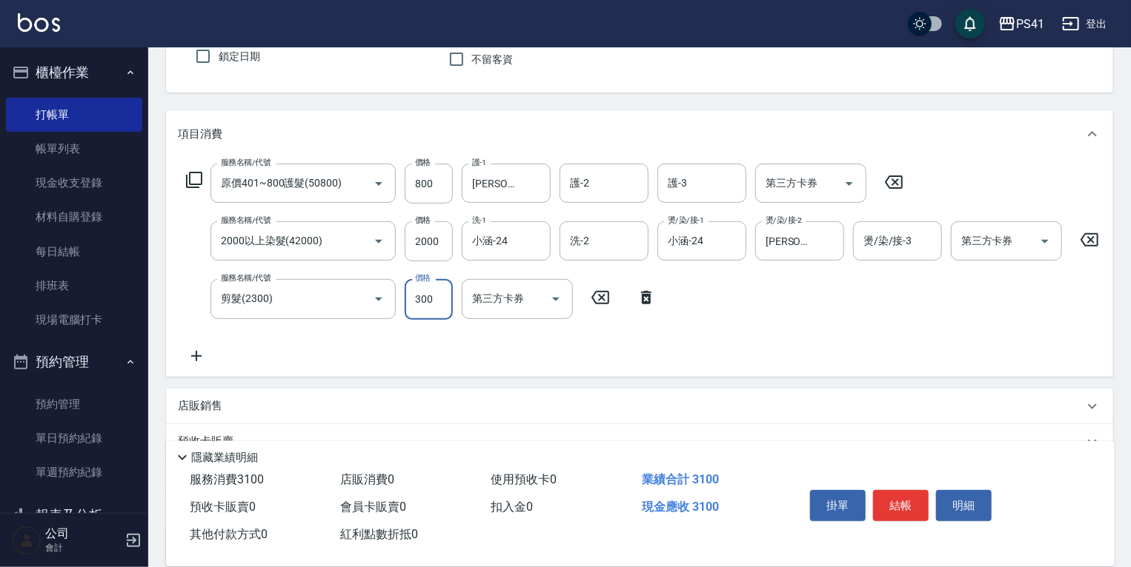
scroll to position [281, 0]
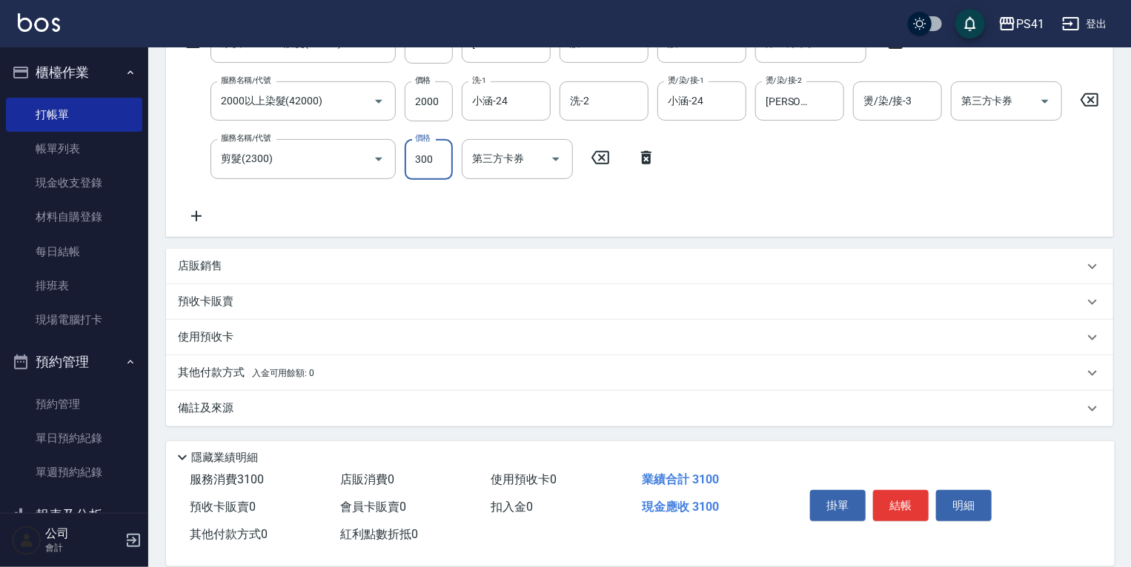
click at [315, 387] on div "其他付款方式 入金可用餘額: 0" at bounding box center [639, 374] width 947 height 36
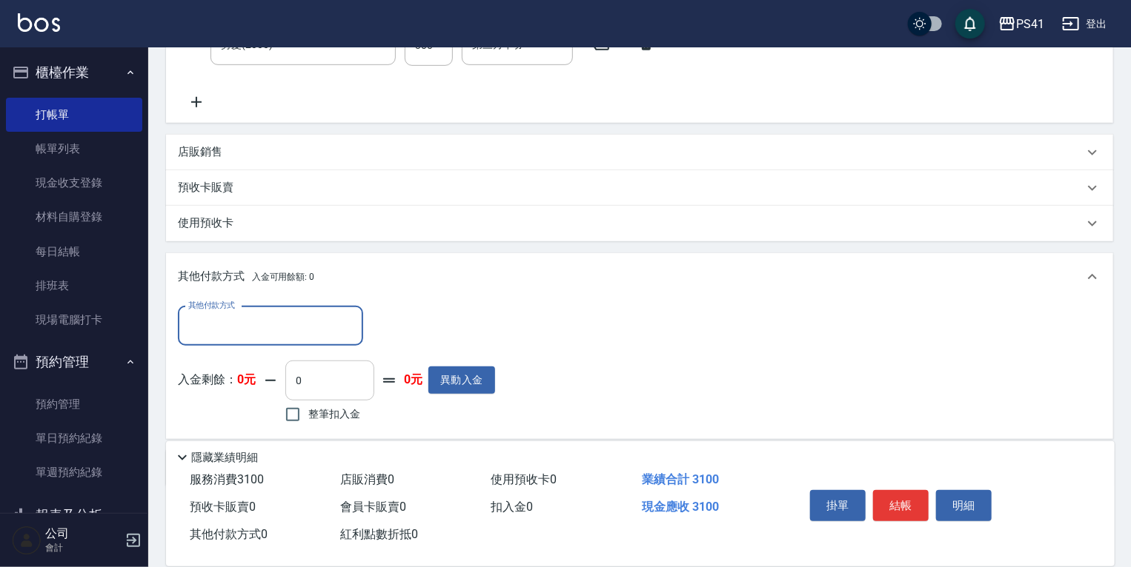
scroll to position [0, 0]
click at [316, 338] on input "其他付款方式" at bounding box center [270, 326] width 172 height 26
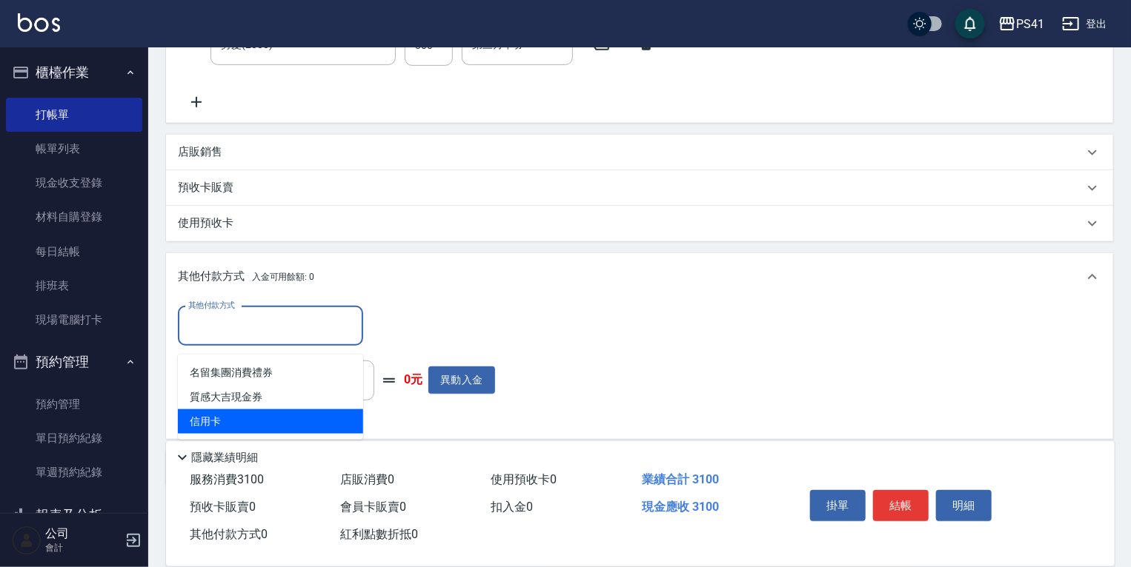
drag, startPoint x: 310, startPoint y: 422, endPoint x: 325, endPoint y: 414, distance: 17.6
click at [310, 423] on span "信用卡" at bounding box center [270, 422] width 185 height 24
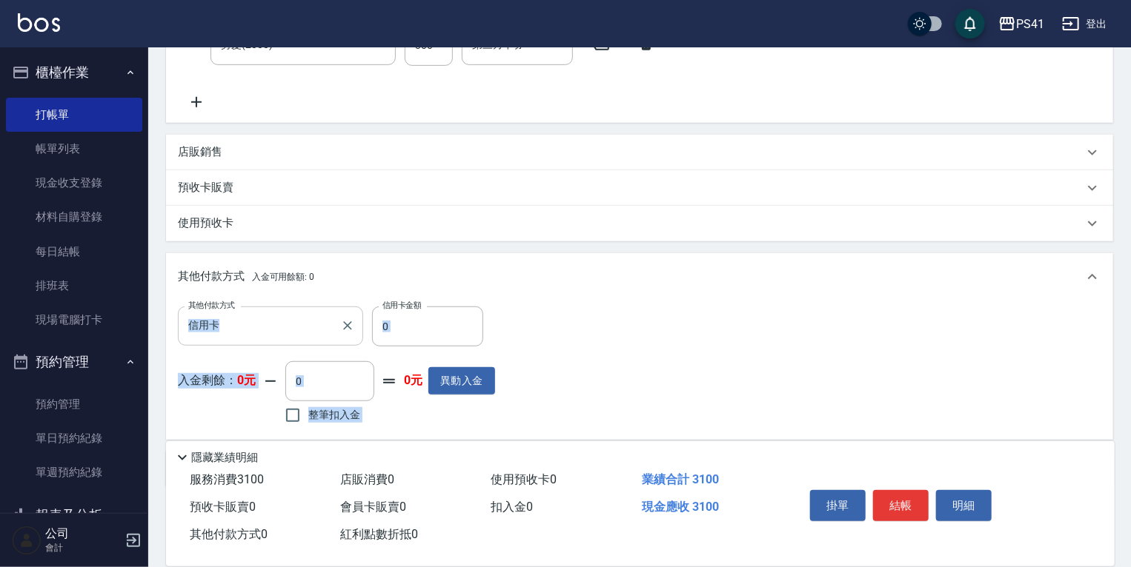
drag, startPoint x: 395, startPoint y: 364, endPoint x: 346, endPoint y: 349, distance: 51.3
click at [319, 347] on div "其他付款方式 信用卡 其他付款方式 信用卡金額 0 信用卡金額 入金剩餘： 0元 0 ​ 整筆扣入金 0元 異動入金" at bounding box center [336, 367] width 317 height 121
click at [412, 341] on input "0" at bounding box center [427, 327] width 111 height 40
drag, startPoint x: 373, startPoint y: 340, endPoint x: 338, endPoint y: 339, distance: 35.6
click at [338, 339] on div "其他付款方式 信用卡 其他付款方式 信用卡金額 0 信用卡金額" at bounding box center [336, 327] width 317 height 40
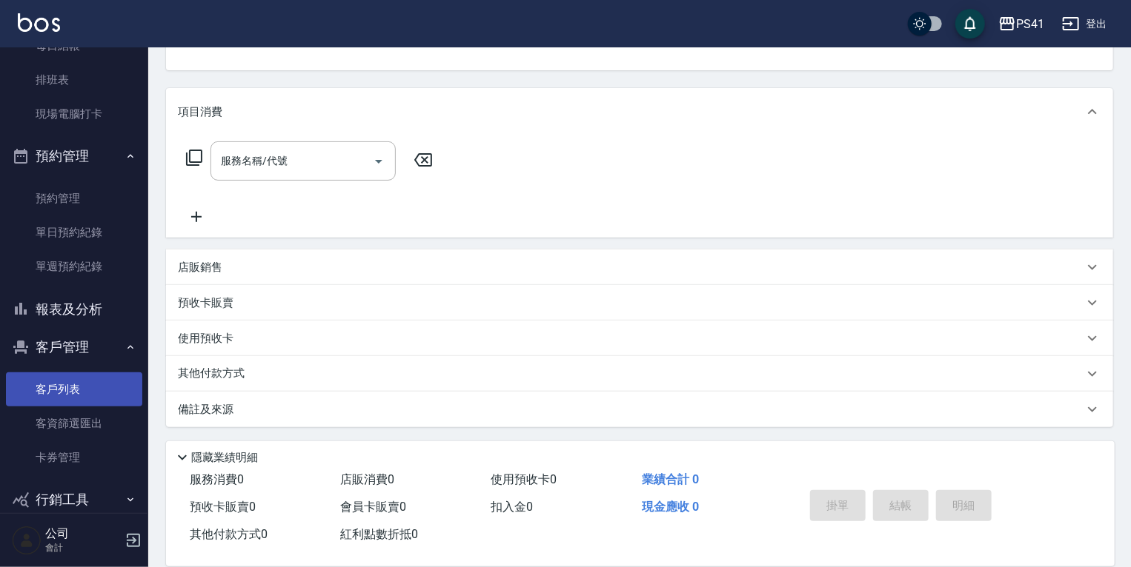
scroll to position [228, 0]
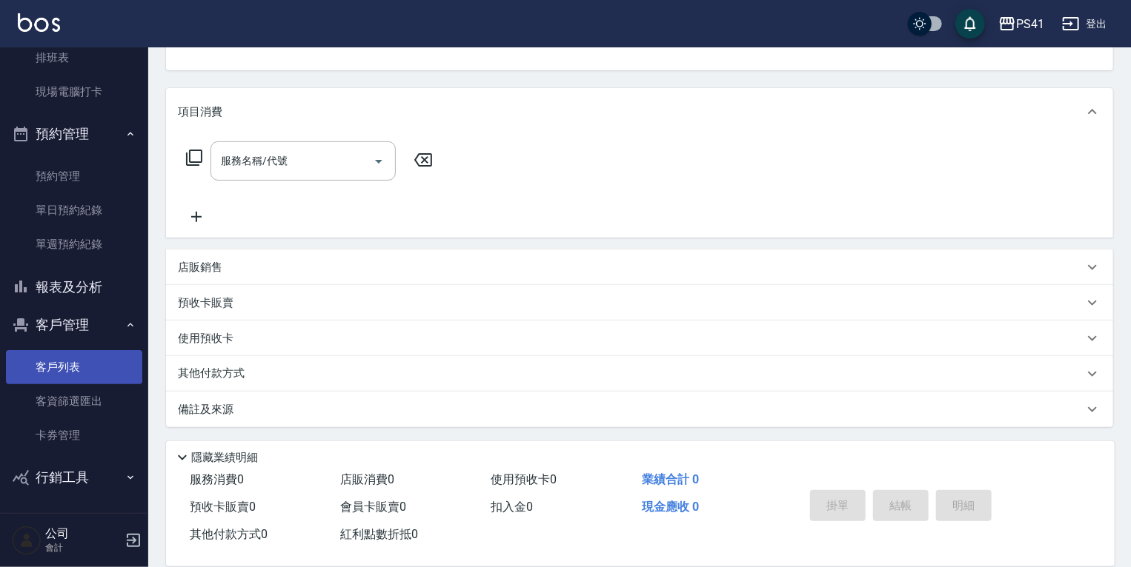
drag, startPoint x: 78, startPoint y: 367, endPoint x: 78, endPoint y: 384, distance: 16.3
click at [78, 367] on link "客戶列表" at bounding box center [74, 367] width 136 height 34
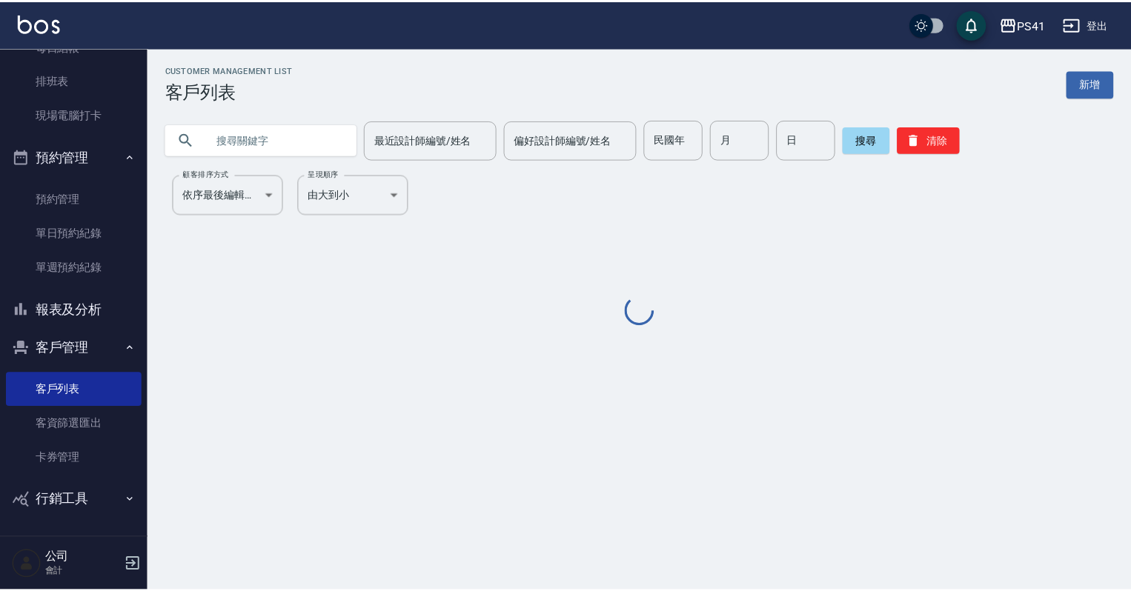
scroll to position [204, 0]
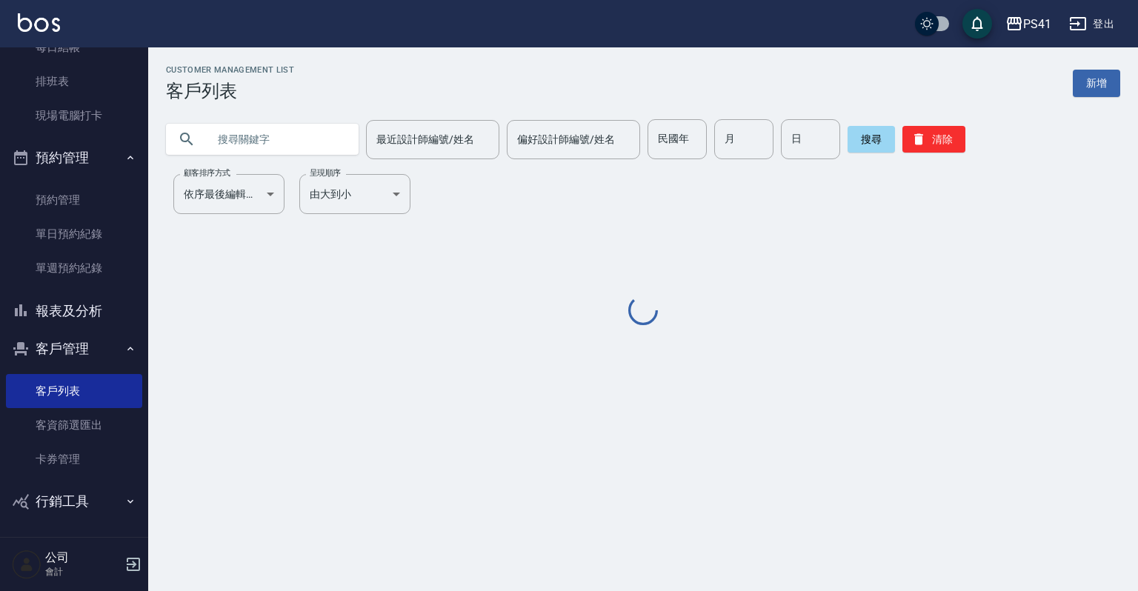
click at [318, 147] on input "text" at bounding box center [276, 139] width 139 height 40
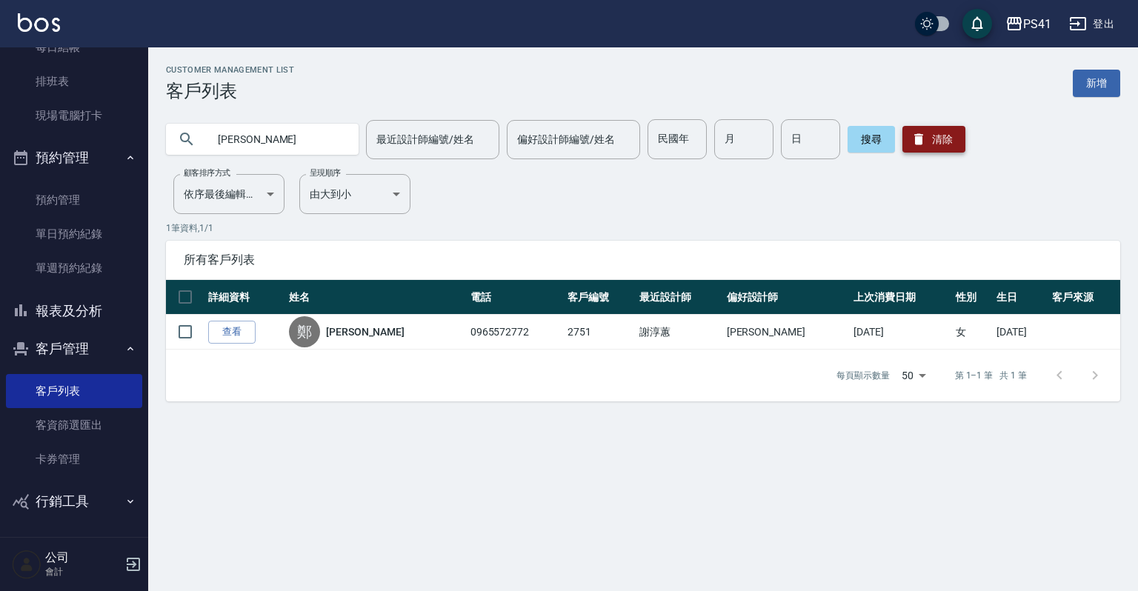
click at [917, 126] on button "清除" at bounding box center [933, 139] width 63 height 27
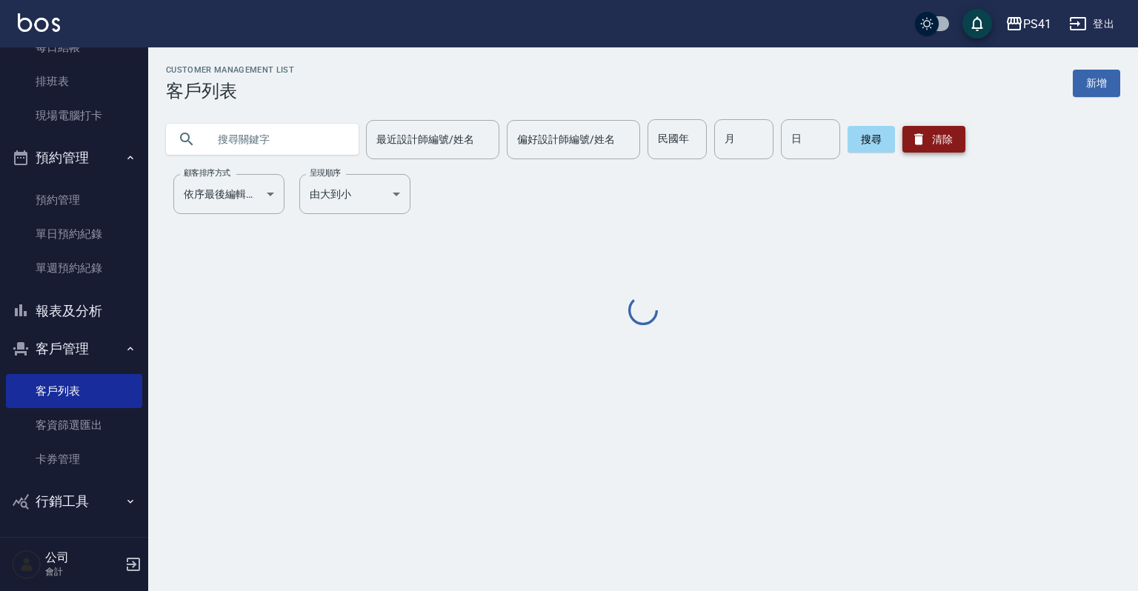
click at [917, 126] on button "清除" at bounding box center [933, 139] width 63 height 27
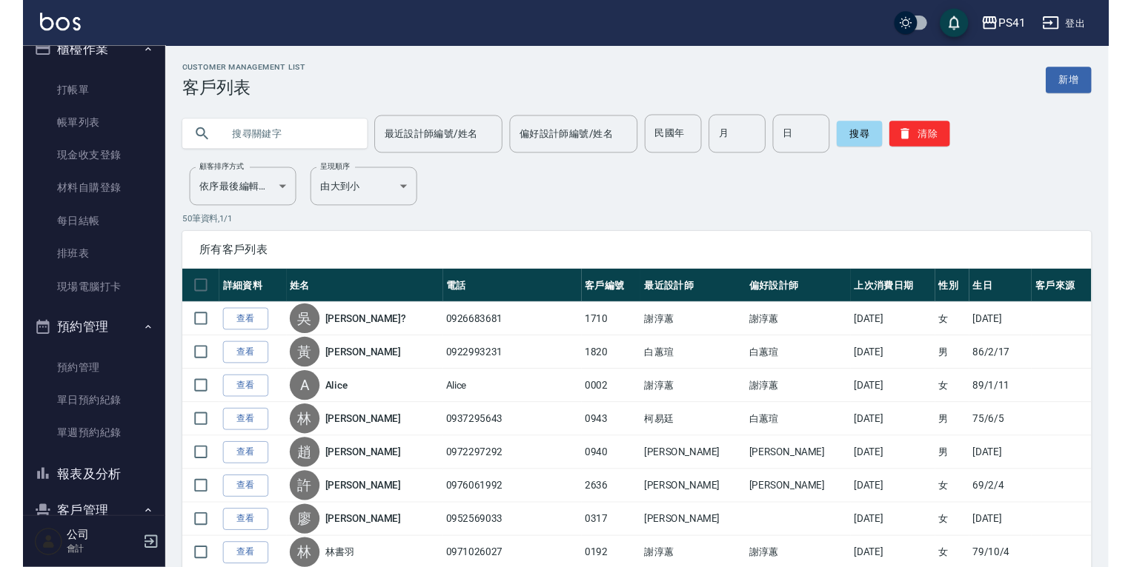
scroll to position [0, 0]
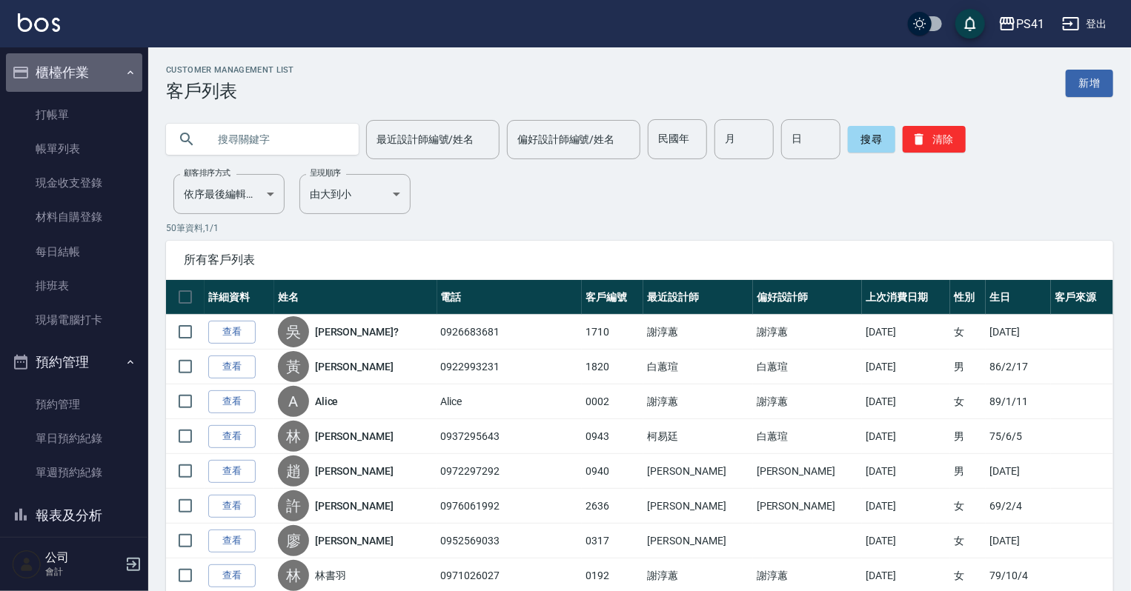
click at [77, 80] on button "櫃檯作業" at bounding box center [74, 72] width 136 height 39
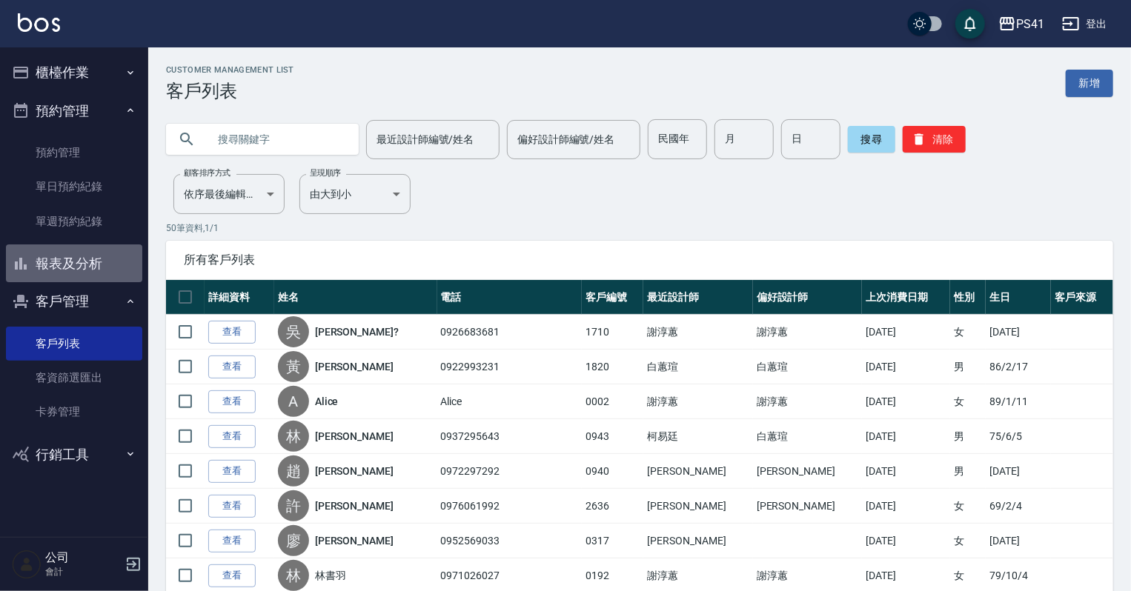
click at [81, 261] on button "報表及分析" at bounding box center [74, 263] width 136 height 39
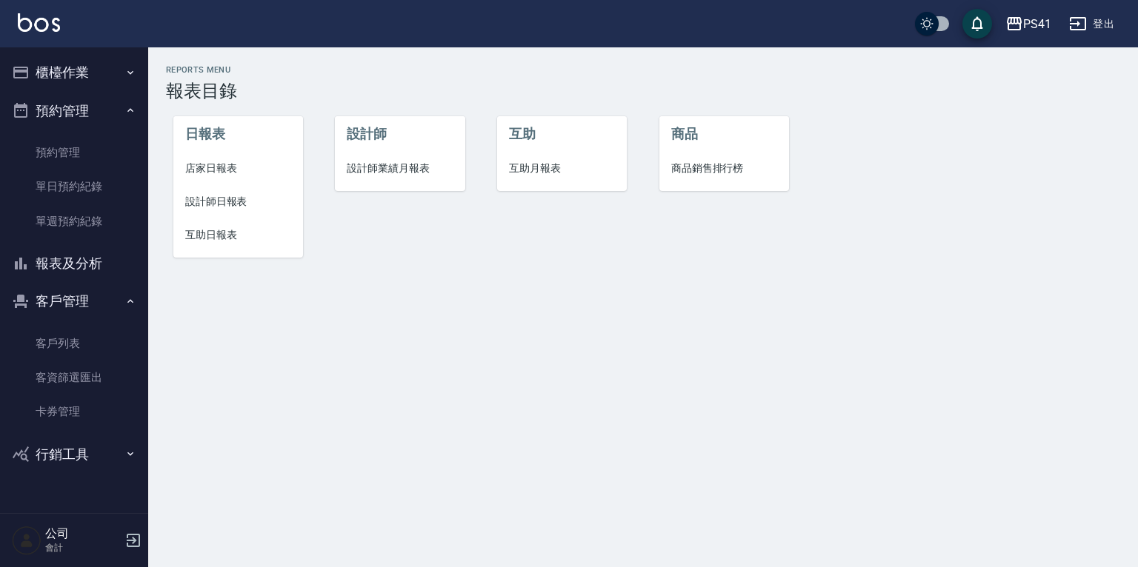
click at [199, 242] on span "互助日報表" at bounding box center [238, 235] width 106 height 16
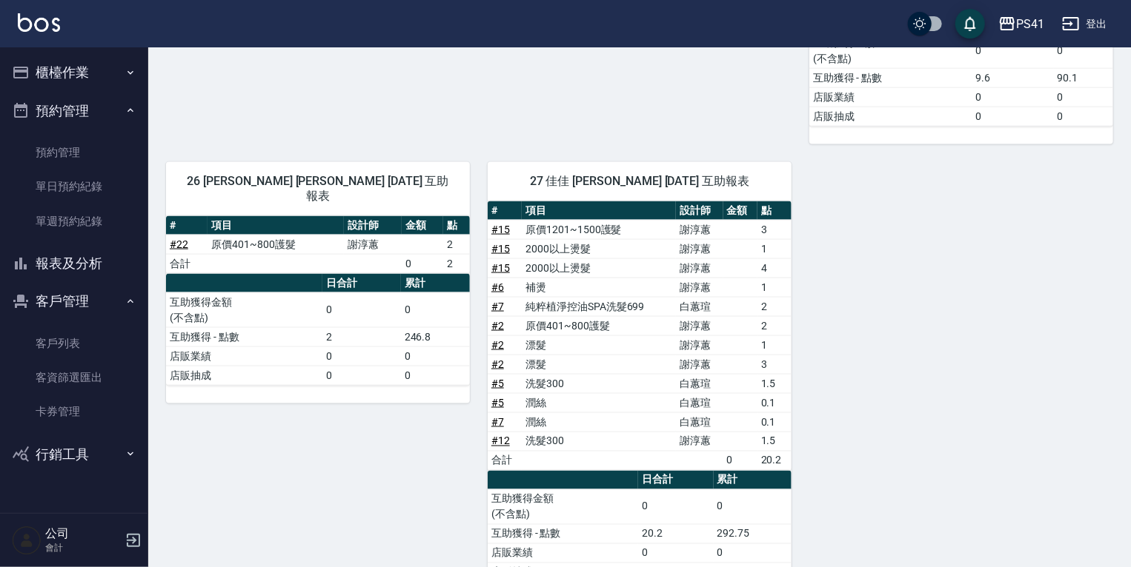
scroll to position [951, 0]
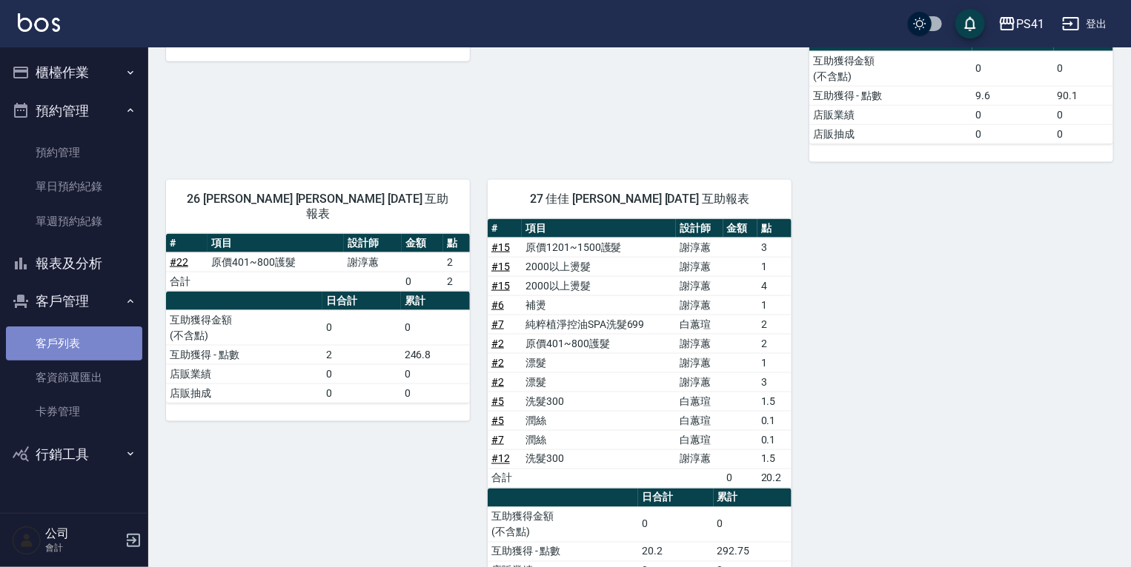
click at [53, 341] on link "客戶列表" at bounding box center [74, 344] width 136 height 34
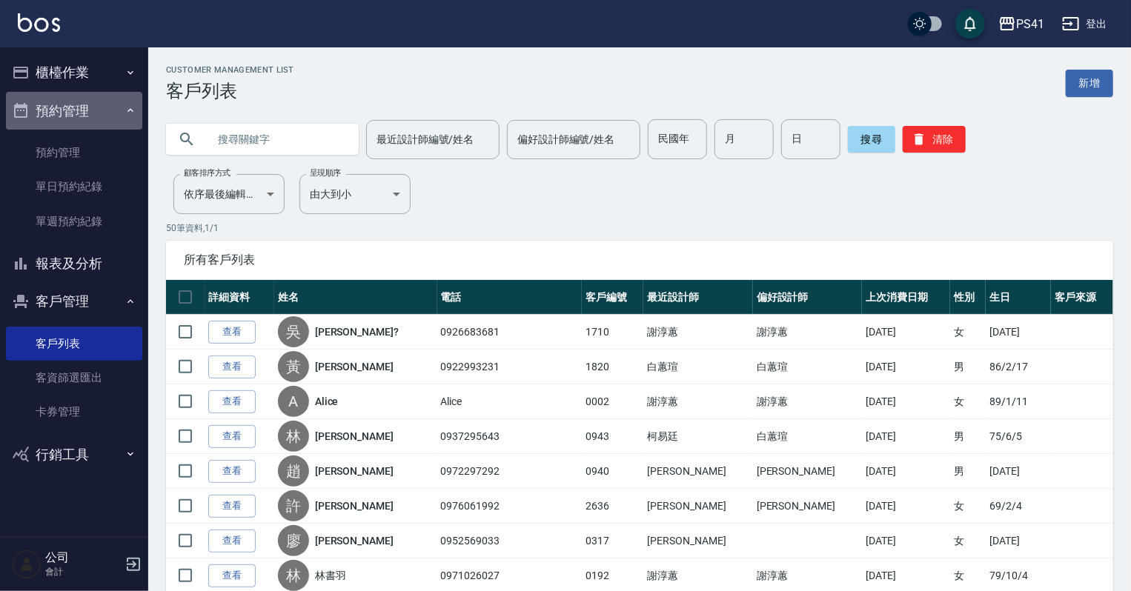
click at [116, 110] on button "預約管理" at bounding box center [74, 111] width 136 height 39
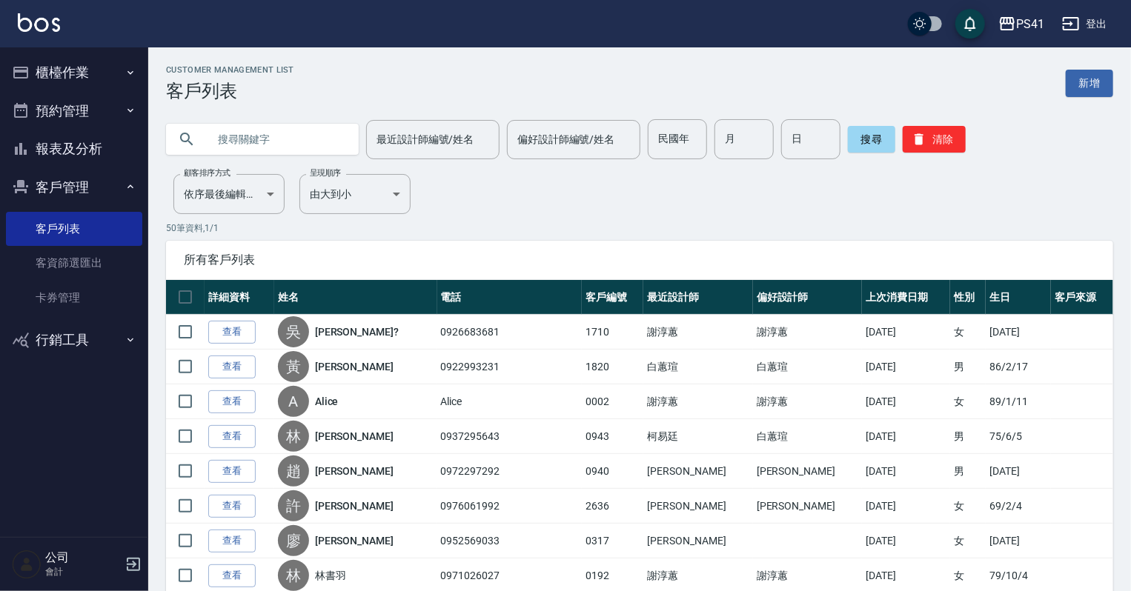
click at [110, 162] on button "報表及分析" at bounding box center [74, 149] width 136 height 39
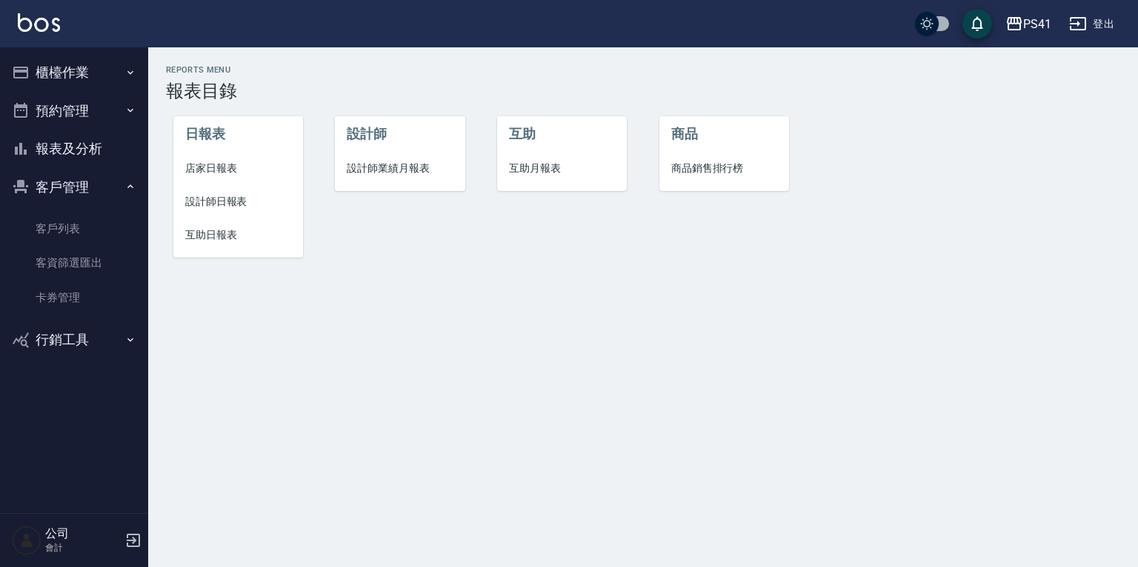
click at [193, 232] on span "互助日報表" at bounding box center [238, 235] width 106 height 16
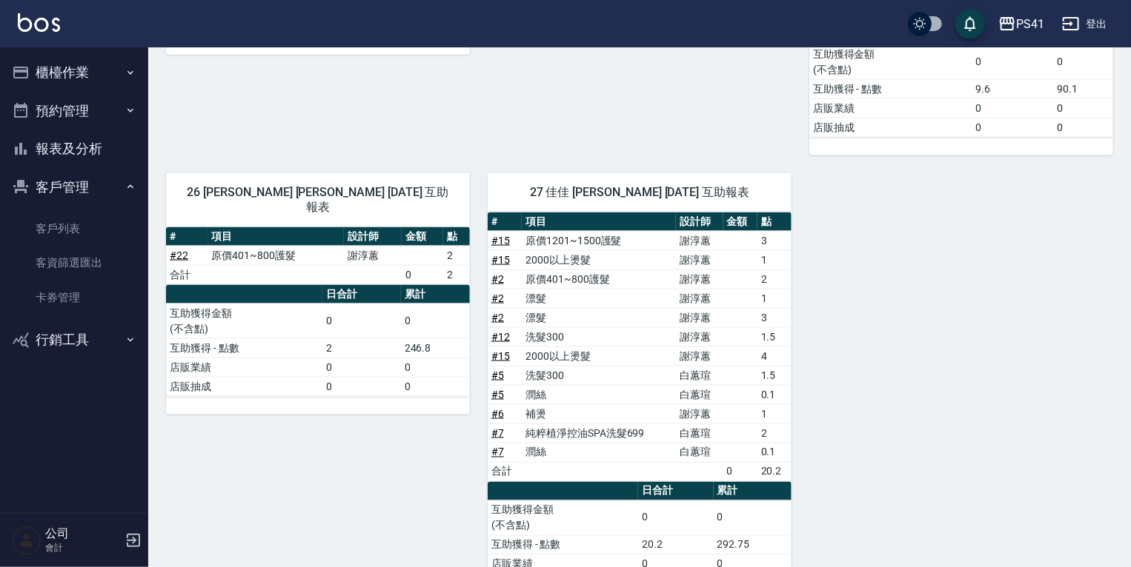
scroll to position [892, 0]
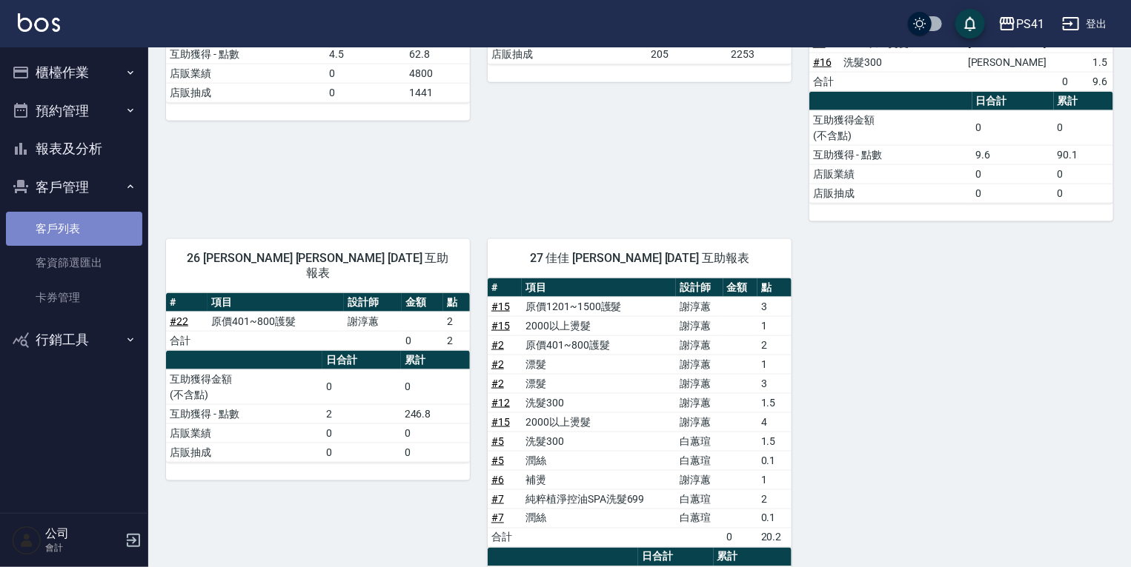
click at [92, 235] on link "客戶列表" at bounding box center [74, 229] width 136 height 34
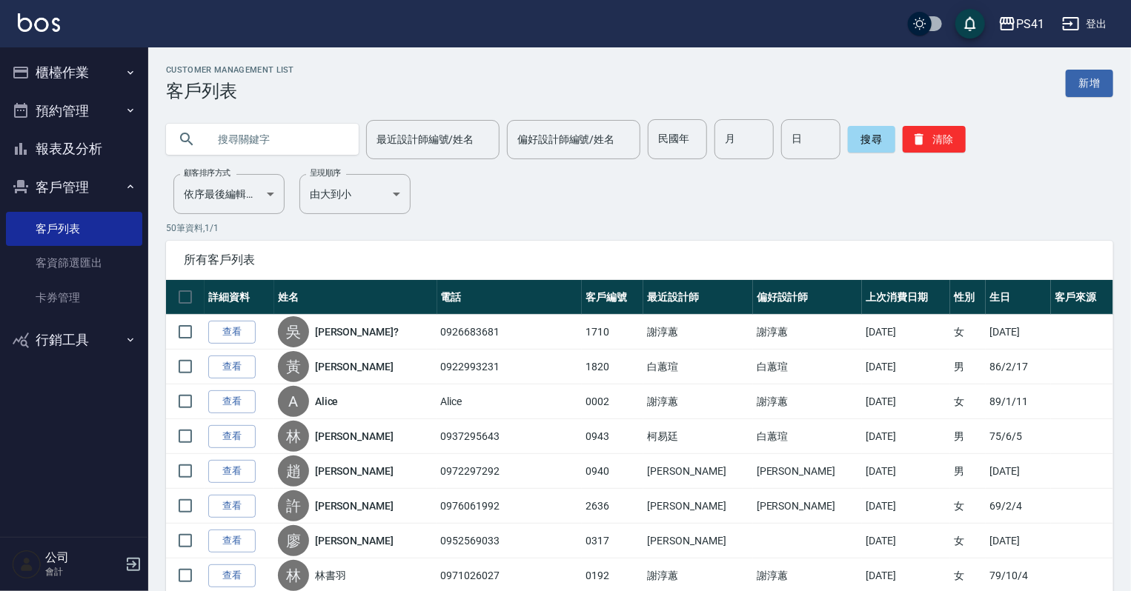
click at [103, 149] on button "報表及分析" at bounding box center [74, 149] width 136 height 39
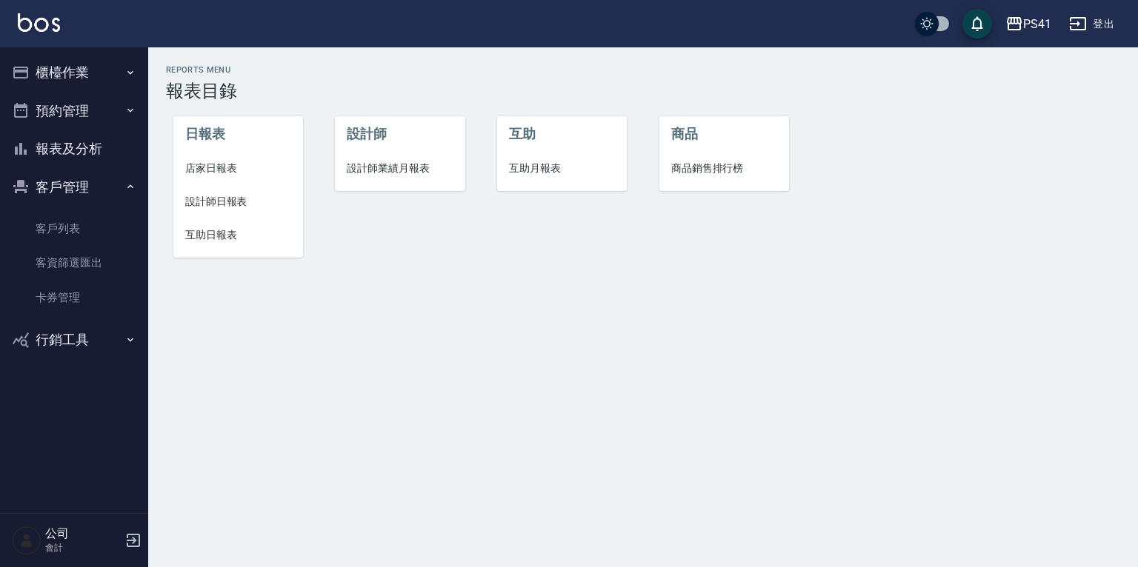
click at [470, 445] on div "Reports Menu 報表目錄 日報表 店家日報表 設計師日報表 互助日報表 設計師 設計師業績月報表 互助 互助月報表 商品 商品銷售排行榜" at bounding box center [569, 283] width 1138 height 567
click at [65, 222] on link "客戶列表" at bounding box center [74, 229] width 136 height 34
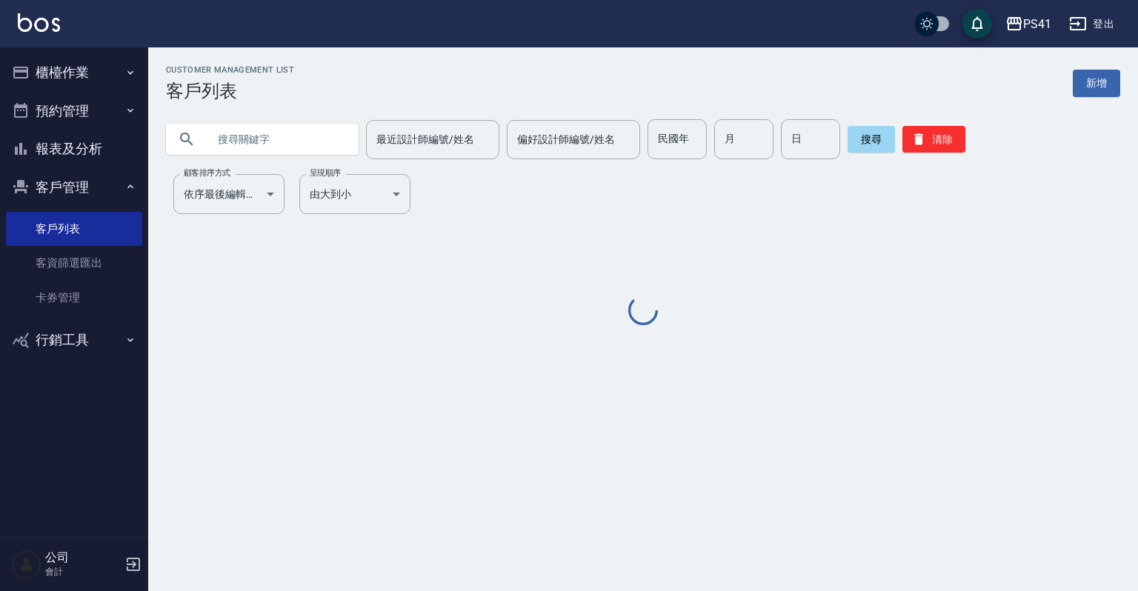
click at [258, 145] on input "text" at bounding box center [276, 139] width 139 height 40
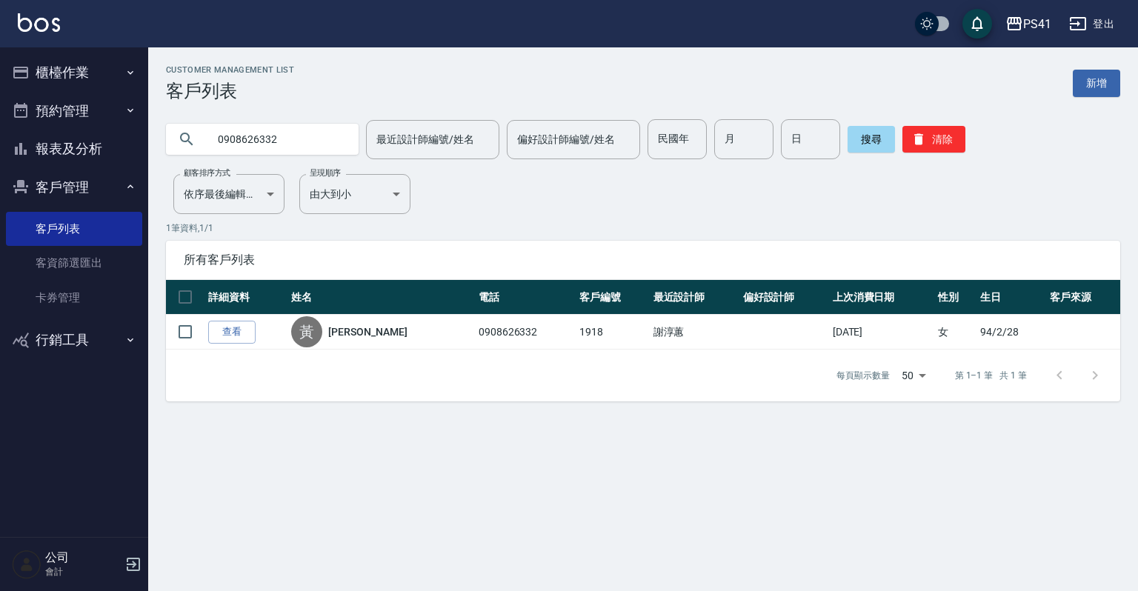
click at [74, 89] on button "櫃檯作業" at bounding box center [74, 72] width 136 height 39
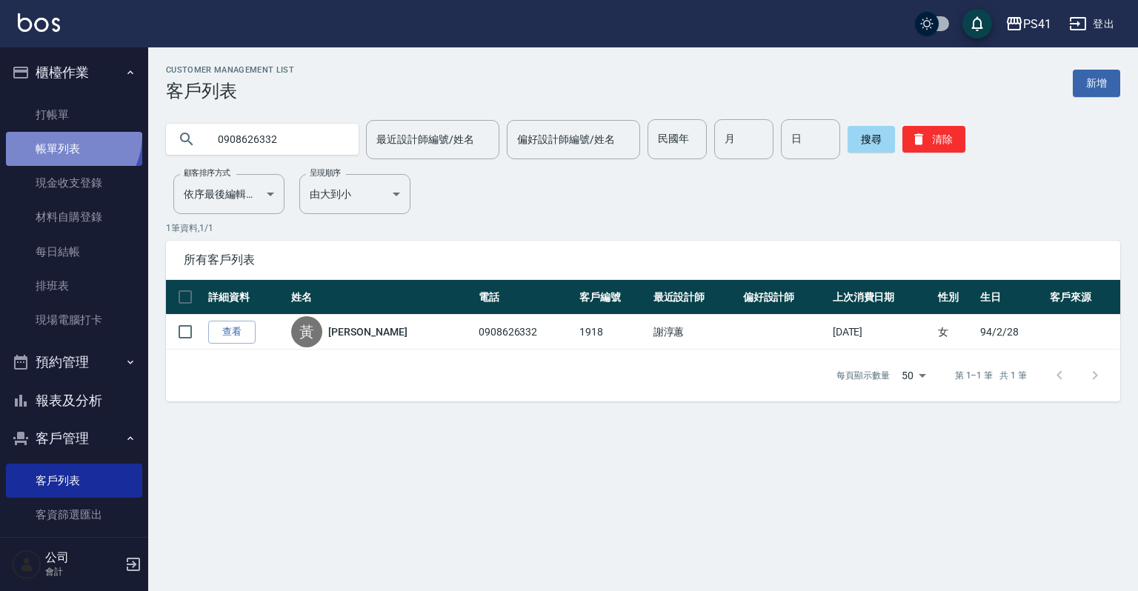
click at [64, 136] on link "帳單列表" at bounding box center [74, 149] width 136 height 34
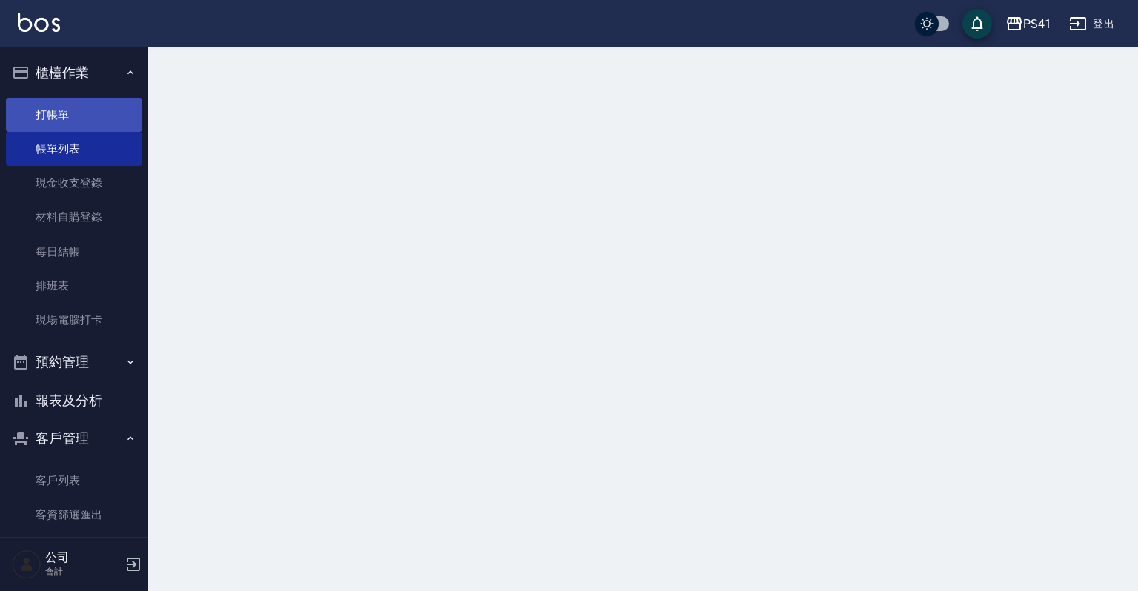
click at [94, 116] on link "打帳單" at bounding box center [74, 115] width 136 height 34
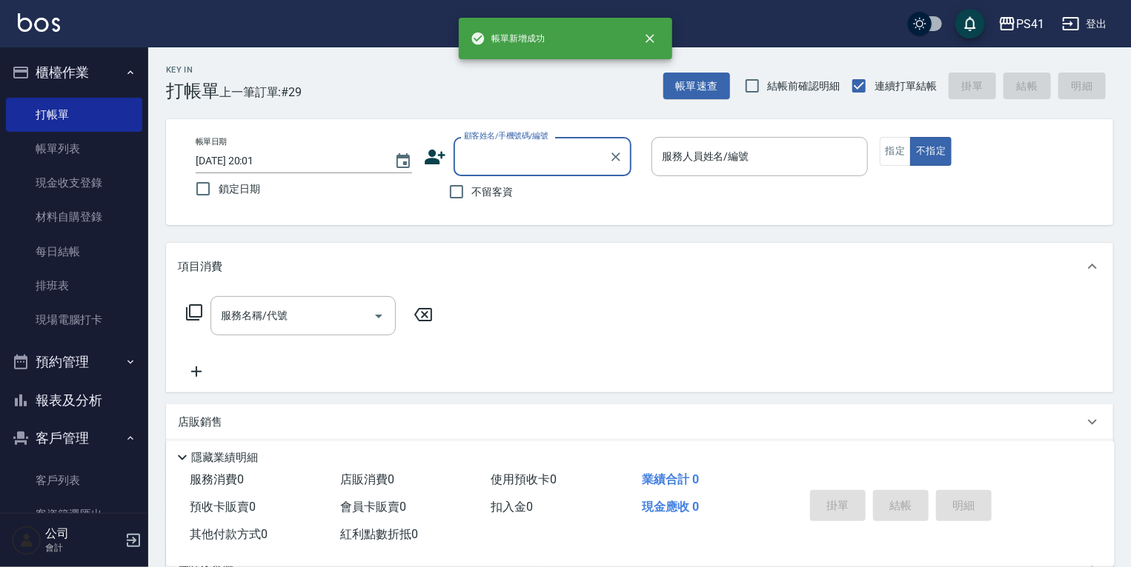
click at [36, 383] on button "報表及分析" at bounding box center [74, 401] width 136 height 39
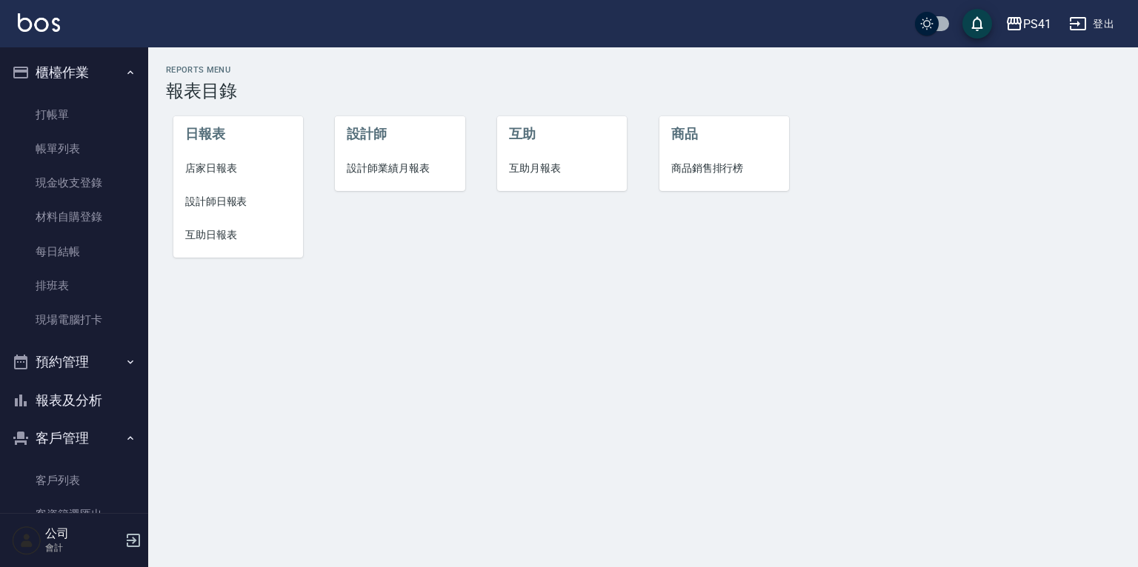
click at [217, 156] on li "店家日報表" at bounding box center [238, 168] width 130 height 33
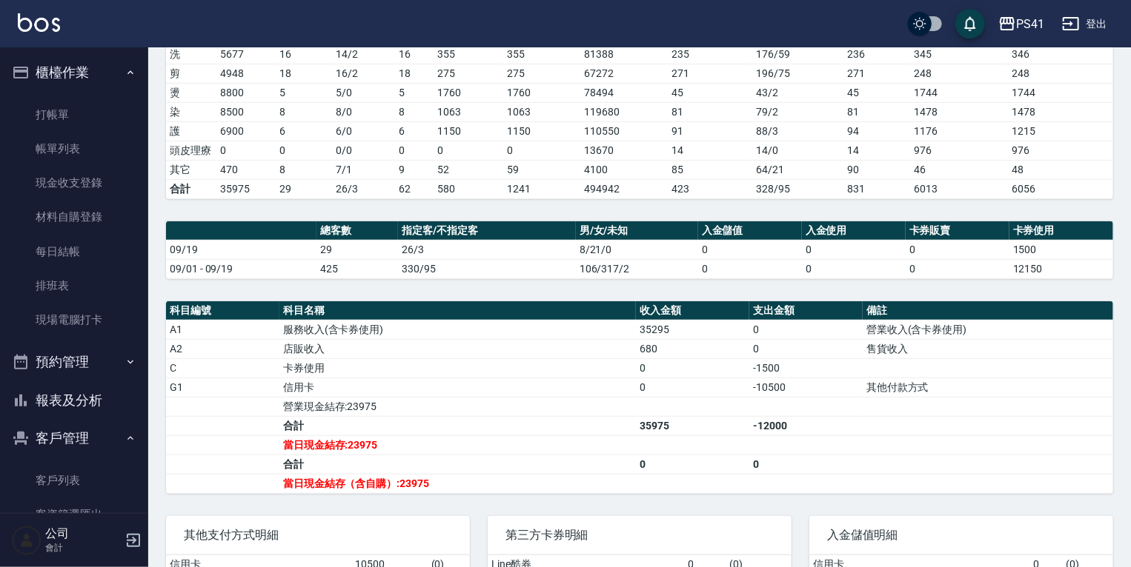
scroll to position [59, 0]
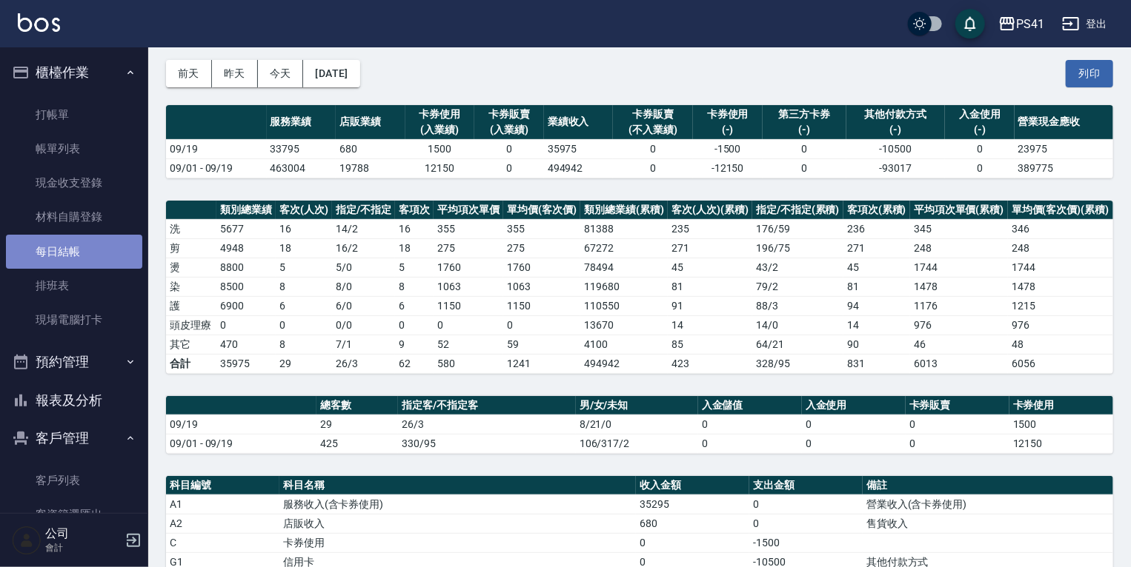
click at [86, 250] on link "每日結帳" at bounding box center [74, 252] width 136 height 34
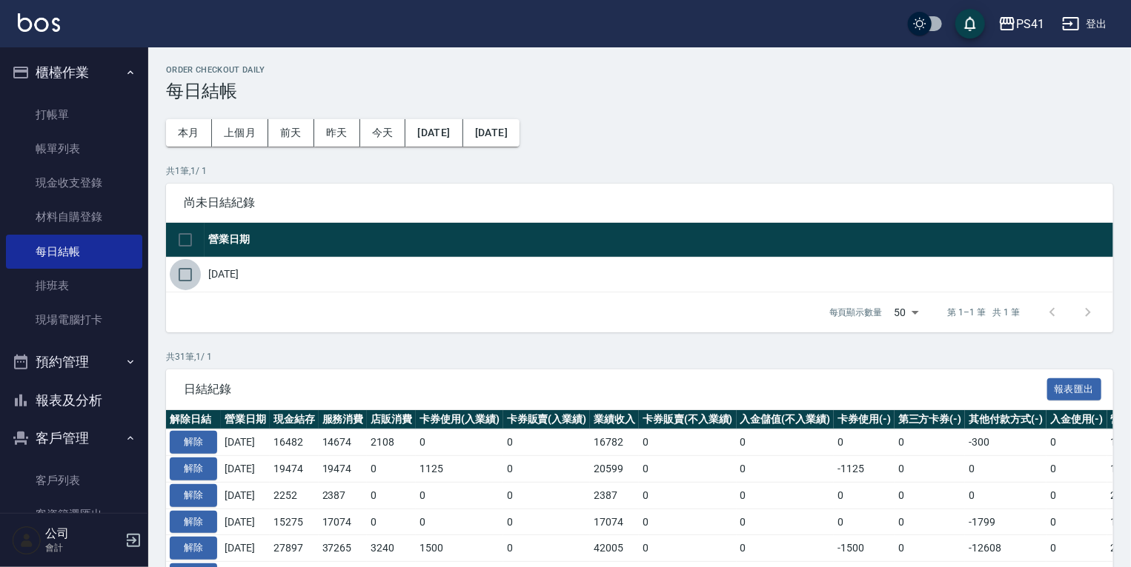
click at [178, 274] on input "checkbox" at bounding box center [185, 274] width 31 height 31
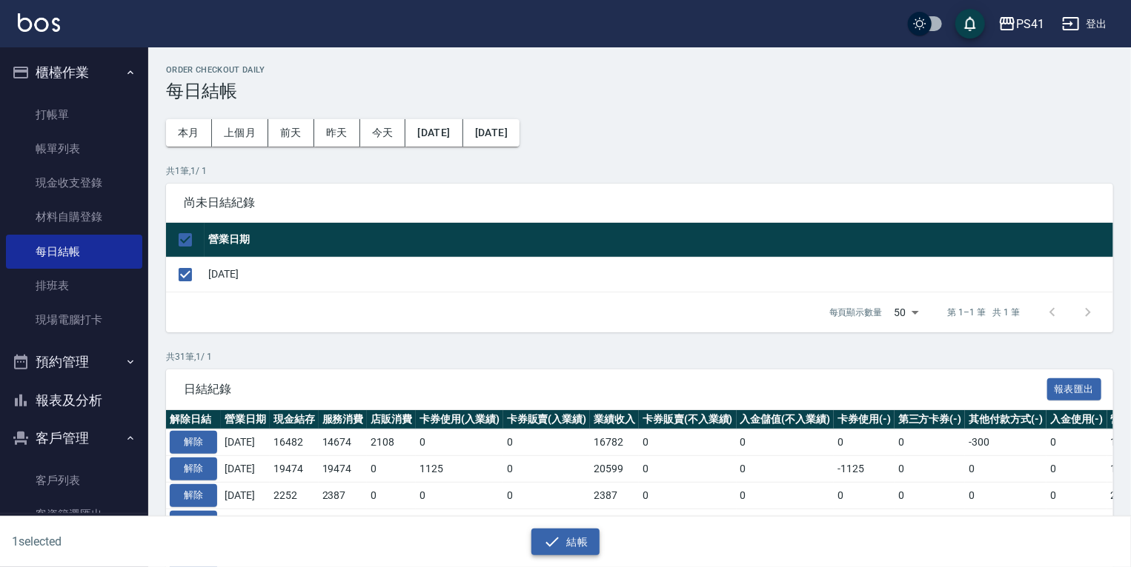
click at [557, 532] on button "結帳" at bounding box center [565, 542] width 69 height 27
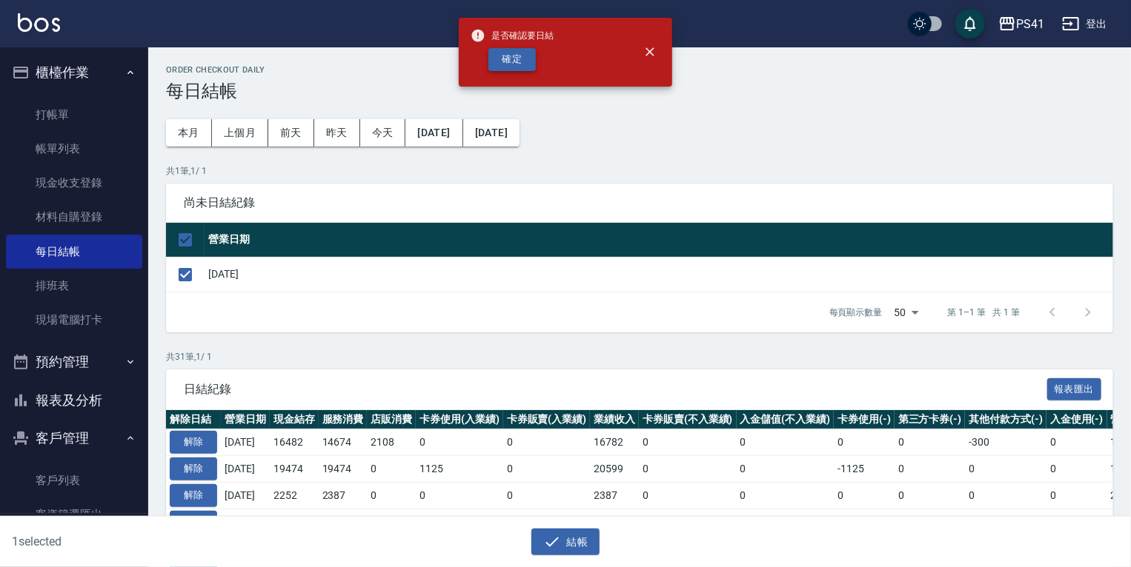
click at [517, 61] on button "確定" at bounding box center [511, 59] width 47 height 23
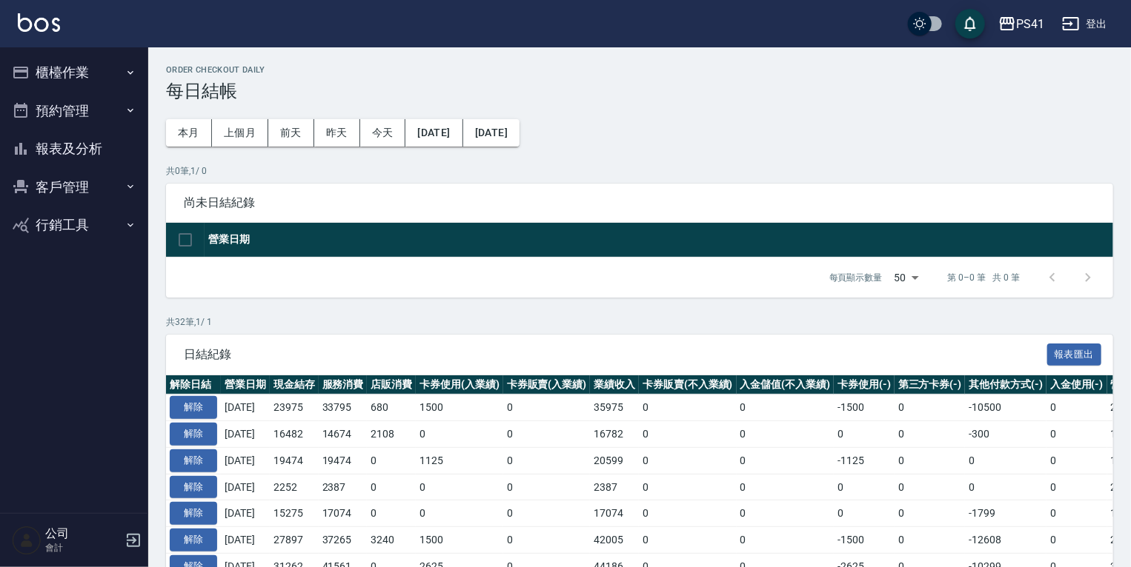
click at [90, 165] on button "報表及分析" at bounding box center [74, 149] width 136 height 39
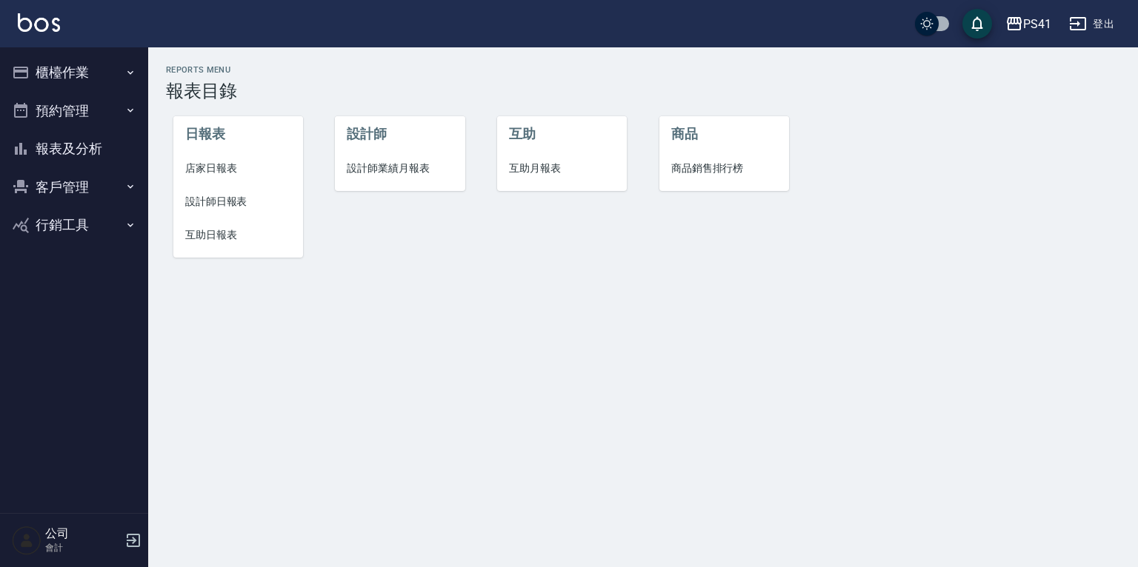
click at [236, 169] on span "店家日報表" at bounding box center [238, 169] width 106 height 16
